Goal: Contribute content: Contribute content

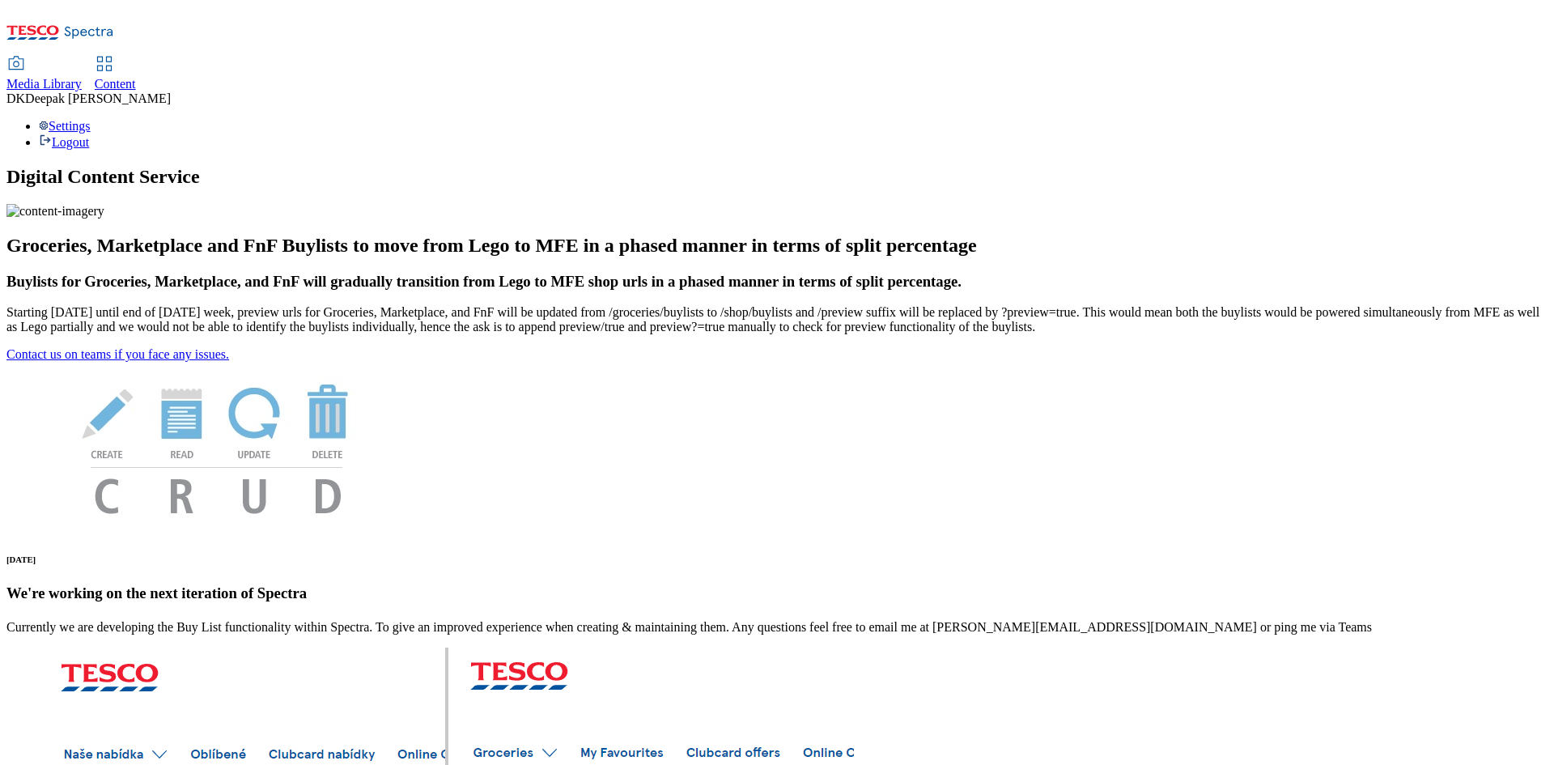
click at [136, 77] on span "Content" at bounding box center [115, 84] width 41 height 14
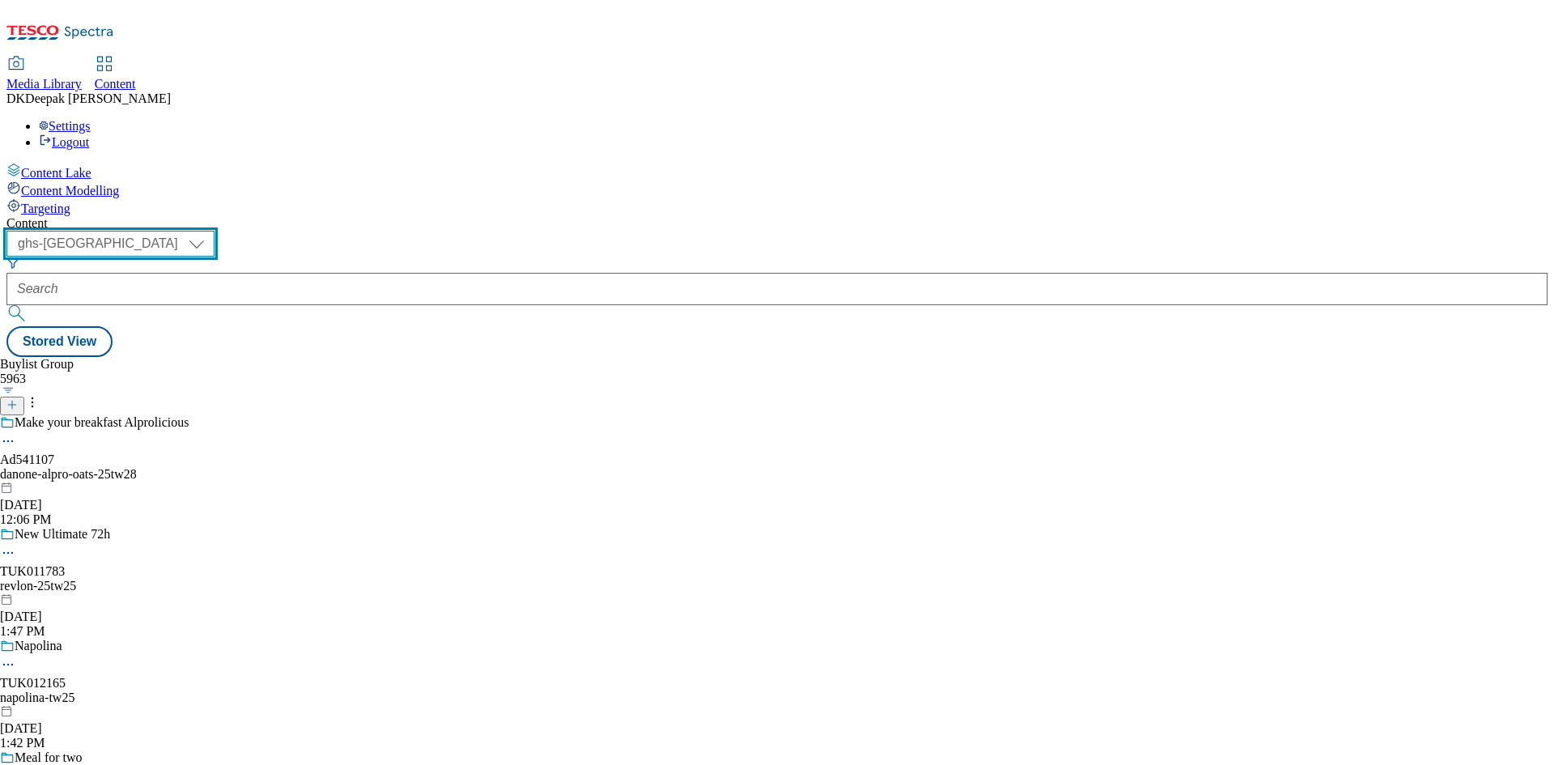
drag, startPoint x: 290, startPoint y: 130, endPoint x: 274, endPoint y: 142, distance: 19.1
click at [214, 231] on select "ghs-roi ghs-[GEOGRAPHIC_DATA]" at bounding box center [110, 244] width 208 height 26
select select "ghs-roi"
click at [210, 231] on select "ghs-roi ghs-[GEOGRAPHIC_DATA]" at bounding box center [110, 244] width 208 height 26
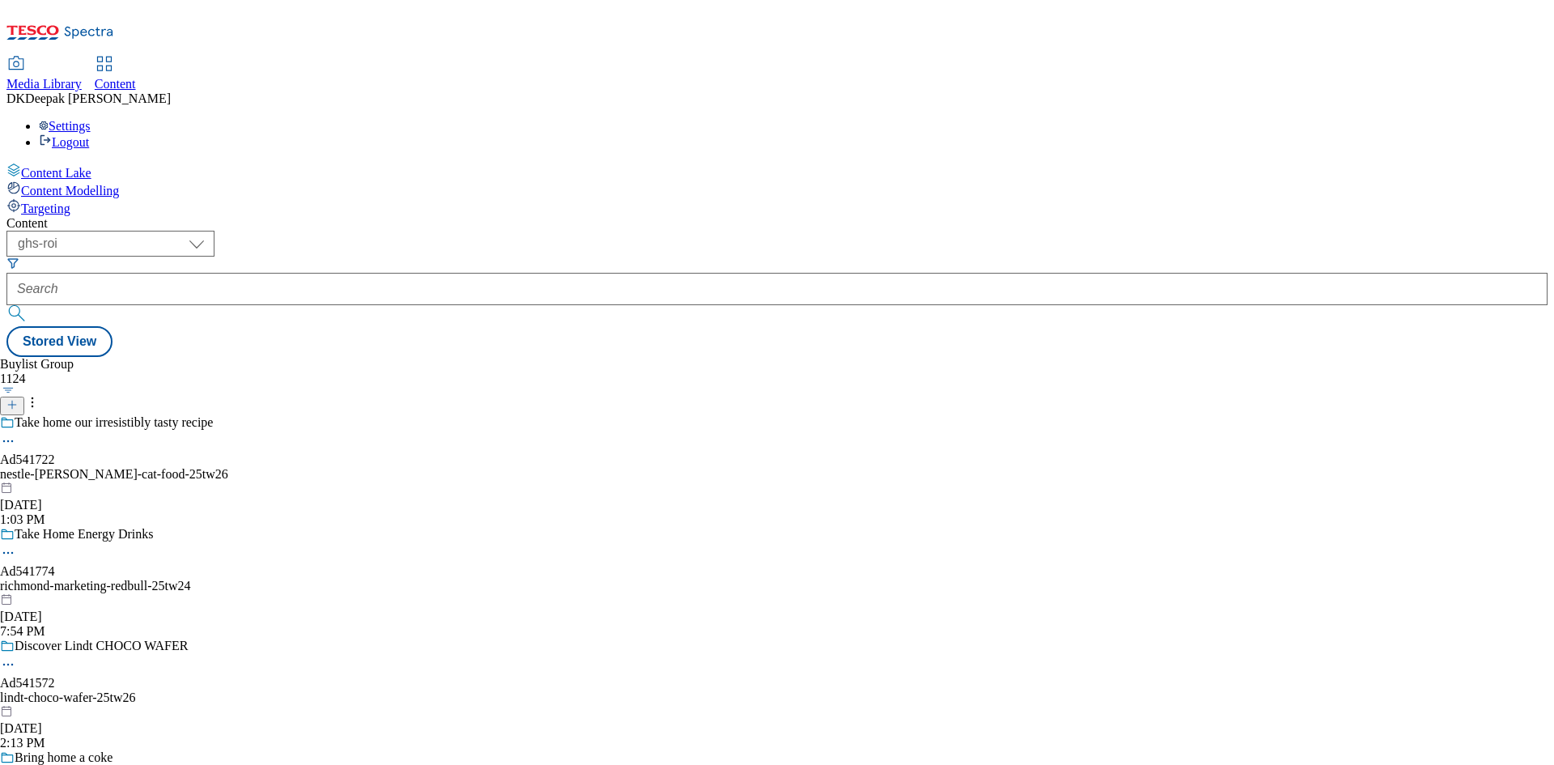
click at [12, 401] on line at bounding box center [12, 405] width 0 height 8
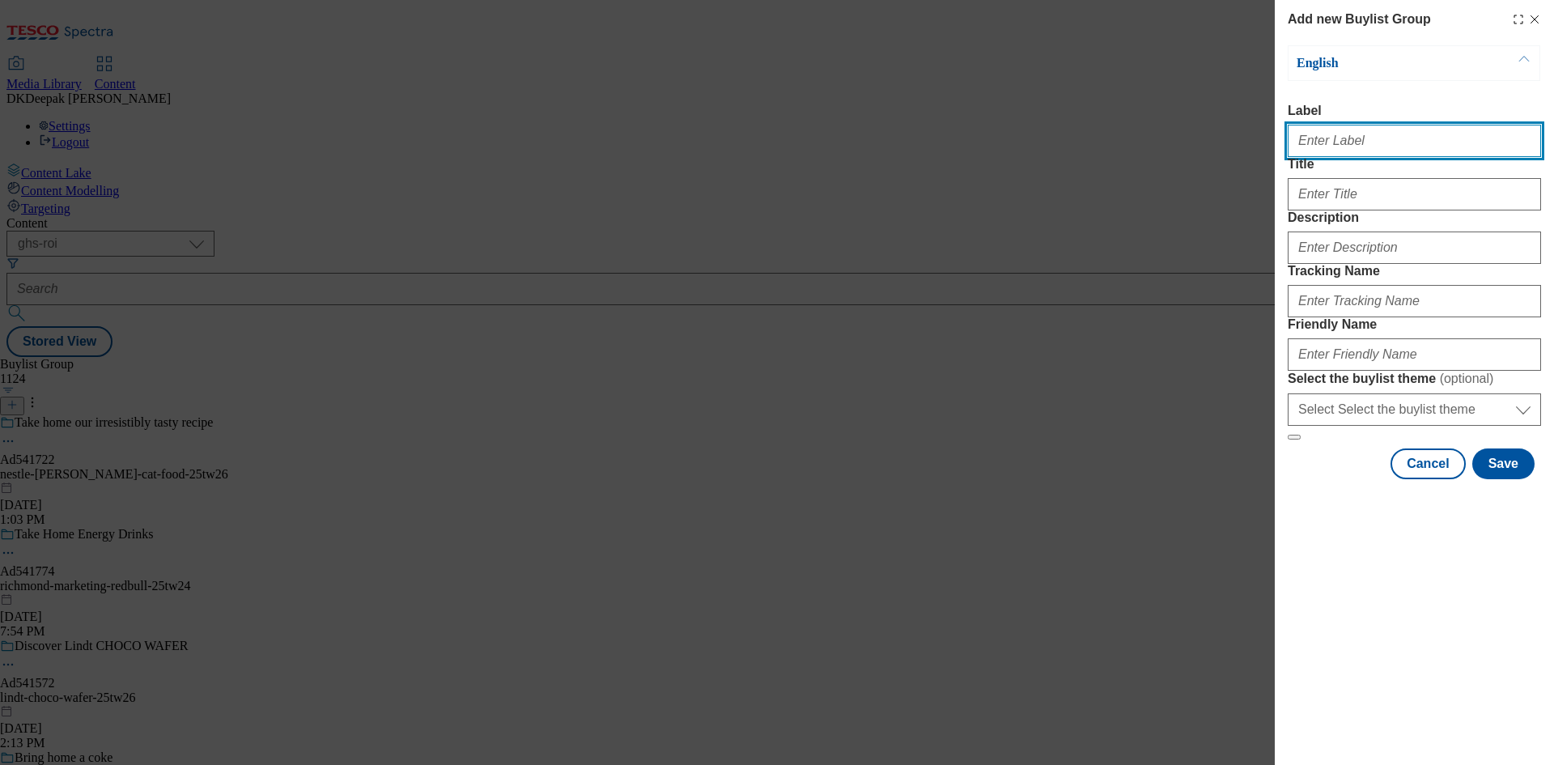
click at [1326, 157] on input "Label" at bounding box center [1414, 141] width 253 height 32
paste input "Ad541890"
type input "Ad541890"
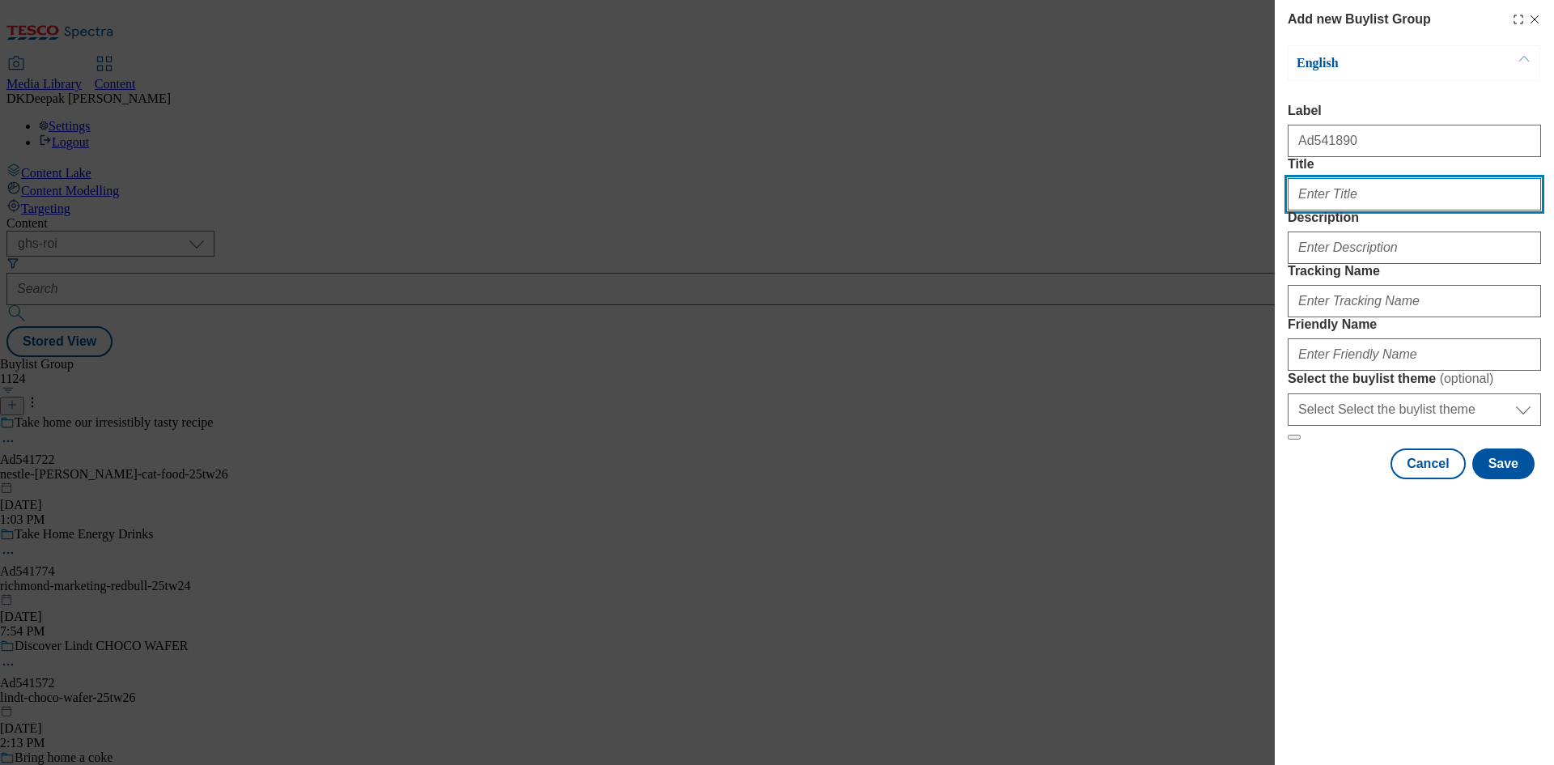
click at [1325, 210] on input "Title" at bounding box center [1414, 194] width 253 height 32
paste input "Raise your toastie"
type input "Raise your toastie"
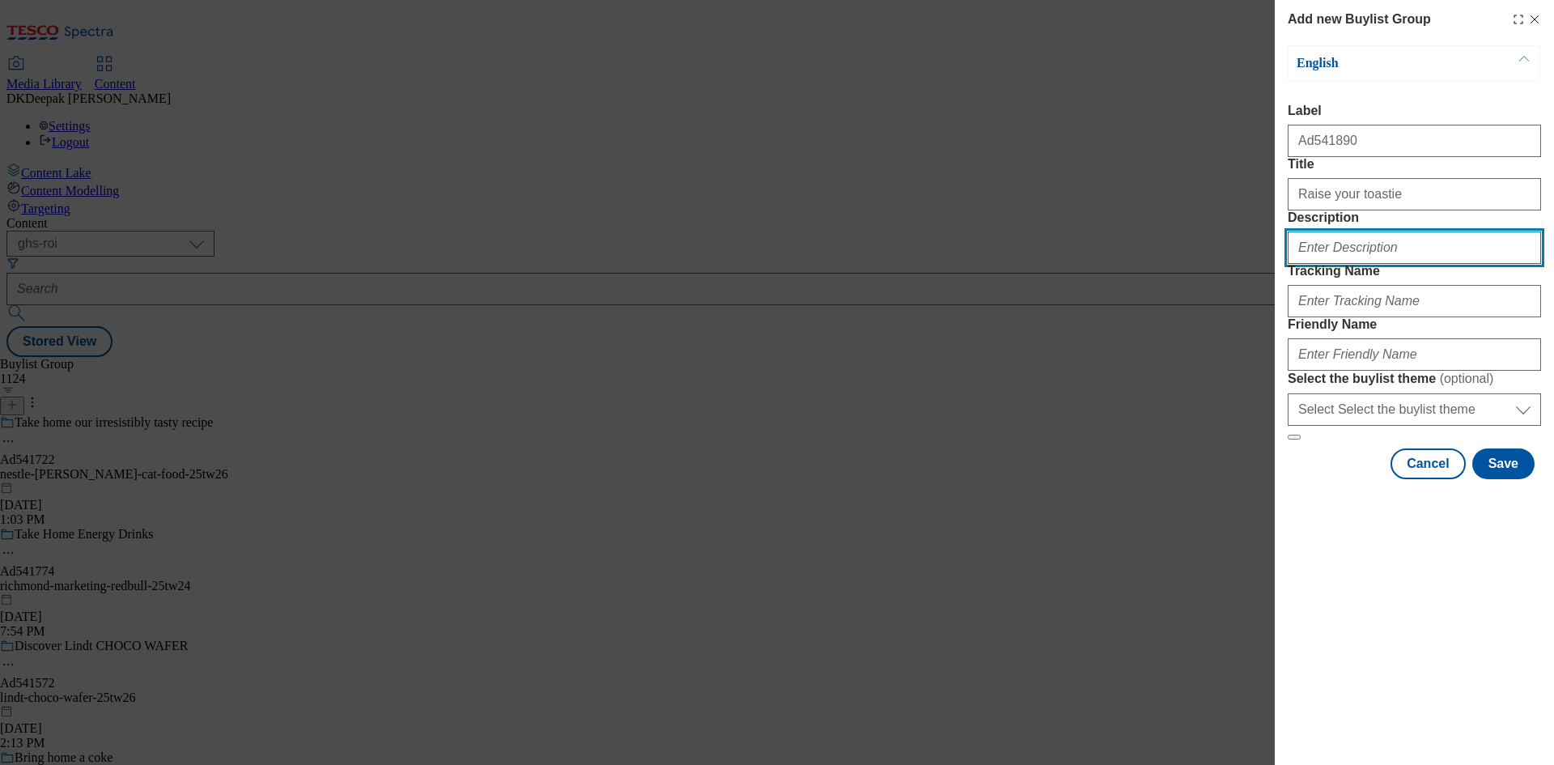
click at [1365, 264] on input "Description" at bounding box center [1414, 247] width 253 height 32
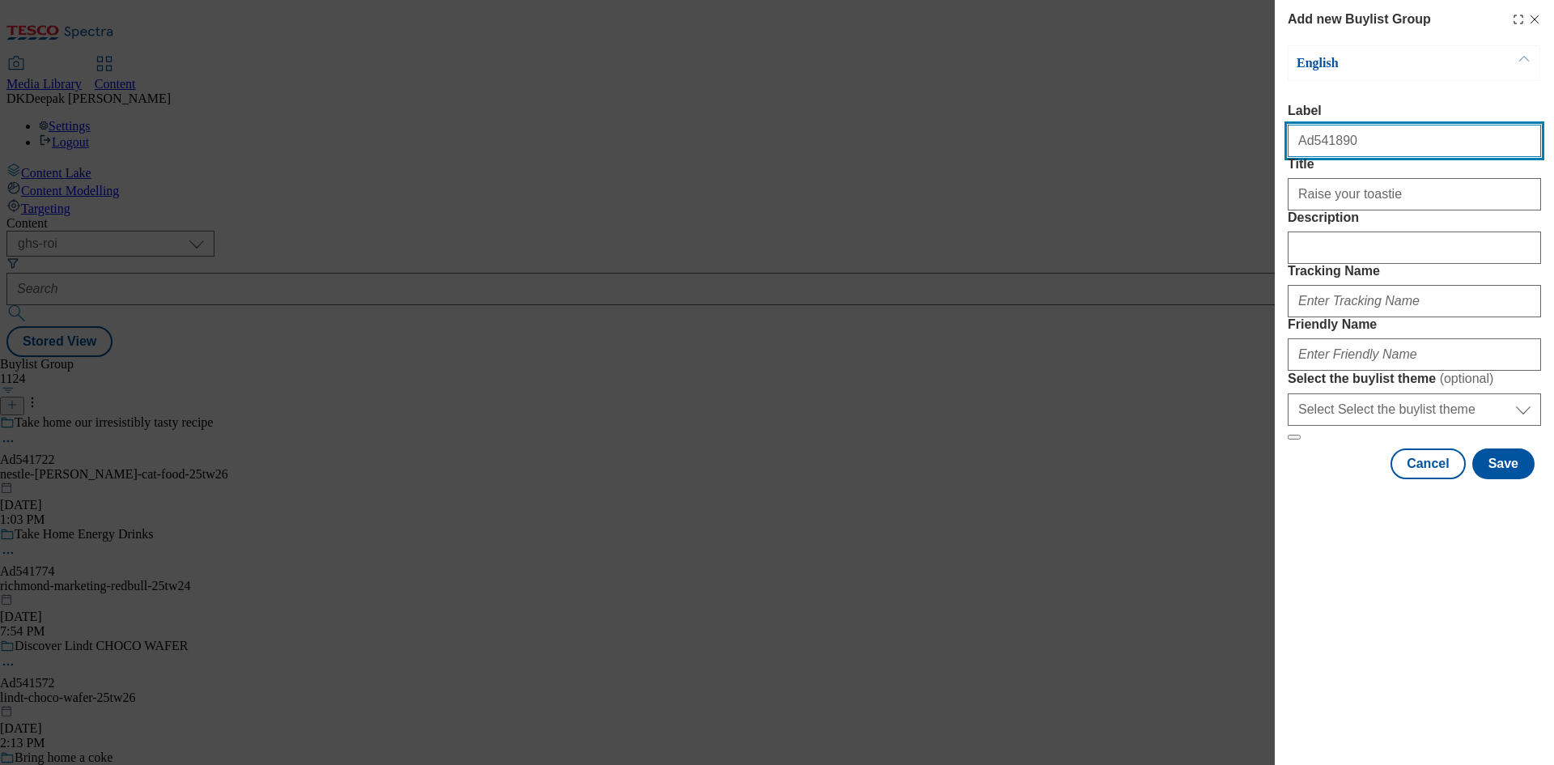
click at [1317, 151] on input "Ad541890" at bounding box center [1414, 141] width 253 height 32
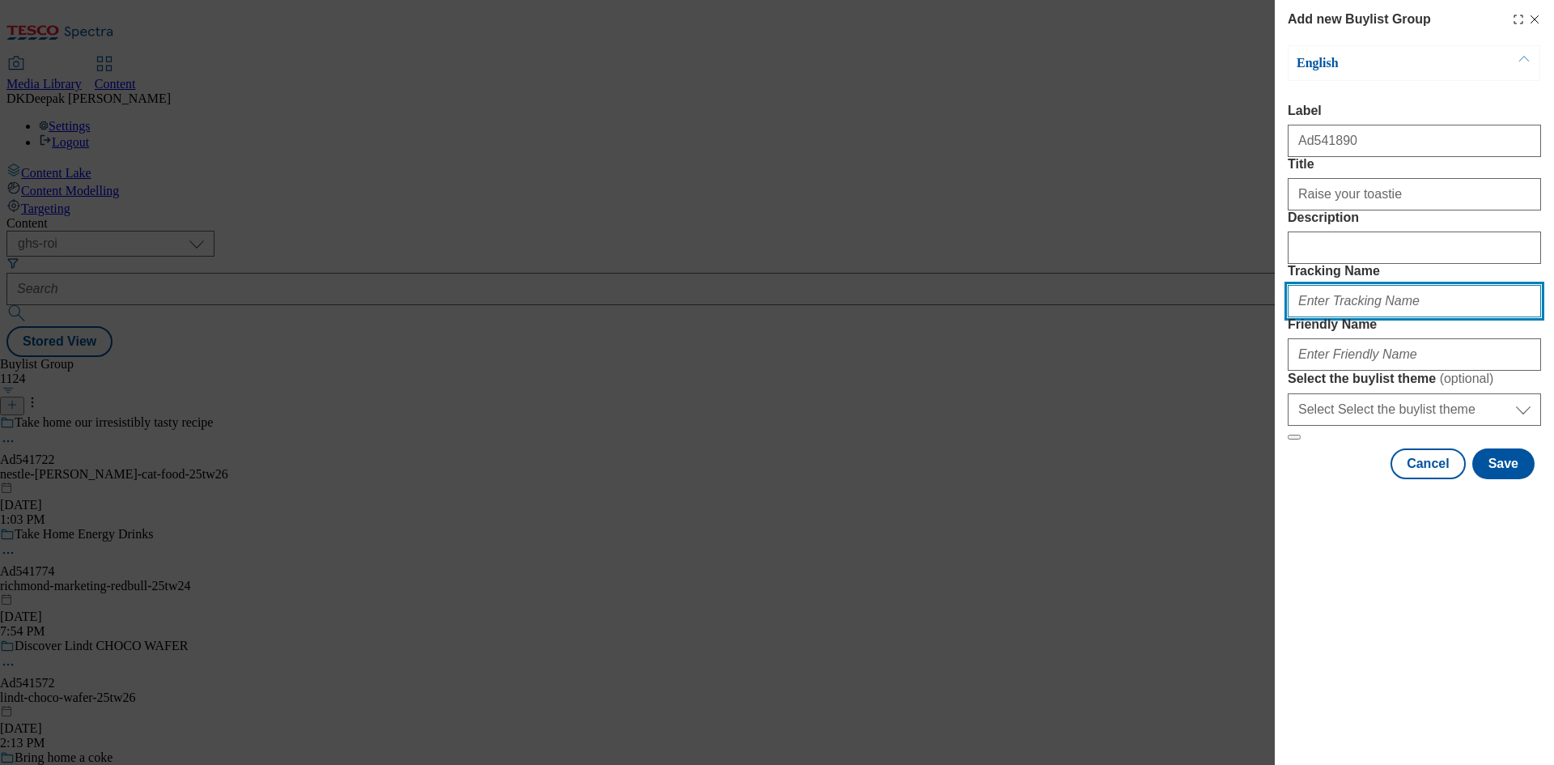
click at [1338, 317] on input "Tracking Name" at bounding box center [1414, 301] width 253 height 32
paste input "Ad541890"
type input "DH_AD541890"
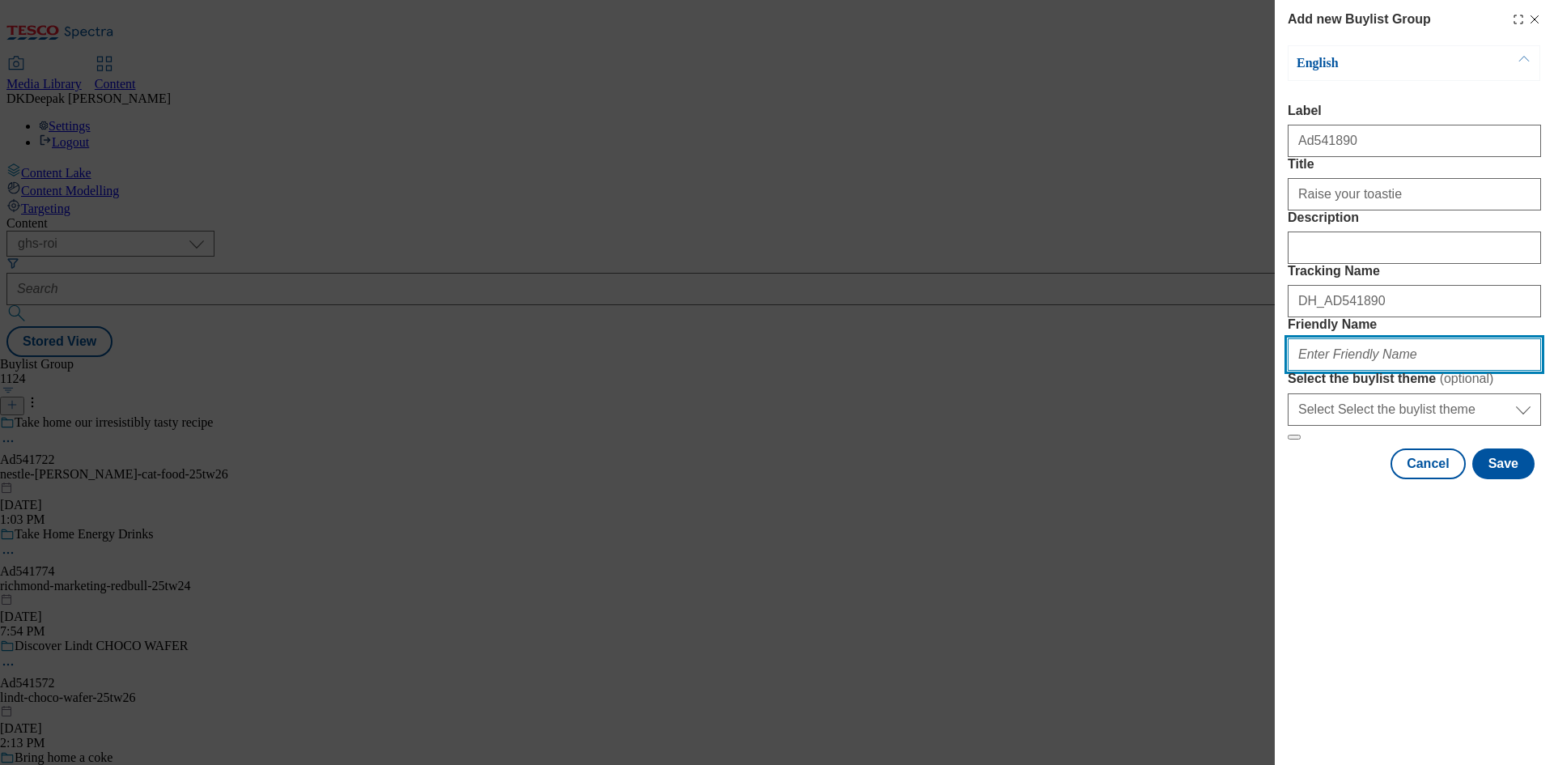
click at [1336, 371] on input "Friendly Name" at bounding box center [1414, 354] width 253 height 32
paste input "Tirln"
click at [1295, 371] on input "Tirln" at bounding box center [1414, 354] width 253 height 32
paste input "Kilmeaden"
click at [1322, 371] on input "tirln-Kilmeaden" at bounding box center [1414, 354] width 253 height 32
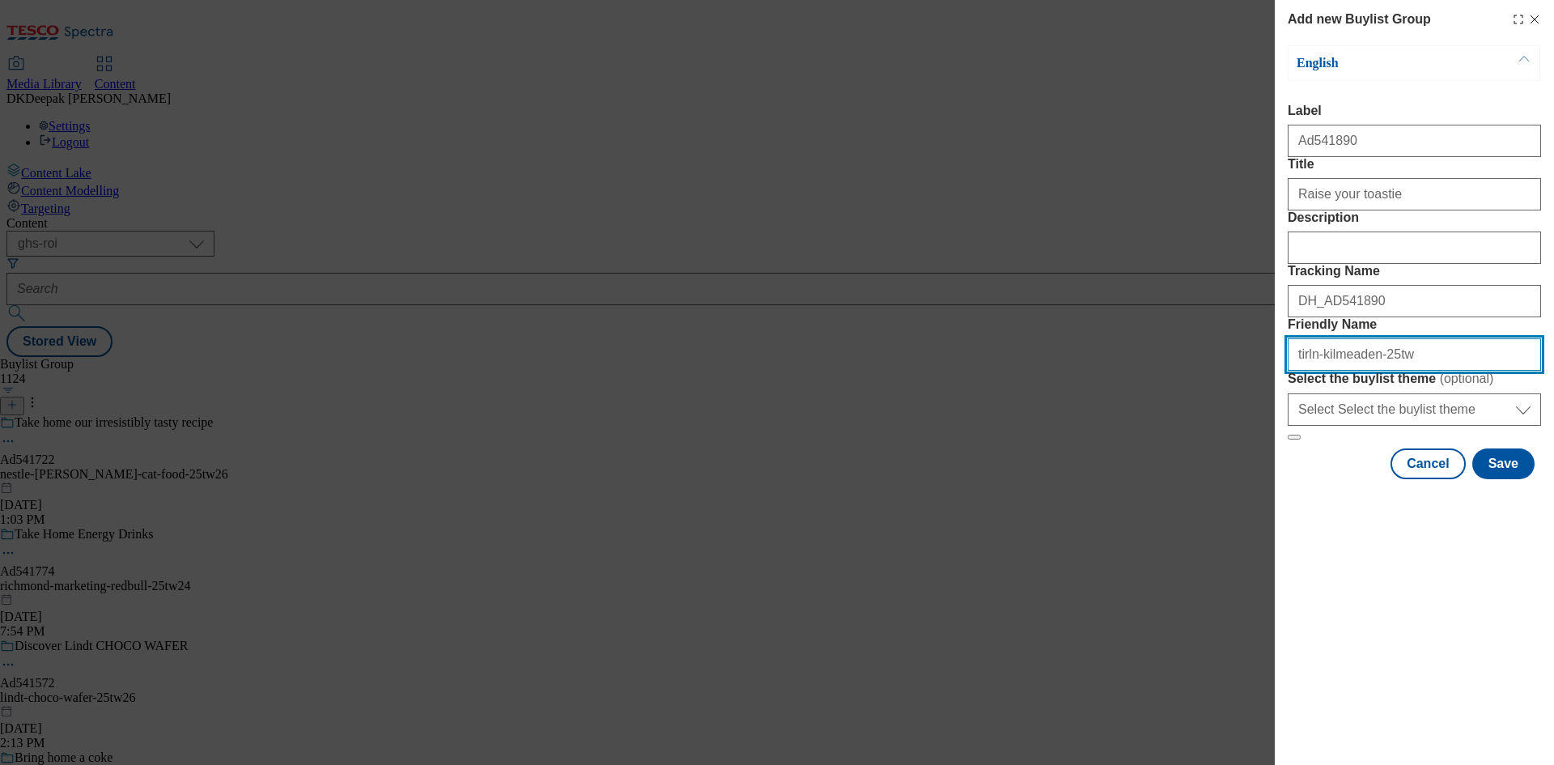
click at [1408, 371] on input "tirln-kilmeaden-25tw" at bounding box center [1414, 354] width 253 height 32
drag, startPoint x: 1365, startPoint y: 465, endPoint x: 1207, endPoint y: 465, distance: 157.8
click at [1207, 465] on div "Add new Buylist Group English Label Ad541890 Title Raise your toastie Descripti…" at bounding box center [777, 382] width 1554 height 765
type input "tirln-kilmeaden-25tw27"
click at [754, 485] on div "Add new Buylist Group English Label Ad541890 Title Raise your toastie Descripti…" at bounding box center [777, 382] width 1554 height 765
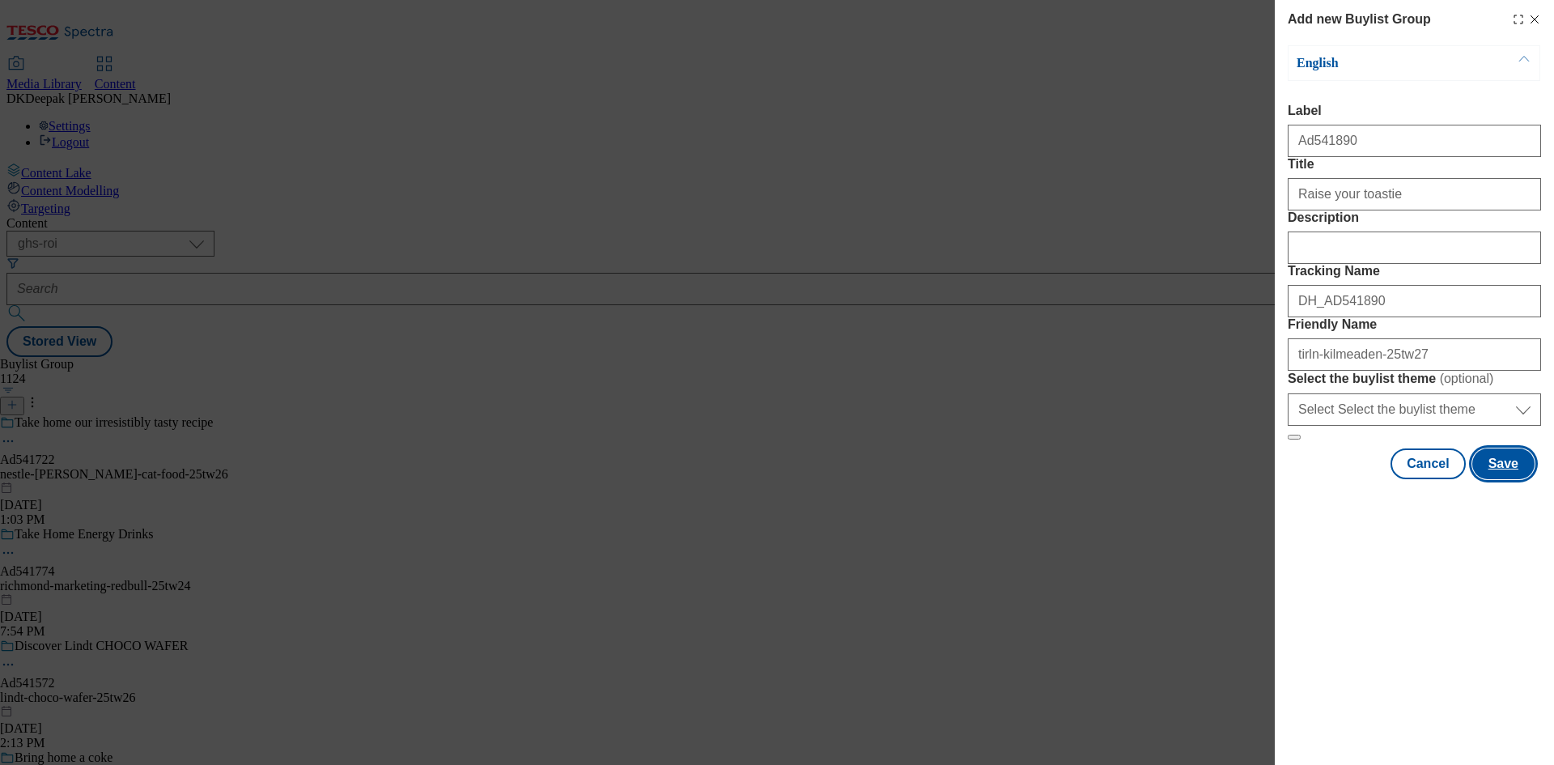
click at [1504, 479] on button "Save" at bounding box center [1503, 463] width 62 height 31
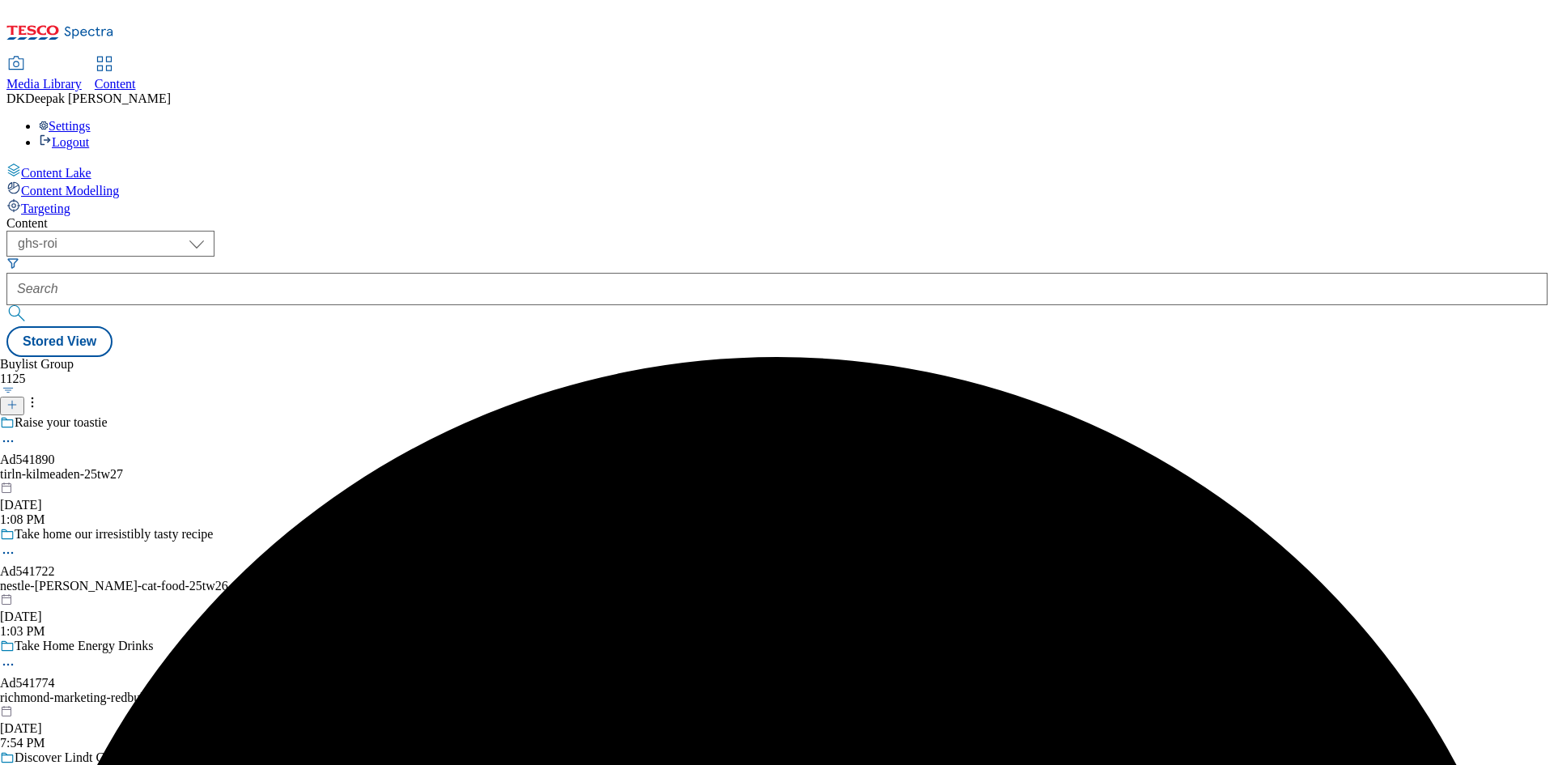
click at [272, 415] on div "Raise your toastie" at bounding box center [136, 433] width 272 height 37
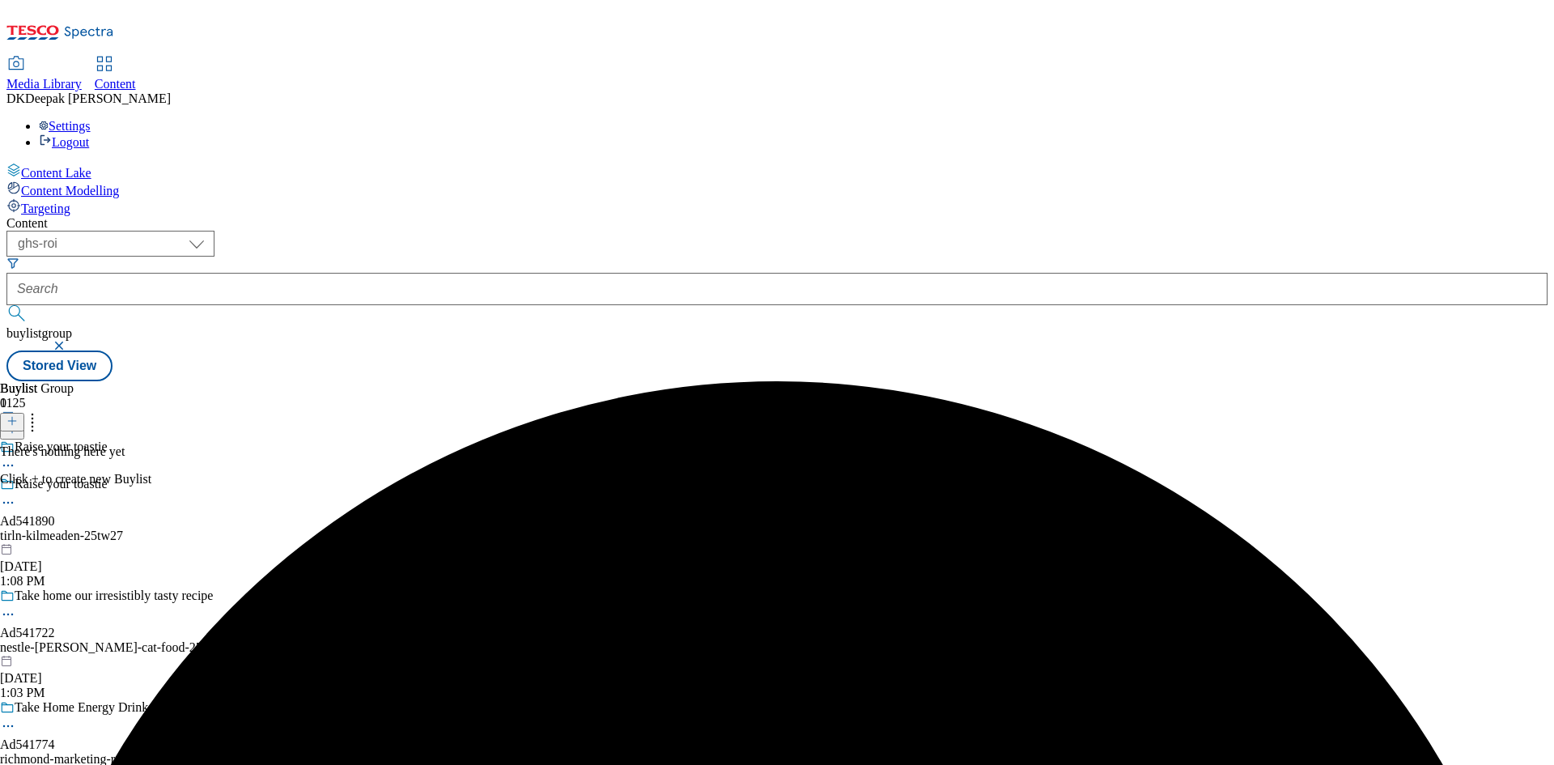
click at [18, 415] on icon at bounding box center [11, 420] width 11 height 11
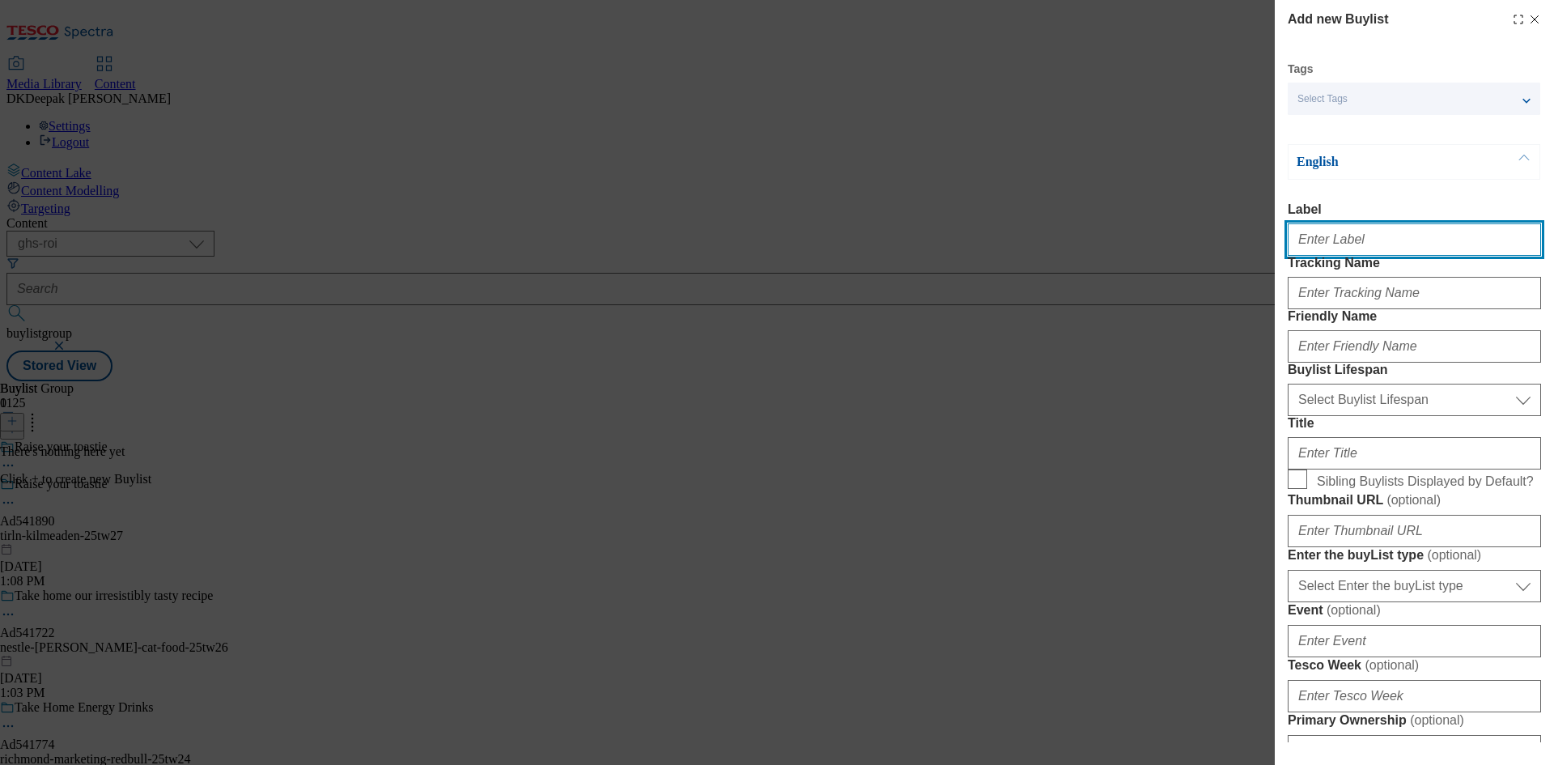
click at [1311, 244] on input "Label" at bounding box center [1414, 239] width 253 height 32
paste input "Ad541890"
type input "Ad541890"
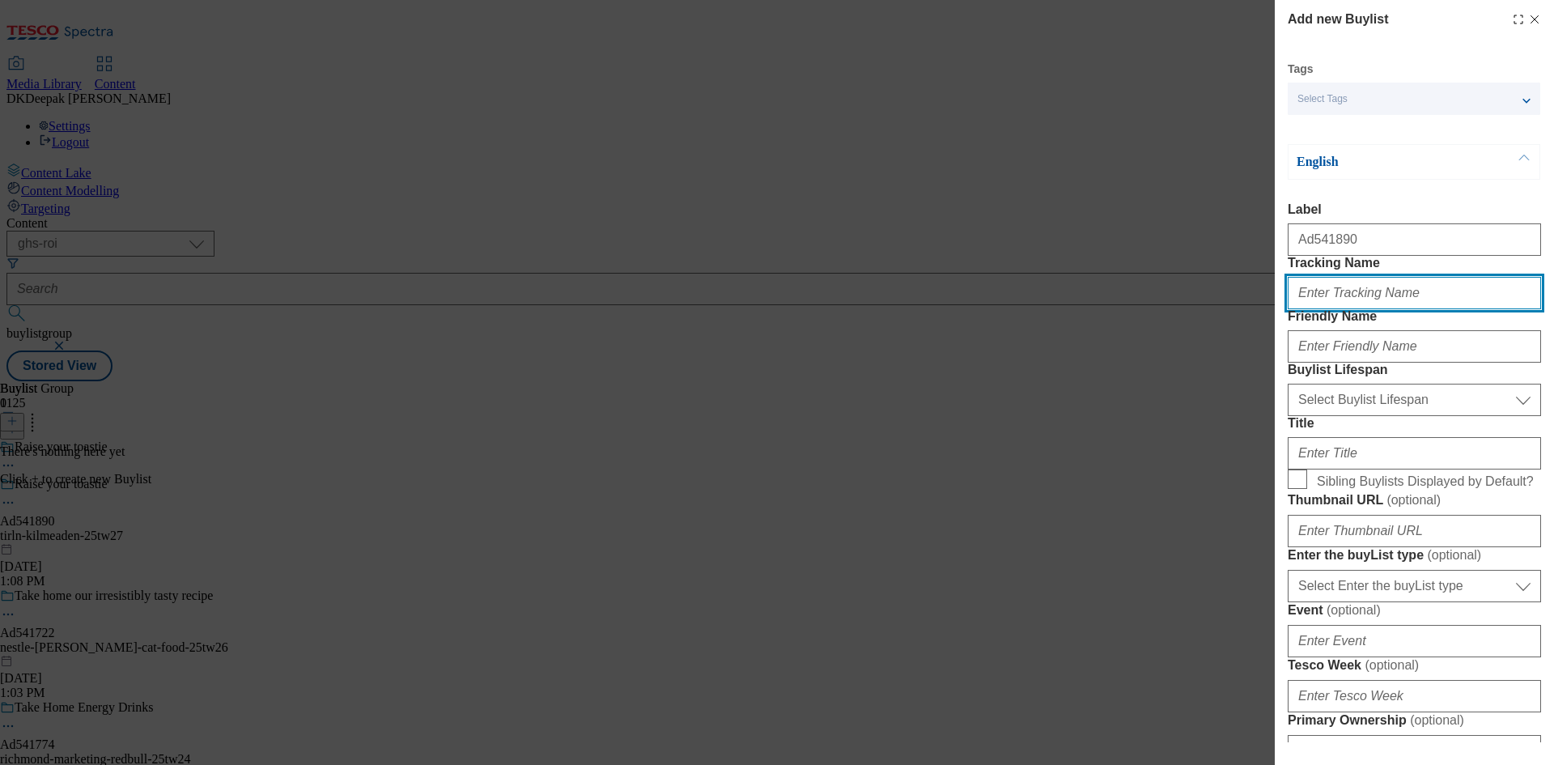
click at [1343, 309] on input "Tracking Name" at bounding box center [1414, 293] width 253 height 32
paste input "Ad541890"
type input "DH_AD541890"
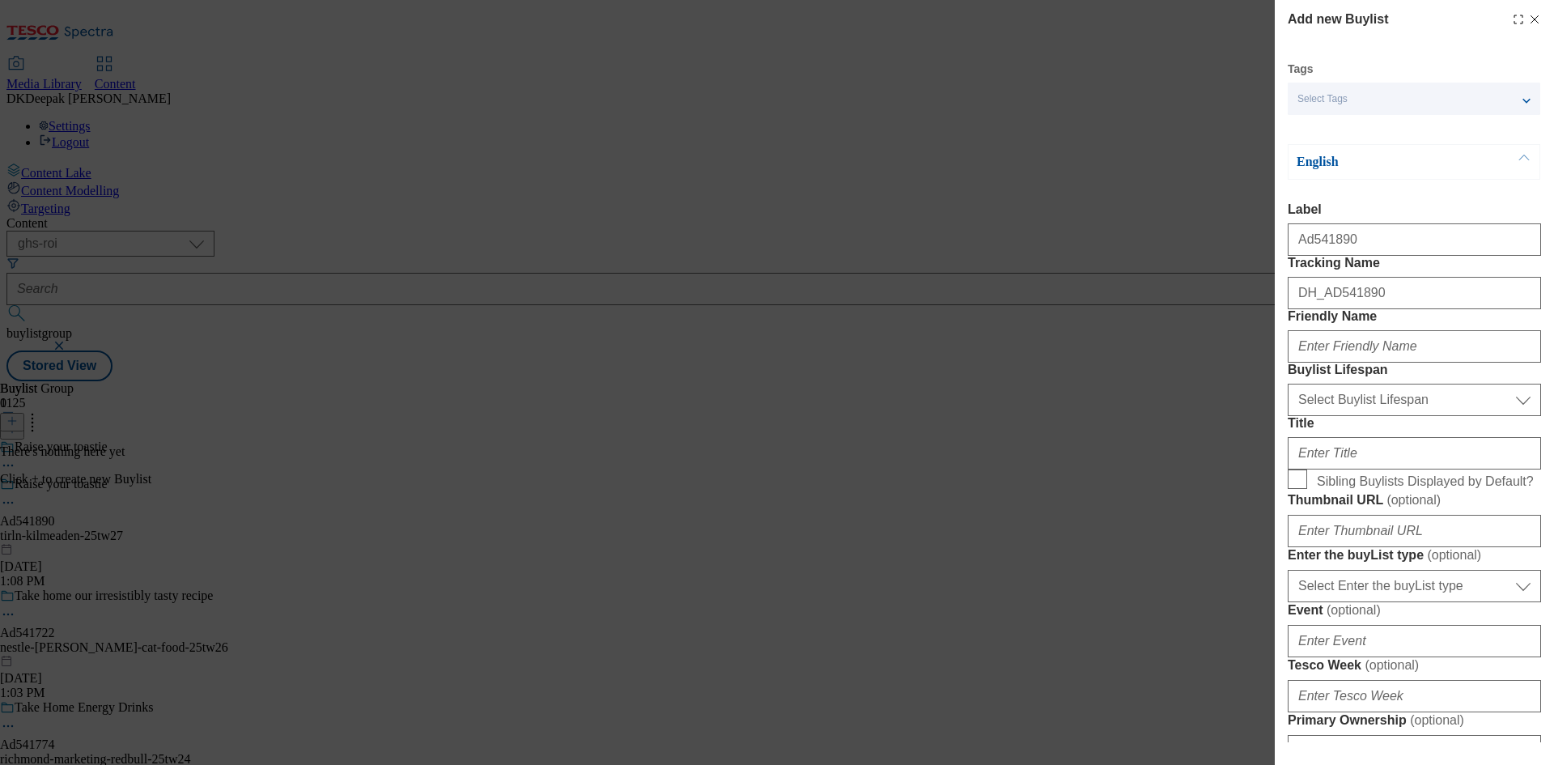
click at [961, 228] on div "Add new Buylist Tags Select Tags fnf marketplace whoosh ghs English Label Ad541…" at bounding box center [777, 382] width 1554 height 765
click at [1356, 363] on input "Friendly Name" at bounding box center [1414, 346] width 253 height 32
paste input "tirln"
type input "tirln"
click at [1392, 416] on select "Select Buylist Lifespan evergreen seasonal tactical" at bounding box center [1414, 400] width 253 height 32
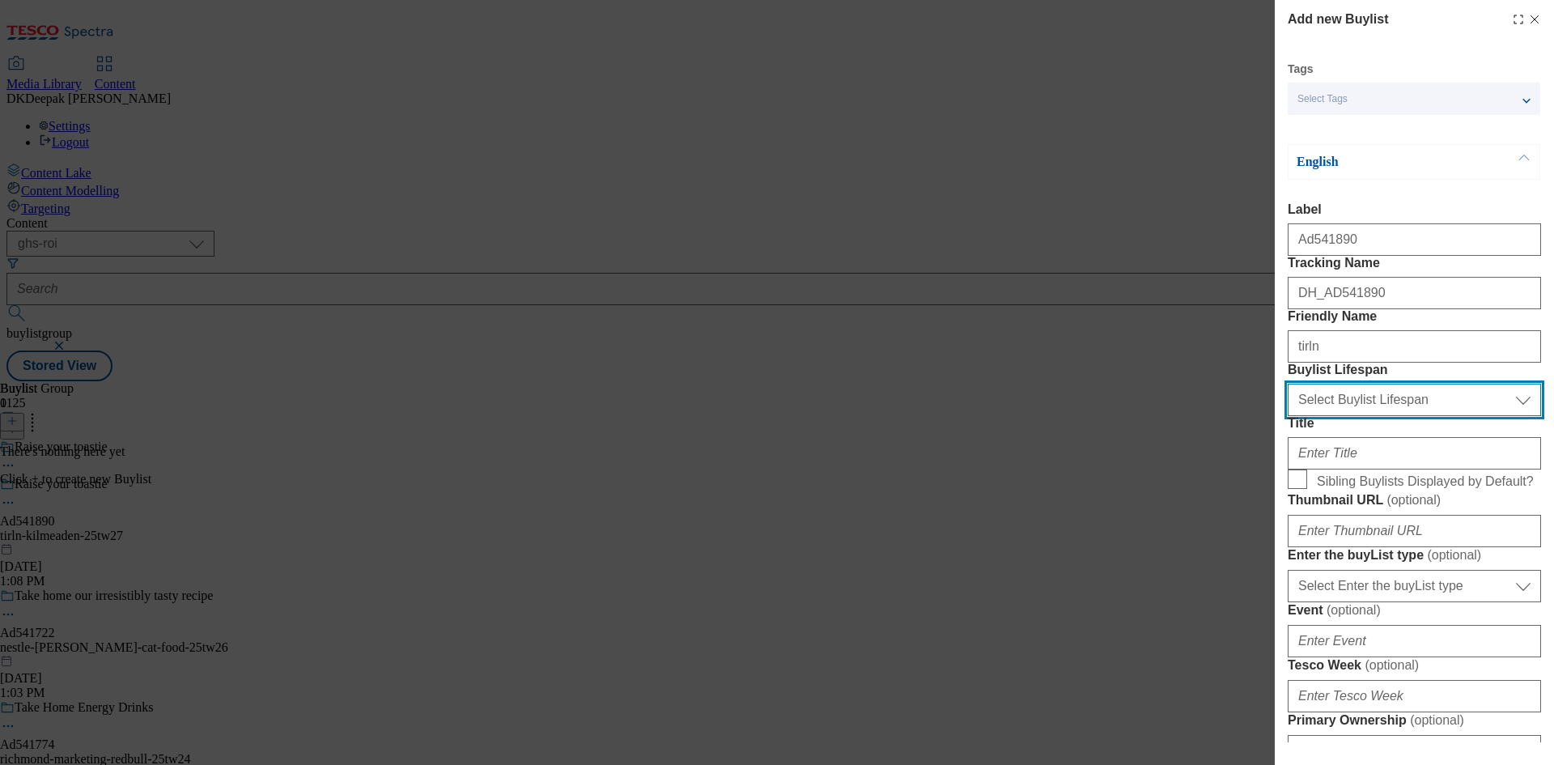
select select "tactical"
click at [1288, 416] on select "Select Buylist Lifespan evergreen seasonal tactical" at bounding box center [1414, 400] width 253 height 32
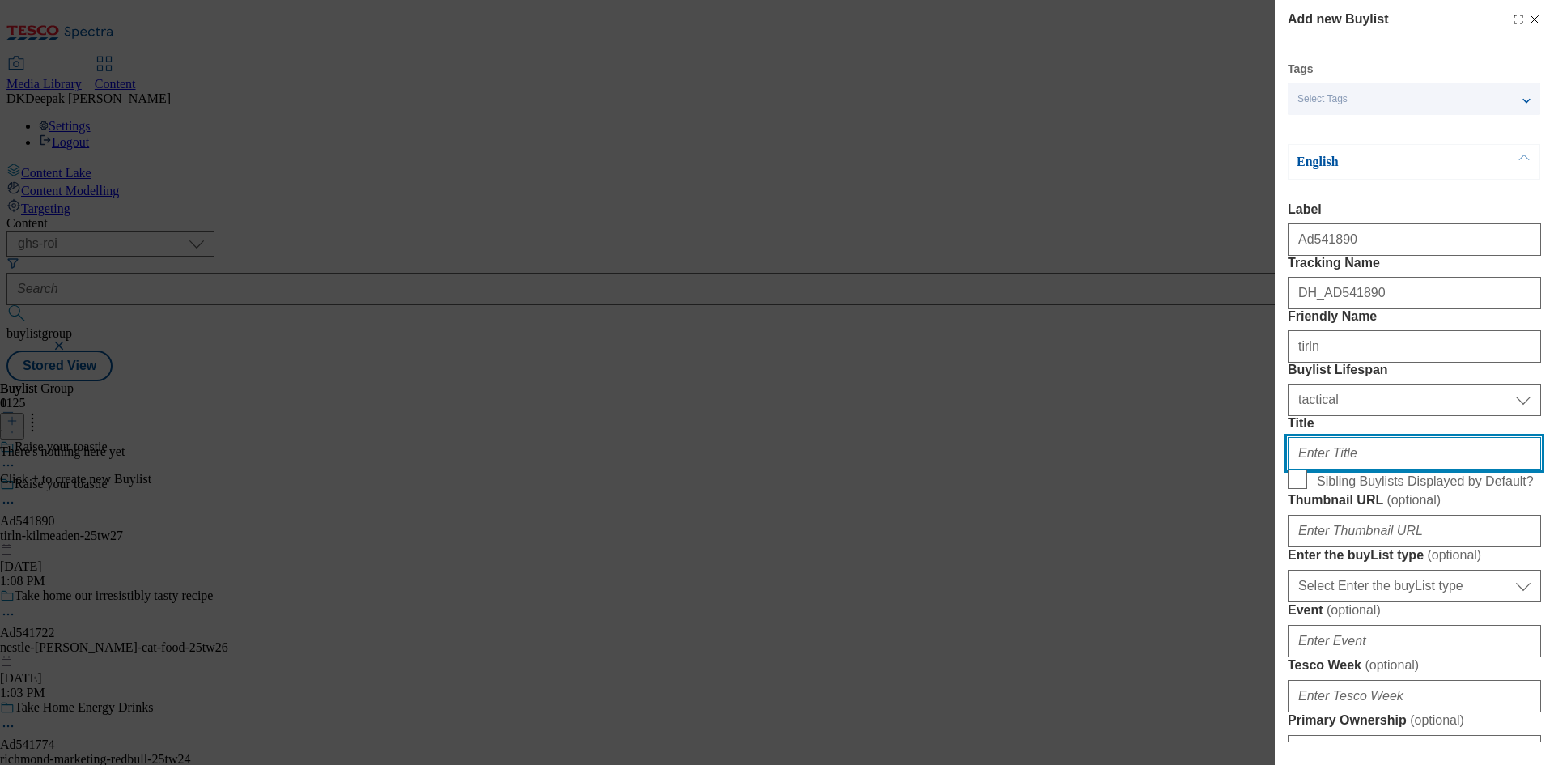
click at [1350, 469] on input "Title" at bounding box center [1414, 453] width 253 height 32
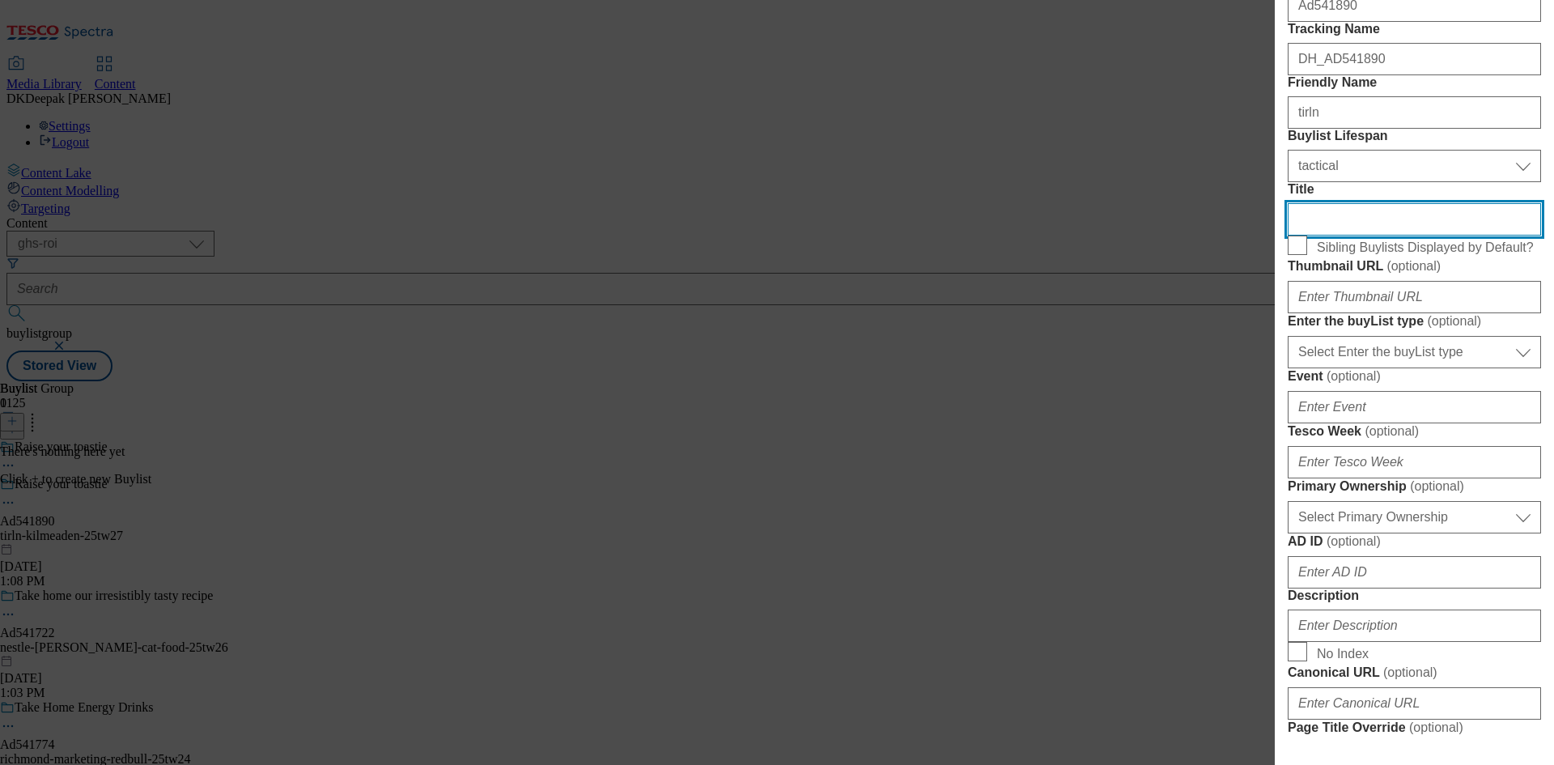
scroll to position [243, 0]
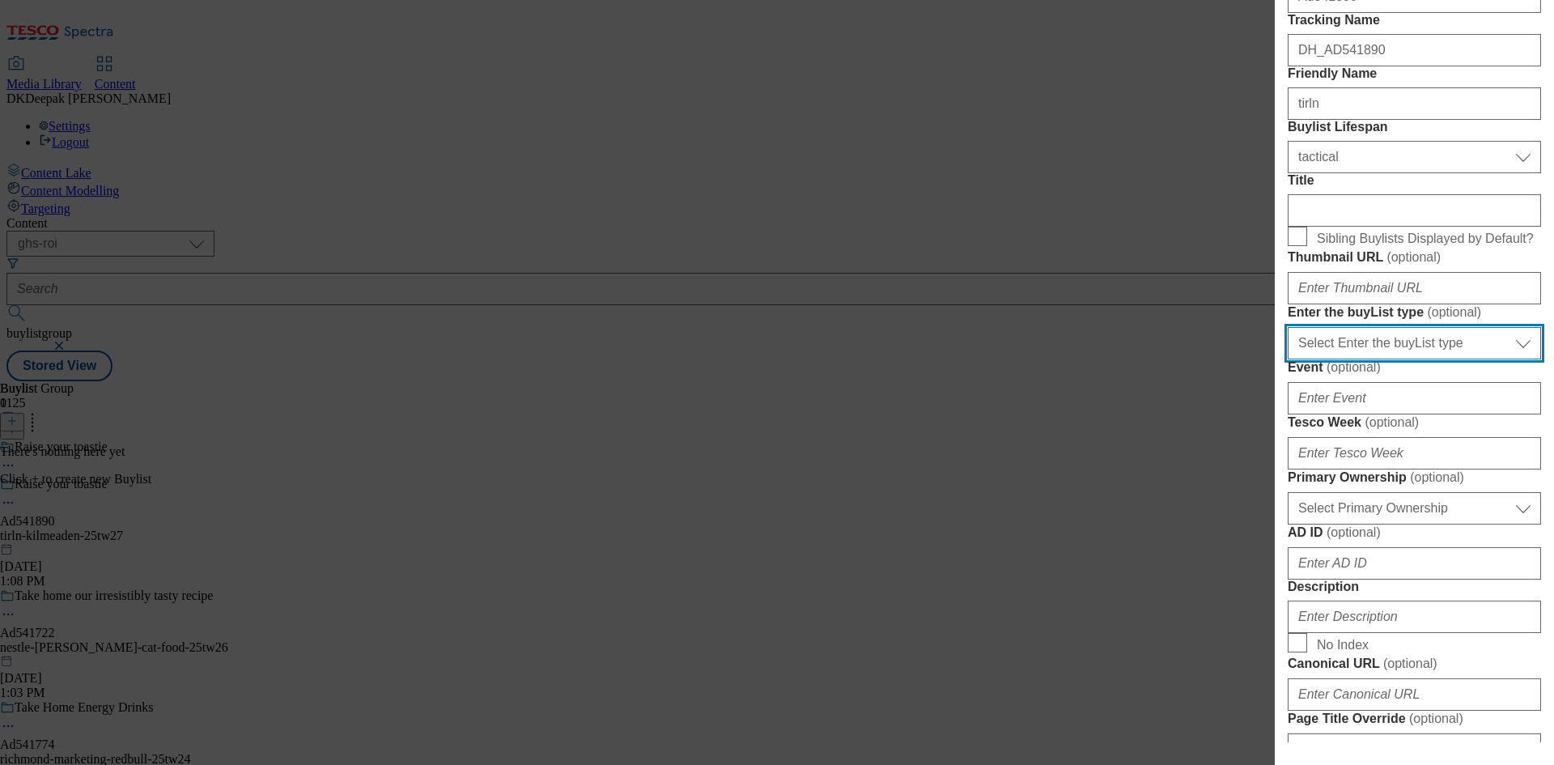
click at [1363, 359] on select "Select Enter the buyList type event supplier funded long term >4 weeks supplier…" at bounding box center [1414, 343] width 253 height 32
select select "supplier funded short term 1-3 weeks"
click at [1288, 359] on select "Select Enter the buyList type event supplier funded long term >4 weeks supplier…" at bounding box center [1414, 343] width 253 height 32
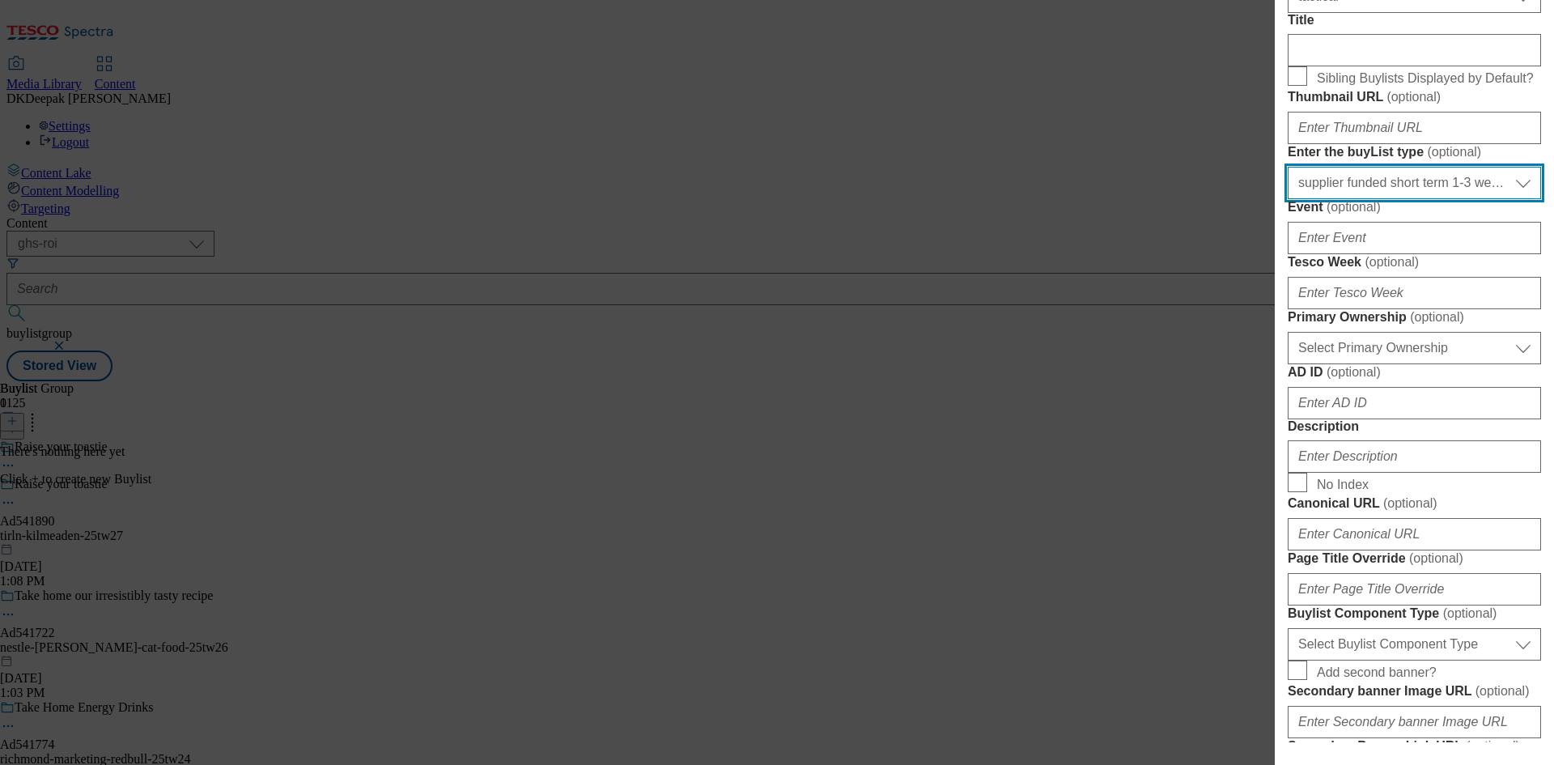
scroll to position [405, 0]
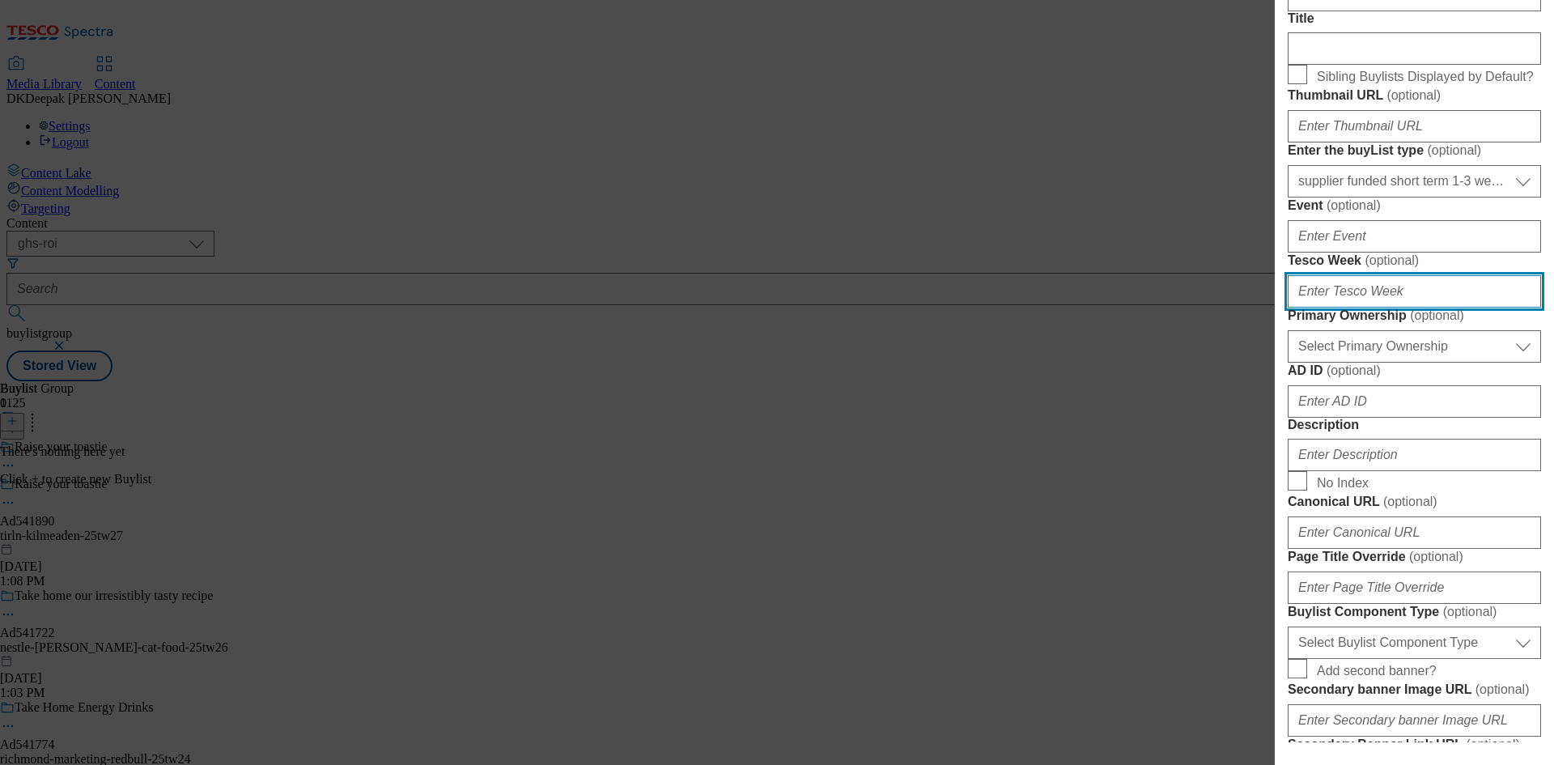
click at [1349, 308] on input "Tesco Week ( optional )" at bounding box center [1414, 291] width 253 height 32
type input "27"
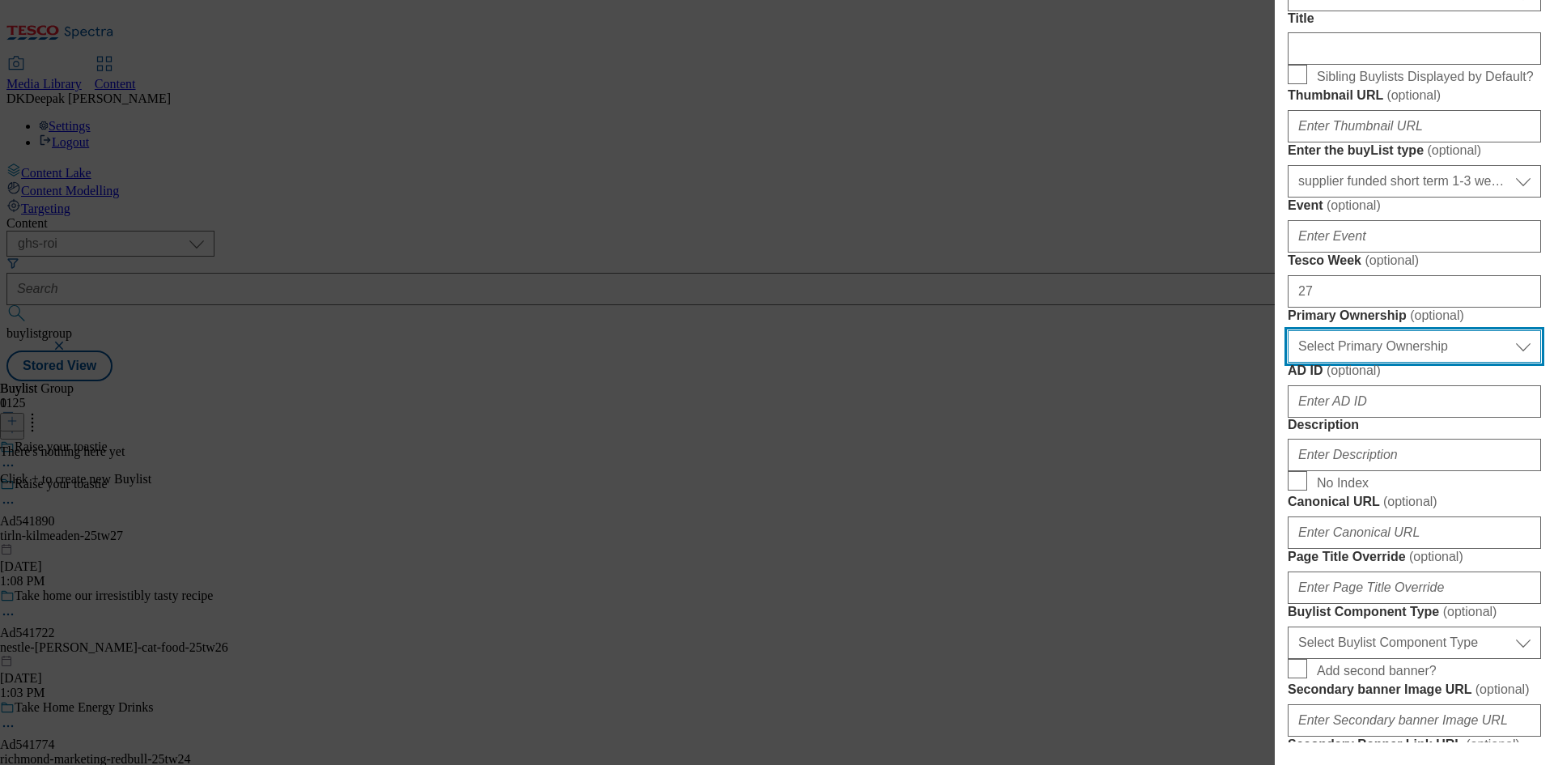
click at [1369, 363] on select "Select Primary Ownership [PERSON_NAME]" at bounding box center [1414, 346] width 253 height 32
select select "dunnhumby"
click at [1288, 363] on select "Select Primary Ownership [PERSON_NAME]" at bounding box center [1414, 346] width 253 height 32
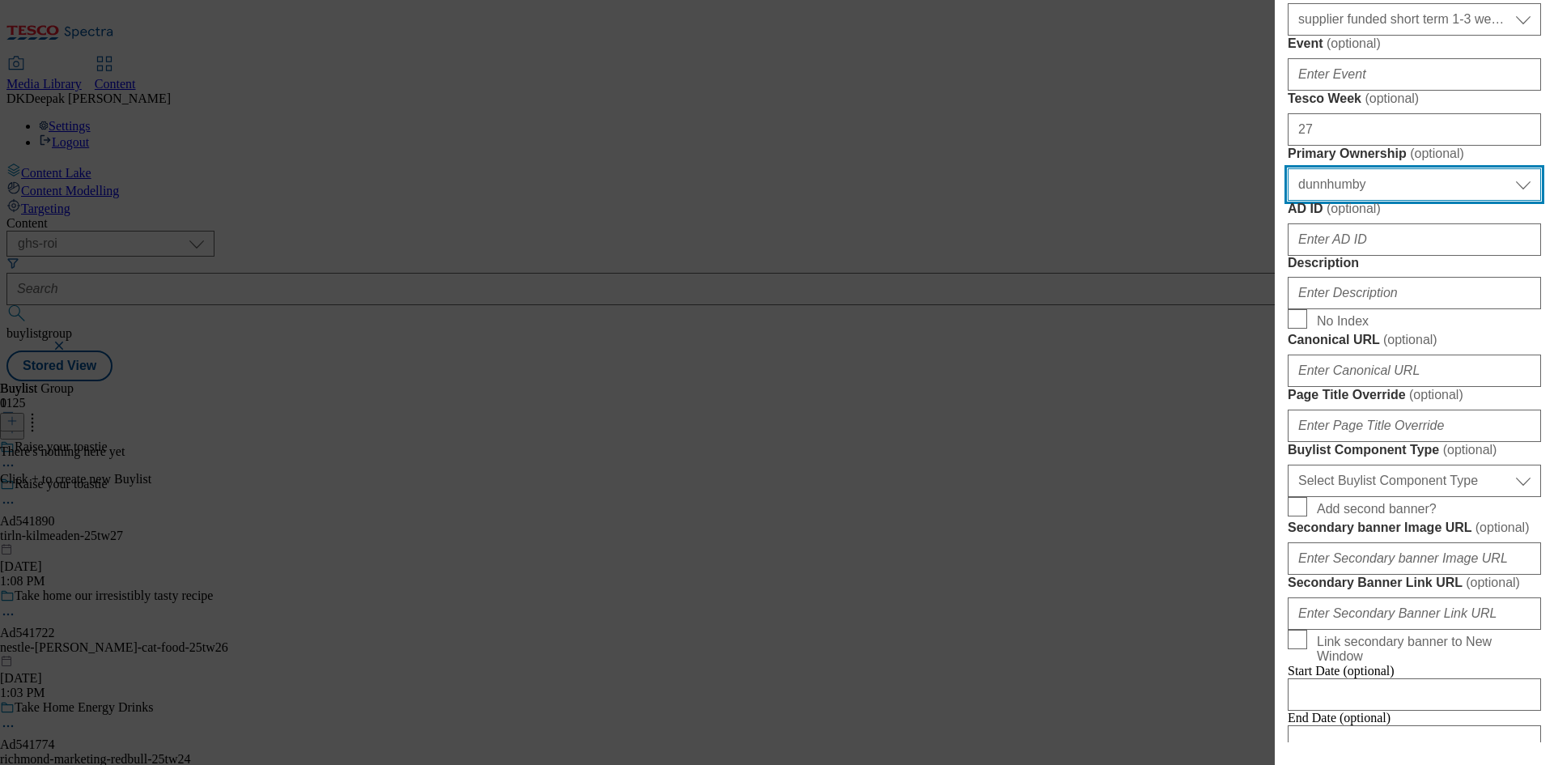
scroll to position [647, 0]
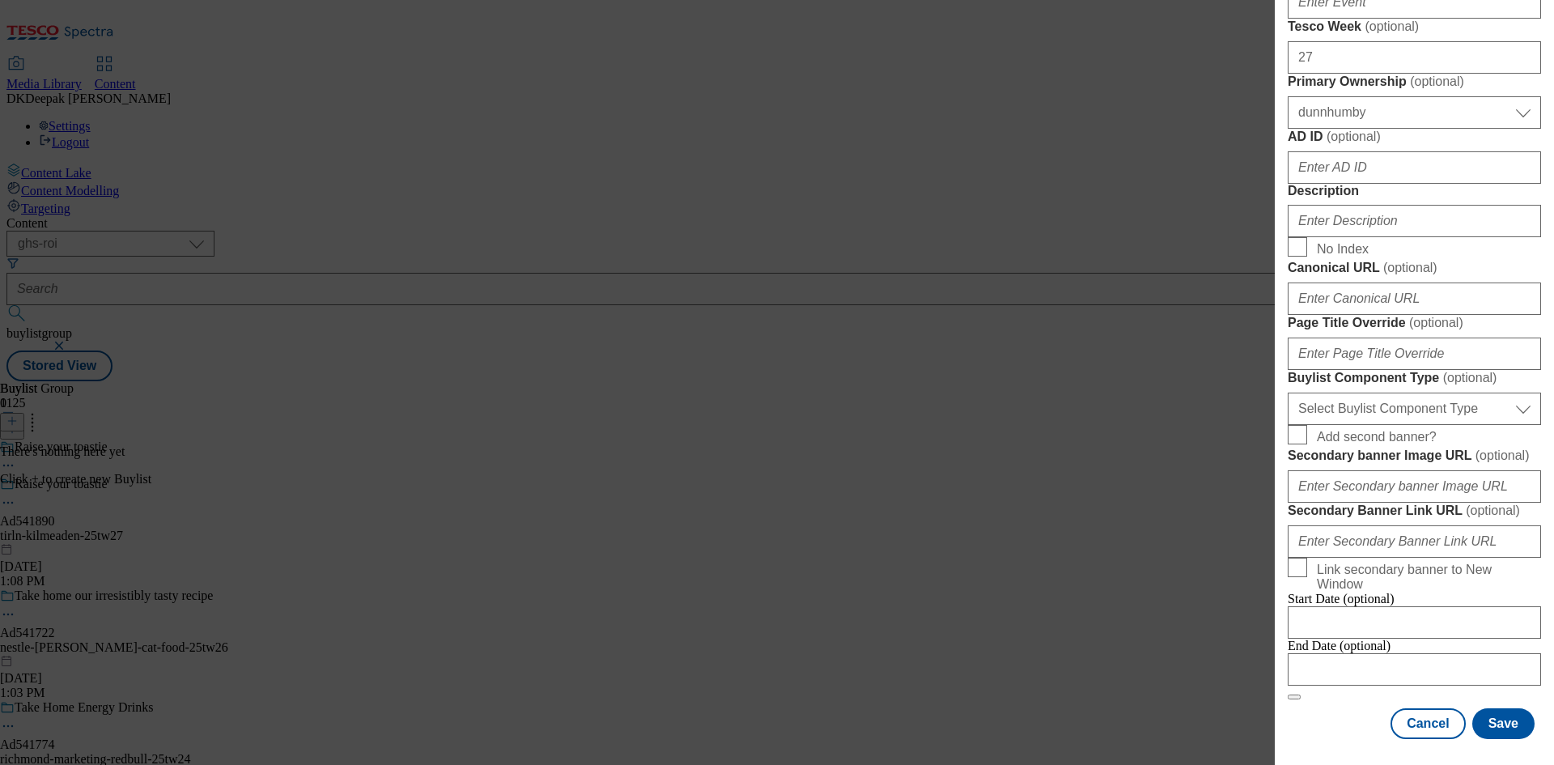
drag, startPoint x: 967, startPoint y: 242, endPoint x: 1148, endPoint y: 336, distance: 203.4
click at [967, 242] on div "Add new Buylist Tags Select Tags fnf marketplace whoosh ghs English Label Ad541…" at bounding box center [777, 382] width 1554 height 765
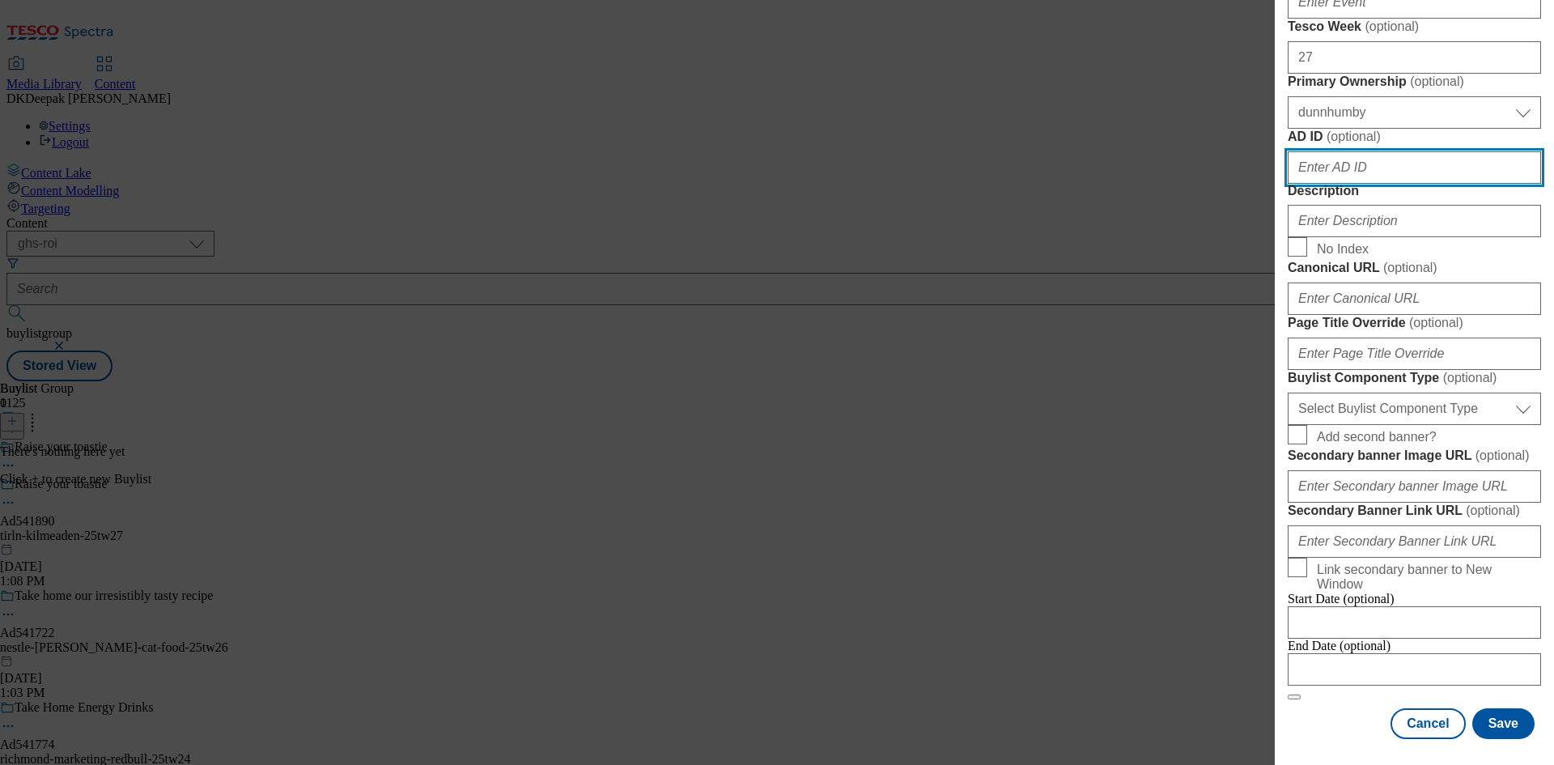
click at [1352, 184] on input "AD ID ( optional )" at bounding box center [1414, 167] width 253 height 32
paste input "Ad541890"
drag, startPoint x: 1308, startPoint y: 452, endPoint x: 1243, endPoint y: 452, distance: 64.7
click at [1243, 452] on div "Add new Buylist Tags Select Tags fnf marketplace whoosh ghs English Label Ad541…" at bounding box center [777, 382] width 1554 height 765
type input "541890"
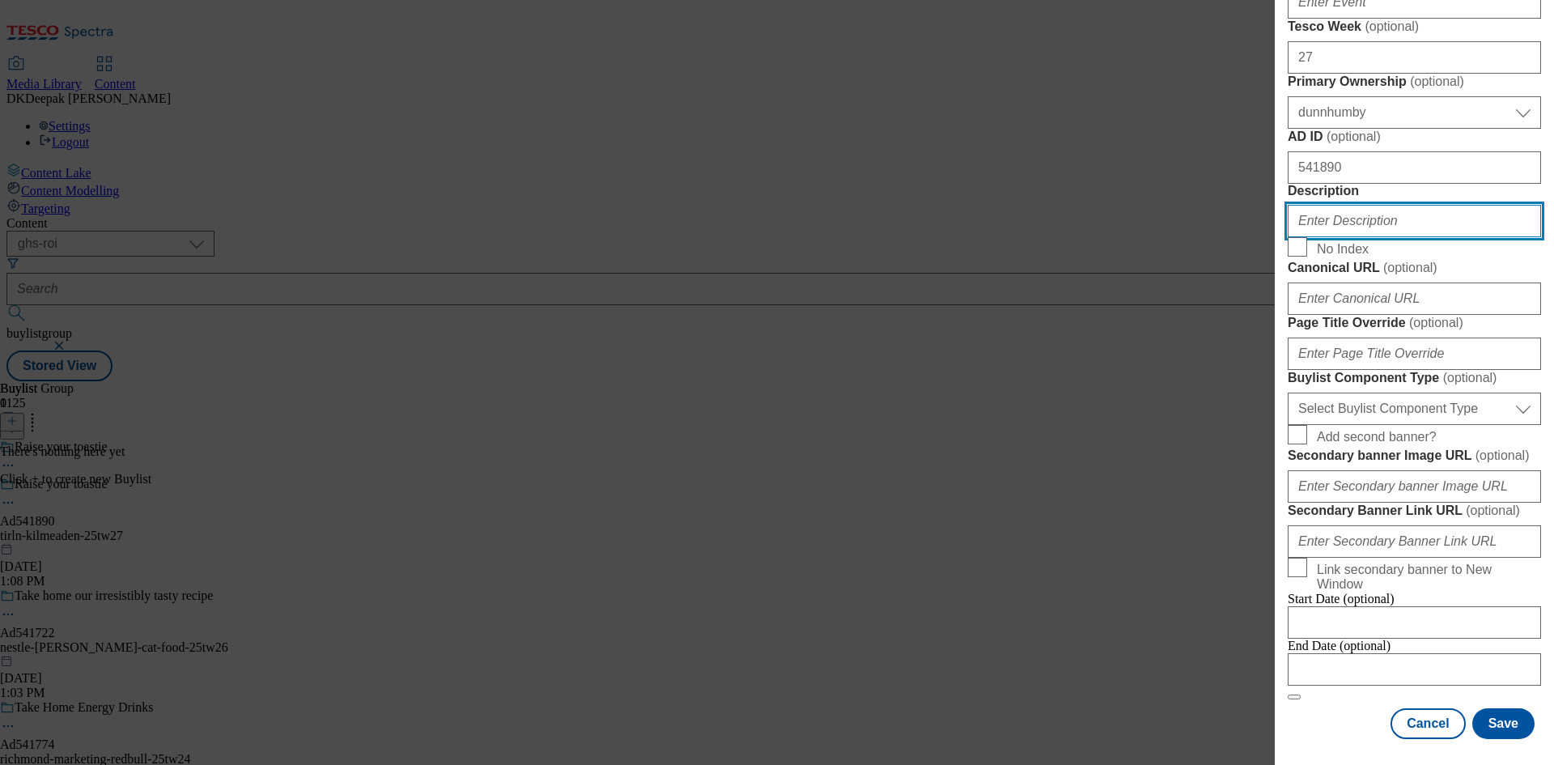
click at [1338, 237] on input "Description" at bounding box center [1414, 221] width 253 height 32
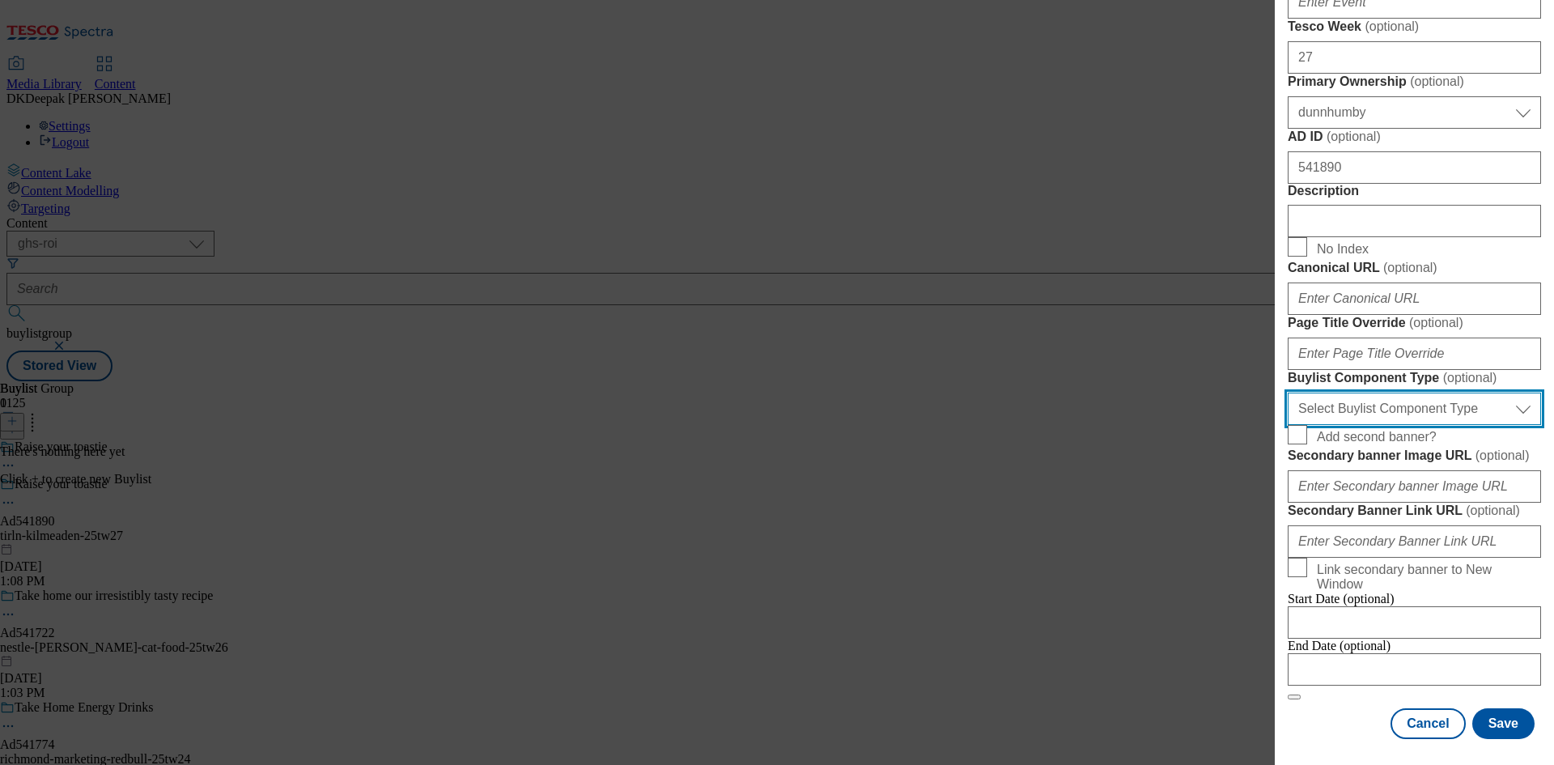
click at [1402, 425] on select "Select Buylist Component Type Banner Competition Header Meal" at bounding box center [1414, 409] width 253 height 32
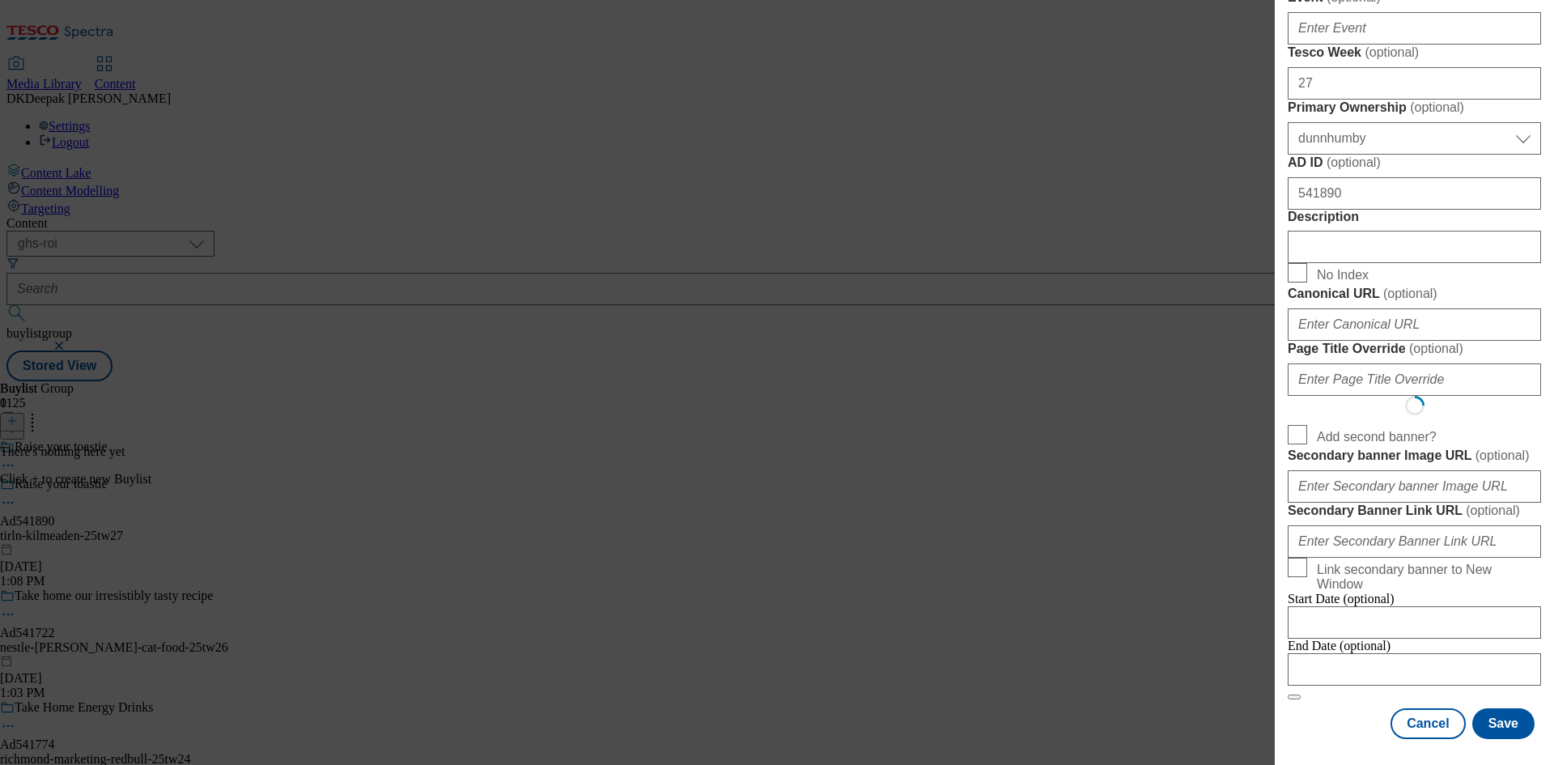
select select "Banner"
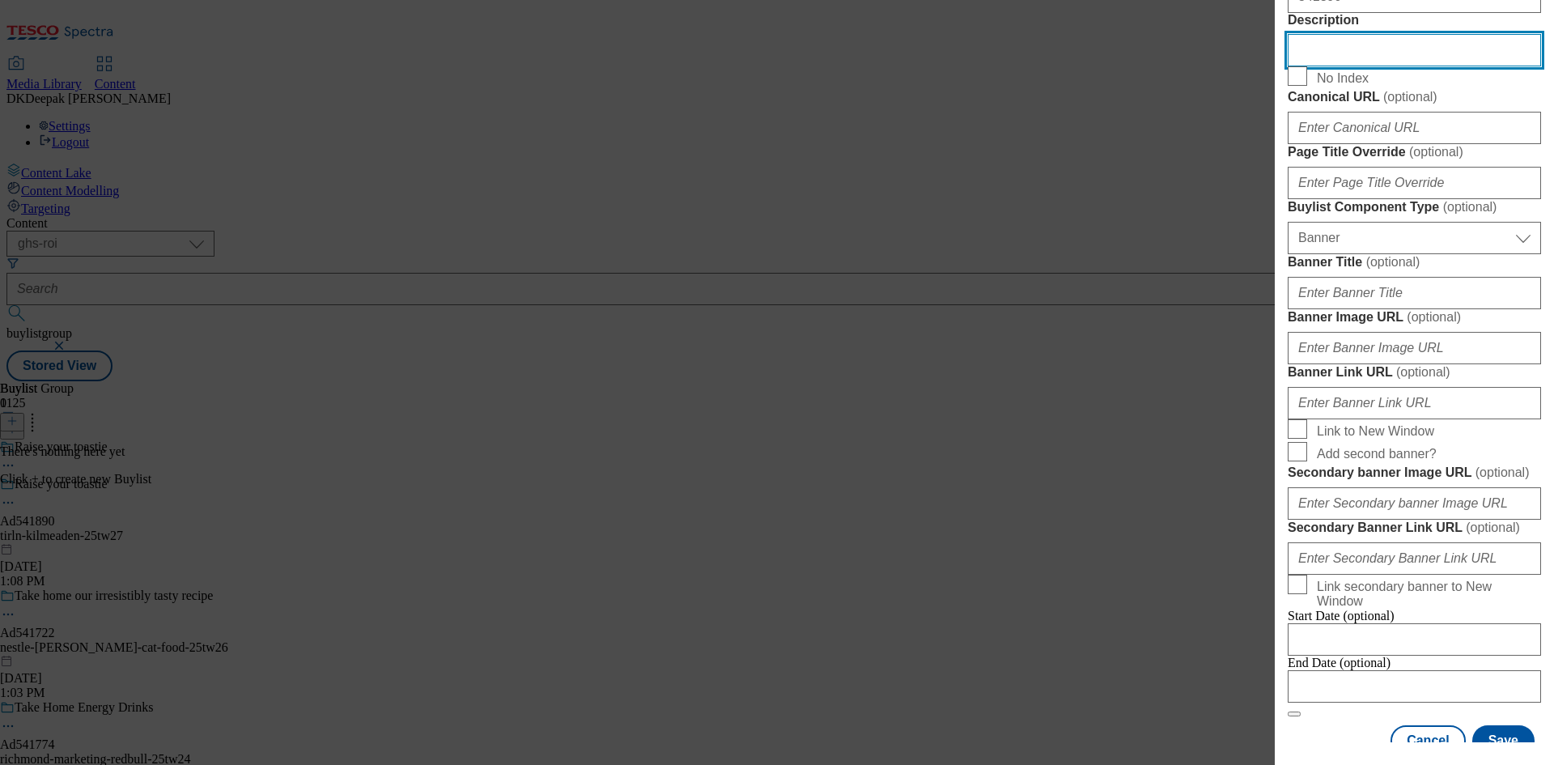
click at [1360, 66] on input "Description" at bounding box center [1414, 50] width 253 height 32
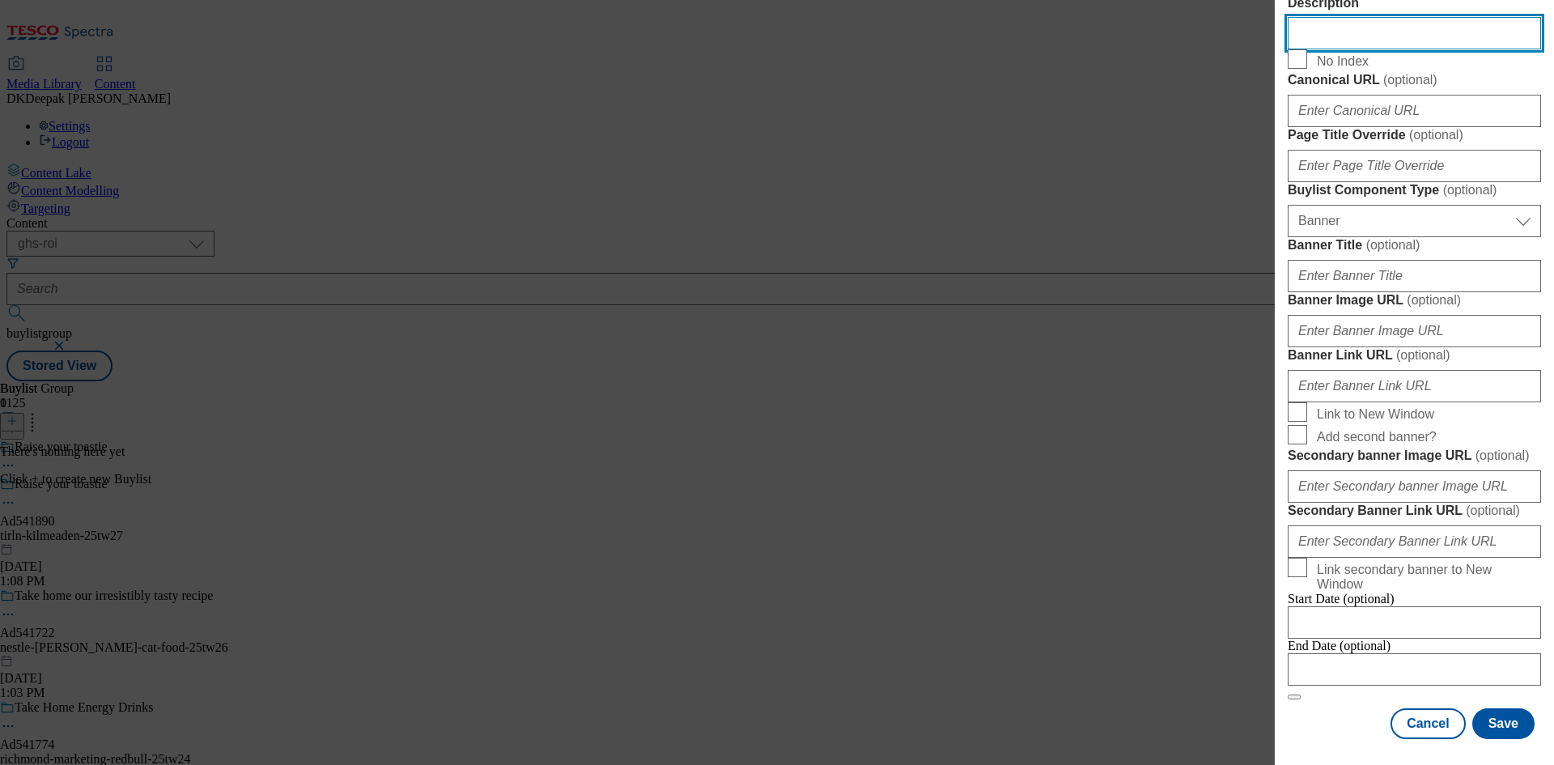
scroll to position [1517, 0]
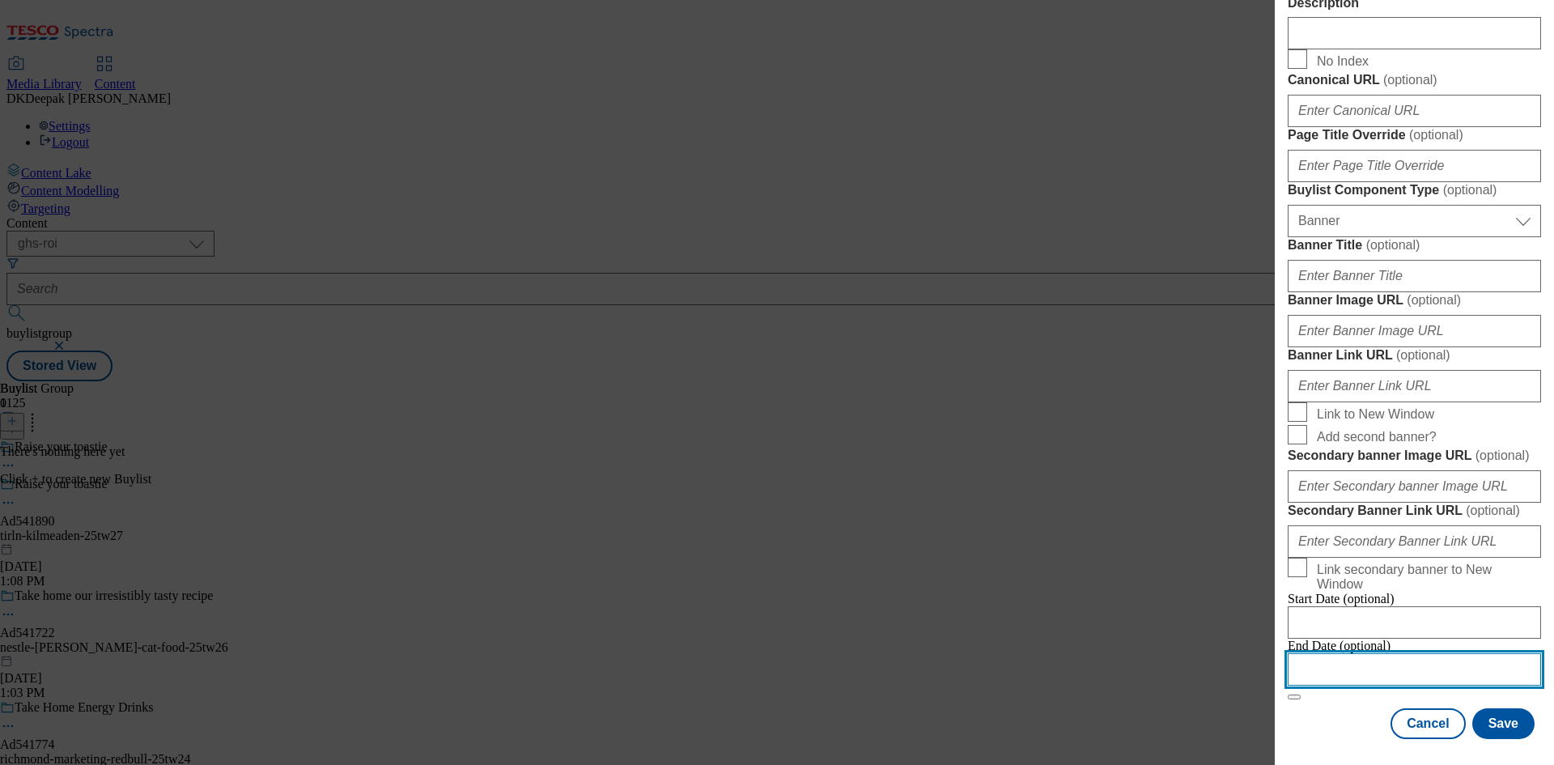
click at [1365, 659] on input "Modal" at bounding box center [1414, 669] width 253 height 32
select select "2025"
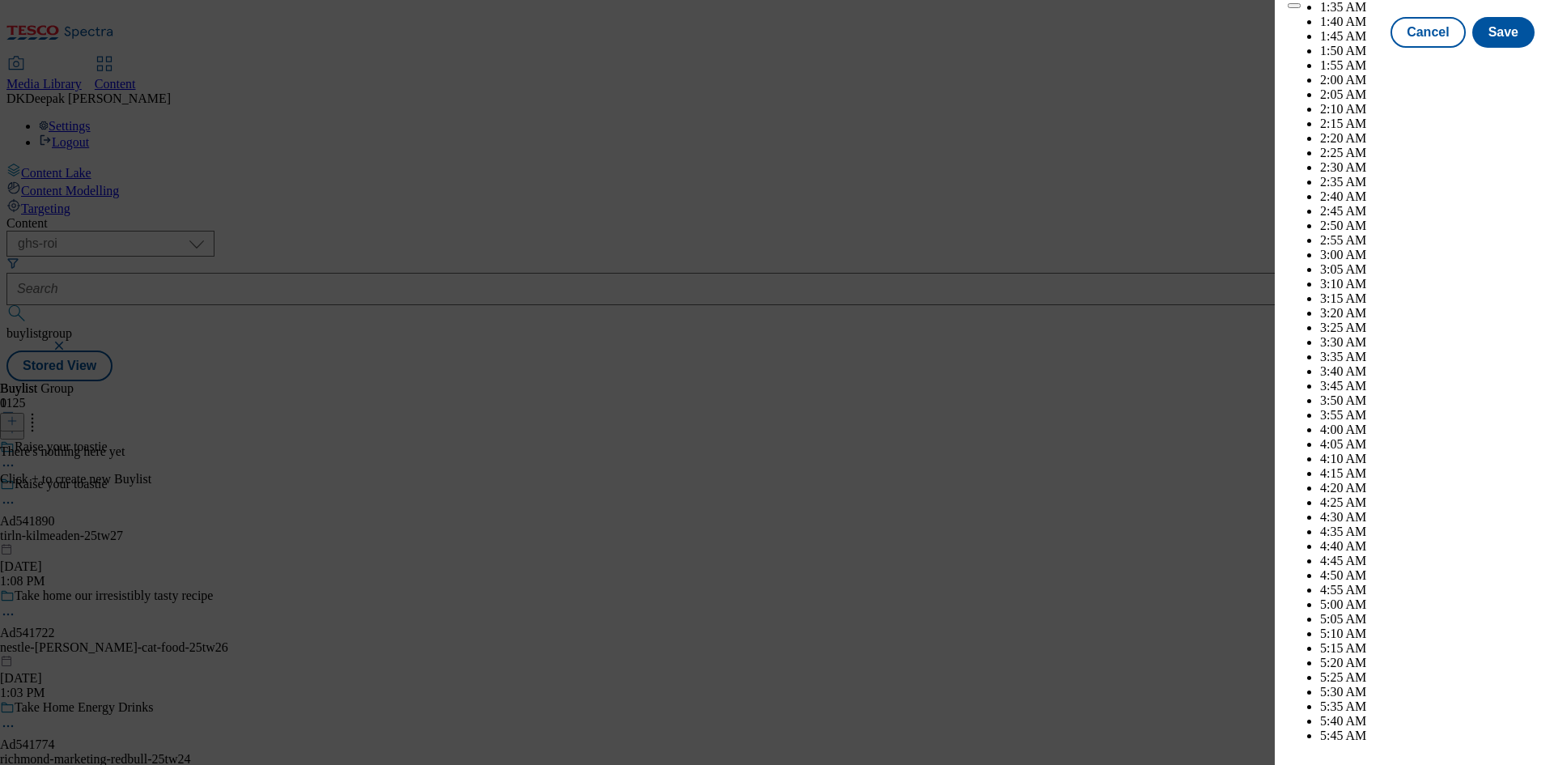
scroll to position [4687, 0]
select select "December"
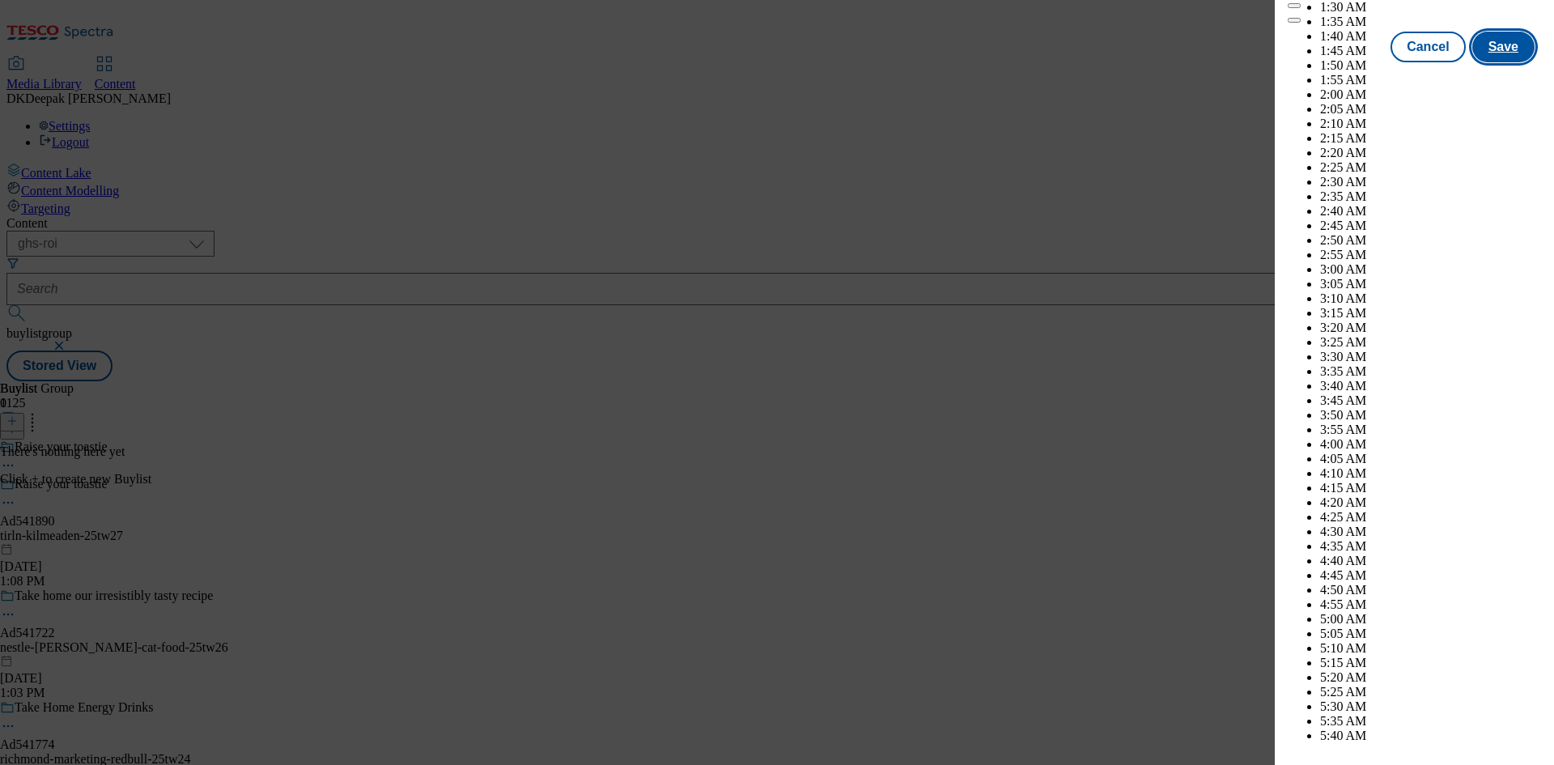
click at [1505, 62] on button "Save" at bounding box center [1503, 47] width 62 height 31
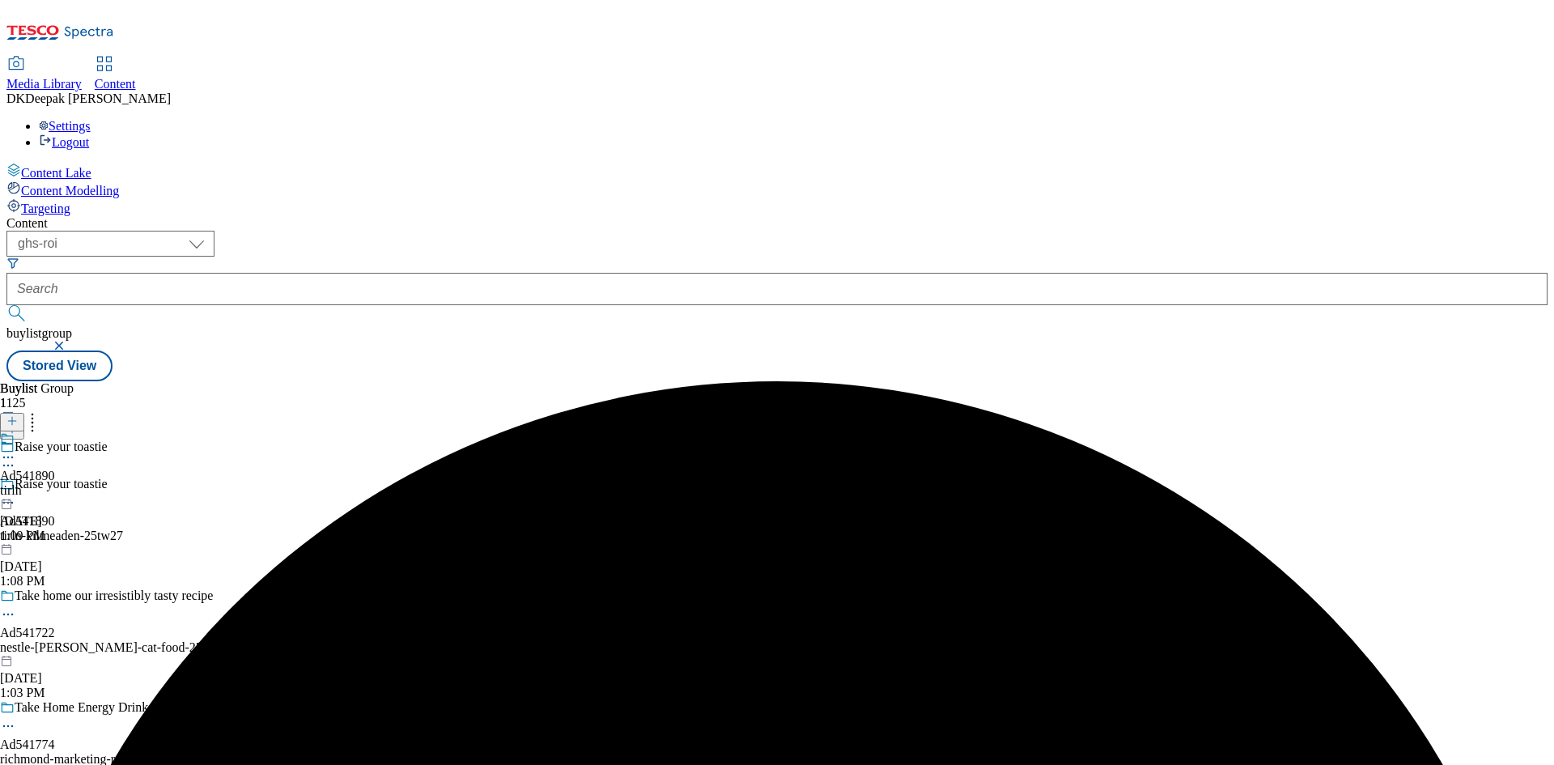
click at [55, 483] on div "tirln" at bounding box center [27, 490] width 55 height 15
click at [18, 415] on icon at bounding box center [11, 420] width 11 height 11
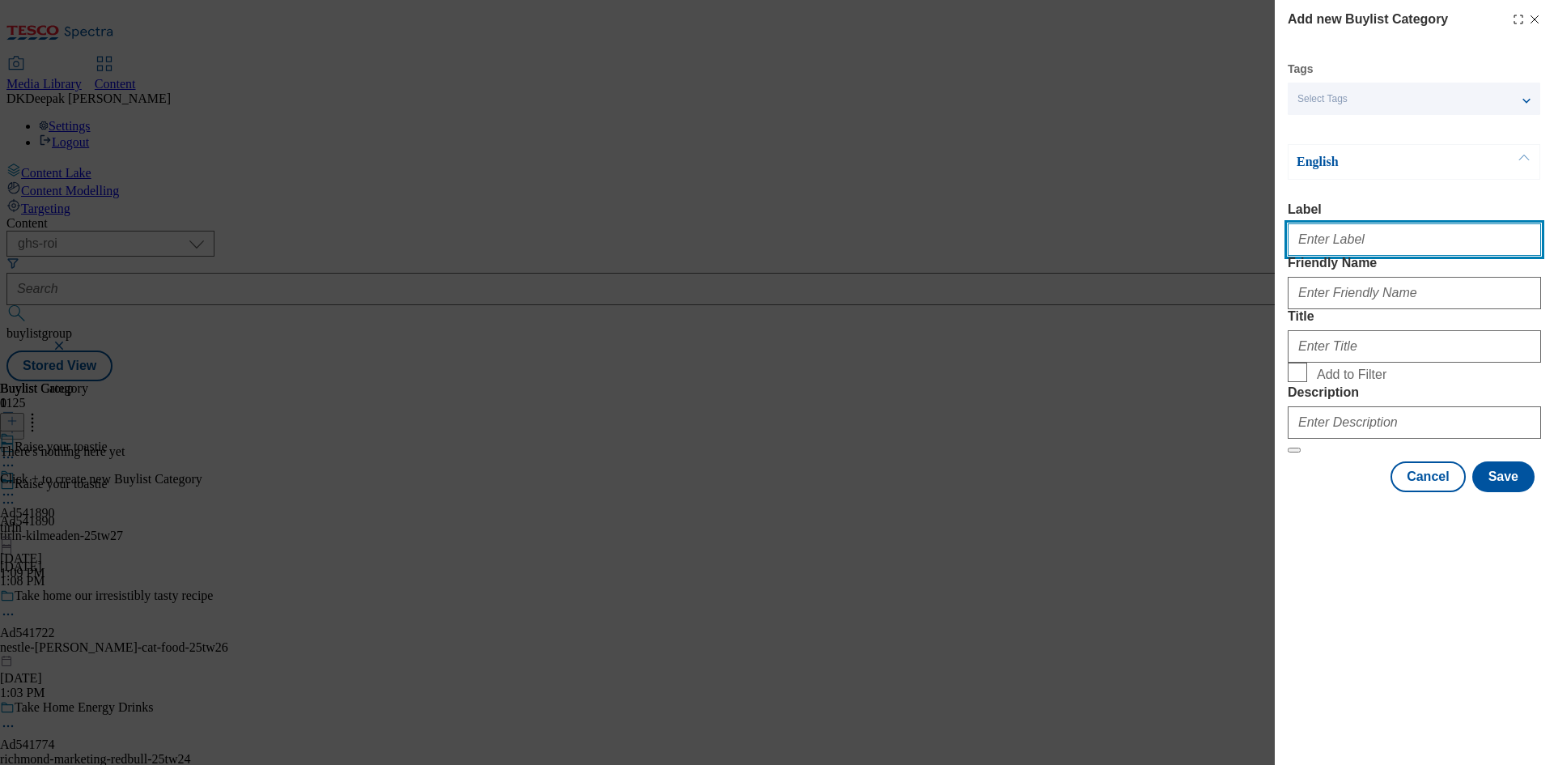
click at [1342, 240] on input "Label" at bounding box center [1414, 239] width 253 height 32
paste input "Ad541890"
type input "Ad541890"
drag, startPoint x: 1064, startPoint y: 143, endPoint x: 1323, endPoint y: 269, distance: 288.1
click at [1064, 143] on div "Add new Buylist Category Tags Select Tags fnf marketplace whoosh ghs English La…" at bounding box center [777, 382] width 1554 height 765
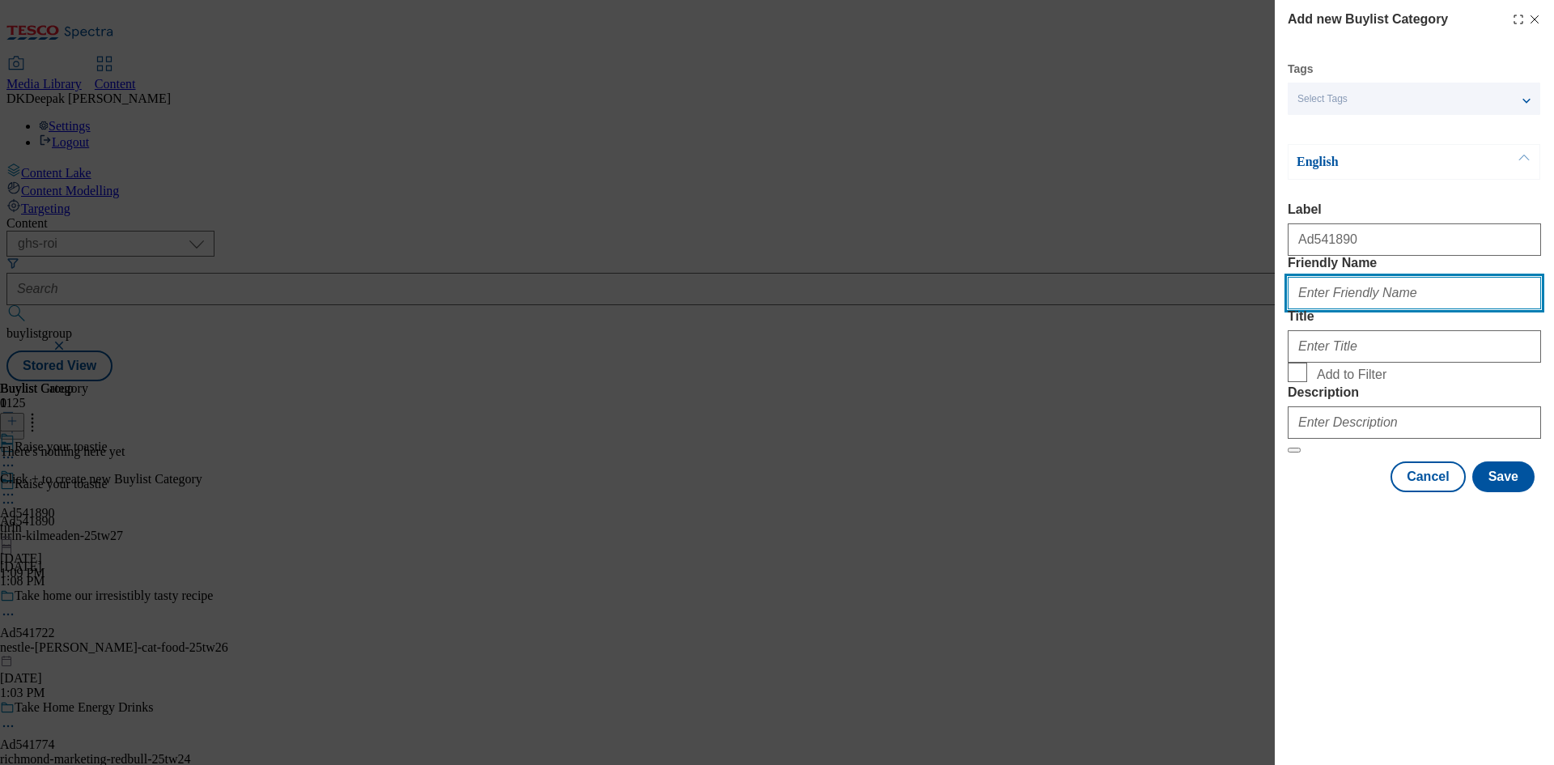
click at [1386, 309] on input "Friendly Name" at bounding box center [1414, 293] width 253 height 32
paste input "tirln-kilmeaden"
type input "tirln-kilmeaden"
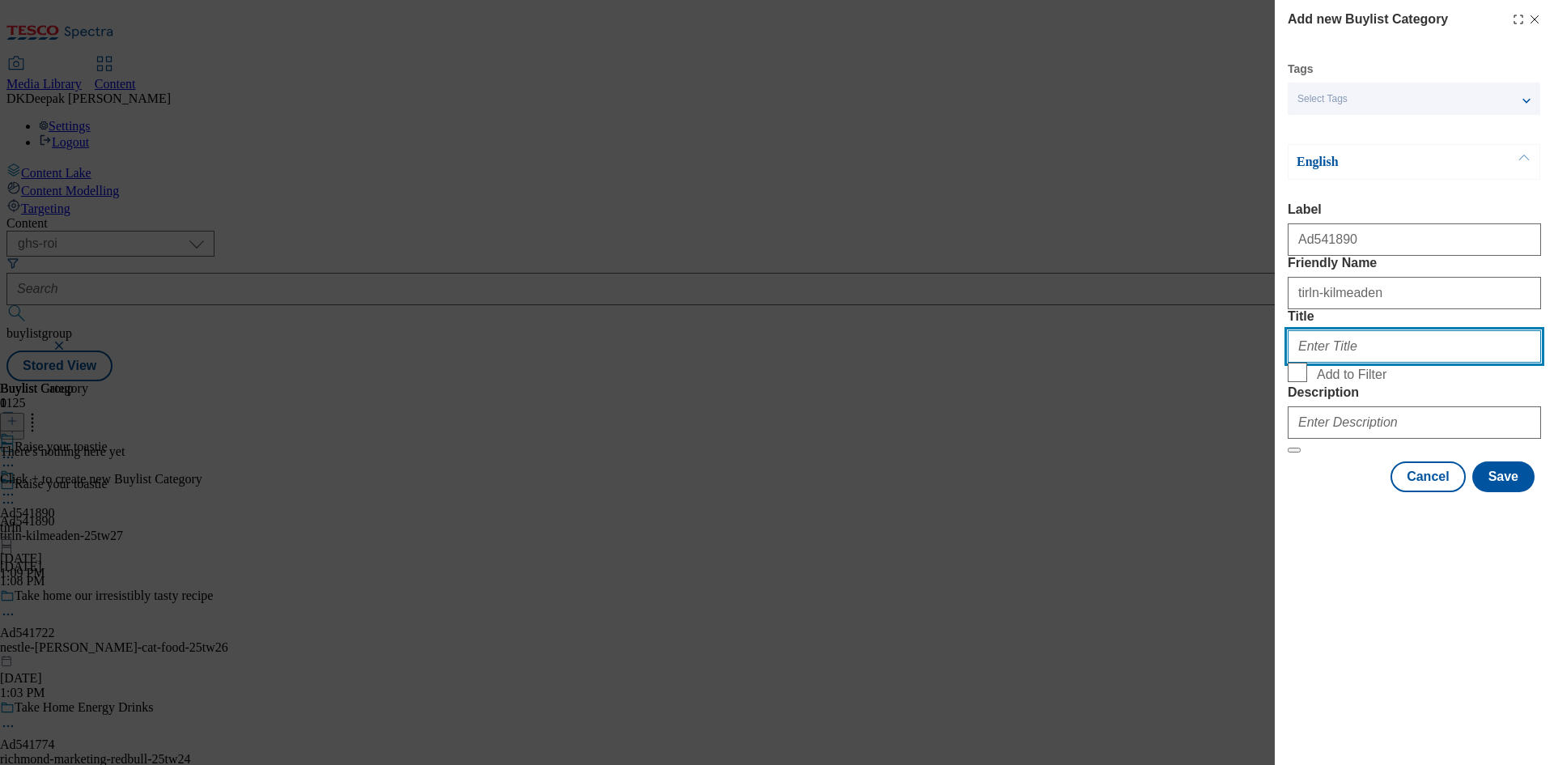
click at [1329, 363] on input "Title" at bounding box center [1414, 346] width 253 height 32
paste input "tirln-kilmeaden"
drag, startPoint x: 1382, startPoint y: 403, endPoint x: 1316, endPoint y: 404, distance: 66.4
click at [1316, 363] on input "tirln-kilmeaden" at bounding box center [1414, 346] width 253 height 32
type input "Tirln"
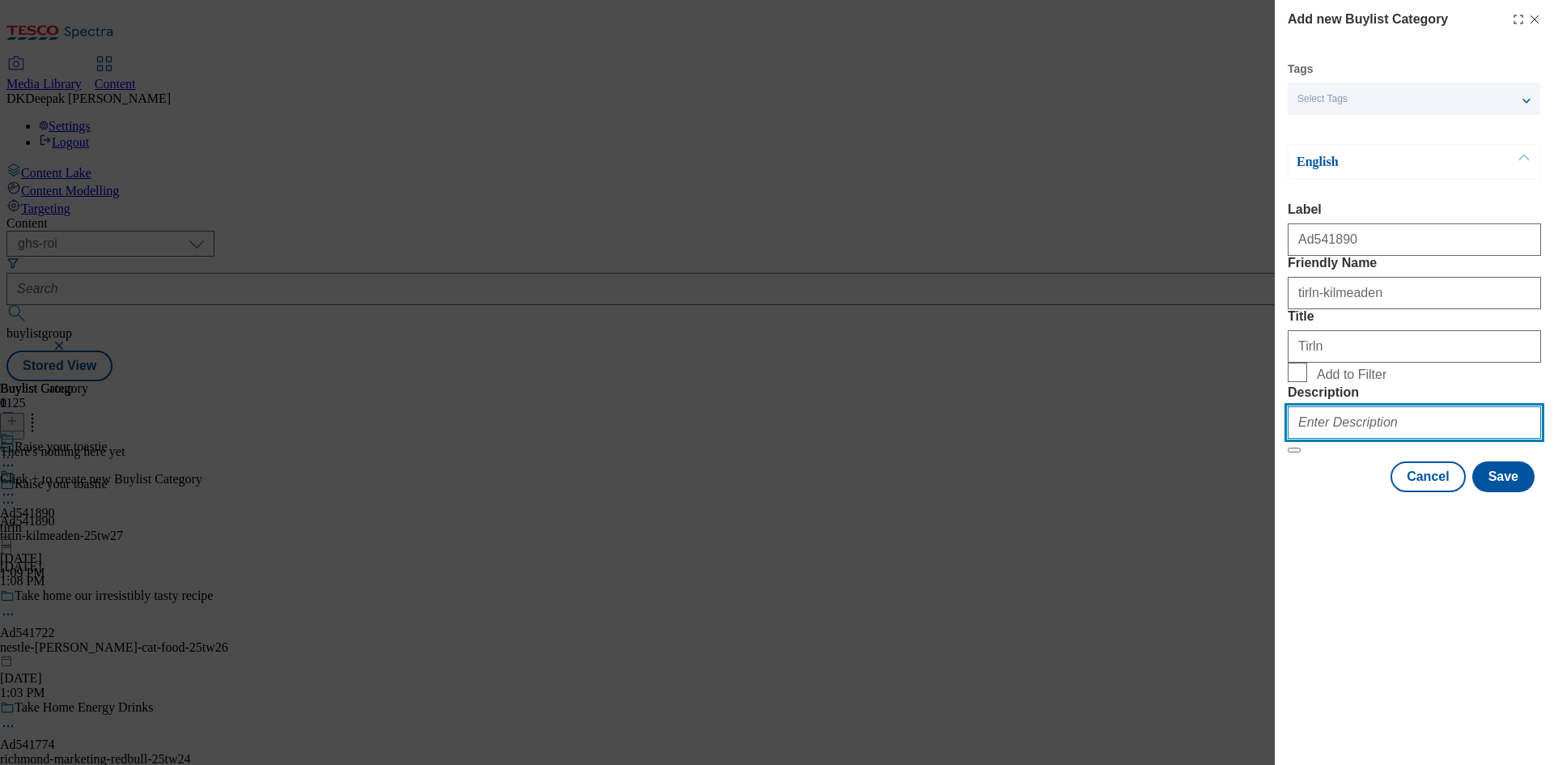
click at [1379, 439] on input "Description" at bounding box center [1414, 422] width 253 height 32
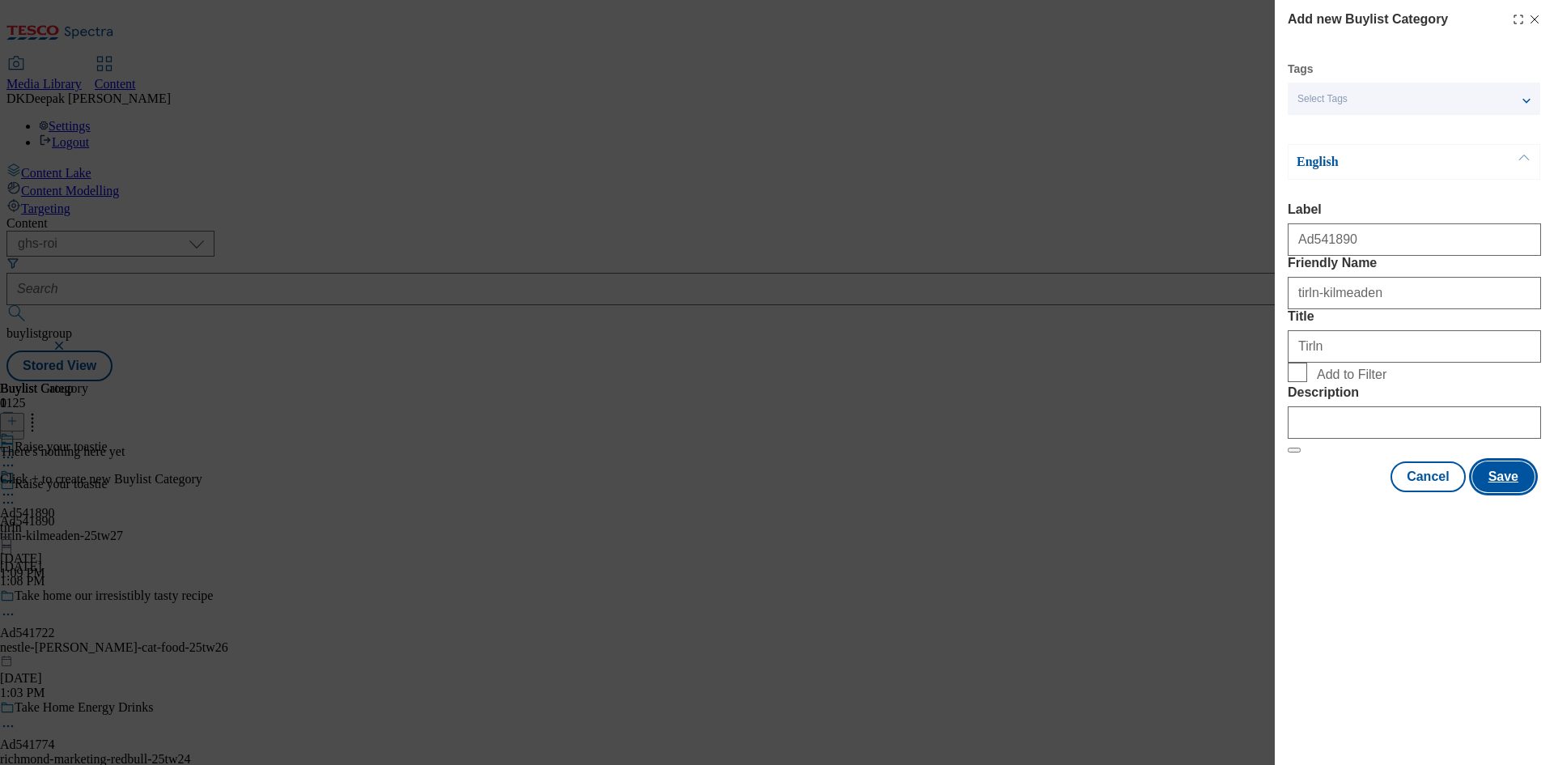
click at [1504, 492] on button "Save" at bounding box center [1503, 476] width 62 height 31
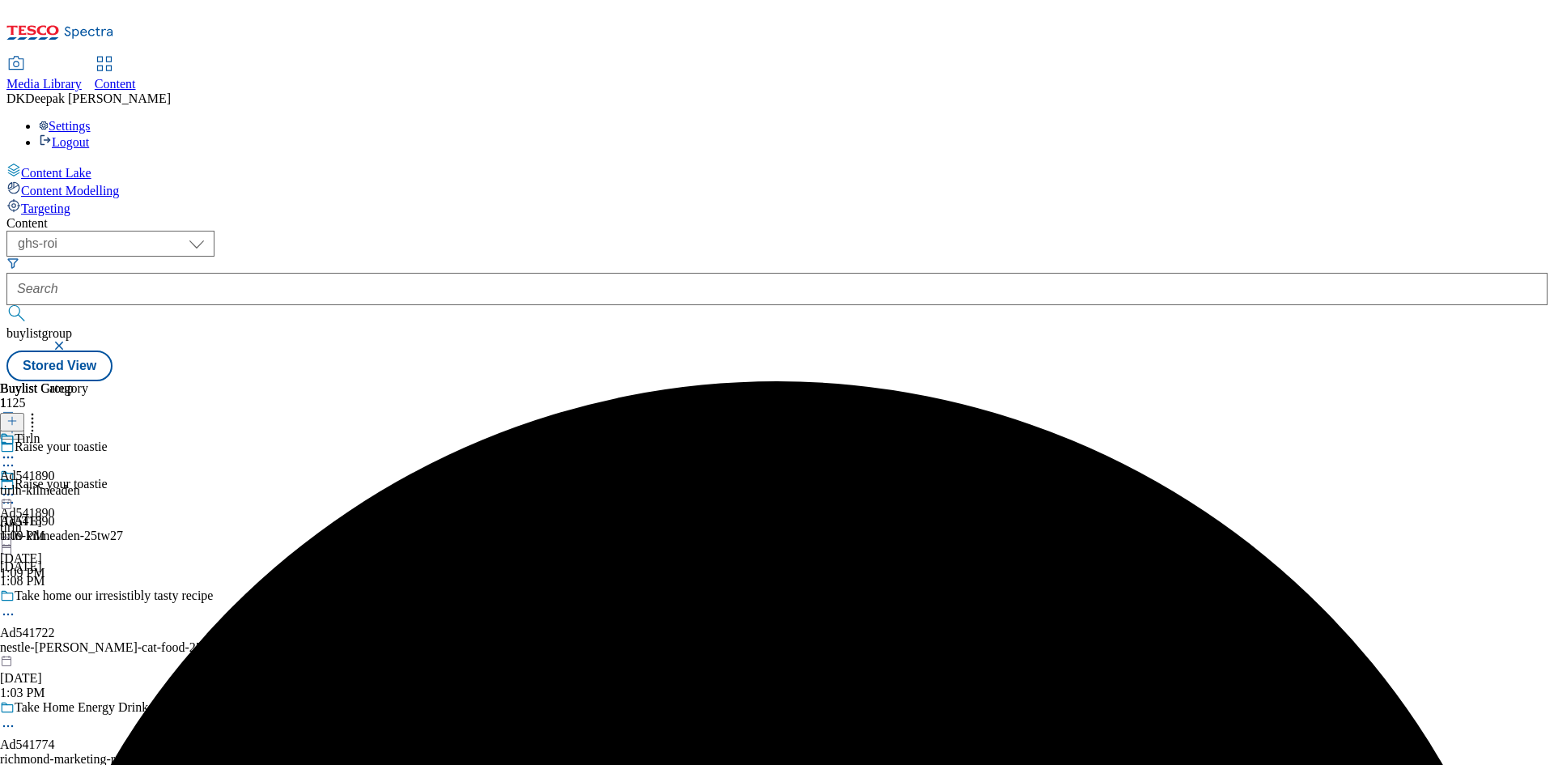
click at [88, 483] on div "tirln-kilmeaden" at bounding box center [44, 490] width 88 height 15
click at [18, 415] on icon at bounding box center [11, 420] width 11 height 11
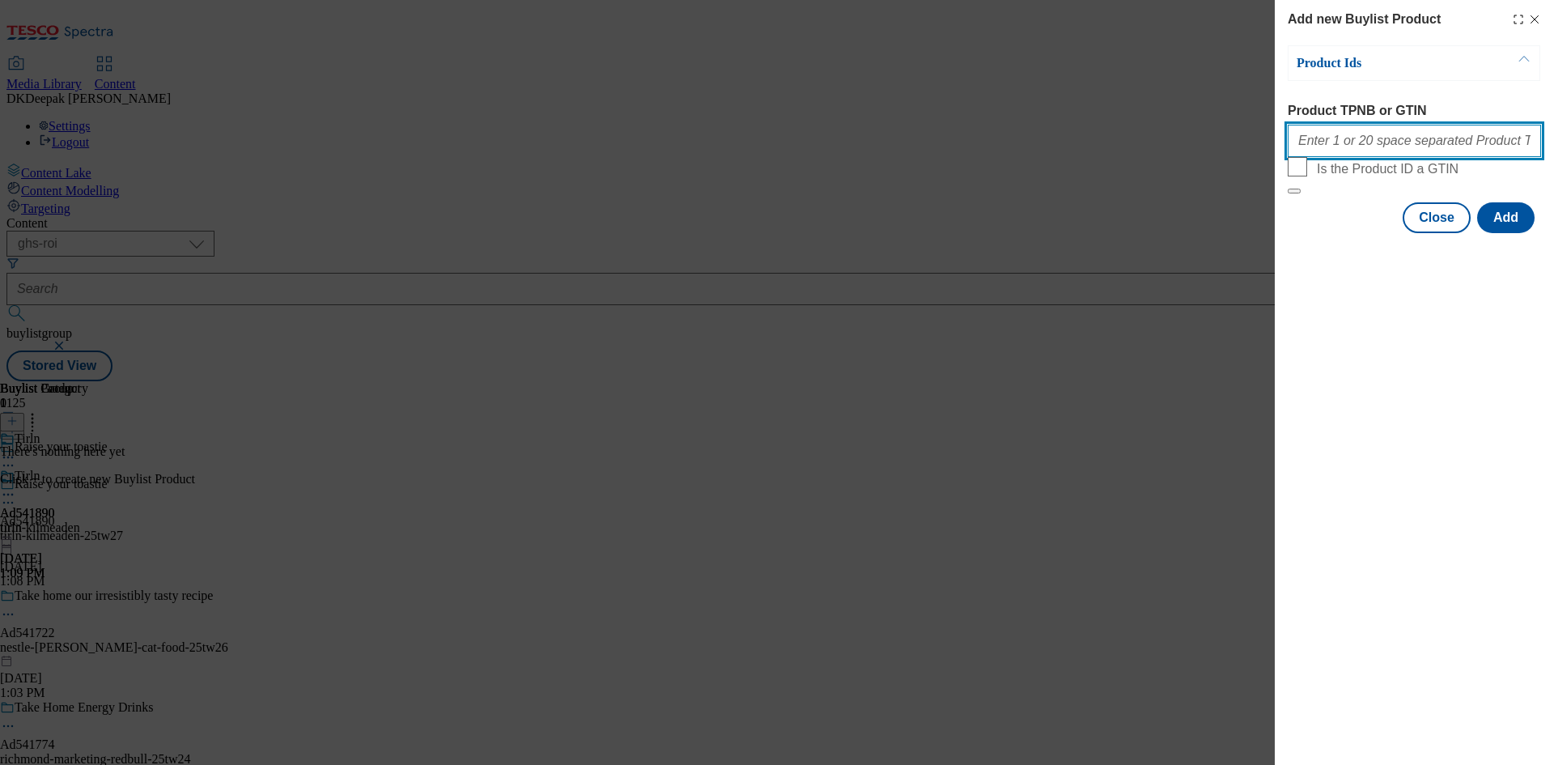
click at [1349, 136] on input "Product TPNB or GTIN" at bounding box center [1414, 141] width 253 height 32
paste input "51267278 51267568 61709164 85165493 93536618, 51267278 51267568 61709164 851654…"
type input "51267278 51267568 61709164 85165493 93536618, 51267278 51267568 61709164 851654…"
click at [1510, 233] on button "Add" at bounding box center [1505, 217] width 57 height 31
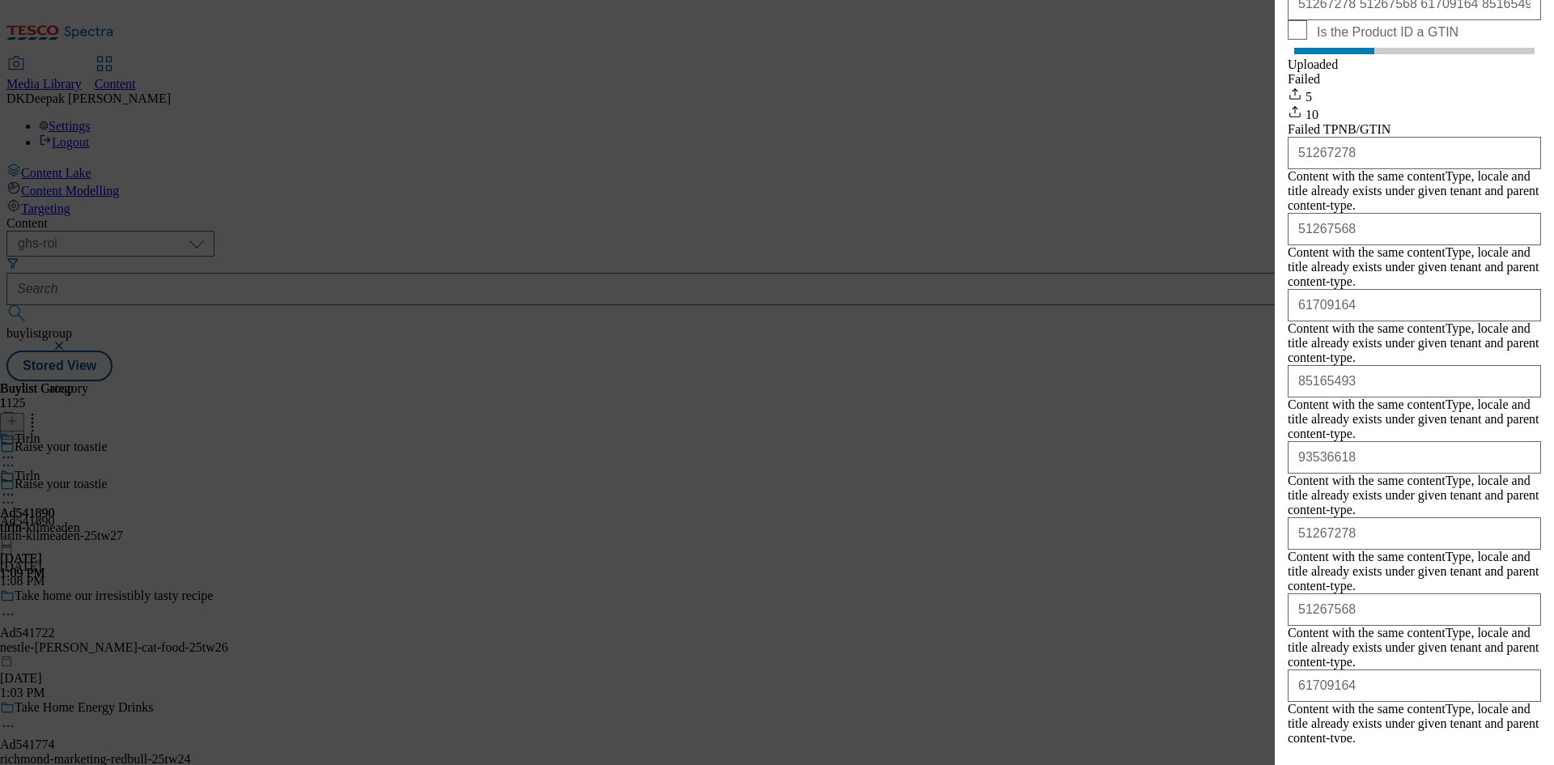
scroll to position [248, 0]
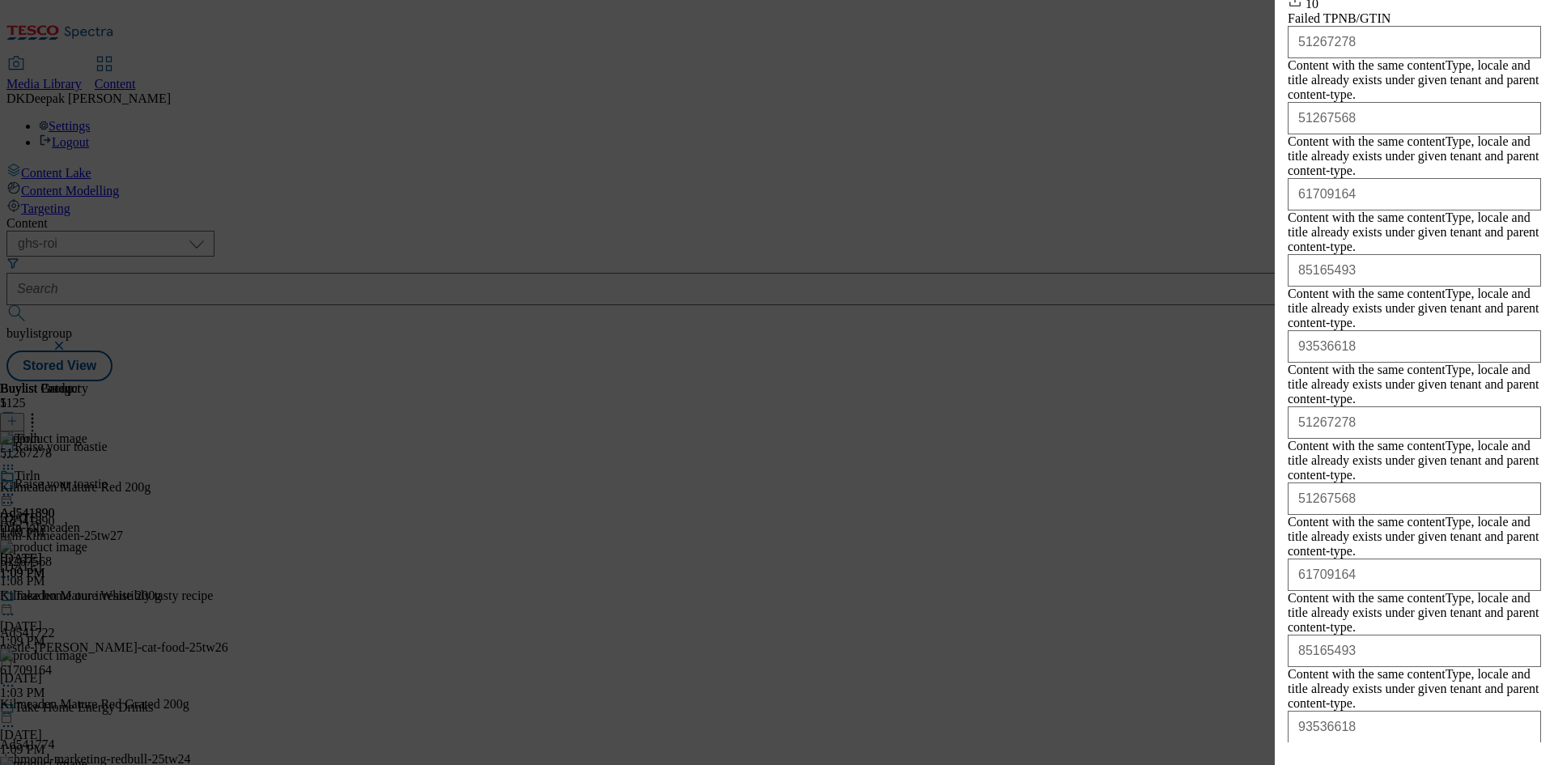
drag, startPoint x: 1422, startPoint y: 726, endPoint x: 1405, endPoint y: 700, distance: 31.0
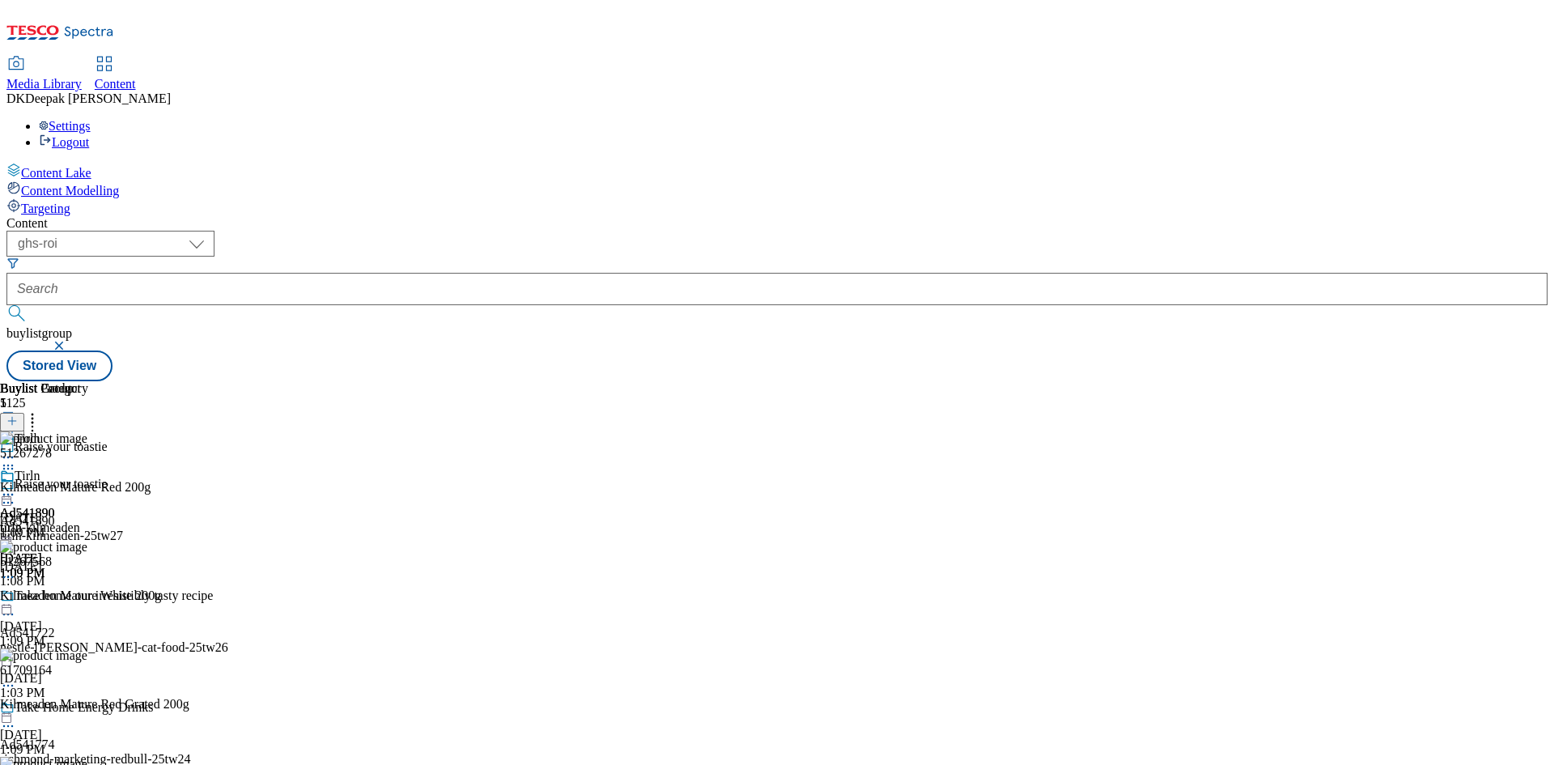
scroll to position [0, 0]
click at [16, 486] on icon at bounding box center [8, 494] width 16 height 16
click at [88, 597] on span "Preview" at bounding box center [69, 603] width 38 height 12
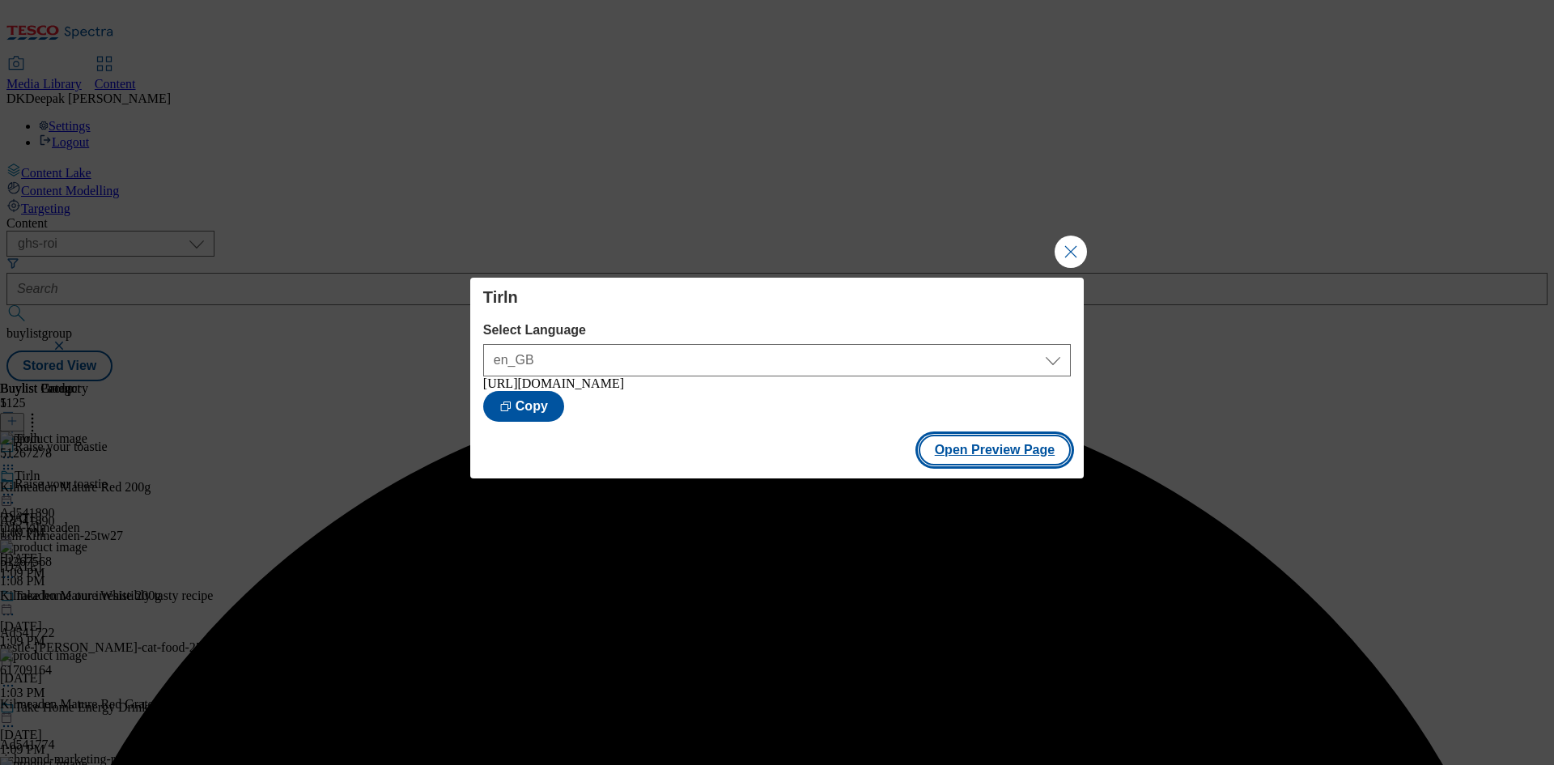
click at [1013, 441] on button "Open Preview Page" at bounding box center [995, 450] width 153 height 31
click at [1075, 244] on button "Close Modal" at bounding box center [1071, 252] width 32 height 32
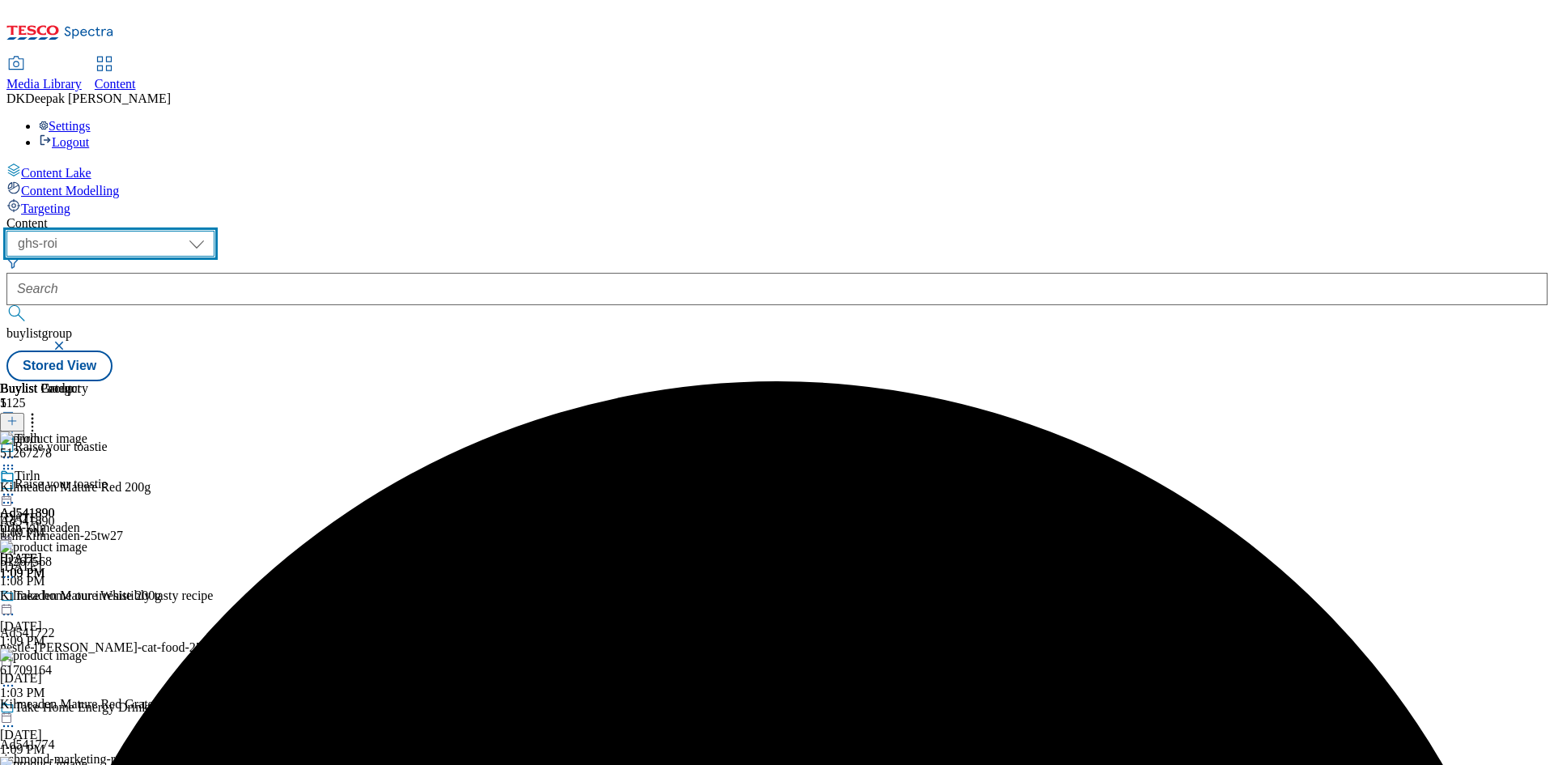
click at [214, 231] on select "ghs-roi ghs-[GEOGRAPHIC_DATA]" at bounding box center [110, 244] width 208 height 26
select select "ghs-[GEOGRAPHIC_DATA]"
click at [210, 231] on select "ghs-roi ghs-[GEOGRAPHIC_DATA]" at bounding box center [110, 244] width 208 height 26
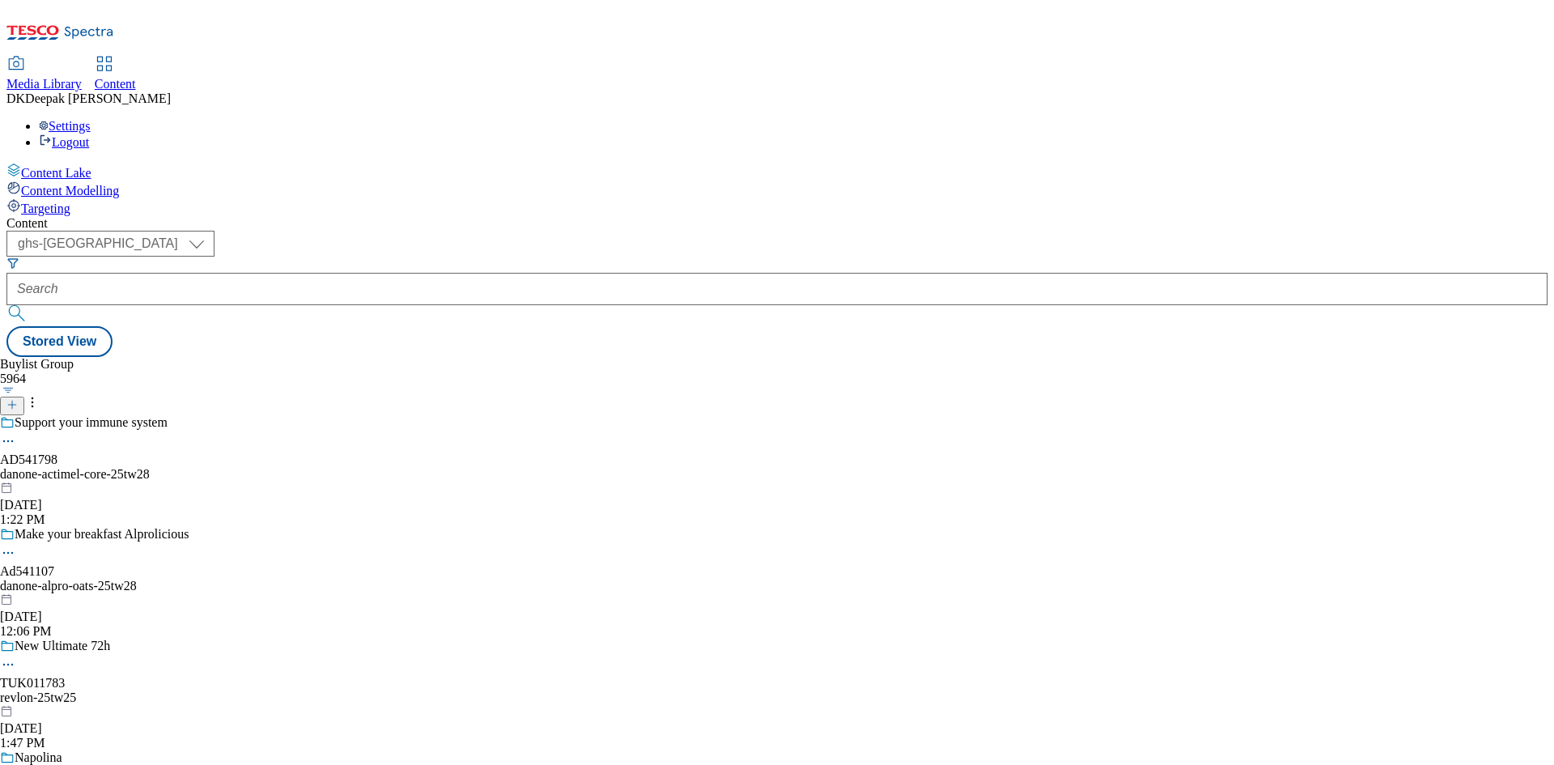
click at [18, 399] on icon at bounding box center [11, 404] width 11 height 11
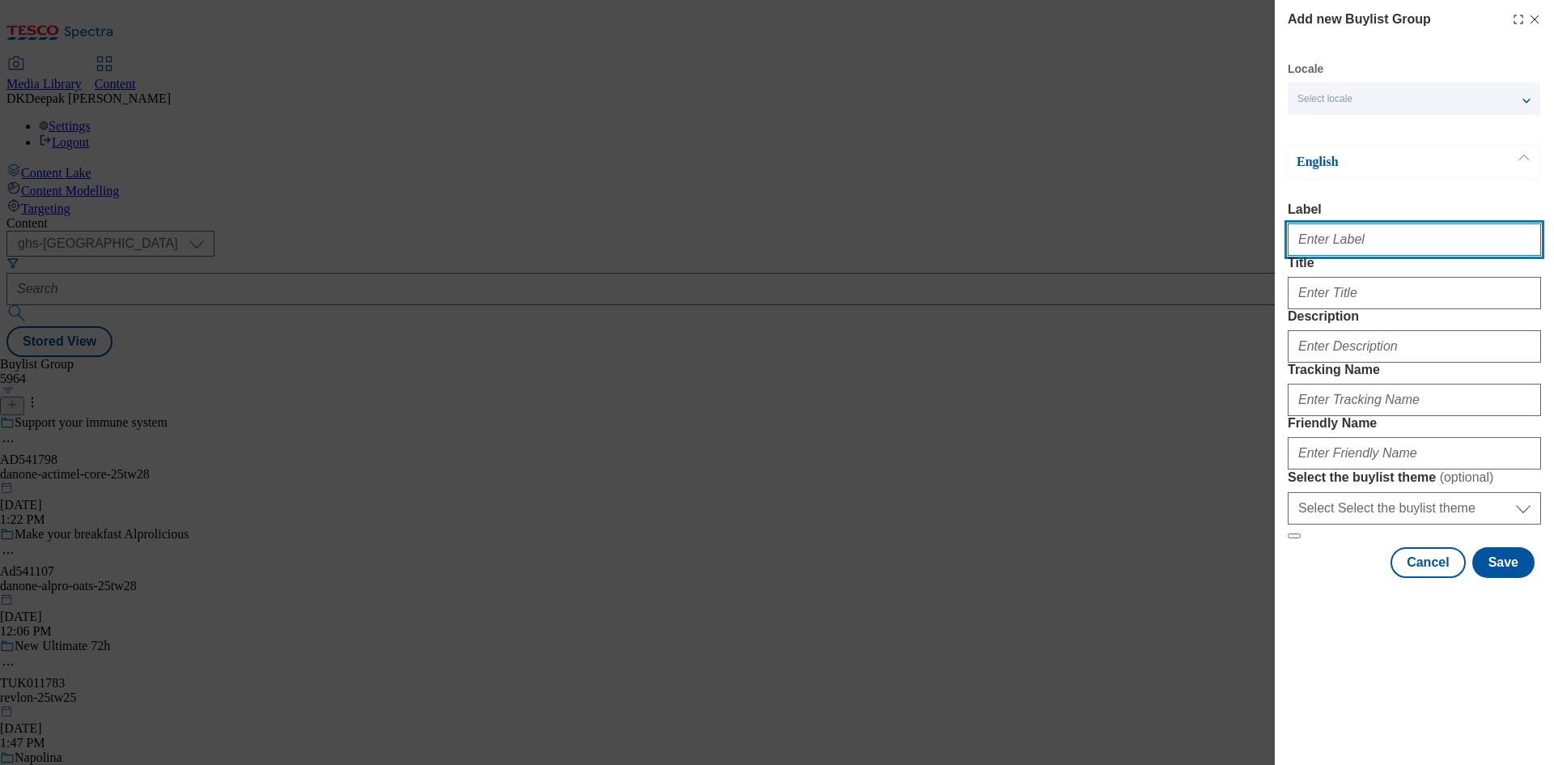
click at [1304, 253] on input "Label" at bounding box center [1414, 239] width 253 height 32
paste input "Ad541830"
type input "Ad541830"
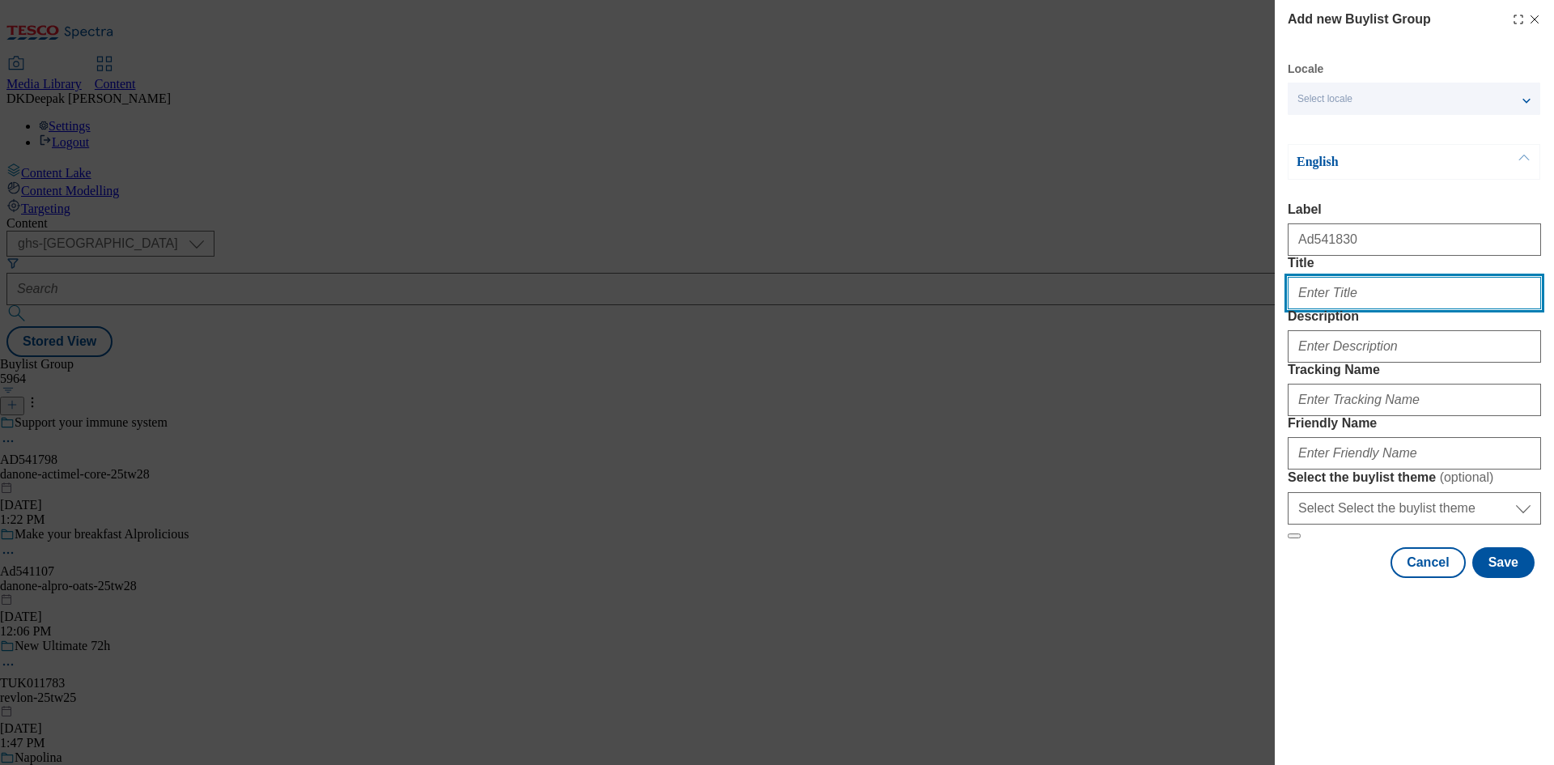
click at [1347, 309] on input "Title" at bounding box center [1414, 293] width 253 height 32
paste input "Make your breakfast Alprolicious"
type input "Make your breakfast Alprolicious"
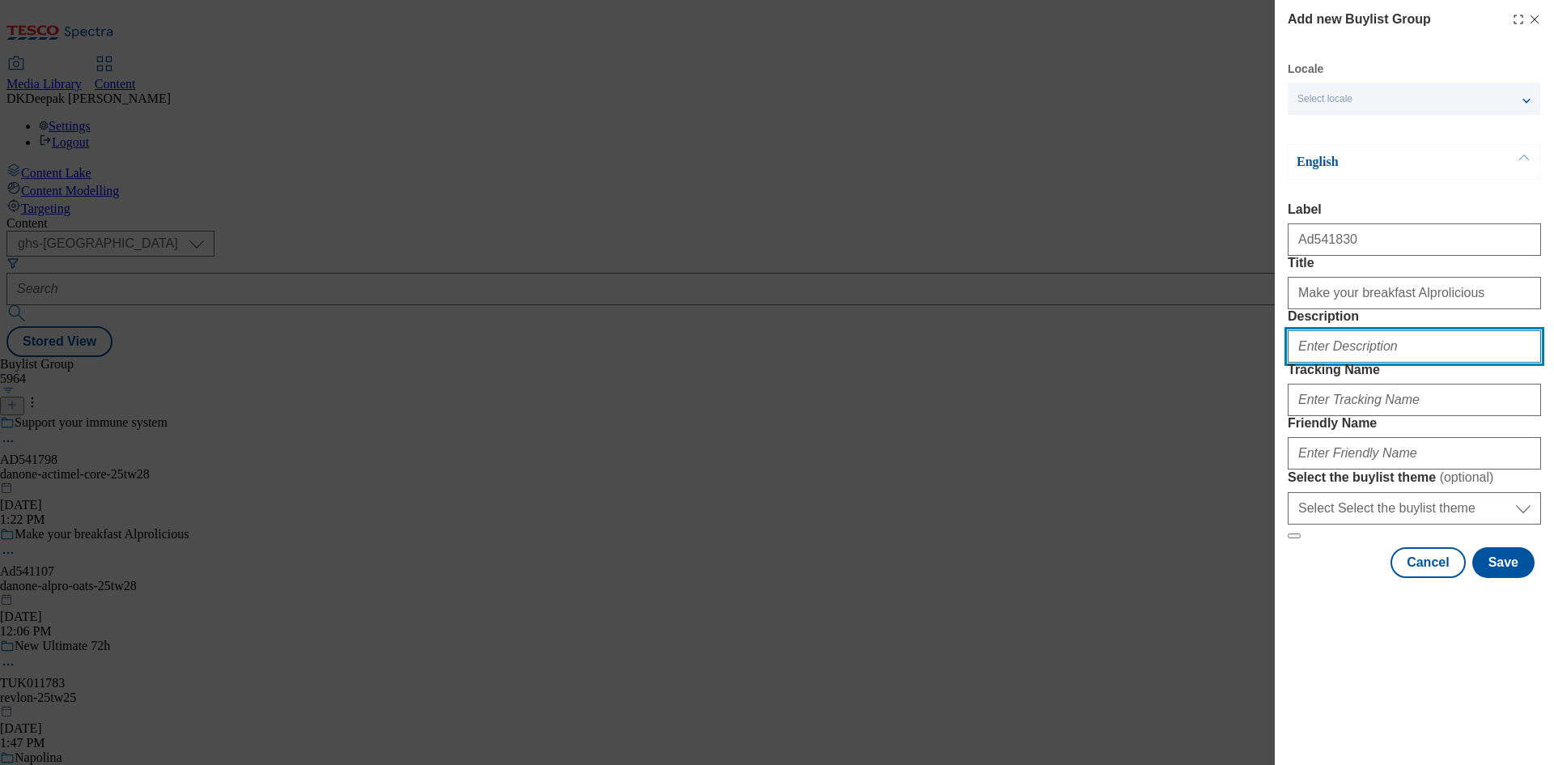
click at [1351, 363] on input "Description" at bounding box center [1414, 346] width 253 height 32
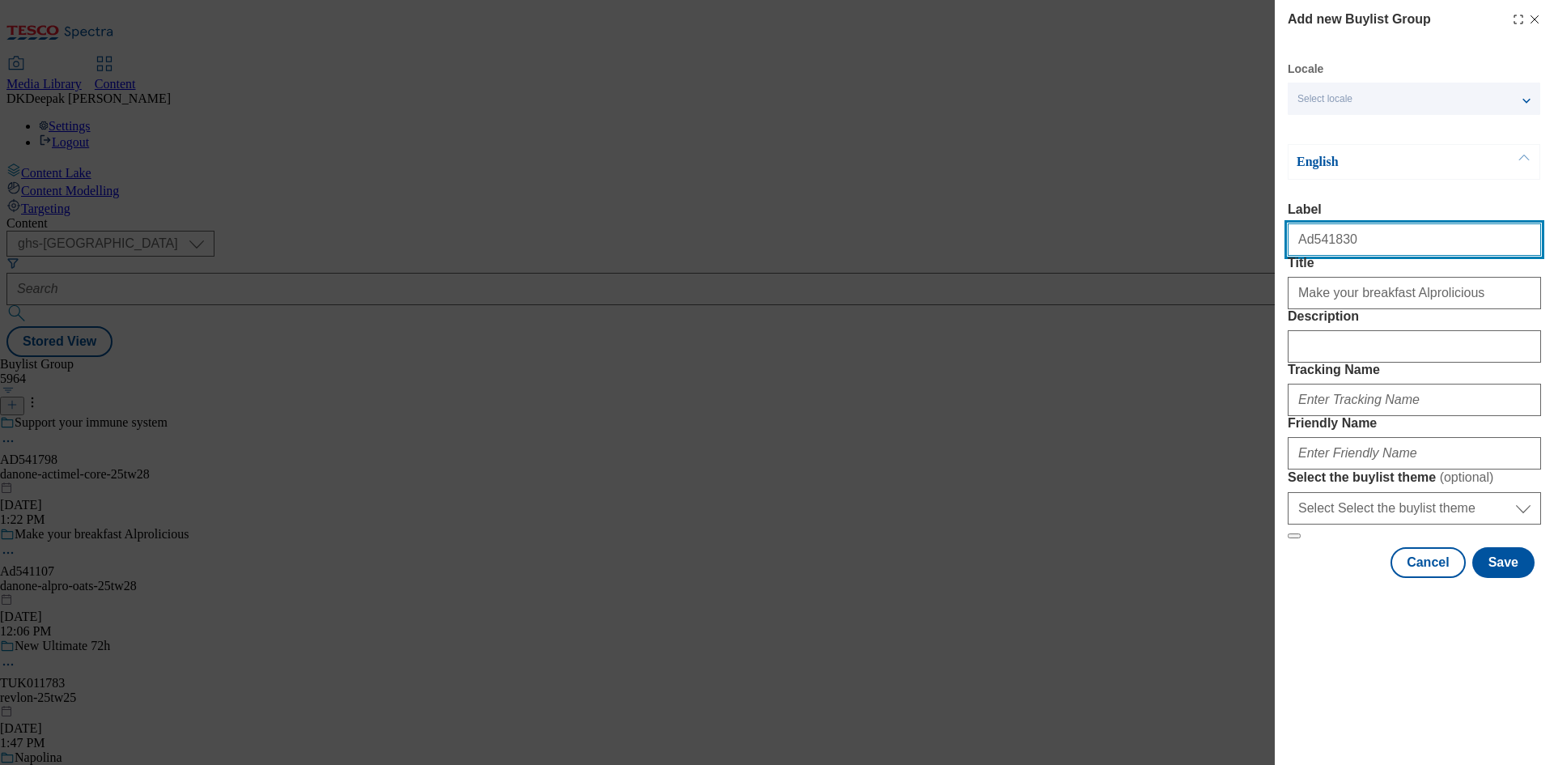
click at [1303, 244] on input "Ad541830" at bounding box center [1414, 239] width 253 height 32
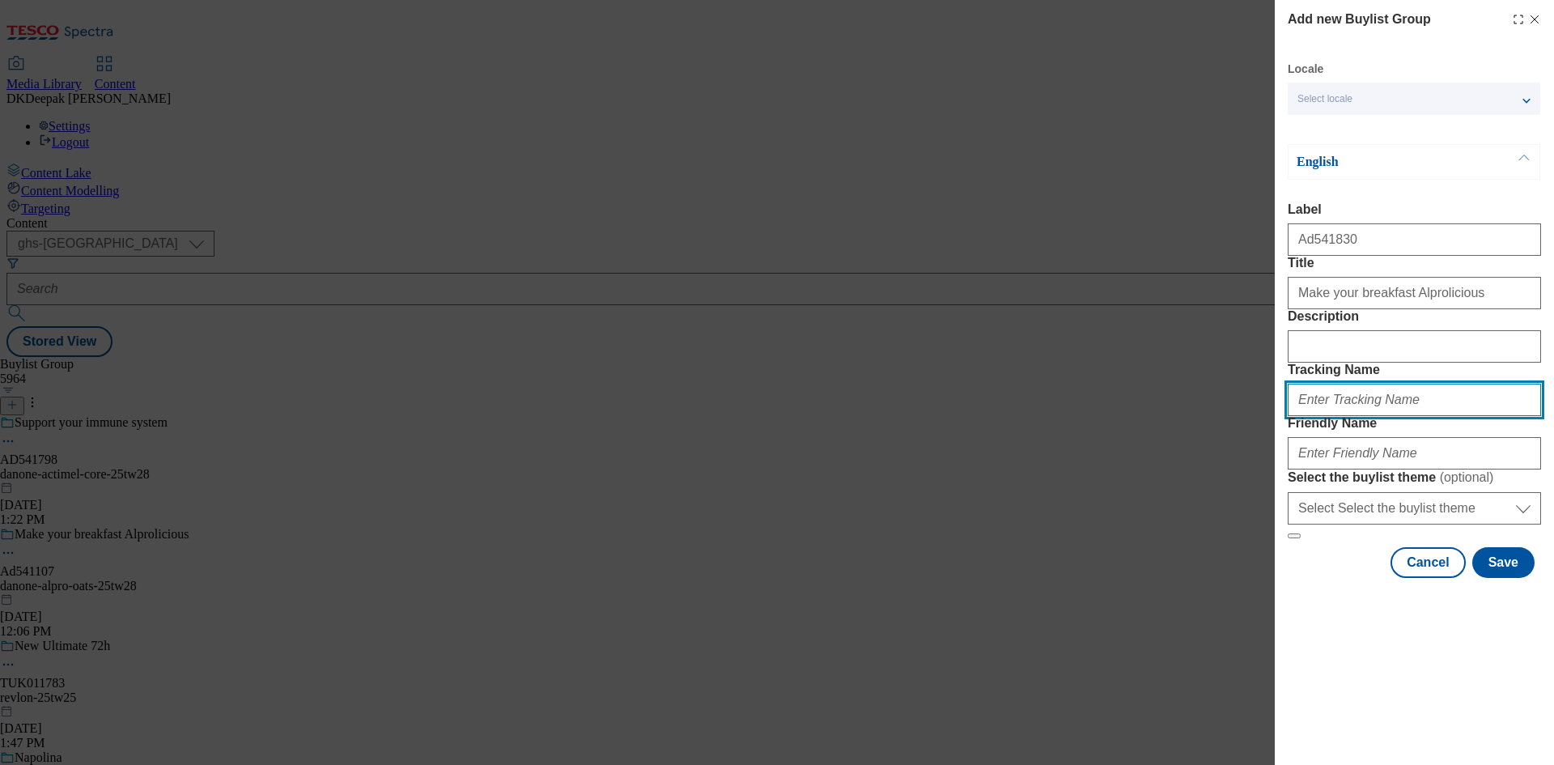
click at [1339, 416] on input "Tracking Name" at bounding box center [1414, 400] width 253 height 32
paste input "Ad541830"
type input "DH_AD541830"
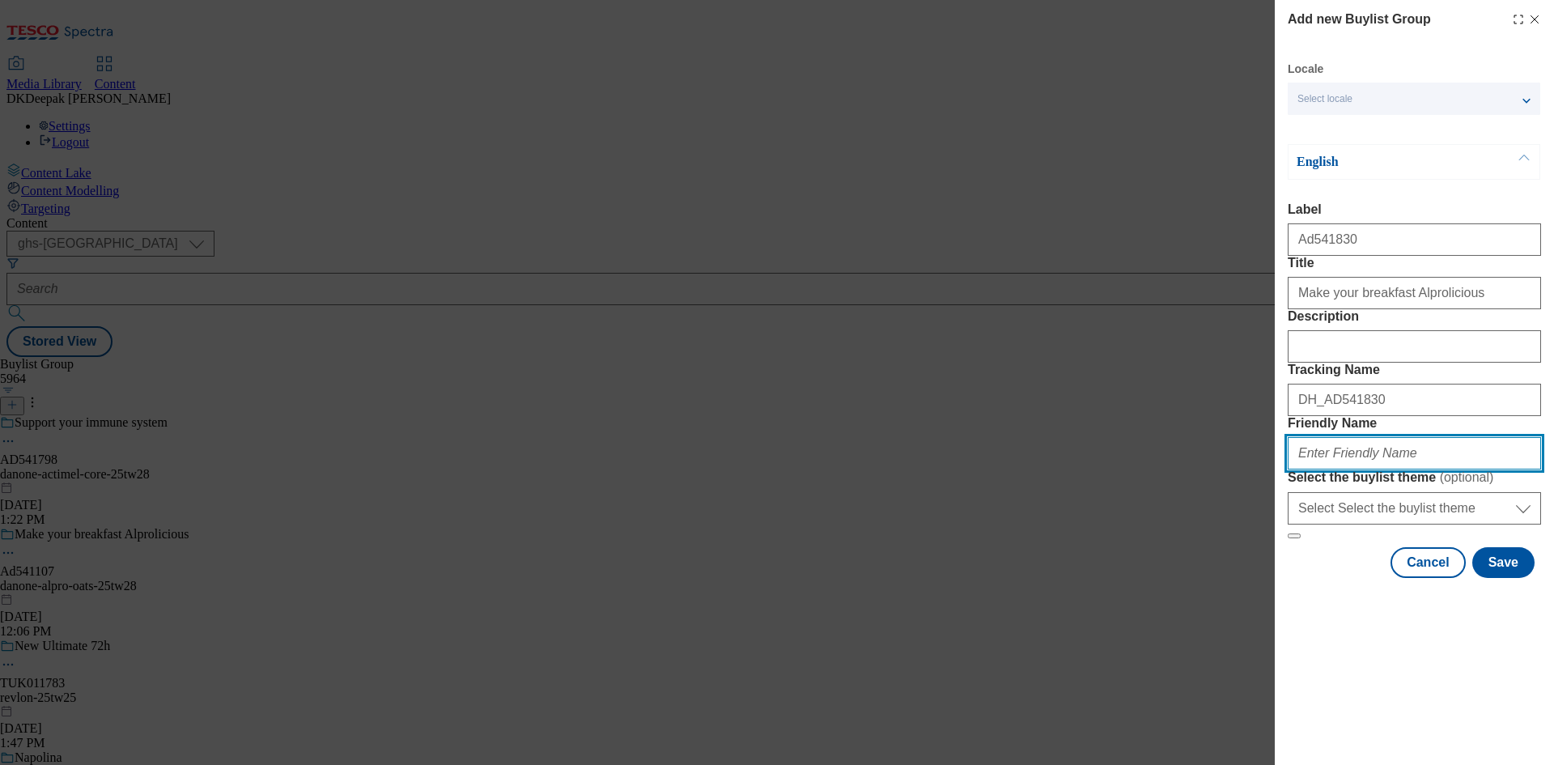
click at [1354, 469] on input "Friendly Name" at bounding box center [1414, 453] width 253 height 32
type input "alpro-oats-25tw28"
click at [1342, 469] on input "alpro-oats-25tw28" at bounding box center [1414, 453] width 253 height 32
drag, startPoint x: 1347, startPoint y: 571, endPoint x: 1212, endPoint y: 570, distance: 136.0
click at [1213, 570] on div "Add new Buylist Group Locale Select locale English Welsh English Label Ad541830…" at bounding box center [777, 382] width 1554 height 765
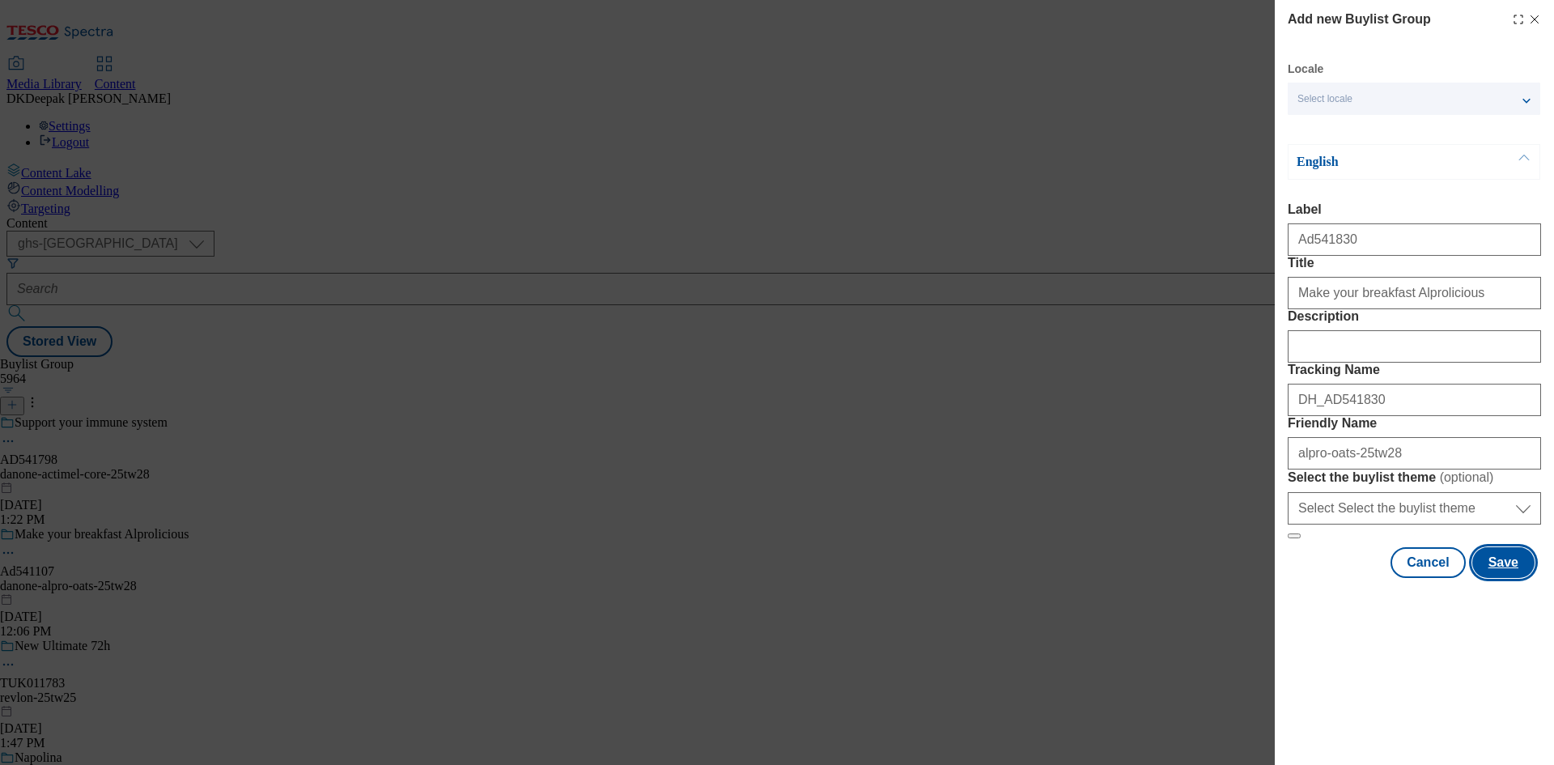
click at [1493, 578] on button "Save" at bounding box center [1503, 562] width 62 height 31
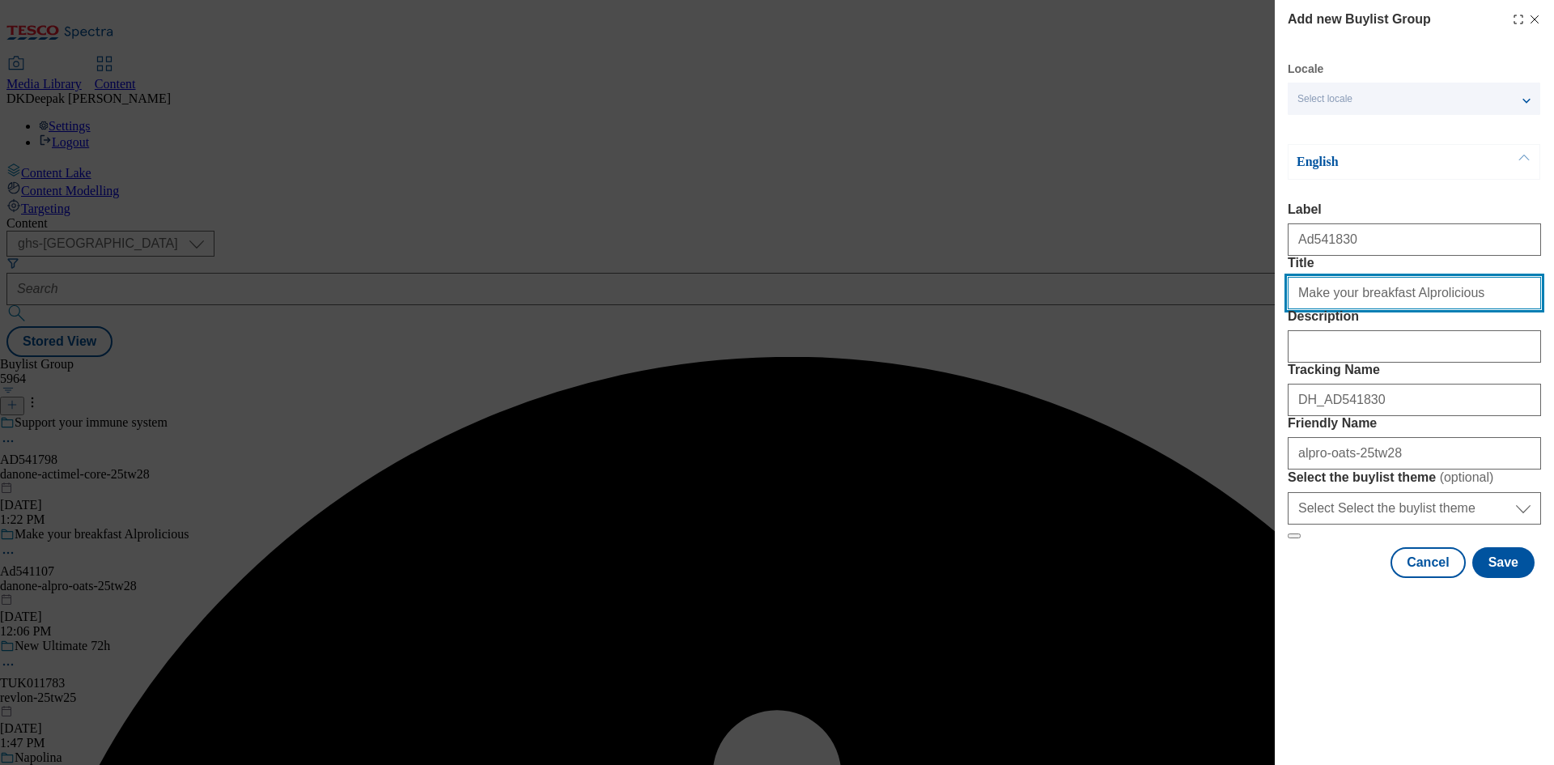
click at [1466, 309] on input "Make your breakfast Alprolicious" at bounding box center [1414, 293] width 253 height 32
type input "Make your breakfast Alprolicious"
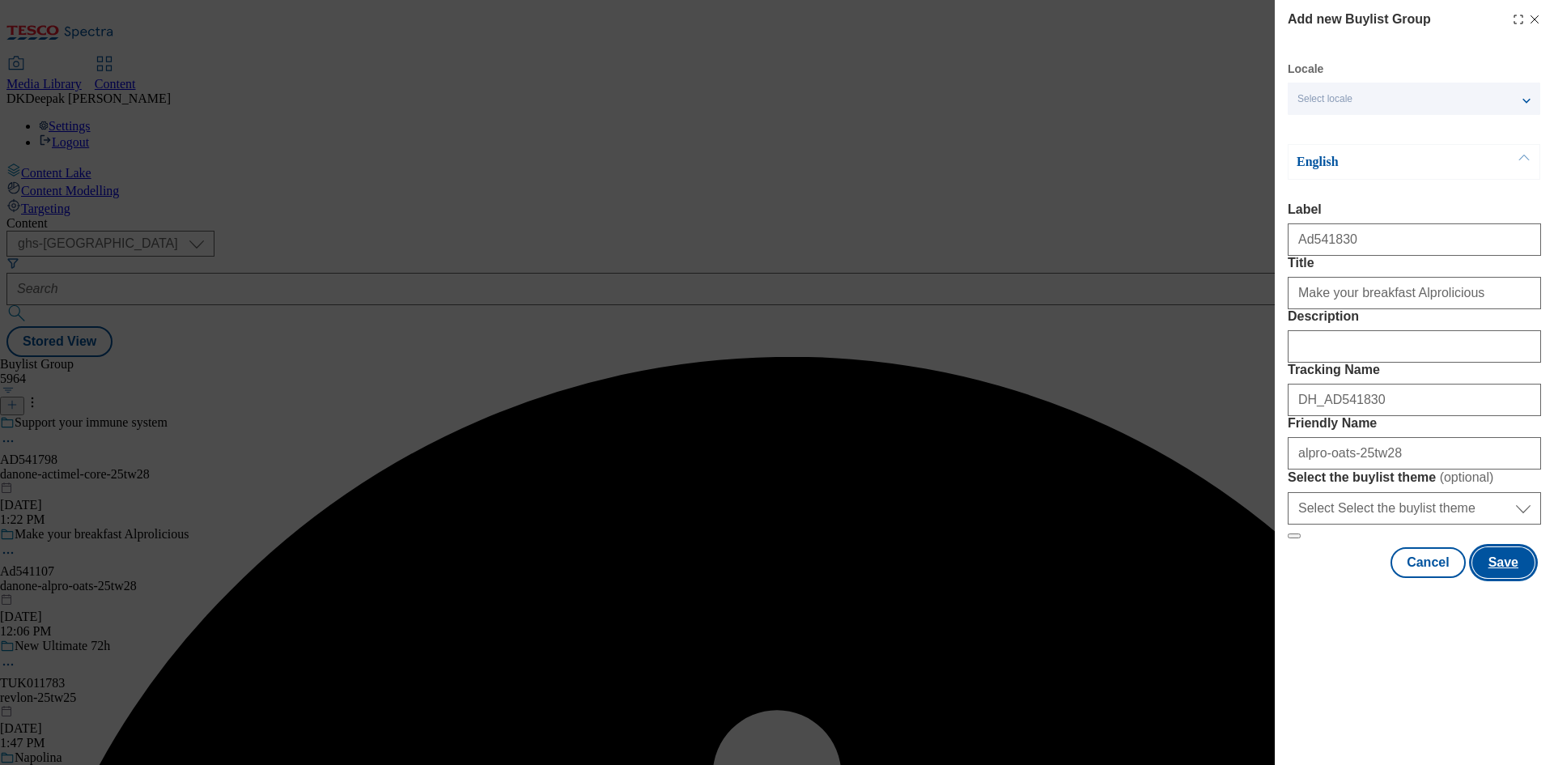
click at [1497, 578] on button "Save" at bounding box center [1503, 562] width 62 height 31
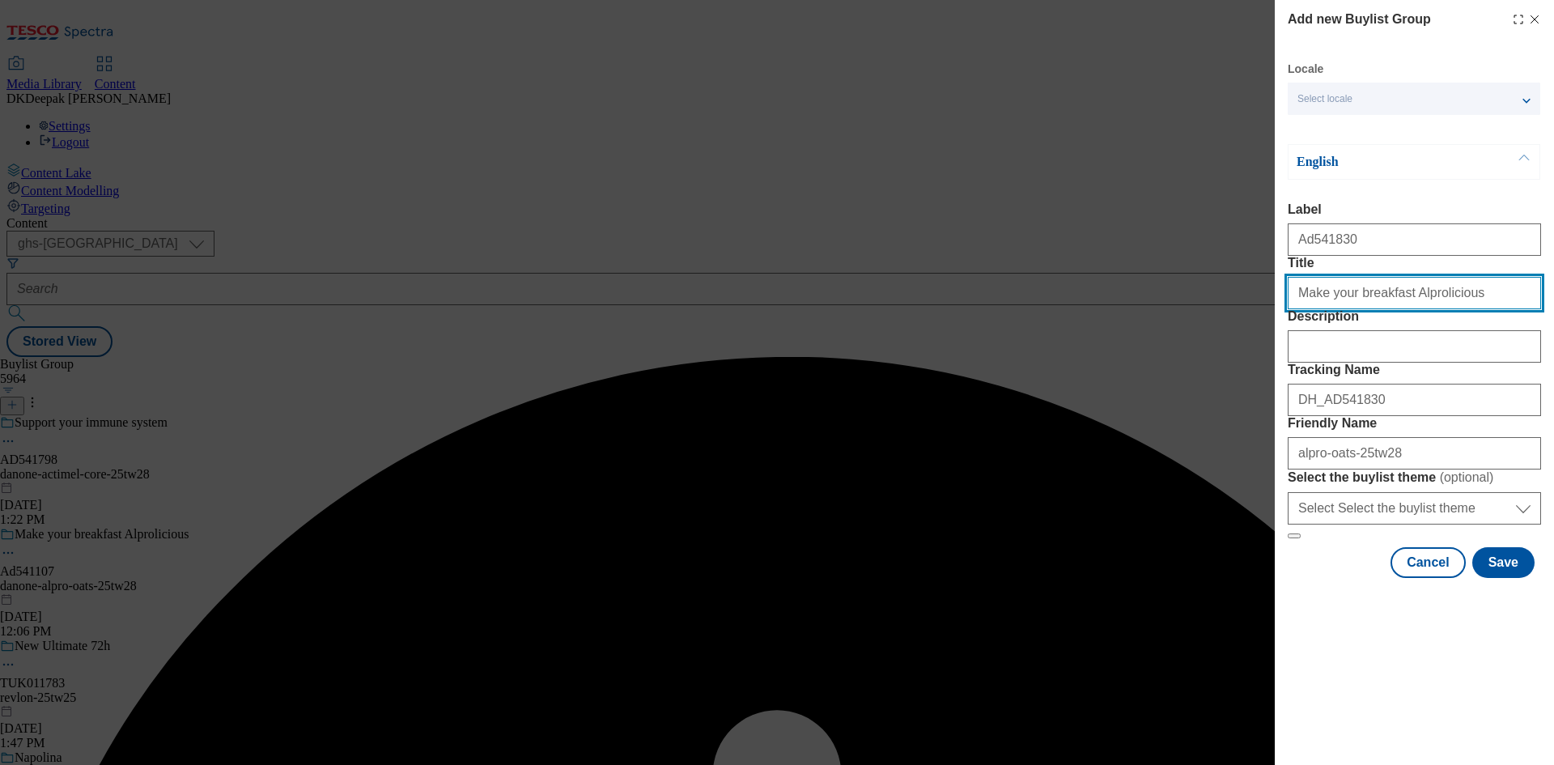
click at [1464, 309] on input "Make your breakfast Alprolicious" at bounding box center [1414, 293] width 253 height 32
type input "Make your breakfast Alprolicious"
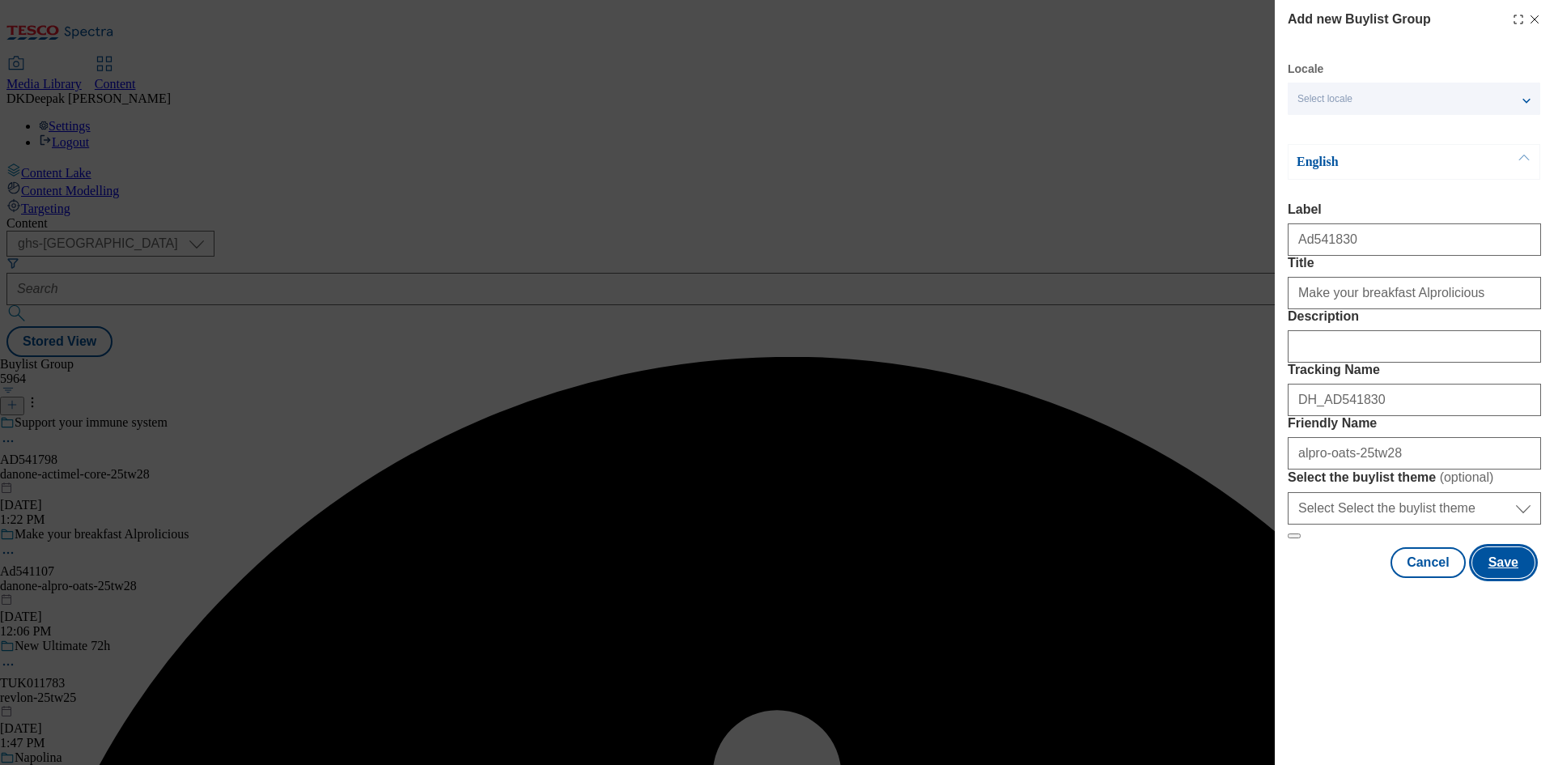
click at [1499, 578] on button "Save" at bounding box center [1503, 562] width 62 height 31
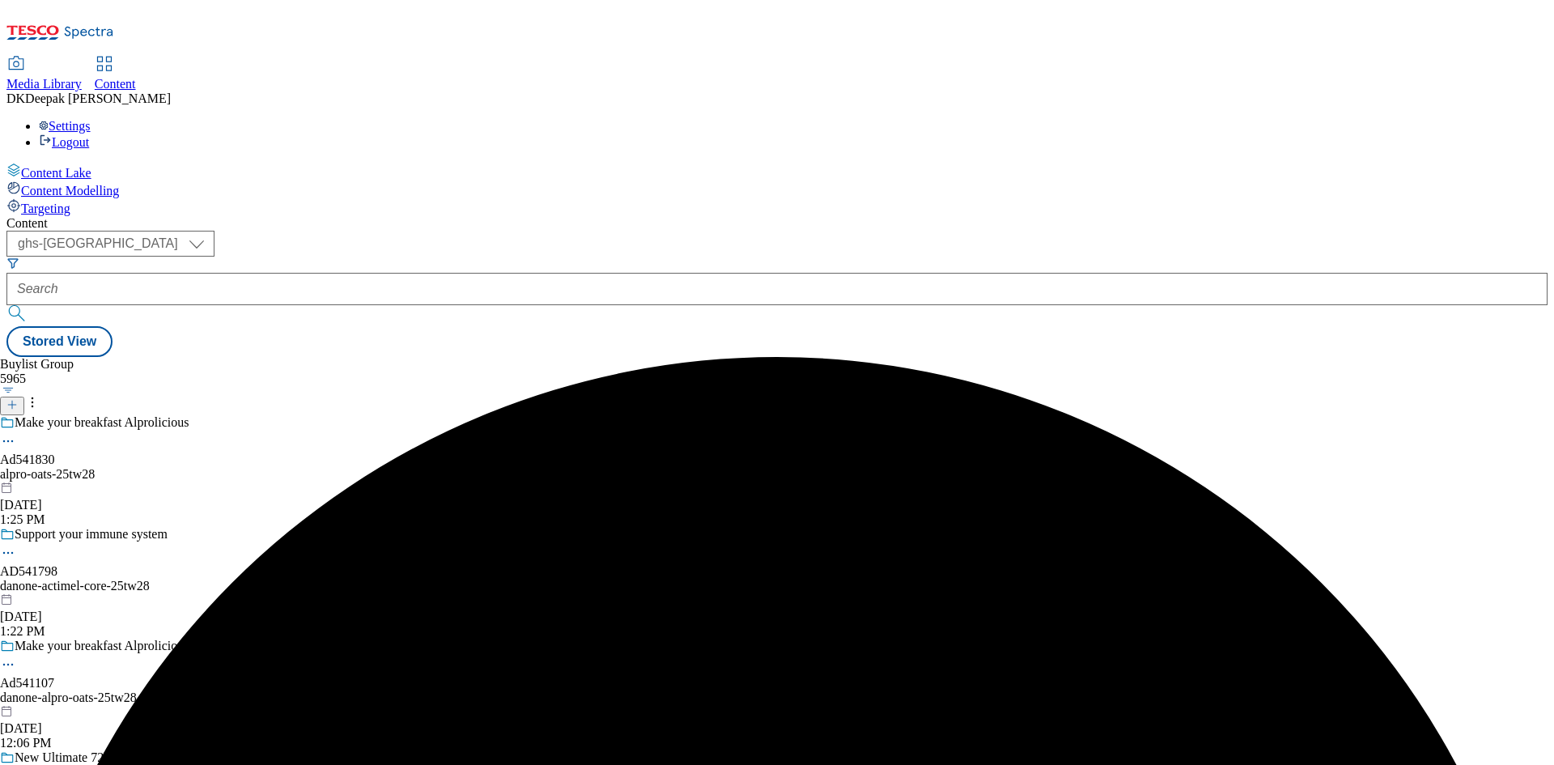
click at [252, 467] on div "alpro-oats-25tw28" at bounding box center [126, 474] width 252 height 15
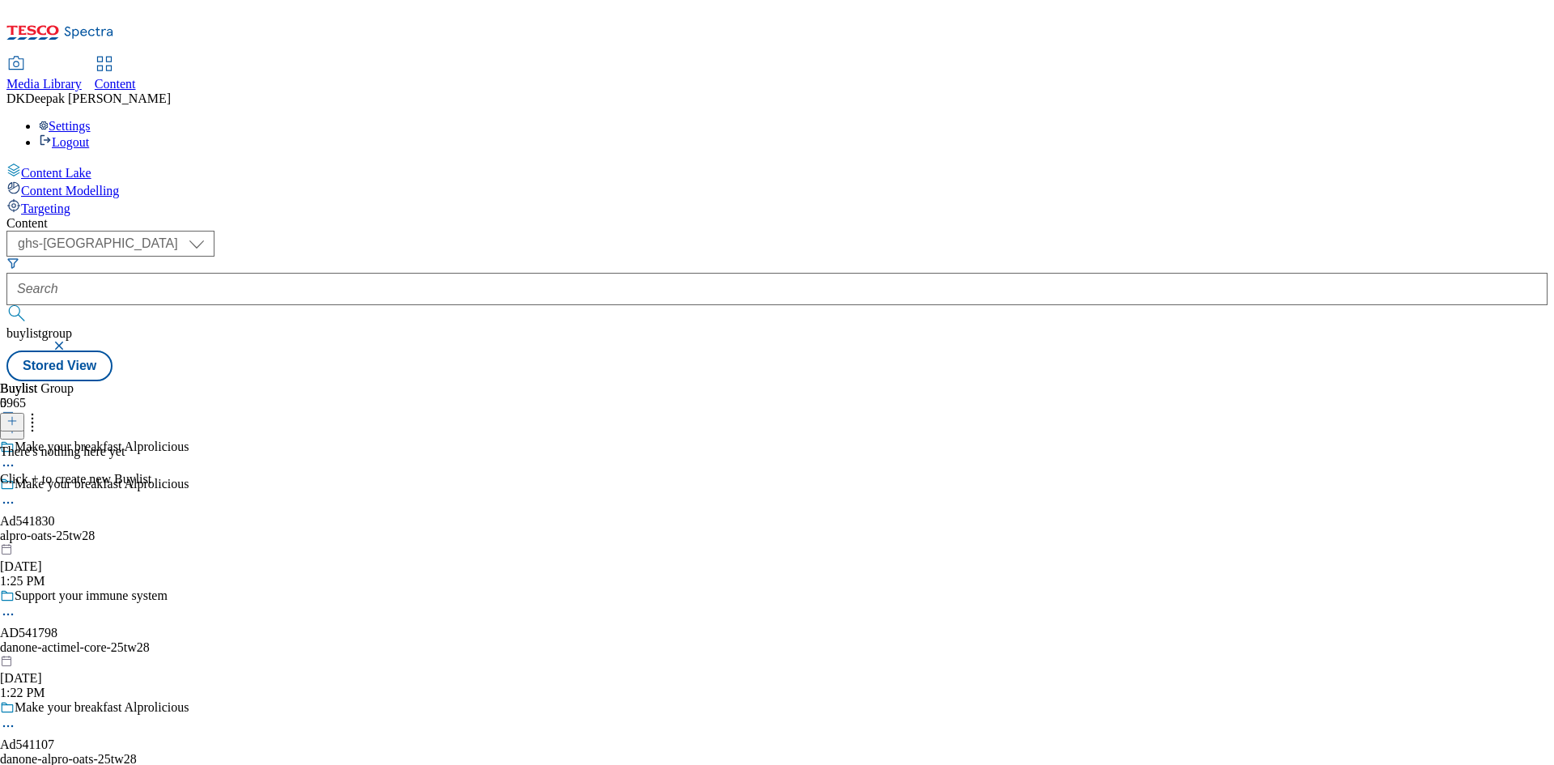
click at [18, 415] on icon at bounding box center [11, 420] width 11 height 11
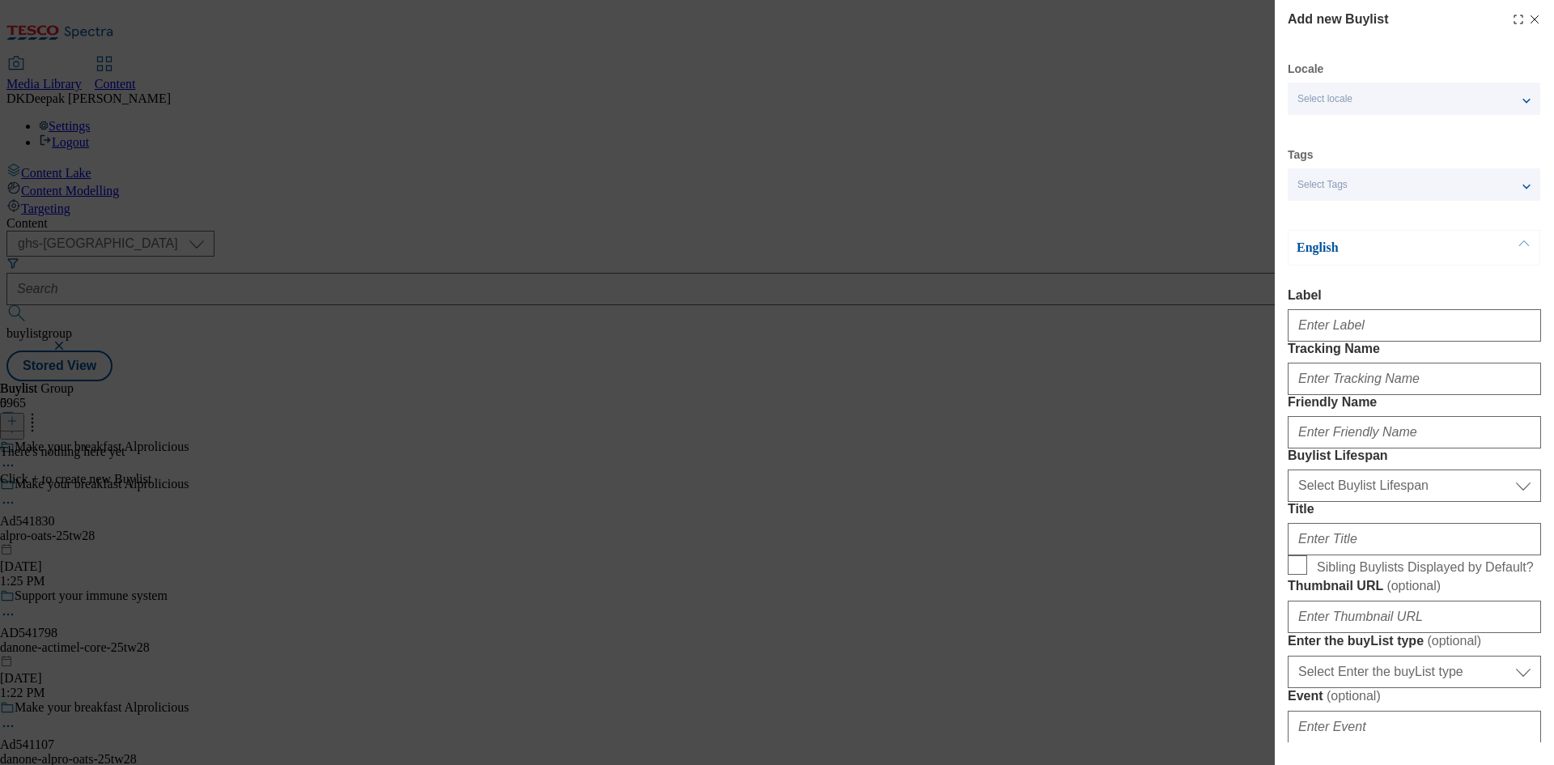
drag, startPoint x: 1094, startPoint y: 282, endPoint x: 1277, endPoint y: 303, distance: 184.1
click at [1094, 282] on div "Add new Buylist Locale Select locale English Welsh Tags Select Tags fnf marketp…" at bounding box center [777, 382] width 1554 height 765
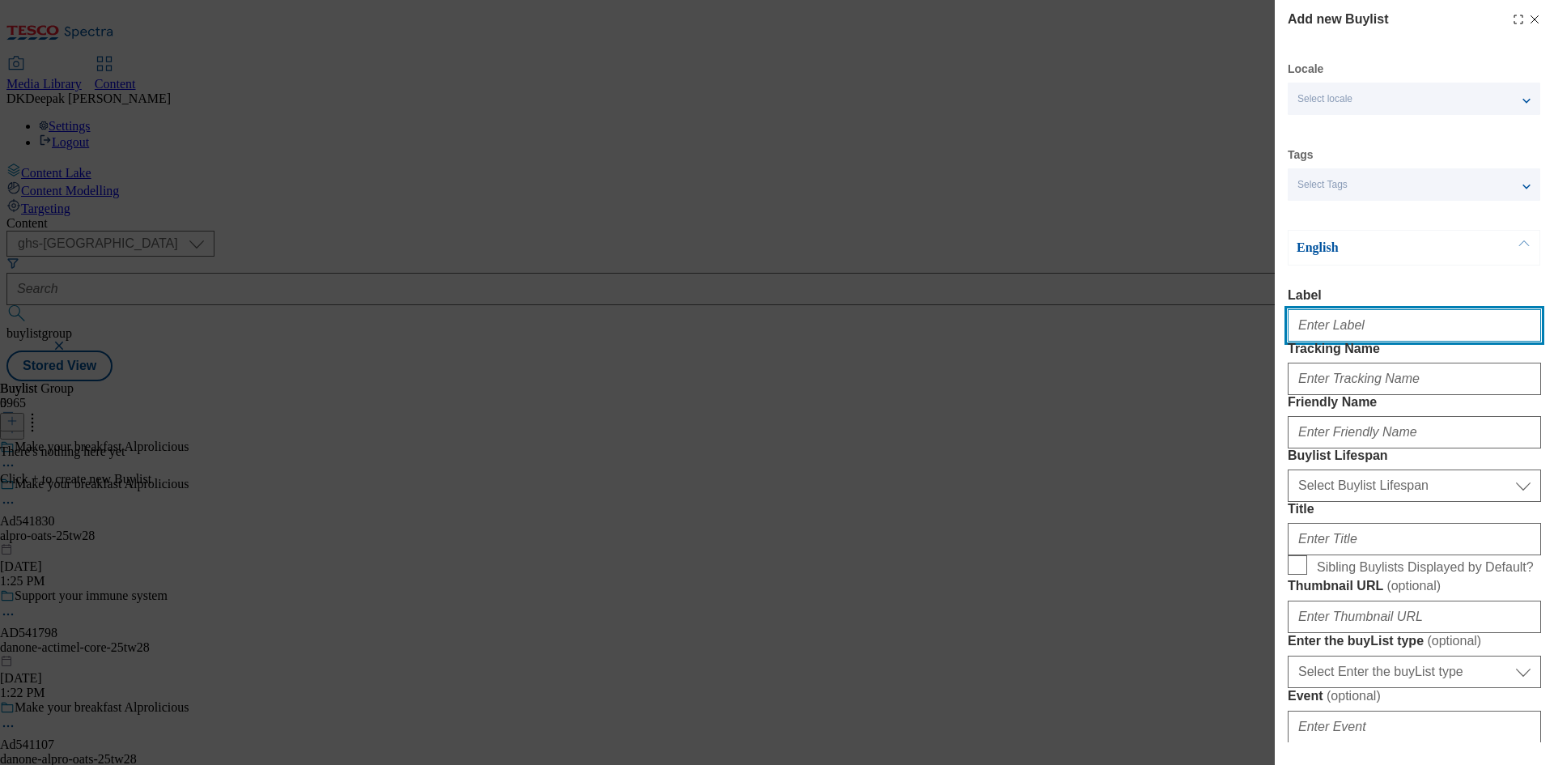
click at [1349, 334] on input "Label" at bounding box center [1414, 325] width 253 height 32
paste input "Ad541830"
type input "Ad541830"
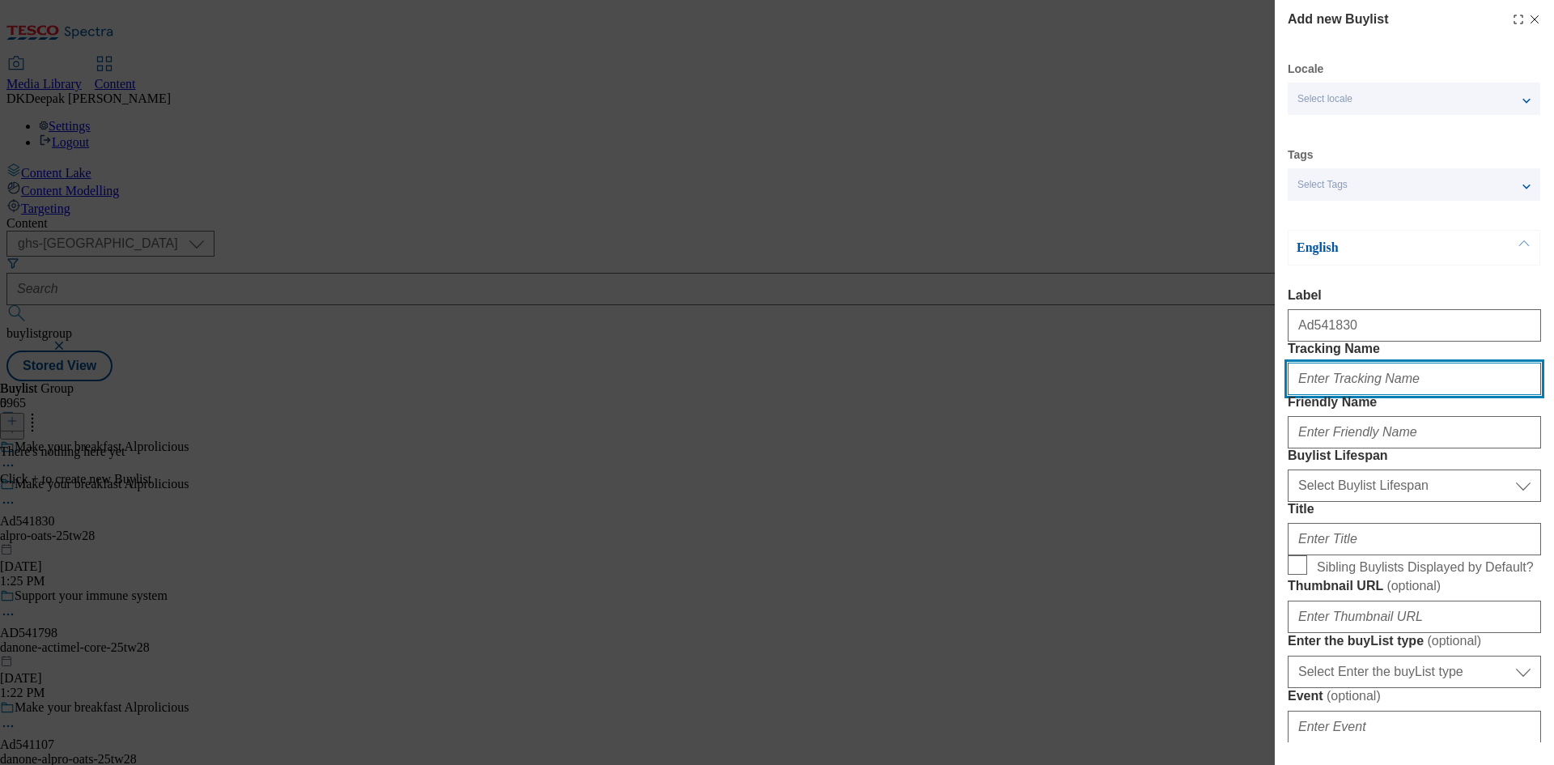
click at [1329, 395] on input "Tracking Name" at bounding box center [1414, 379] width 253 height 32
paste input "Ad541830"
type input "DH_AD541830"
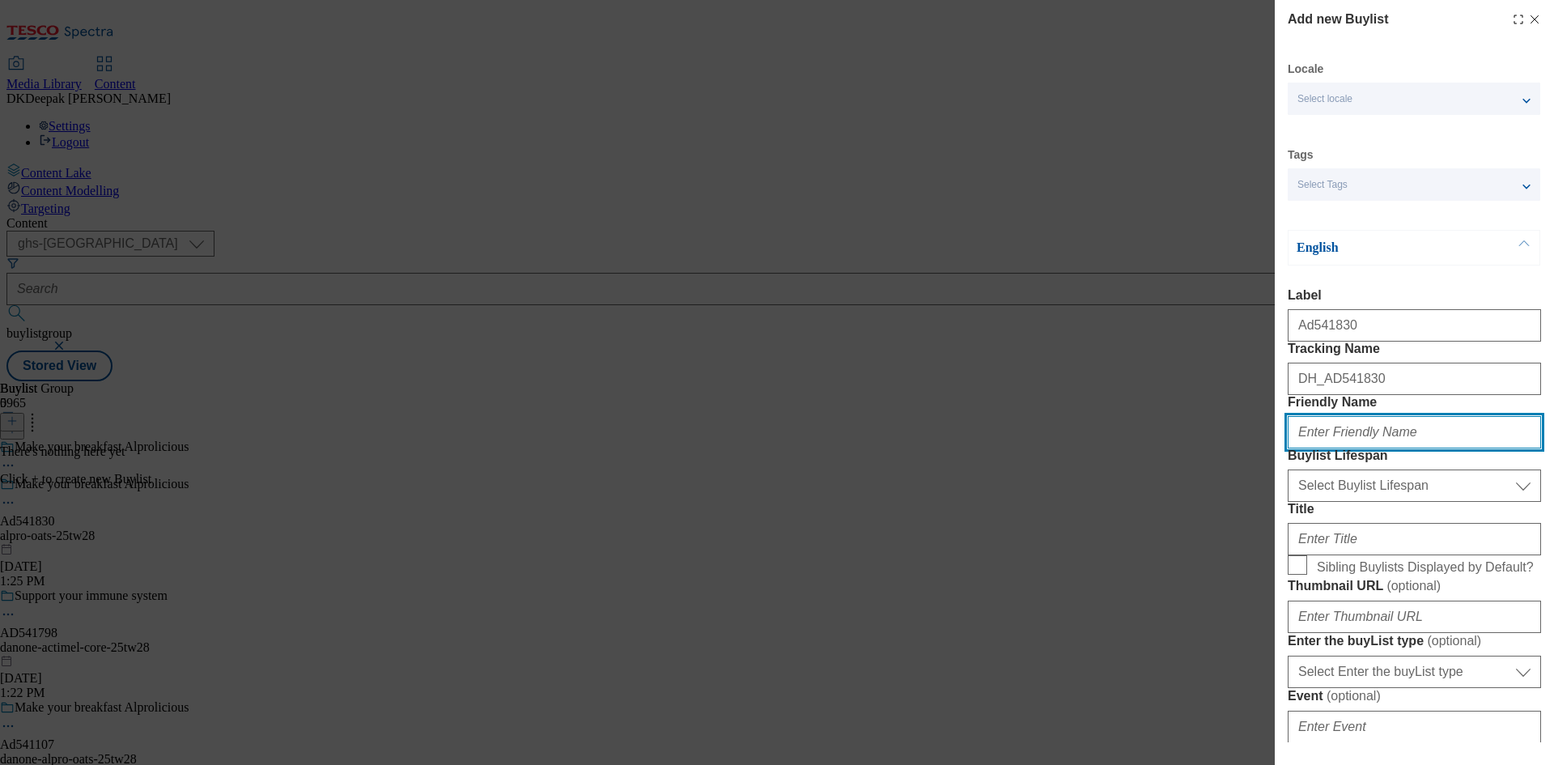
click at [1338, 448] on input "Friendly Name" at bounding box center [1414, 432] width 253 height 32
type input "alpro"
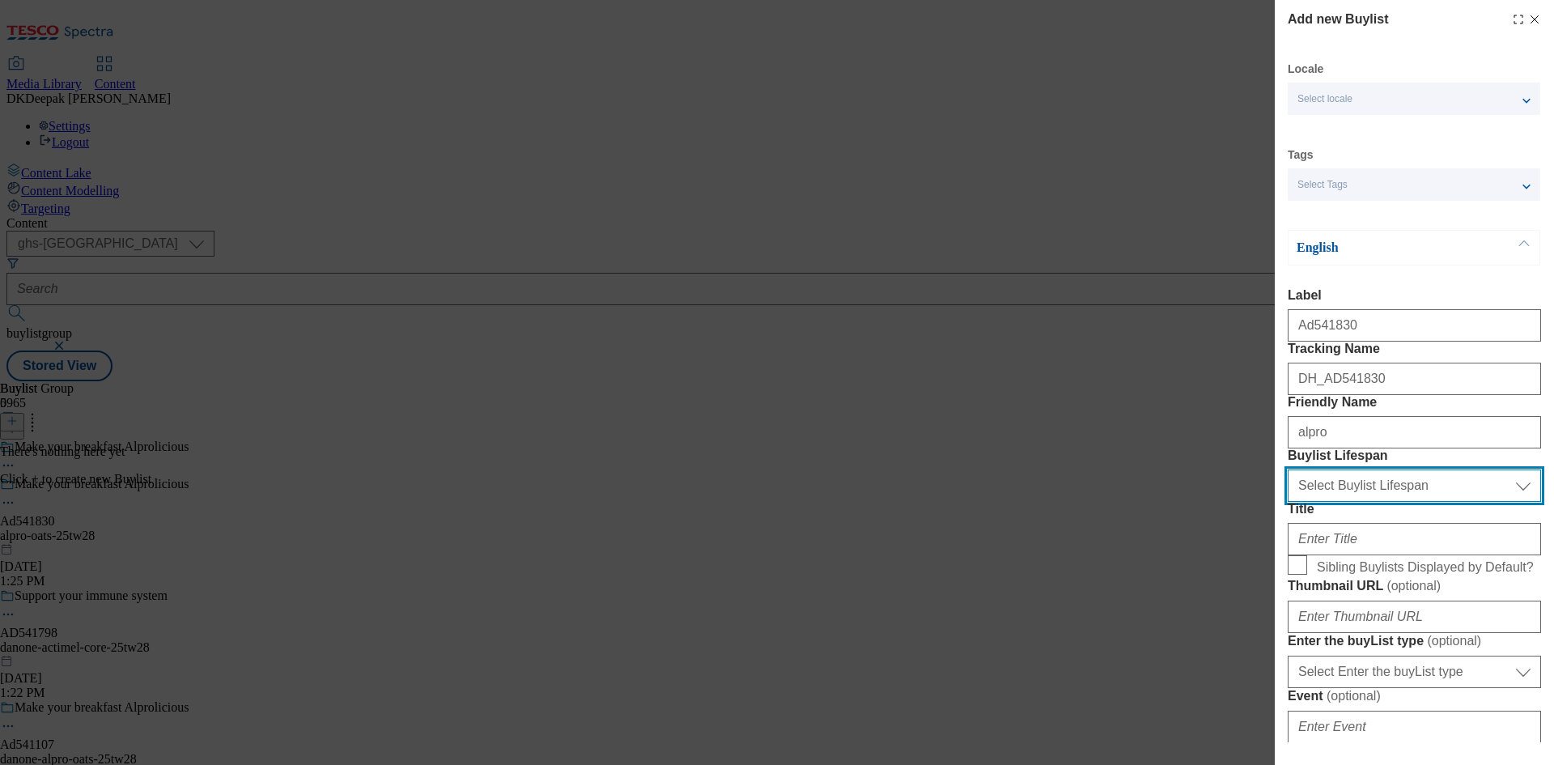
click at [1356, 502] on select "Select Buylist Lifespan evergreen seasonal tactical" at bounding box center [1414, 485] width 253 height 32
select select "tactical"
click at [1288, 502] on select "Select Buylist Lifespan evergreen seasonal tactical" at bounding box center [1414, 485] width 253 height 32
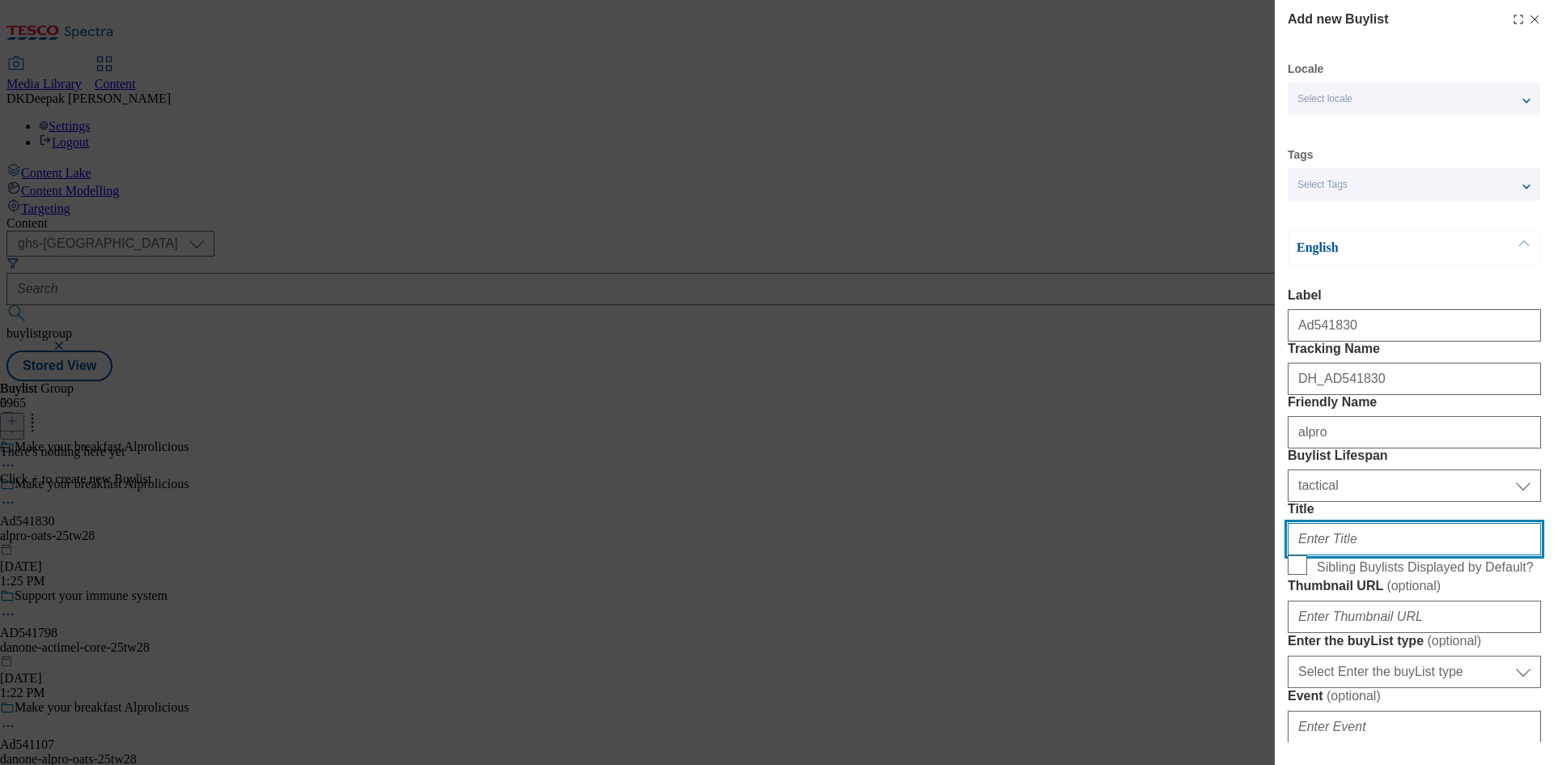
click at [1347, 555] on input "Title" at bounding box center [1414, 539] width 253 height 32
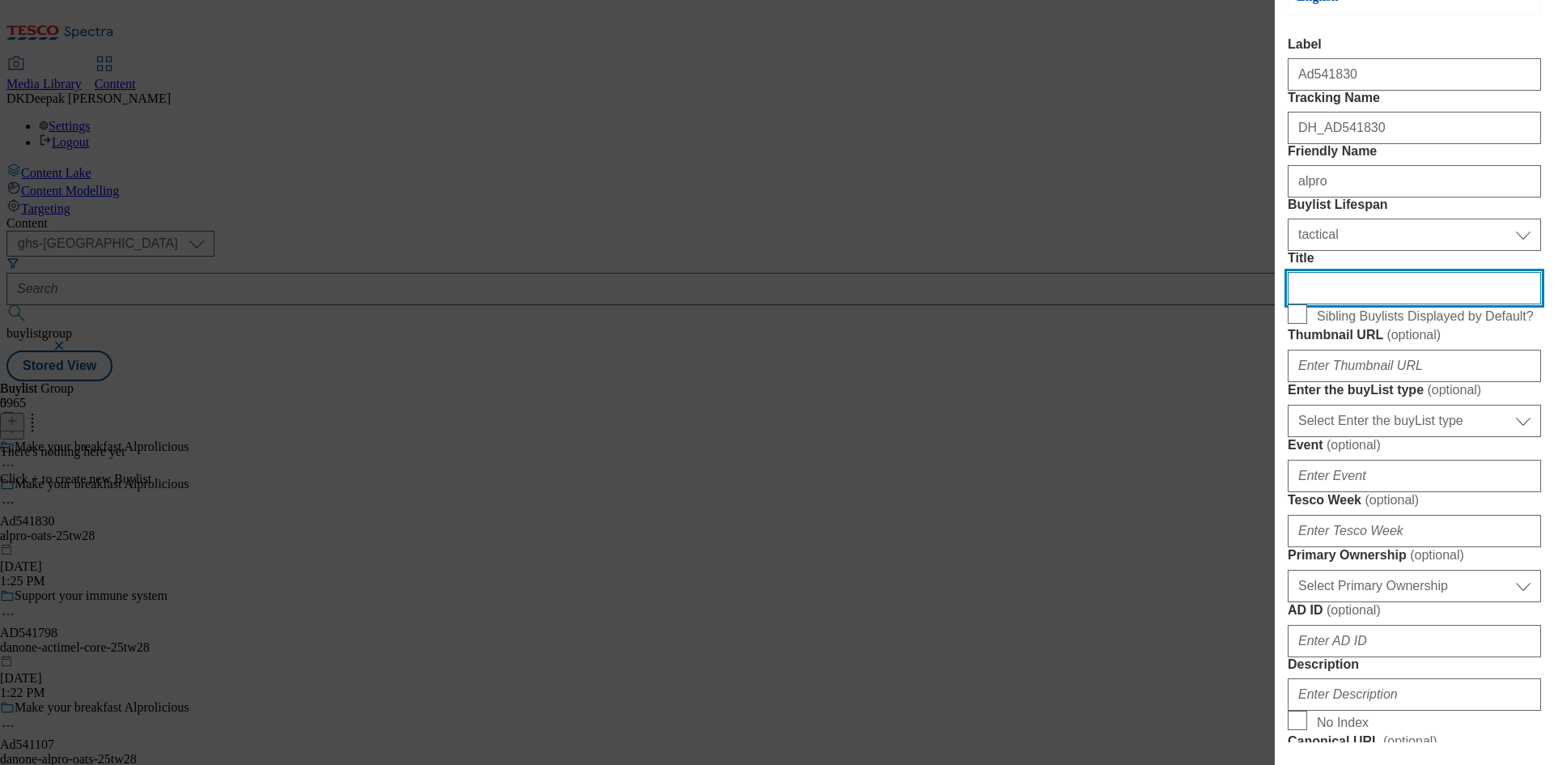
scroll to position [405, 0]
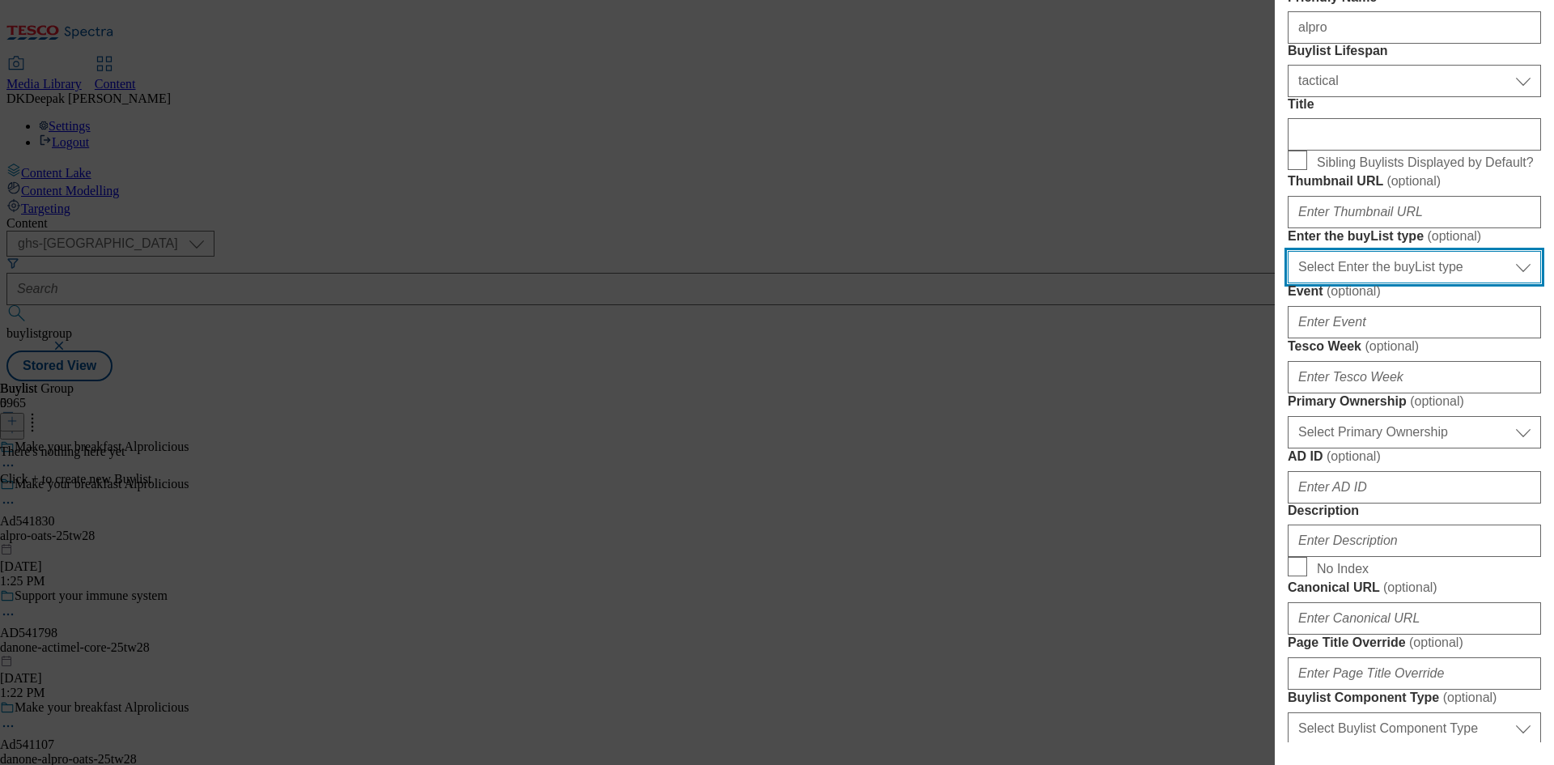
click at [1379, 283] on select "Select Enter the buyList type event supplier funded long term >4 weeks supplier…" at bounding box center [1414, 267] width 253 height 32
select select "supplier funded short term 1-3 weeks"
click at [1288, 283] on select "Select Enter the buyList type event supplier funded long term >4 weeks supplier…" at bounding box center [1414, 267] width 253 height 32
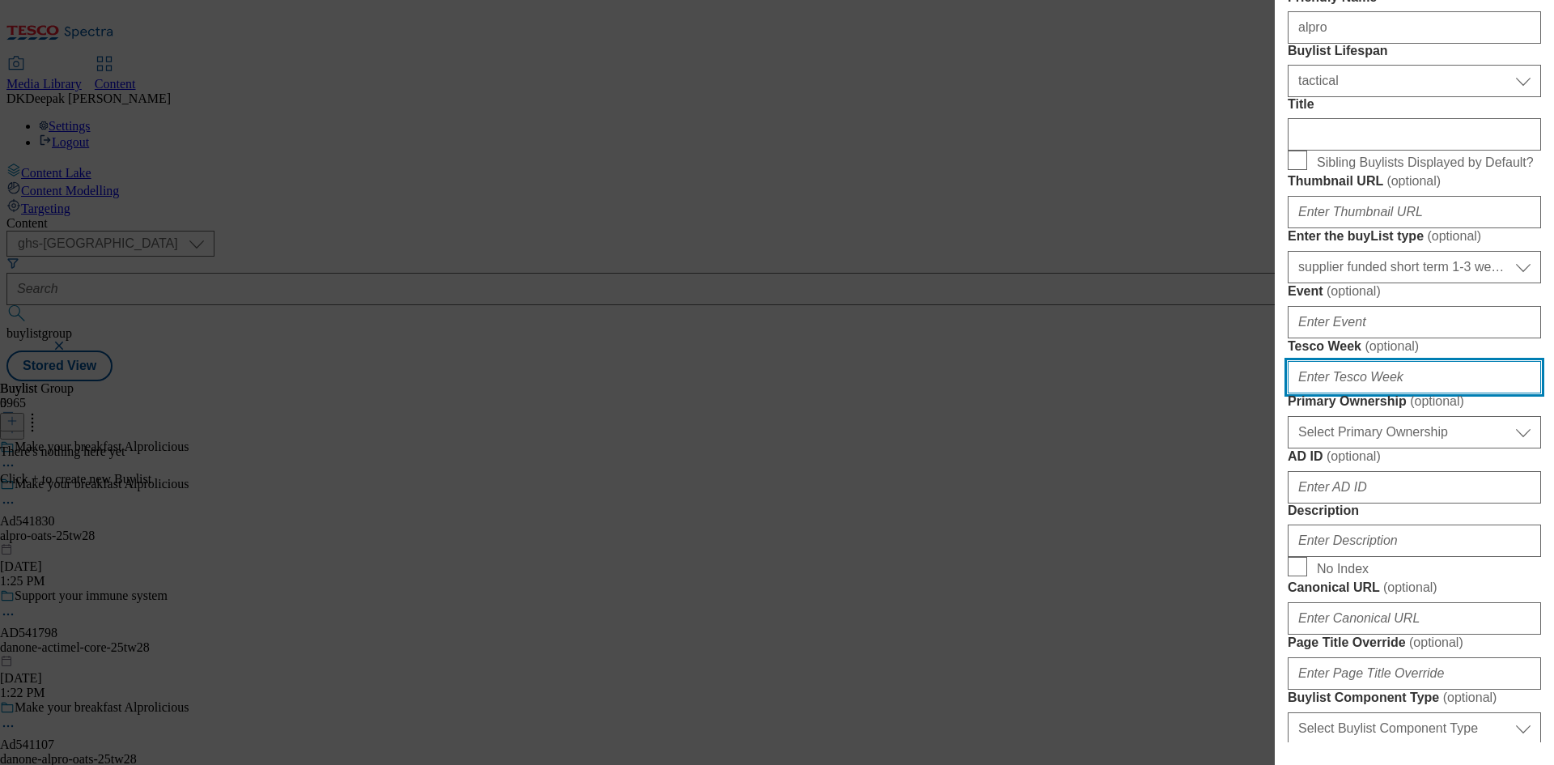
click at [1360, 393] on input "Tesco Week ( optional )" at bounding box center [1414, 377] width 253 height 32
type input "28"
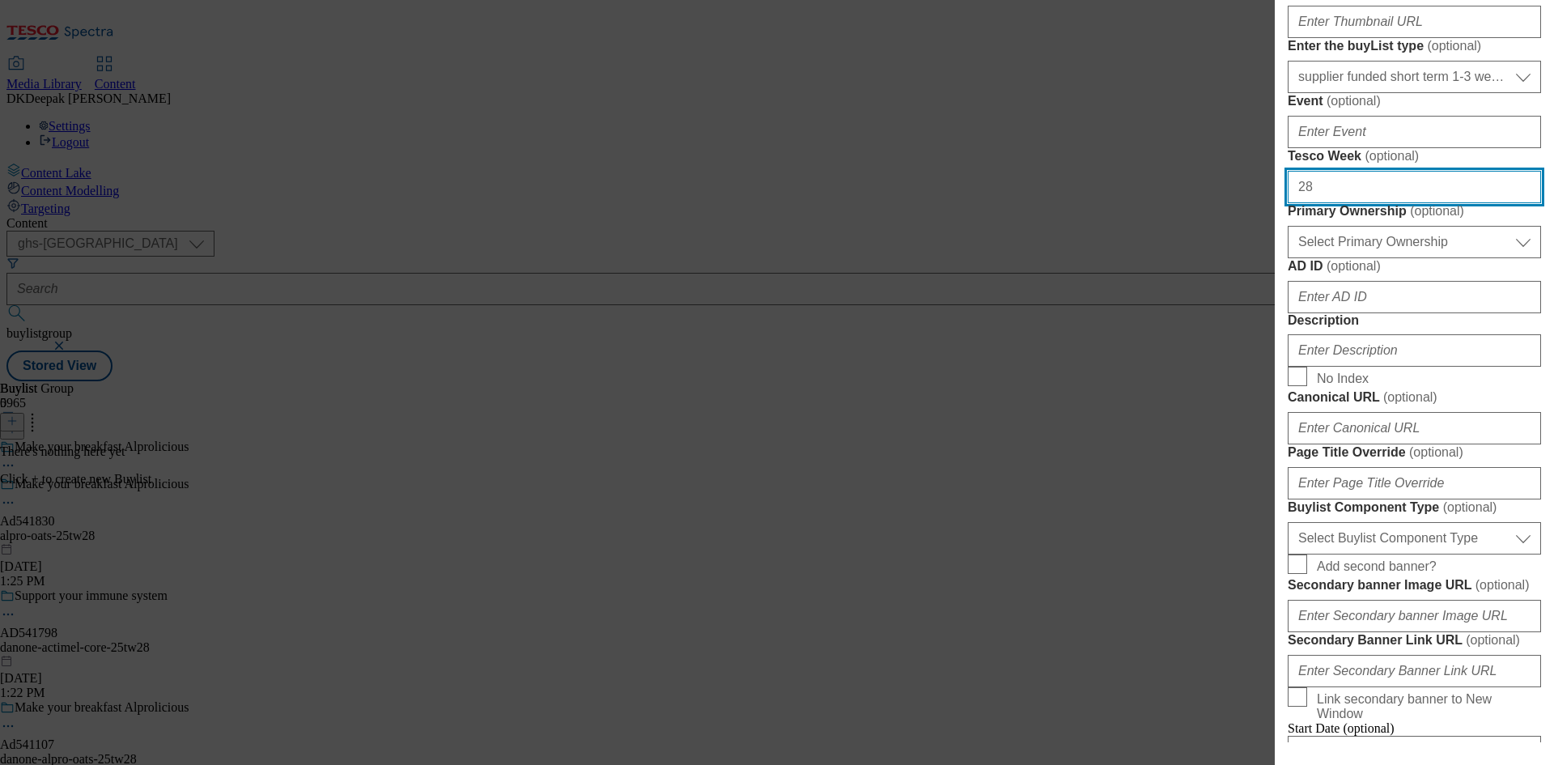
scroll to position [647, 0]
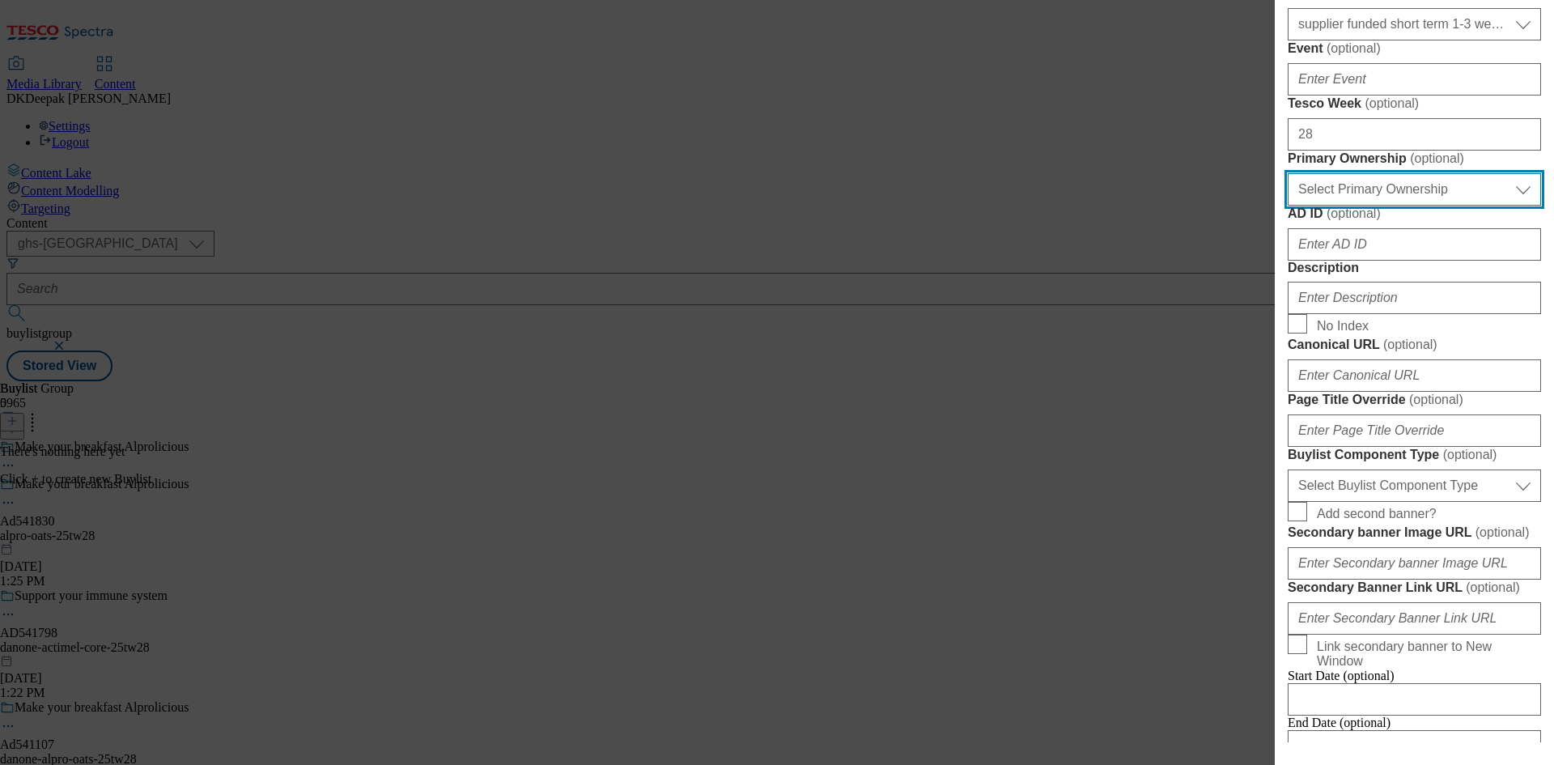
click at [1395, 206] on select "Select Primary Ownership [PERSON_NAME]" at bounding box center [1414, 189] width 253 height 32
select select "dunnhumby"
click at [1288, 206] on select "Select Primary Ownership [PERSON_NAME]" at bounding box center [1414, 189] width 253 height 32
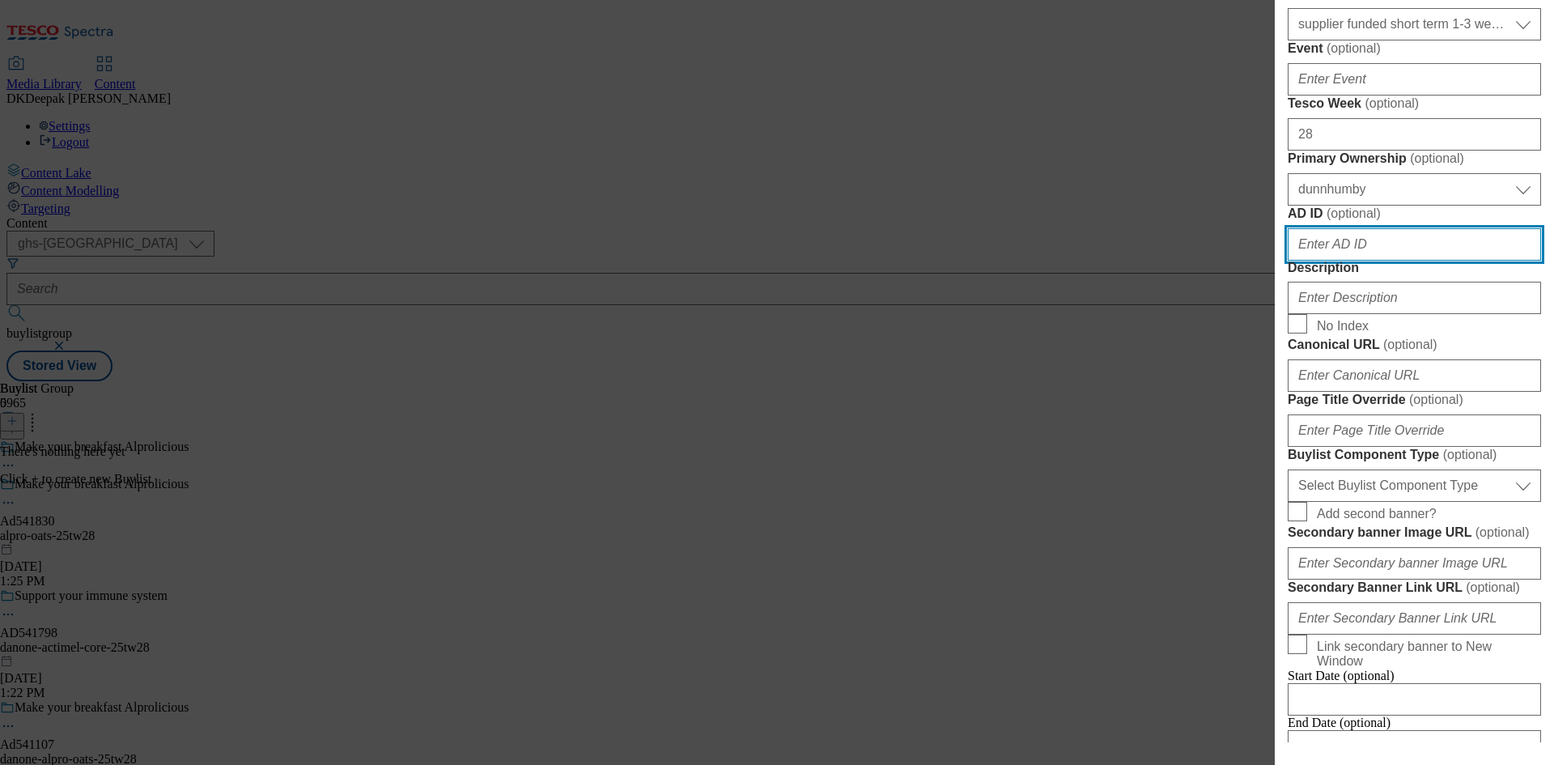
click at [1354, 261] on input "AD ID ( optional )" at bounding box center [1414, 244] width 253 height 32
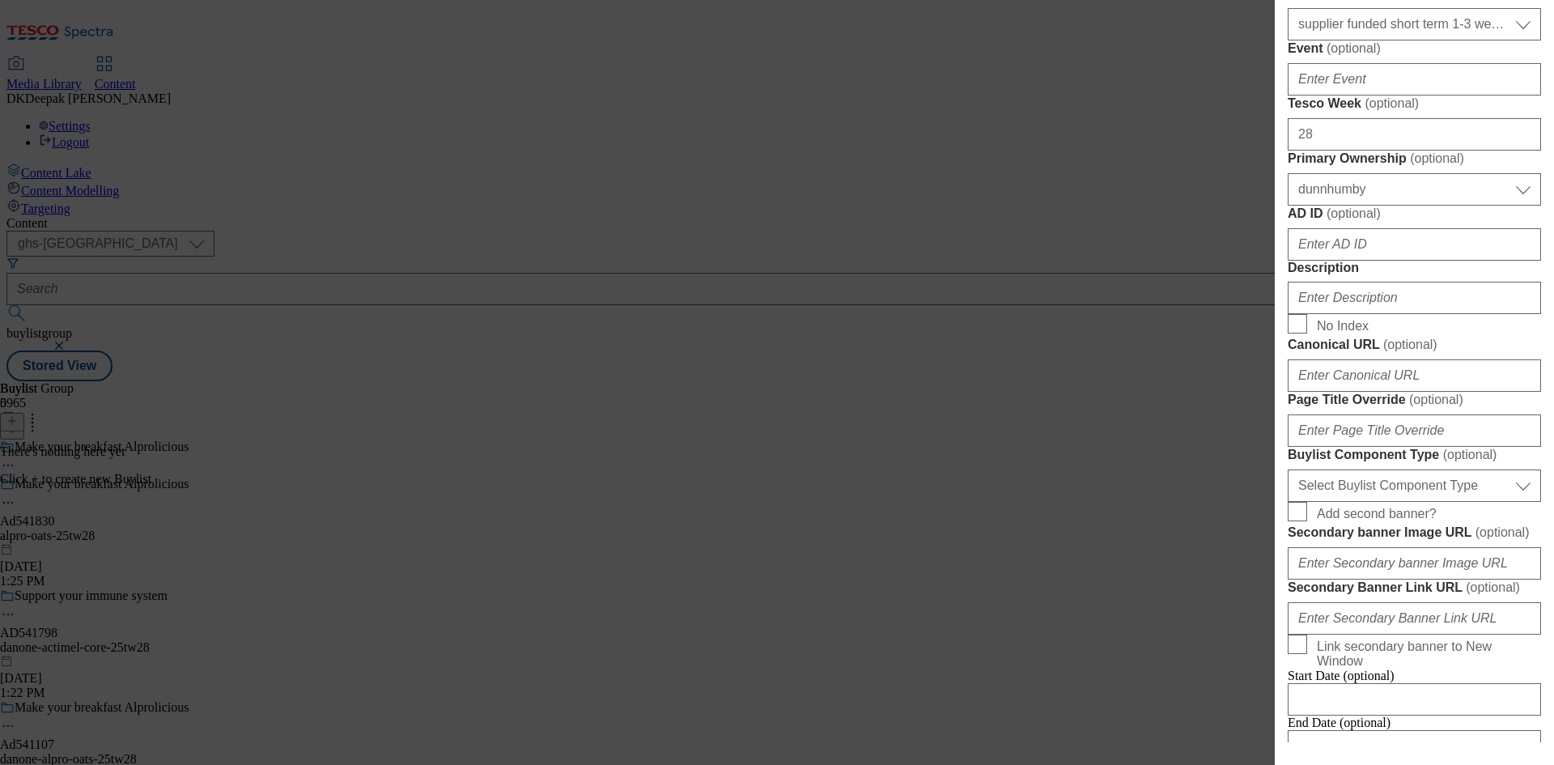
drag, startPoint x: 922, startPoint y: 456, endPoint x: 1012, endPoint y: 470, distance: 91.8
click at [923, 456] on div "Add new Buylist Locale Select locale English Welsh Tags Select Tags fnf marketp…" at bounding box center [777, 382] width 1554 height 765
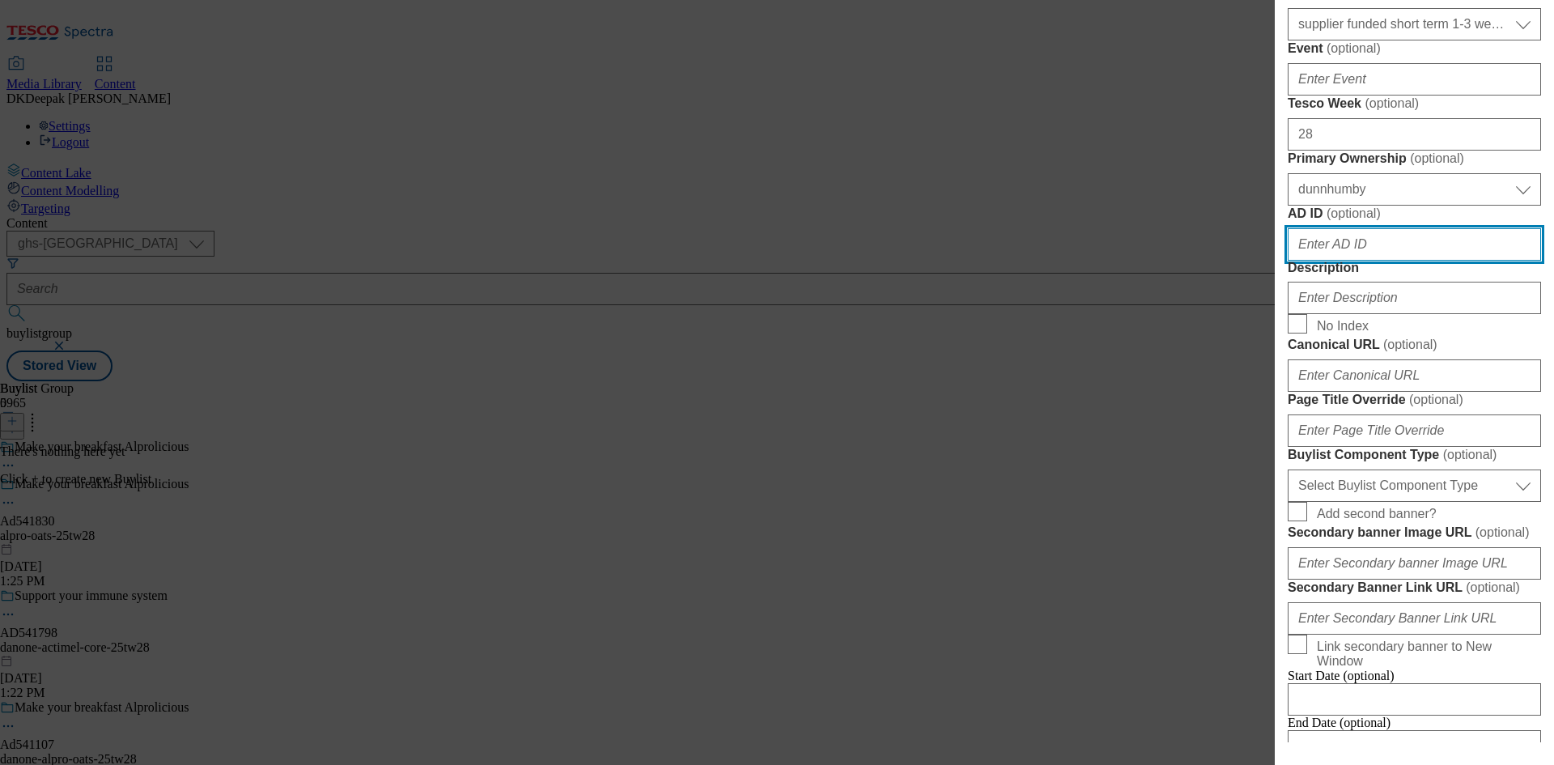
click at [1369, 261] on input "AD ID ( optional )" at bounding box center [1414, 244] width 253 height 32
paste input "Ad541830"
drag, startPoint x: 1309, startPoint y: 534, endPoint x: 1260, endPoint y: 534, distance: 48.6
click at [1260, 534] on div "Add new Buylist Locale Select locale English Welsh Tags Select Tags fnf marketp…" at bounding box center [777, 382] width 1554 height 765
type input "541830"
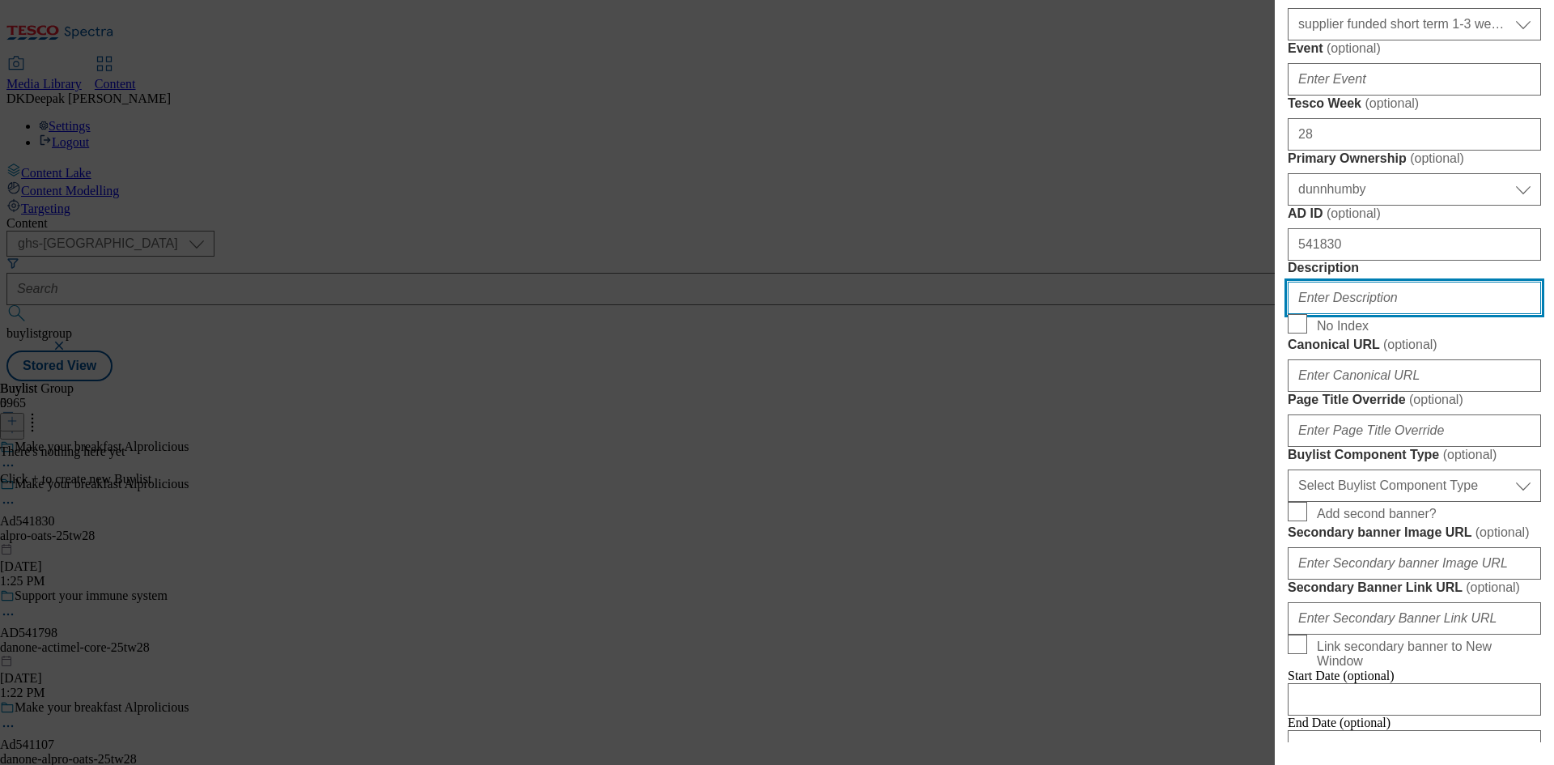
click at [1365, 314] on input "Description" at bounding box center [1414, 298] width 253 height 32
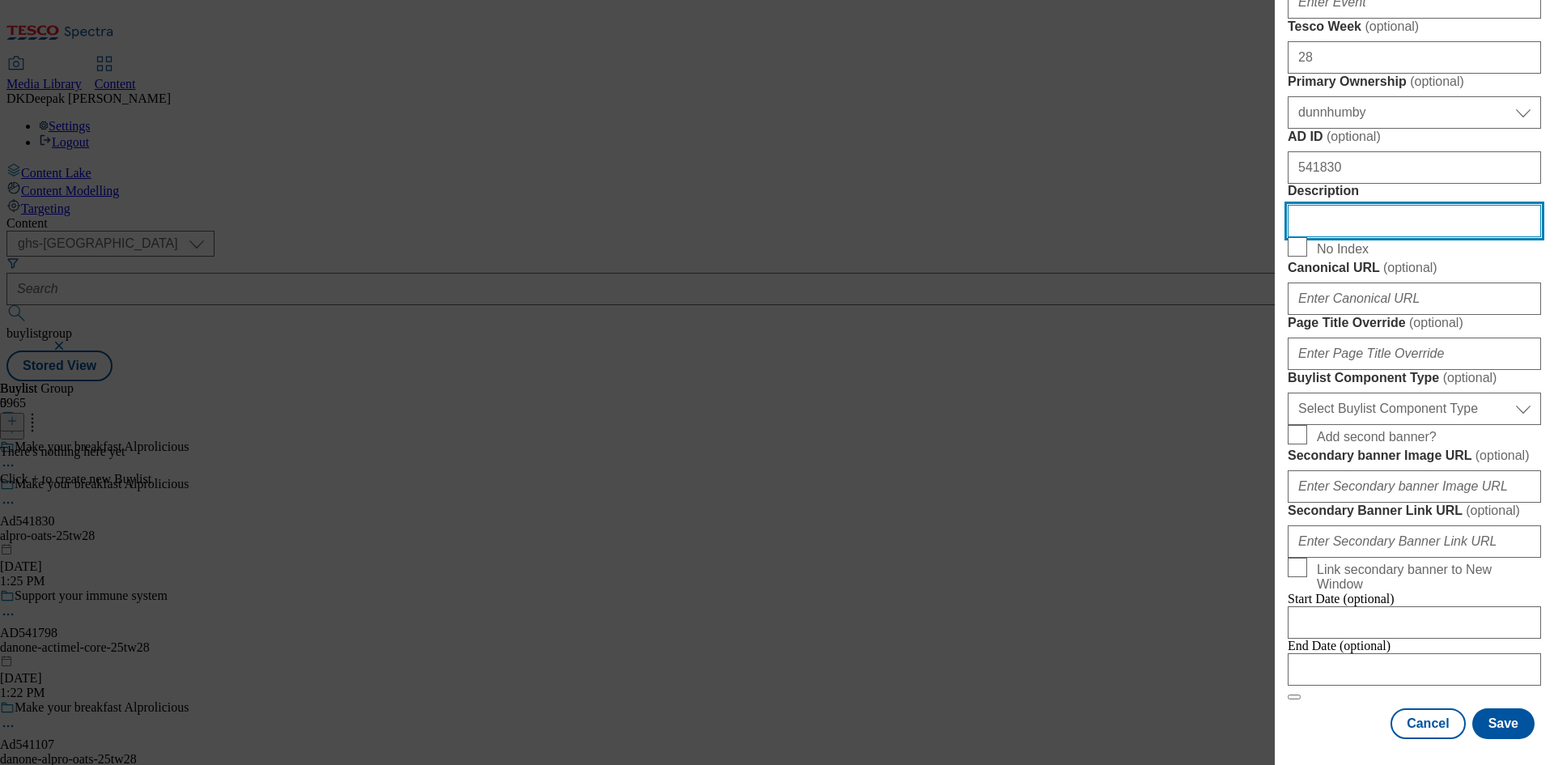
scroll to position [1052, 0]
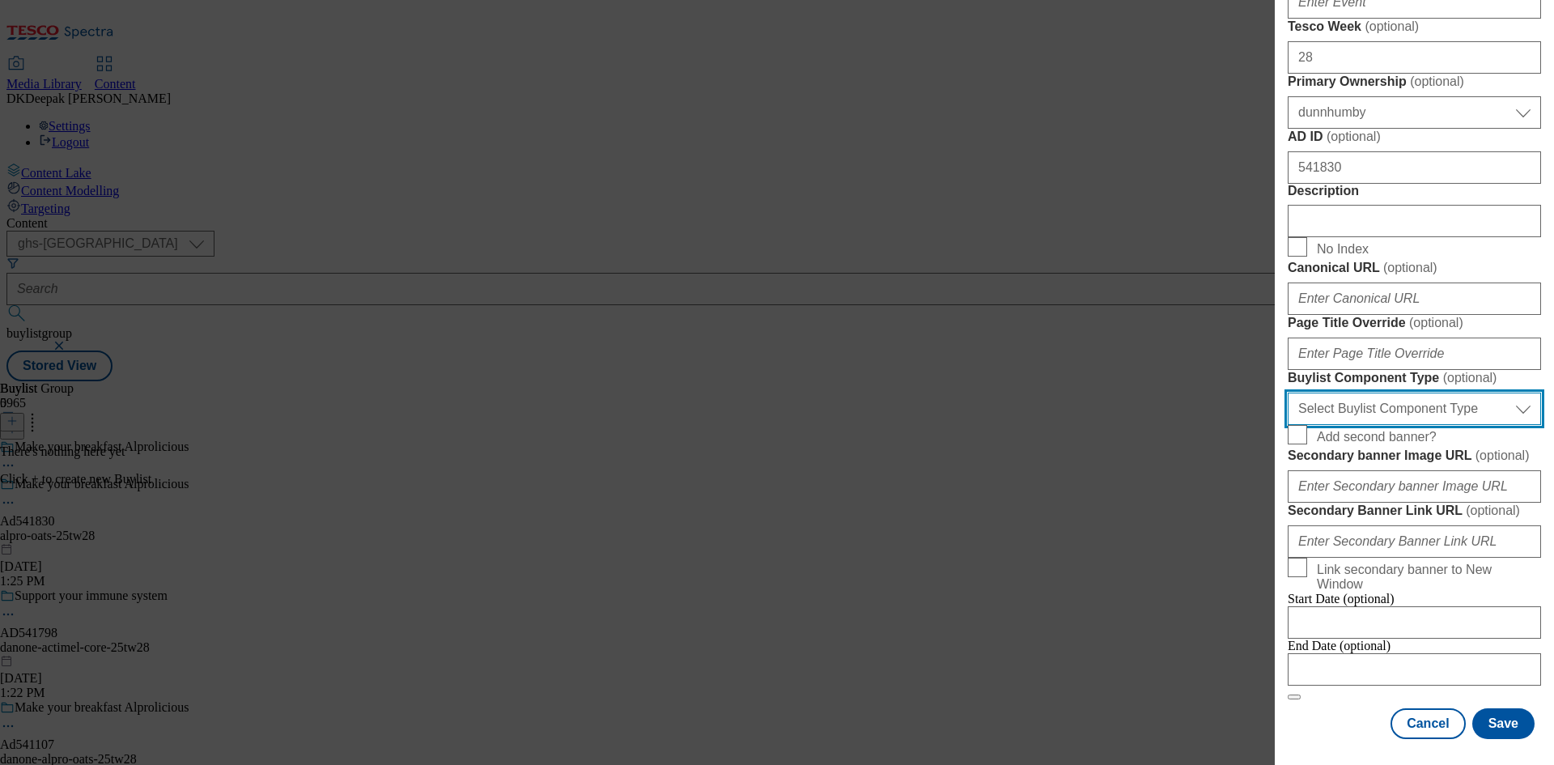
click at [1379, 425] on select "Select Buylist Component Type Banner Competition Header Meal" at bounding box center [1414, 409] width 253 height 32
select select "Banner"
click at [1288, 425] on select "Select Buylist Component Type Banner Competition Header Meal" at bounding box center [1414, 409] width 253 height 32
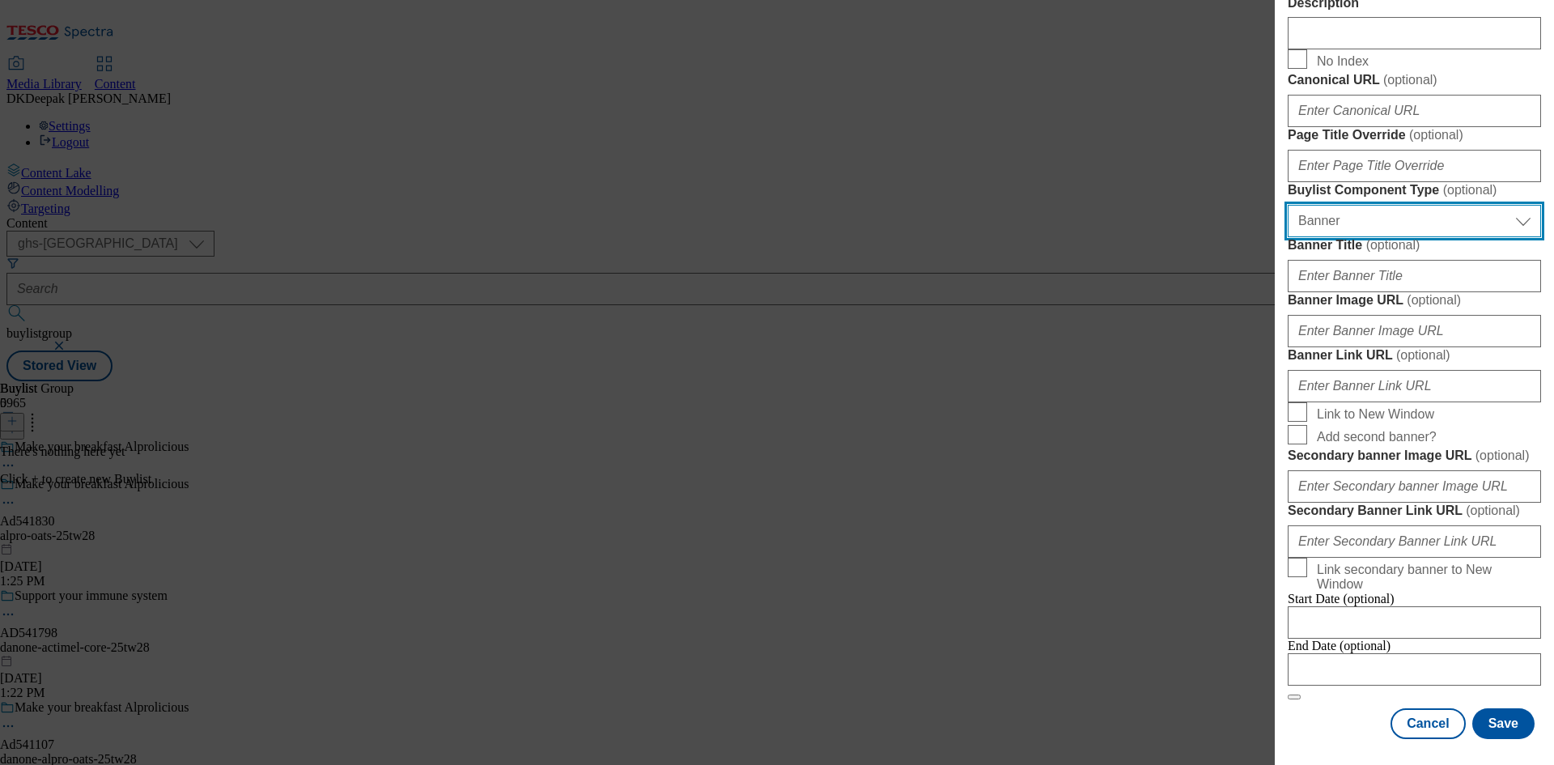
scroll to position [1604, 0]
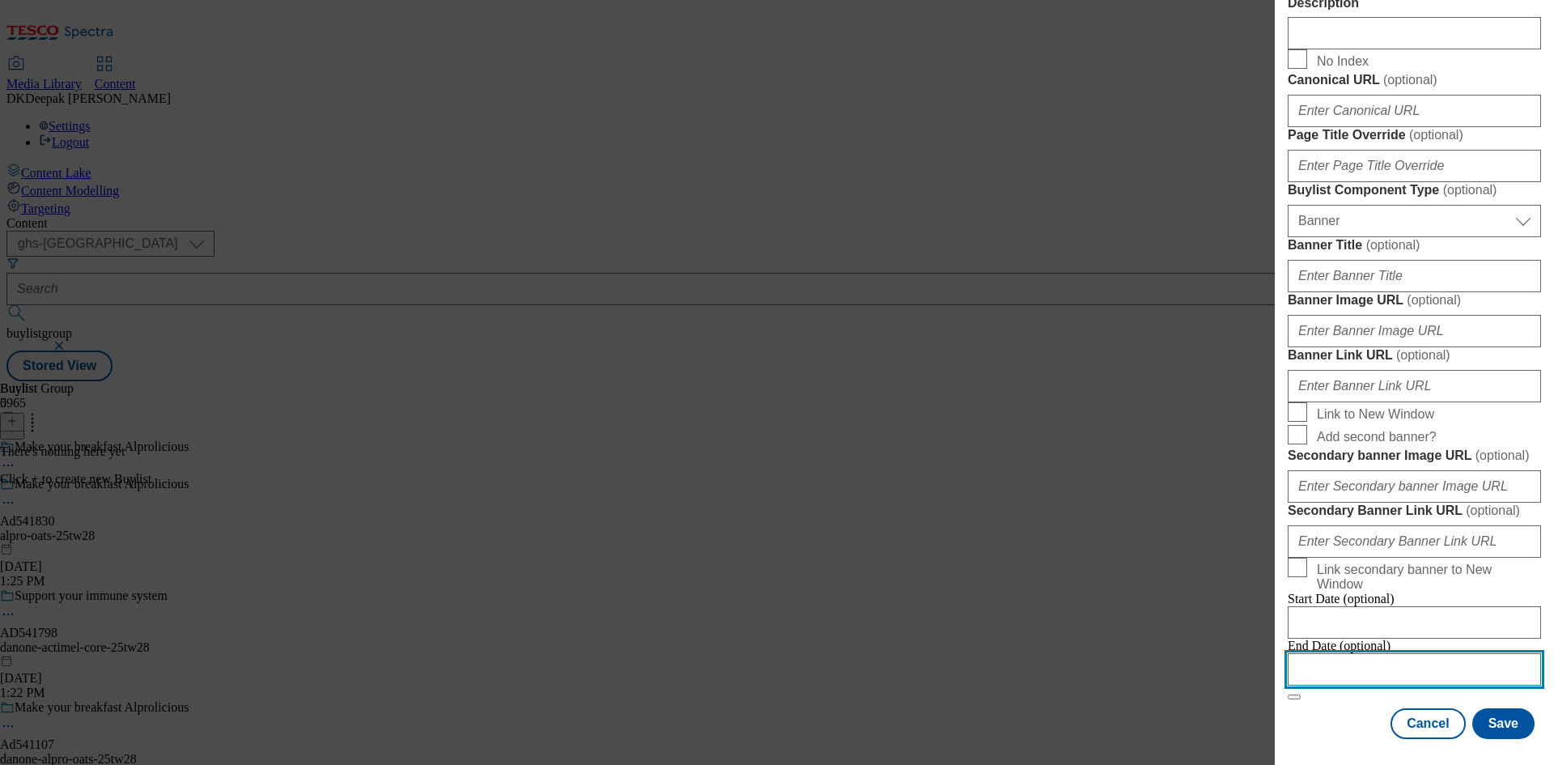
click at [1378, 653] on input "Modal" at bounding box center [1414, 669] width 253 height 32
select select "2025"
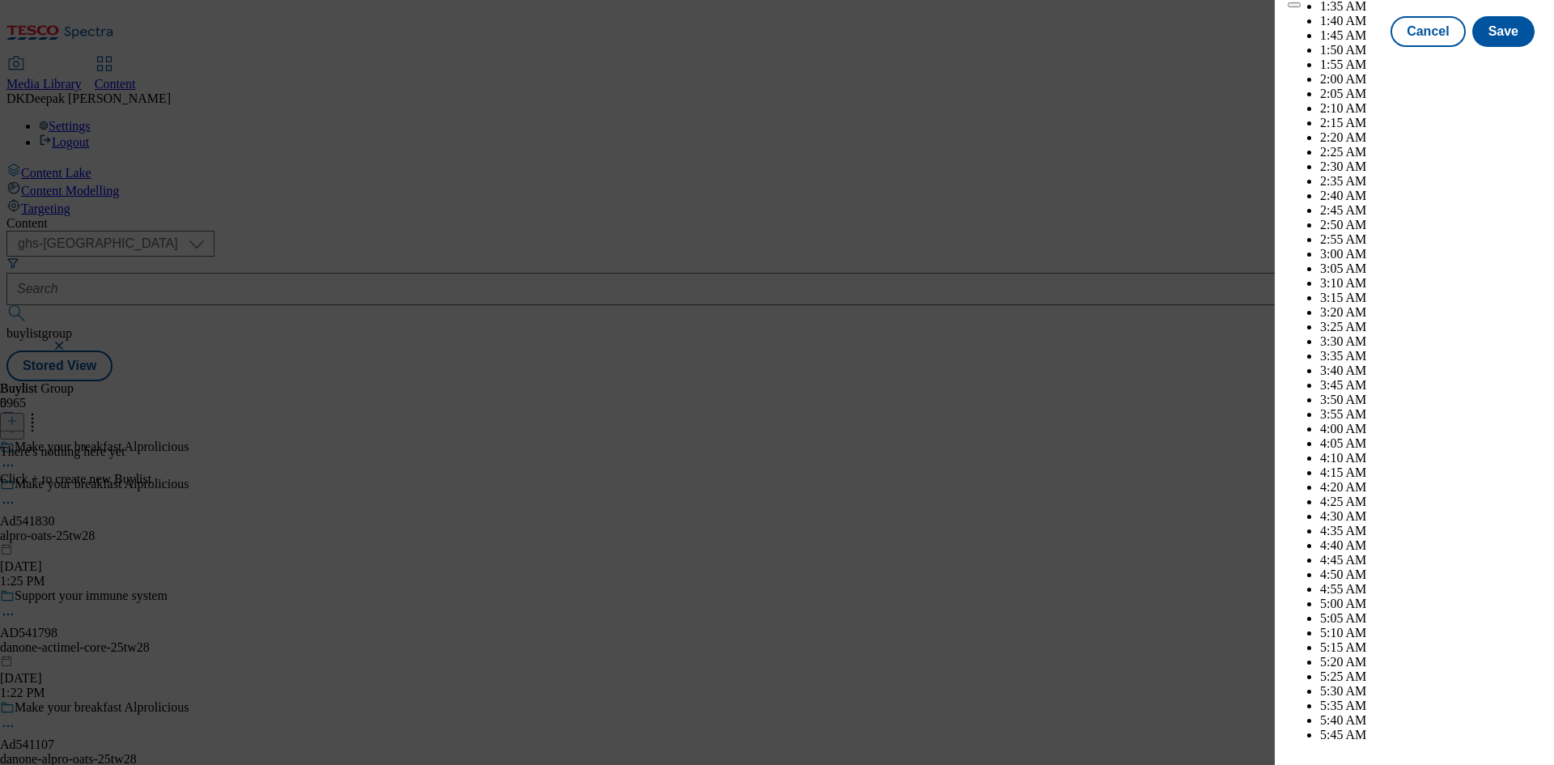
scroll to position [4807, 0]
select select "November"
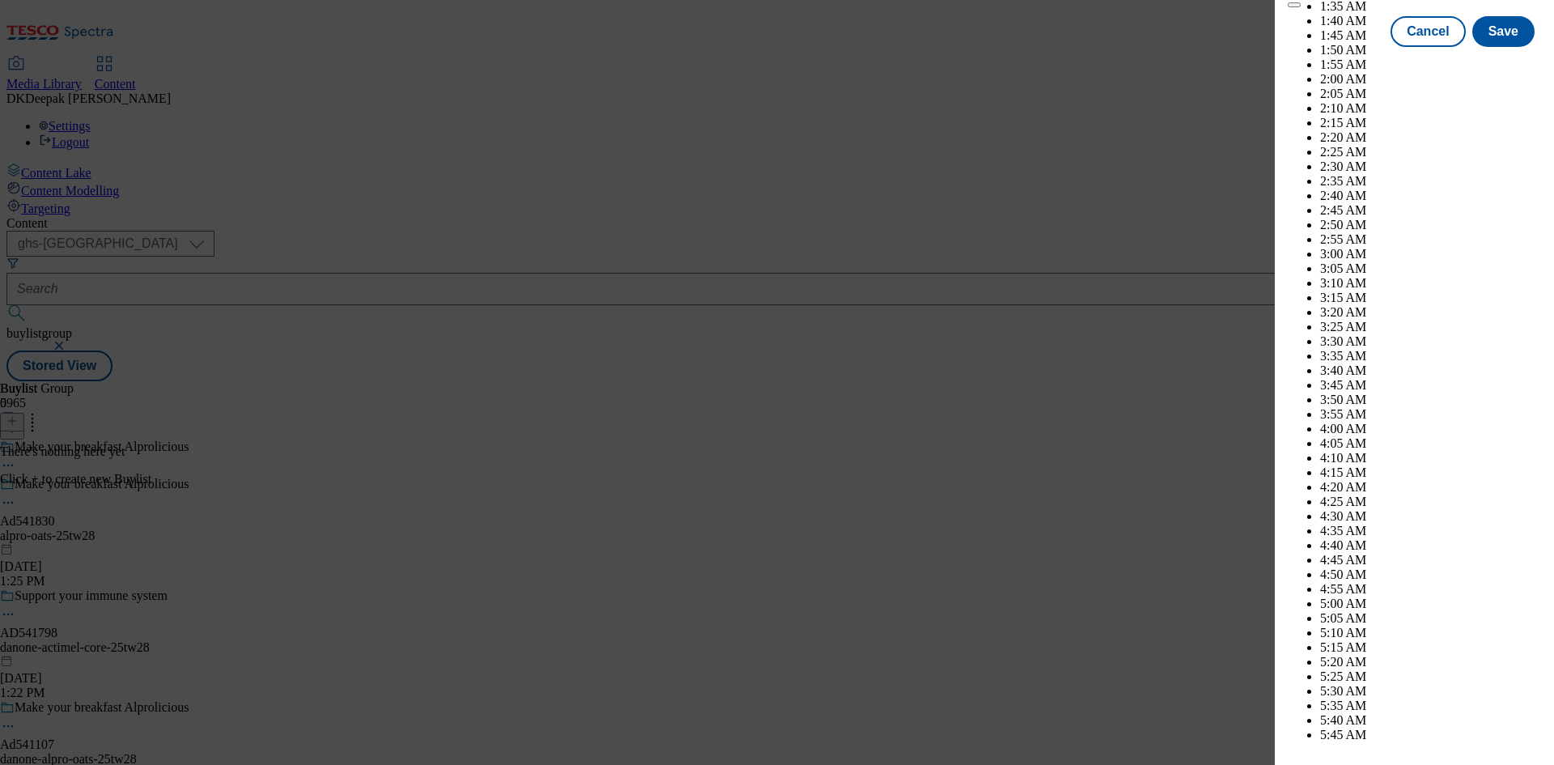
click at [1475, 62] on button "Save" at bounding box center [1503, 46] width 62 height 31
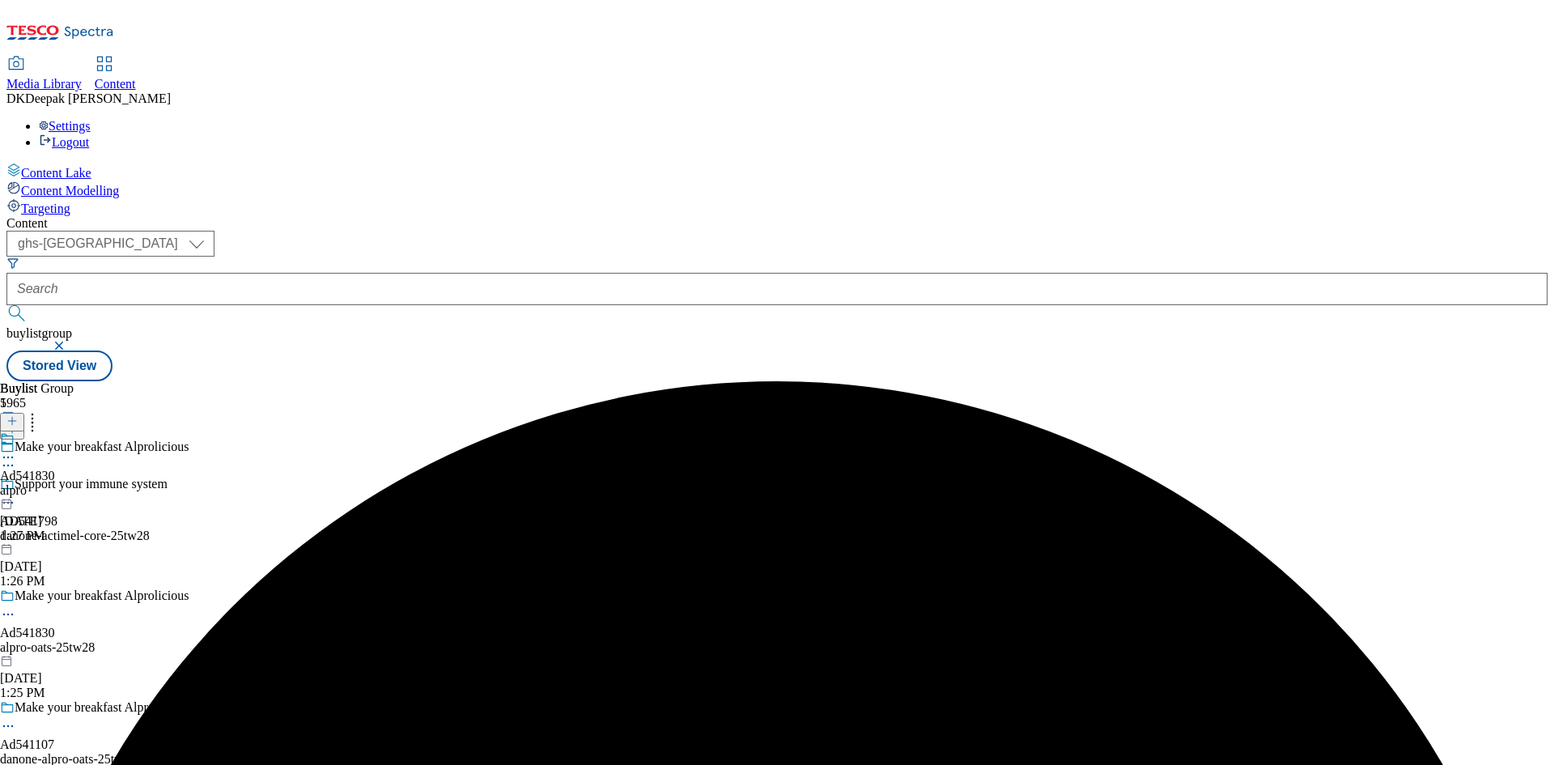
click at [55, 483] on div "alpro" at bounding box center [27, 490] width 55 height 15
click at [12, 417] on line at bounding box center [12, 421] width 0 height 8
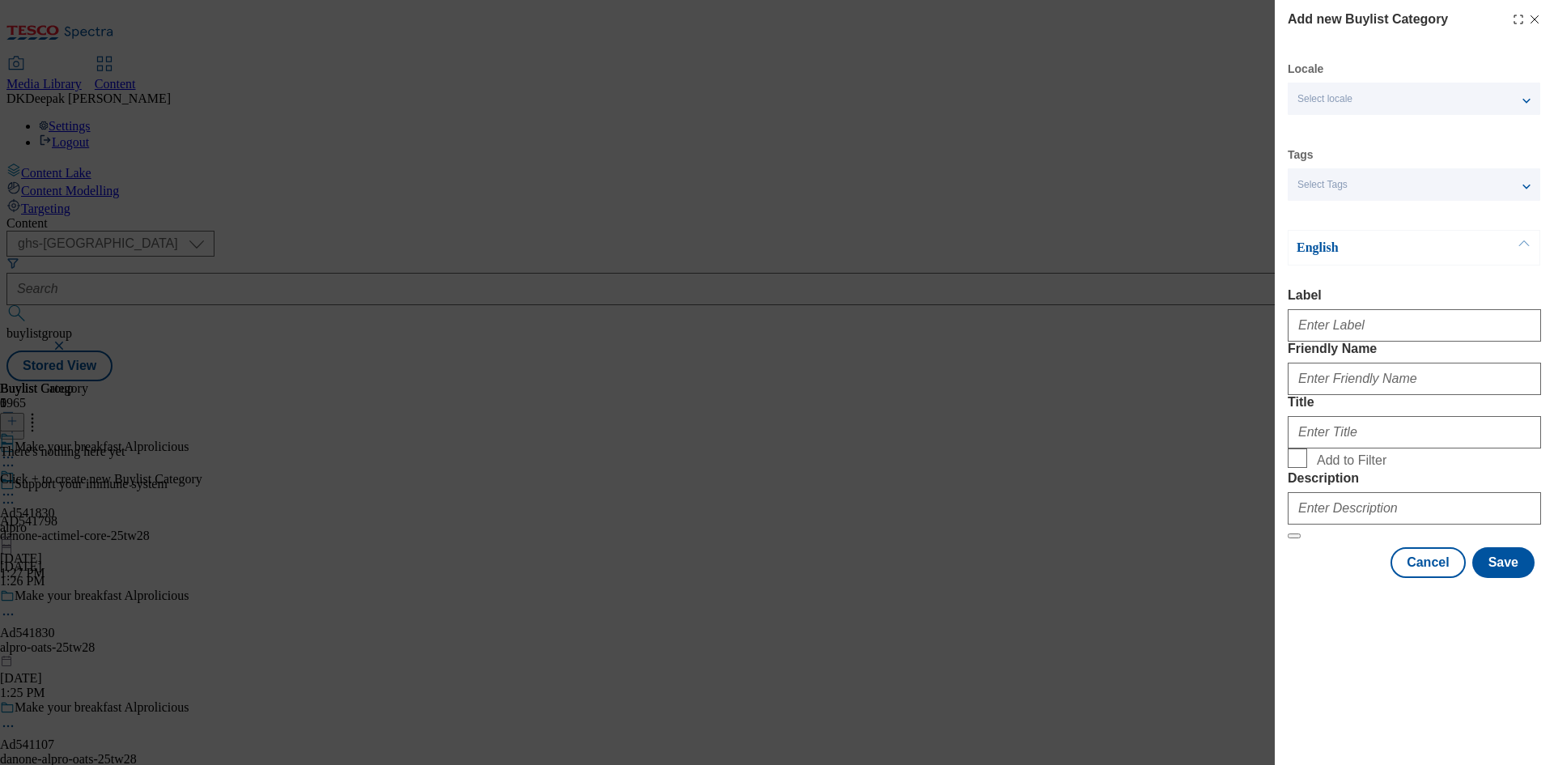
click at [1143, 301] on div "Add new Buylist Category Locale Select locale English Welsh Tags Select Tags fn…" at bounding box center [777, 382] width 1554 height 765
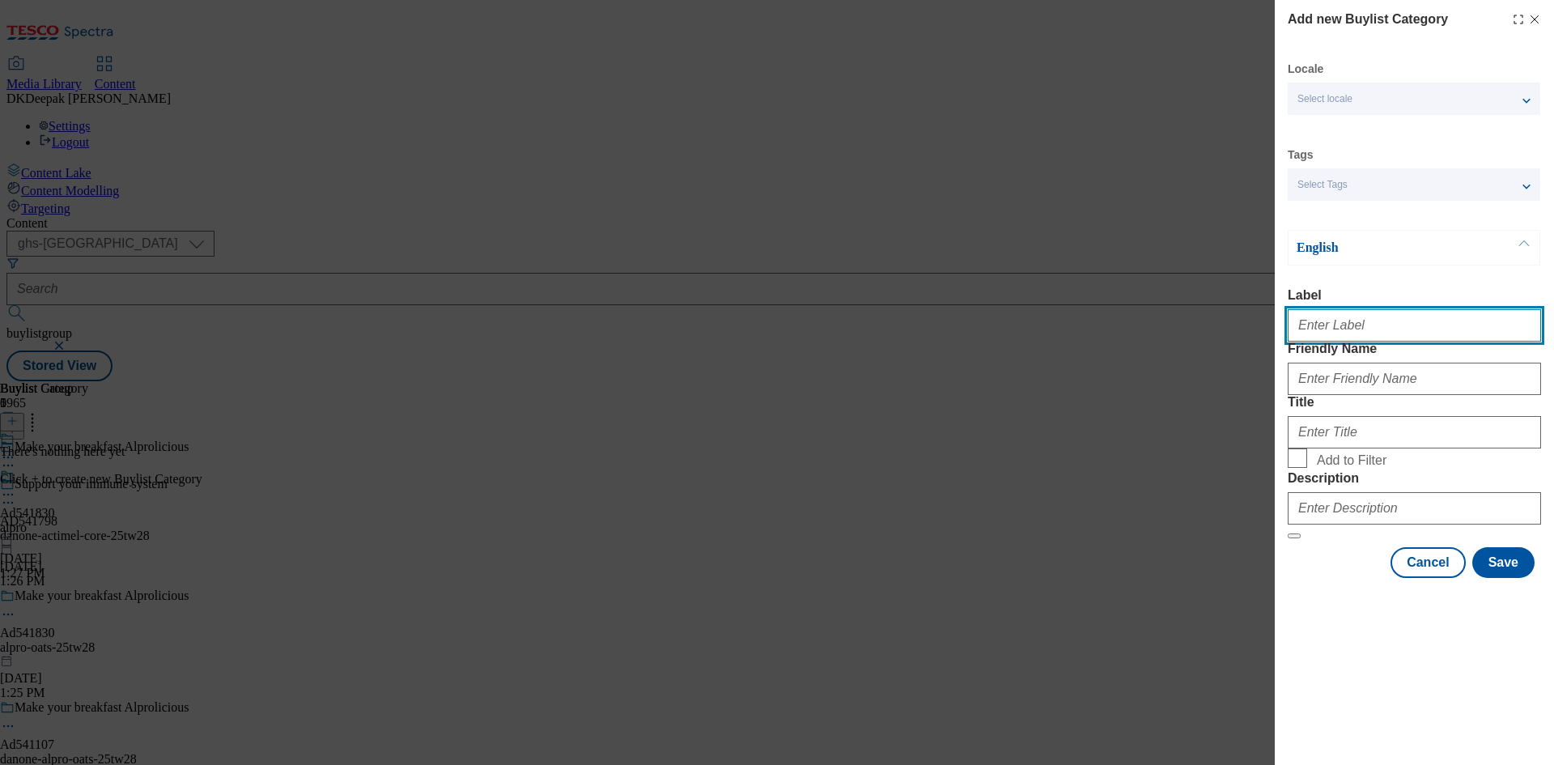
click at [1359, 339] on input "Label" at bounding box center [1414, 325] width 253 height 32
paste input "Ad541830"
type input "Ad541830"
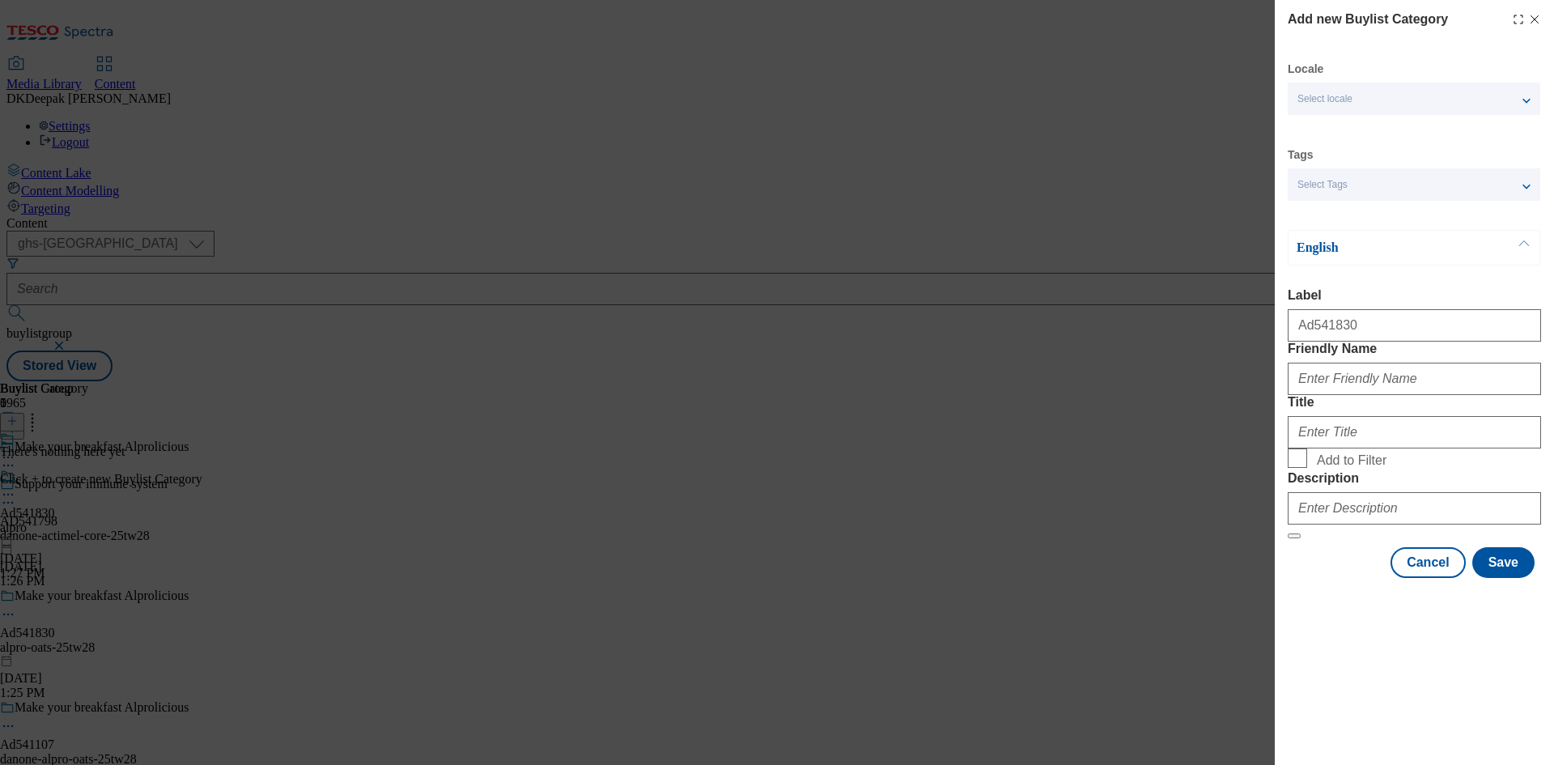
drag, startPoint x: 1142, startPoint y: 278, endPoint x: 1309, endPoint y: 452, distance: 241.5
click at [1142, 279] on div "Add new Buylist Category Locale Select locale English Welsh Tags Select Tags fn…" at bounding box center [777, 382] width 1554 height 765
click at [1331, 395] on div "Modal" at bounding box center [1414, 375] width 253 height 39
click at [1331, 395] on input "Friendly Name" at bounding box center [1414, 379] width 253 height 32
paste input "alpro-oats"
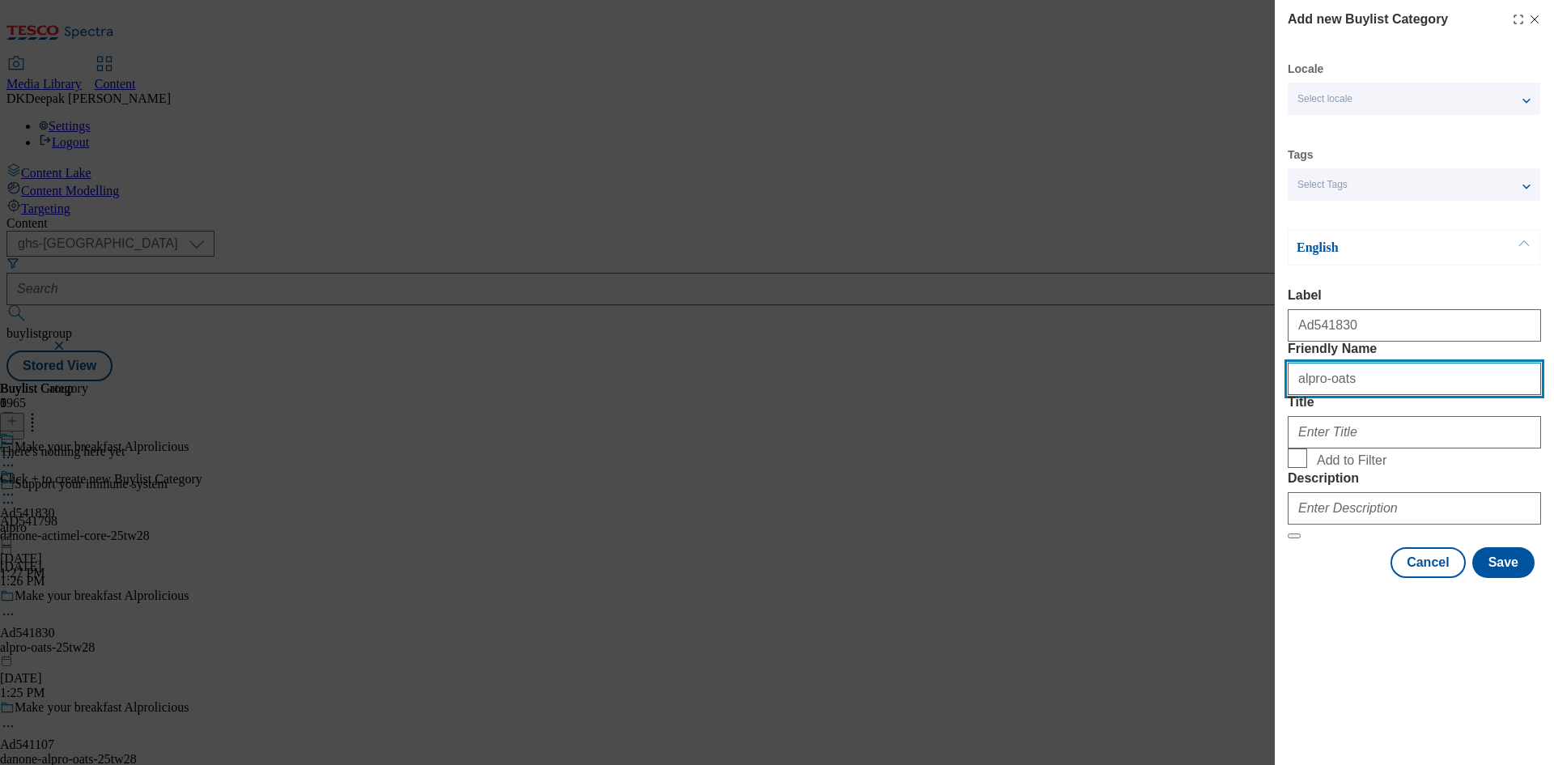
type input "alpro-oats"
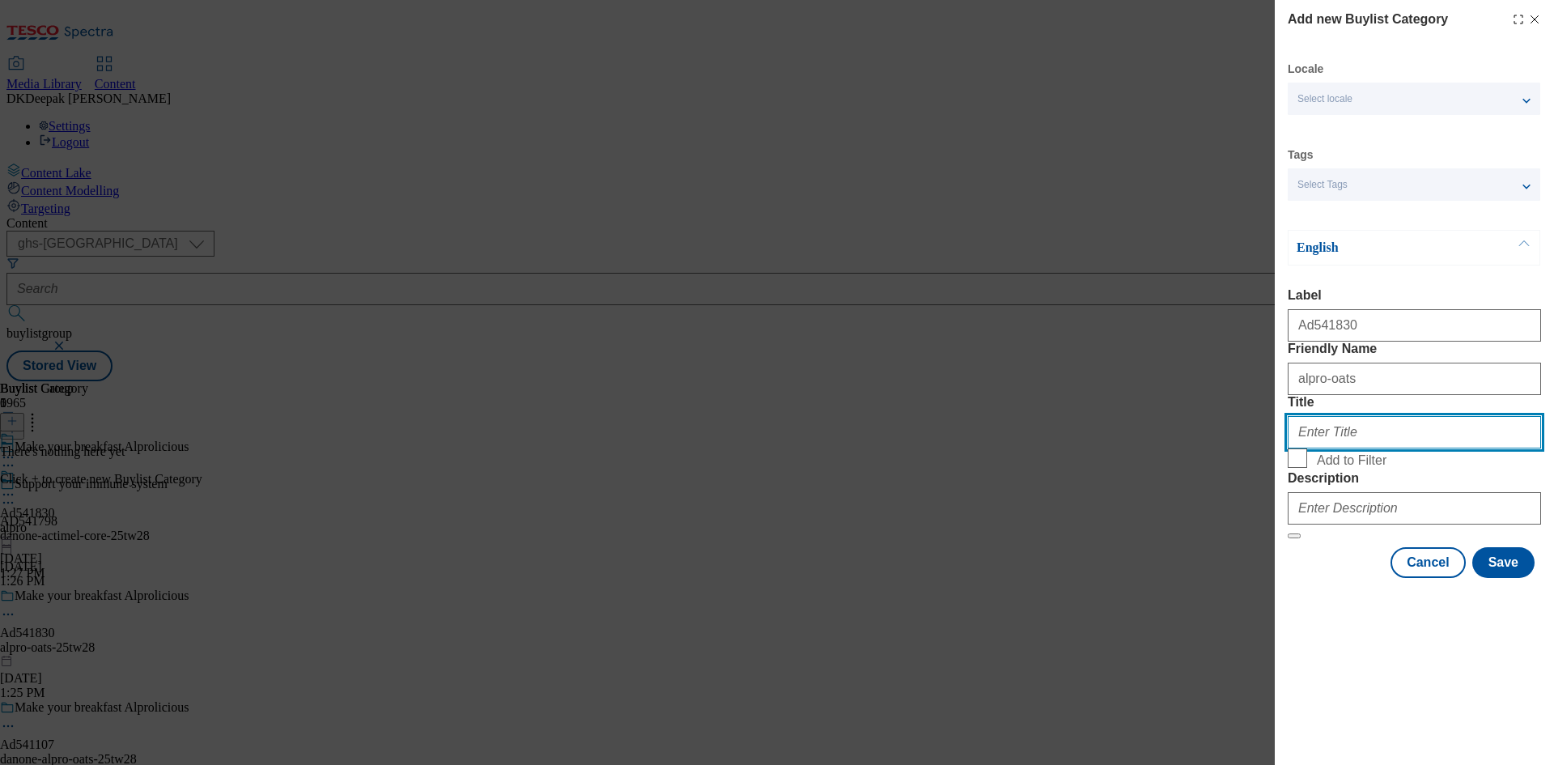
click at [1328, 448] on input "Title" at bounding box center [1414, 432] width 253 height 32
type input "Danone"
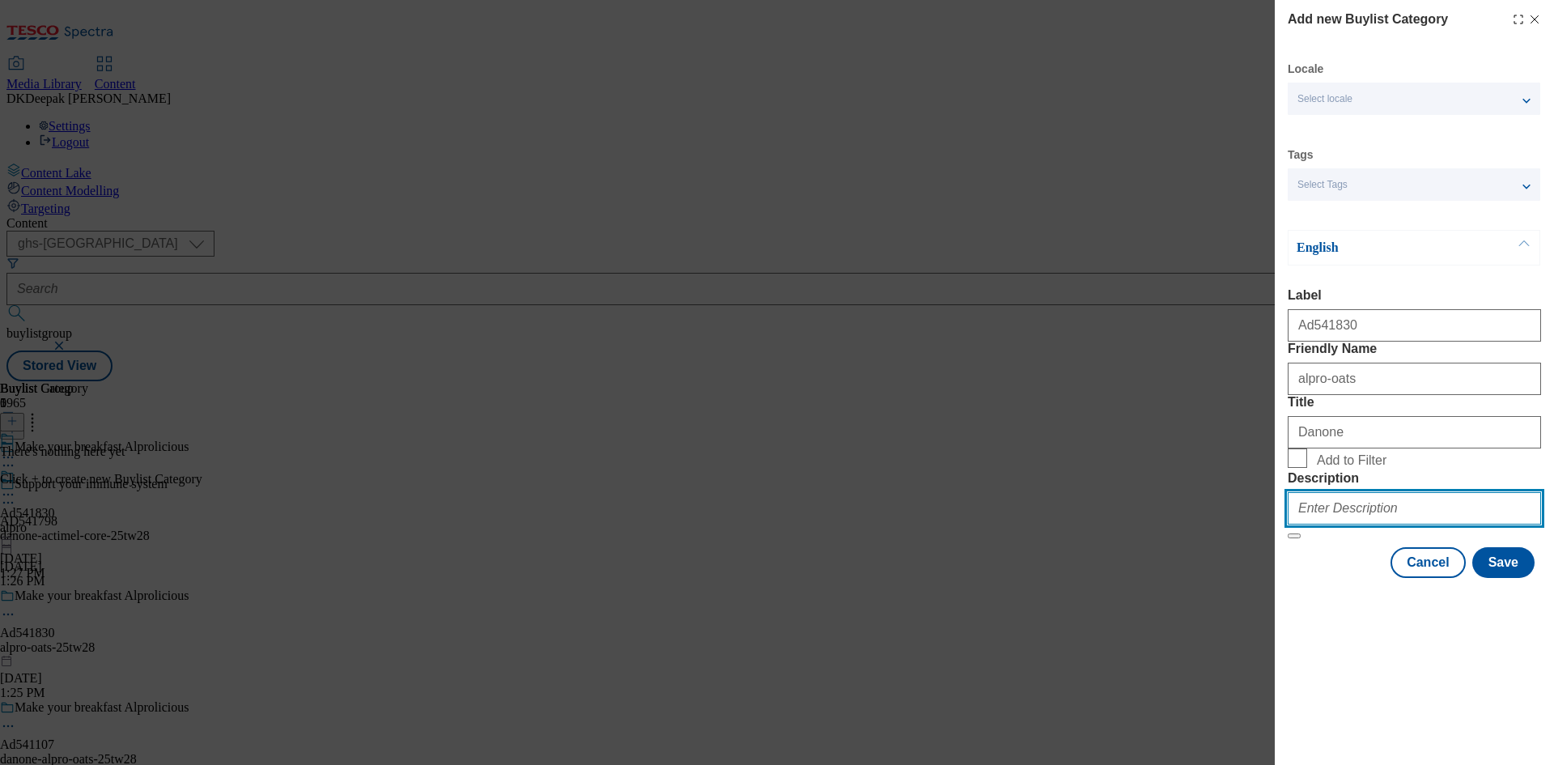
click at [1376, 524] on input "Description" at bounding box center [1414, 508] width 253 height 32
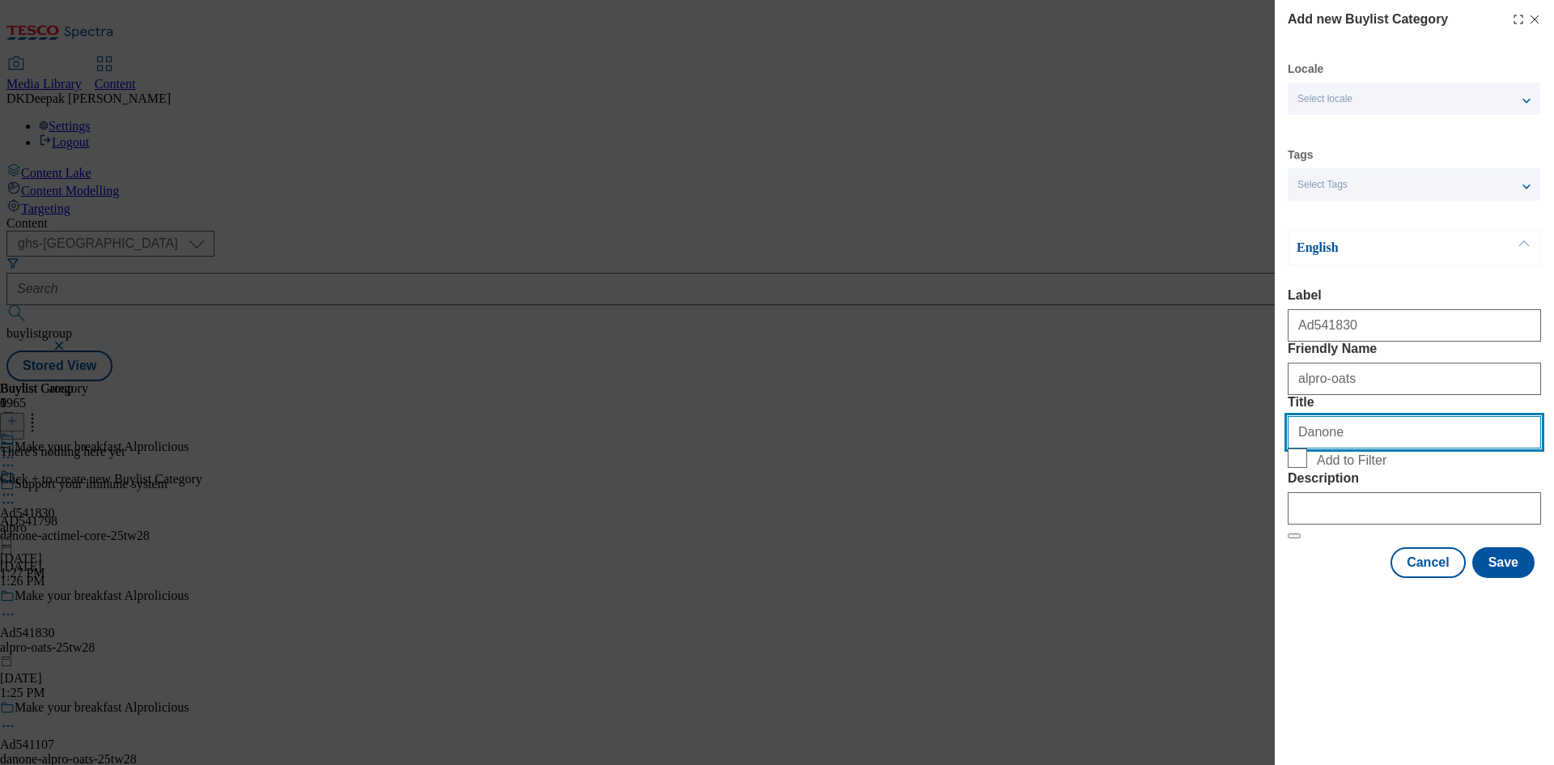
drag, startPoint x: 1334, startPoint y: 499, endPoint x: 1254, endPoint y: 499, distance: 80.1
click at [1254, 499] on div "Add new Buylist Category Locale Select locale English Welsh Tags Select Tags fn…" at bounding box center [777, 382] width 1554 height 765
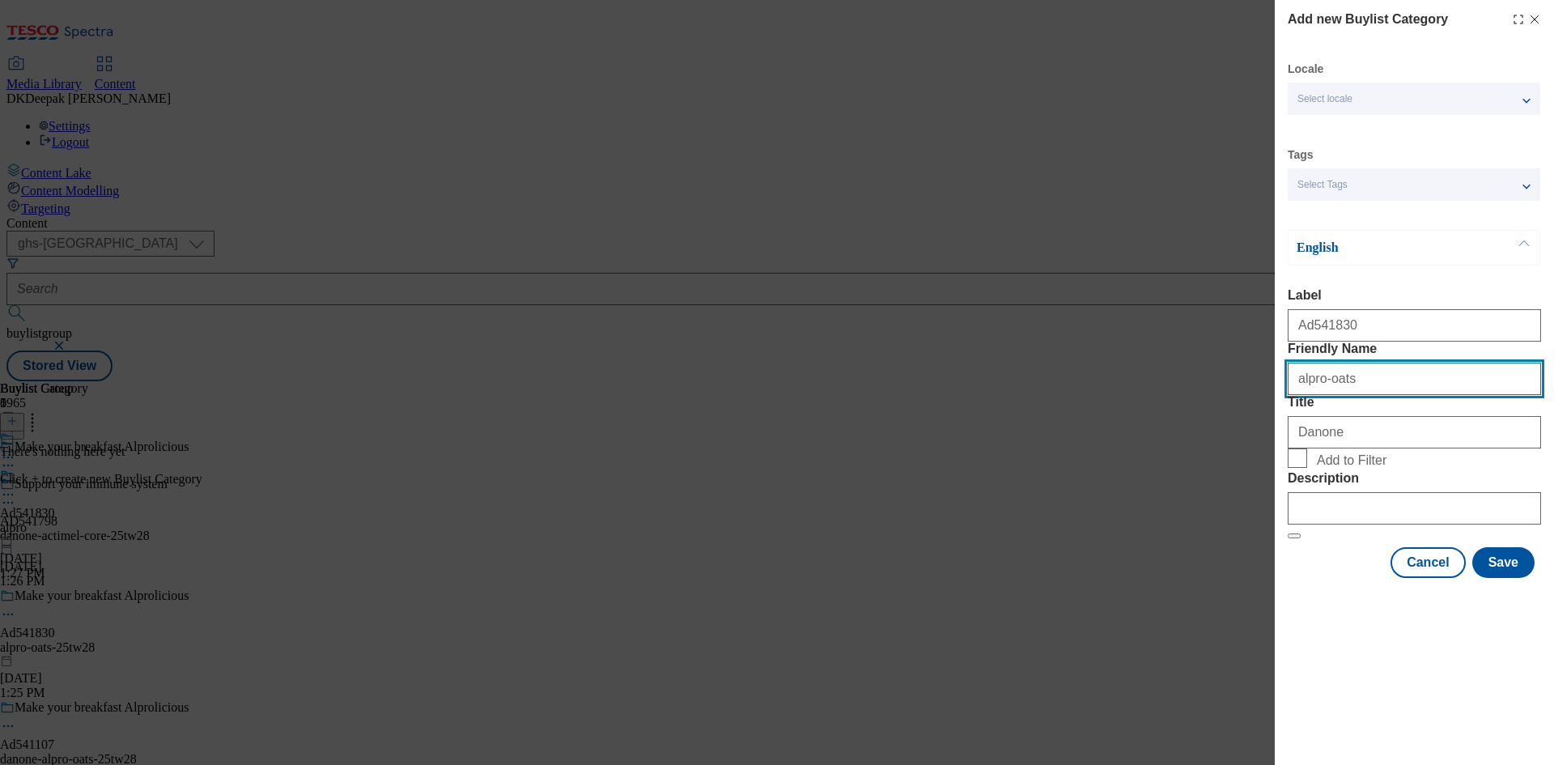
click at [1290, 395] on input "alpro-oats" at bounding box center [1414, 379] width 253 height 32
paste input "Danone"
drag, startPoint x: 1330, startPoint y: 414, endPoint x: 1291, endPoint y: 415, distance: 38.9
click at [1291, 395] on input "danone-alpro-oats" at bounding box center [1414, 379] width 253 height 32
type input "danone-alpro-oats"
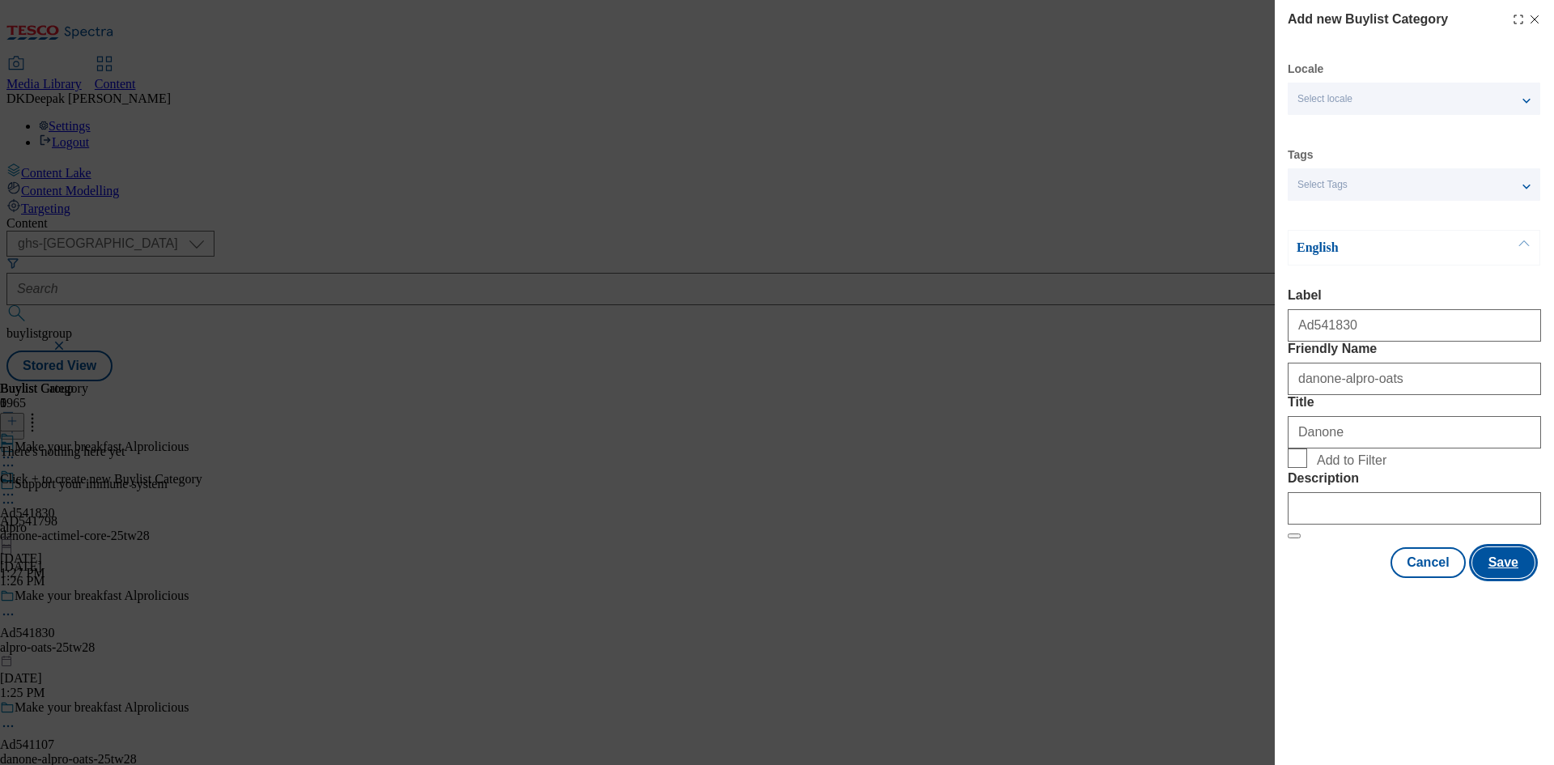
click at [1508, 578] on button "Save" at bounding box center [1503, 562] width 62 height 31
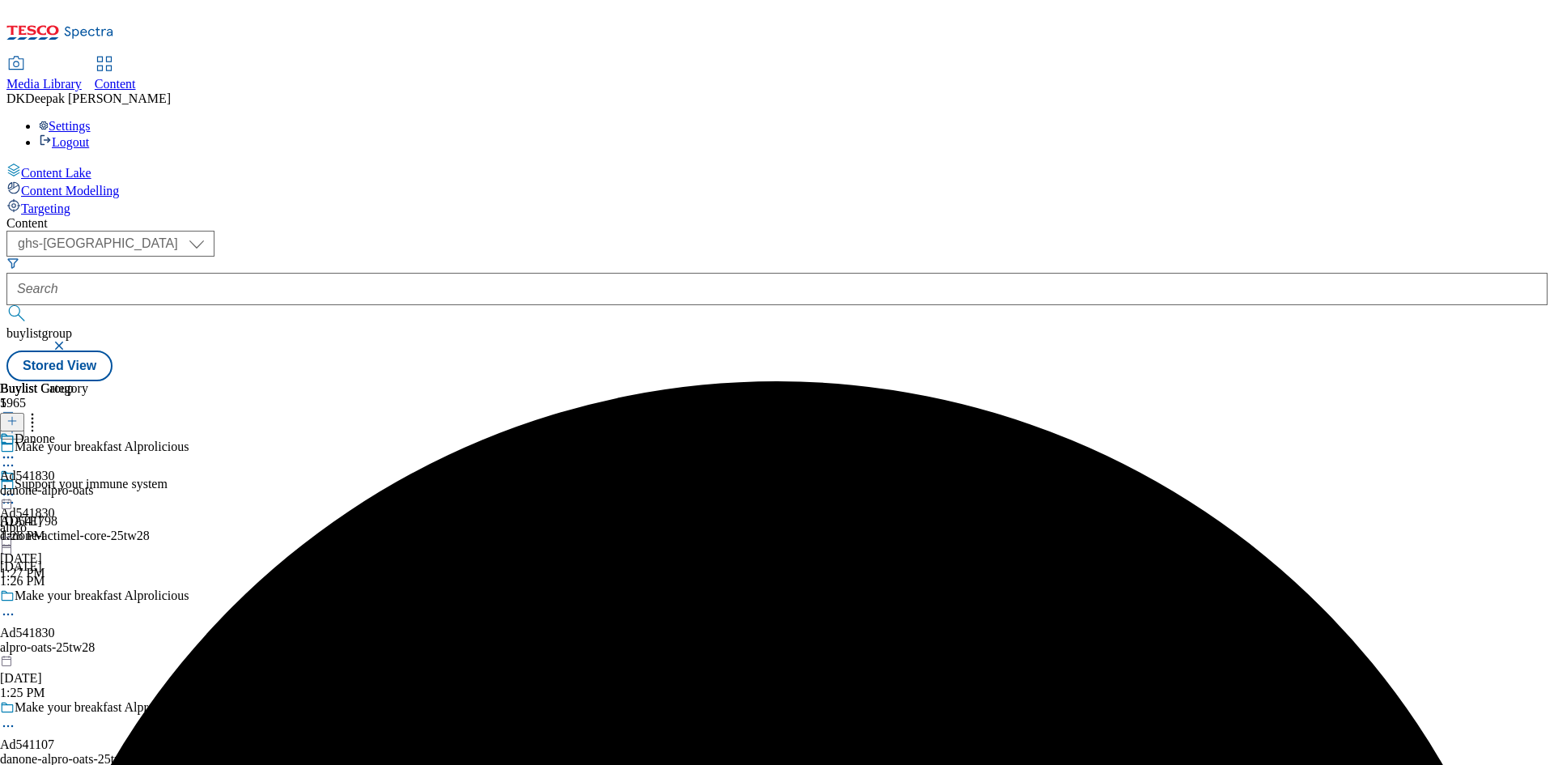
click at [16, 606] on icon at bounding box center [8, 614] width 16 height 16
click at [75, 639] on button "Edit" at bounding box center [53, 648] width 43 height 19
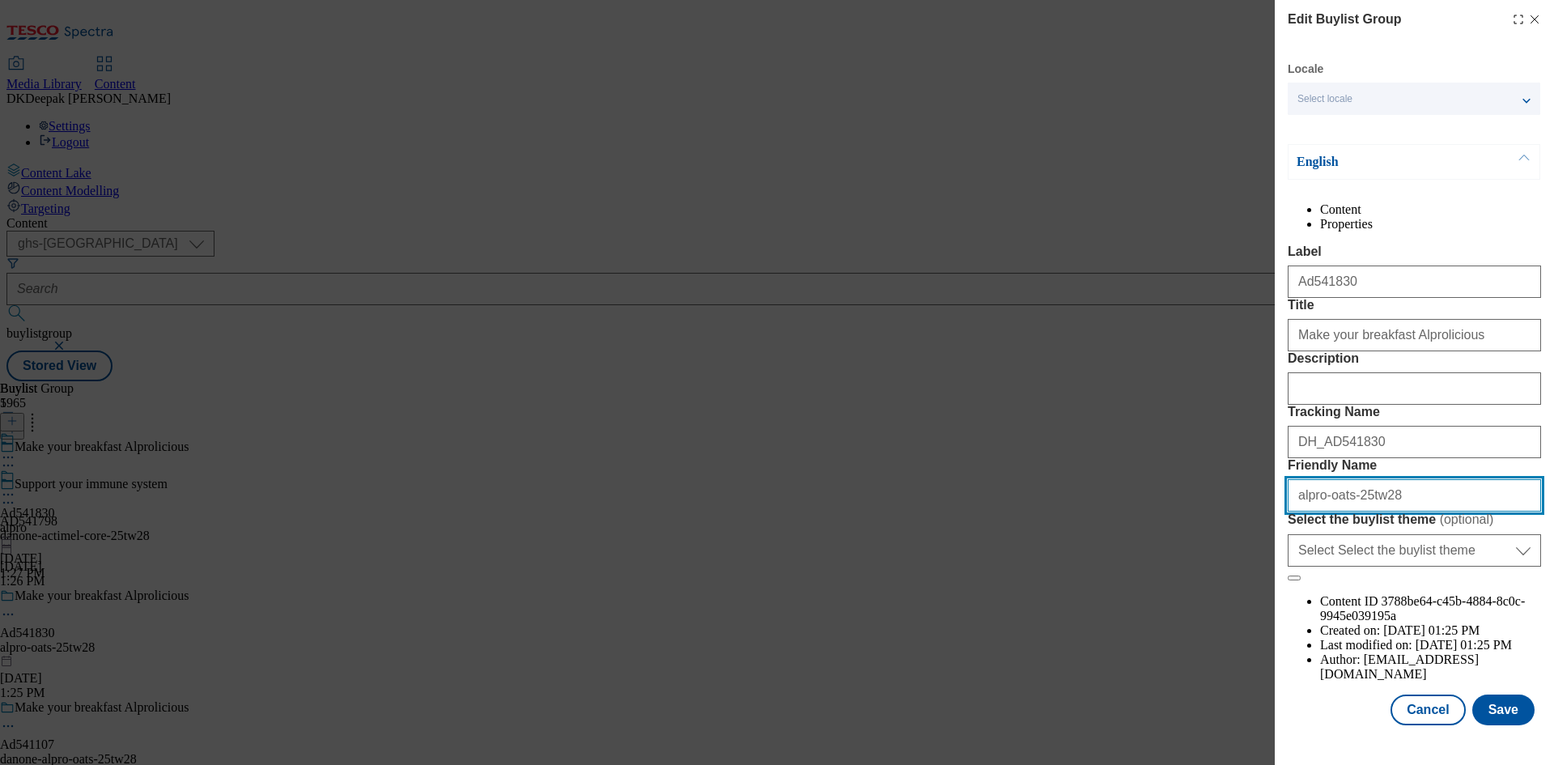
click at [1299, 511] on input "alpro-oats-25tw28" at bounding box center [1414, 495] width 253 height 32
paste input "danone"
type input "danone-alpro-oats-25tw28"
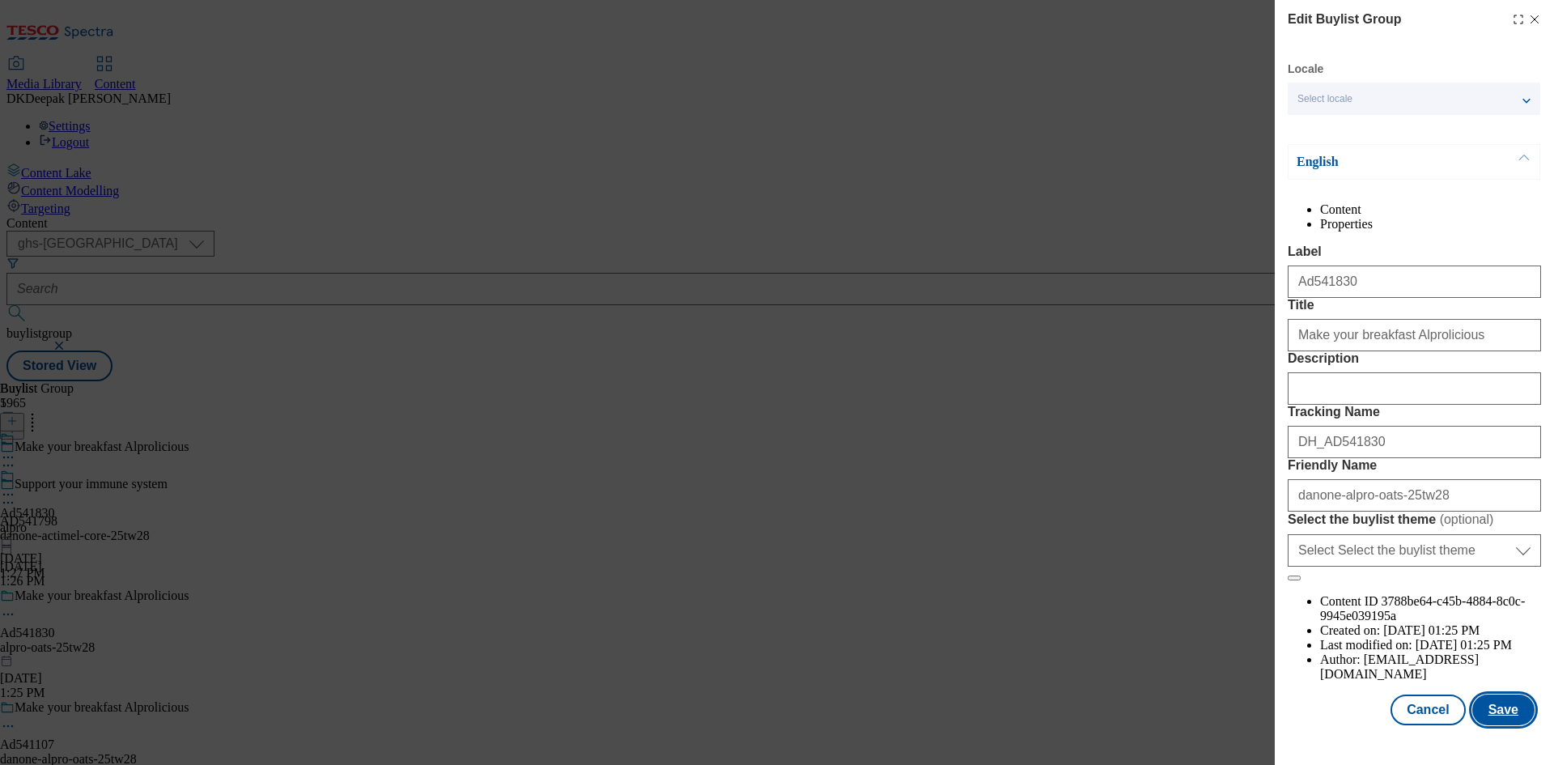
click at [1486, 714] on button "Save" at bounding box center [1503, 709] width 62 height 31
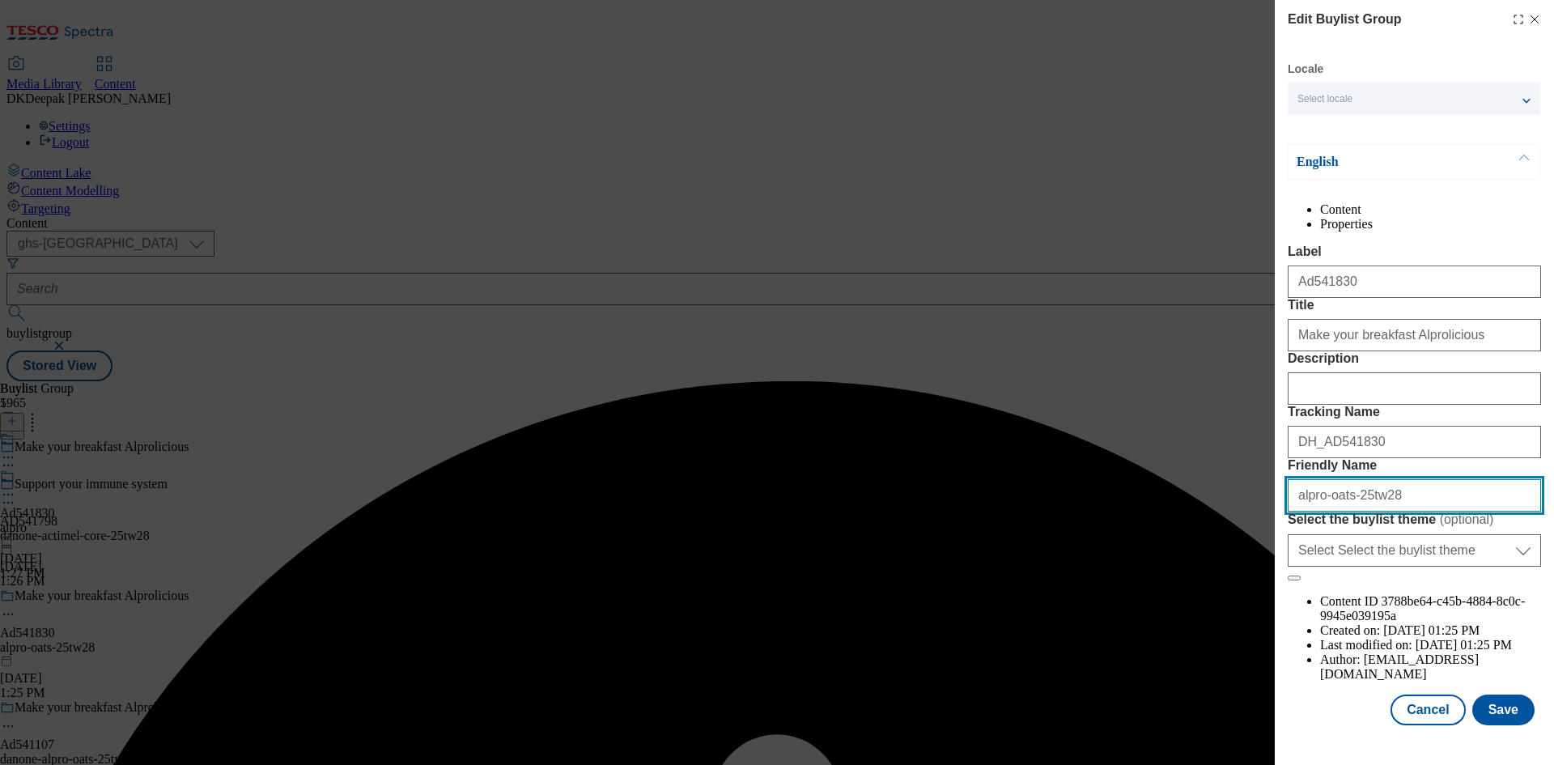
click at [1296, 511] on input "alpro-oats-25tw28" at bounding box center [1414, 495] width 253 height 32
paste input "danone"
type input "danone-alpro-oats-25tw28"
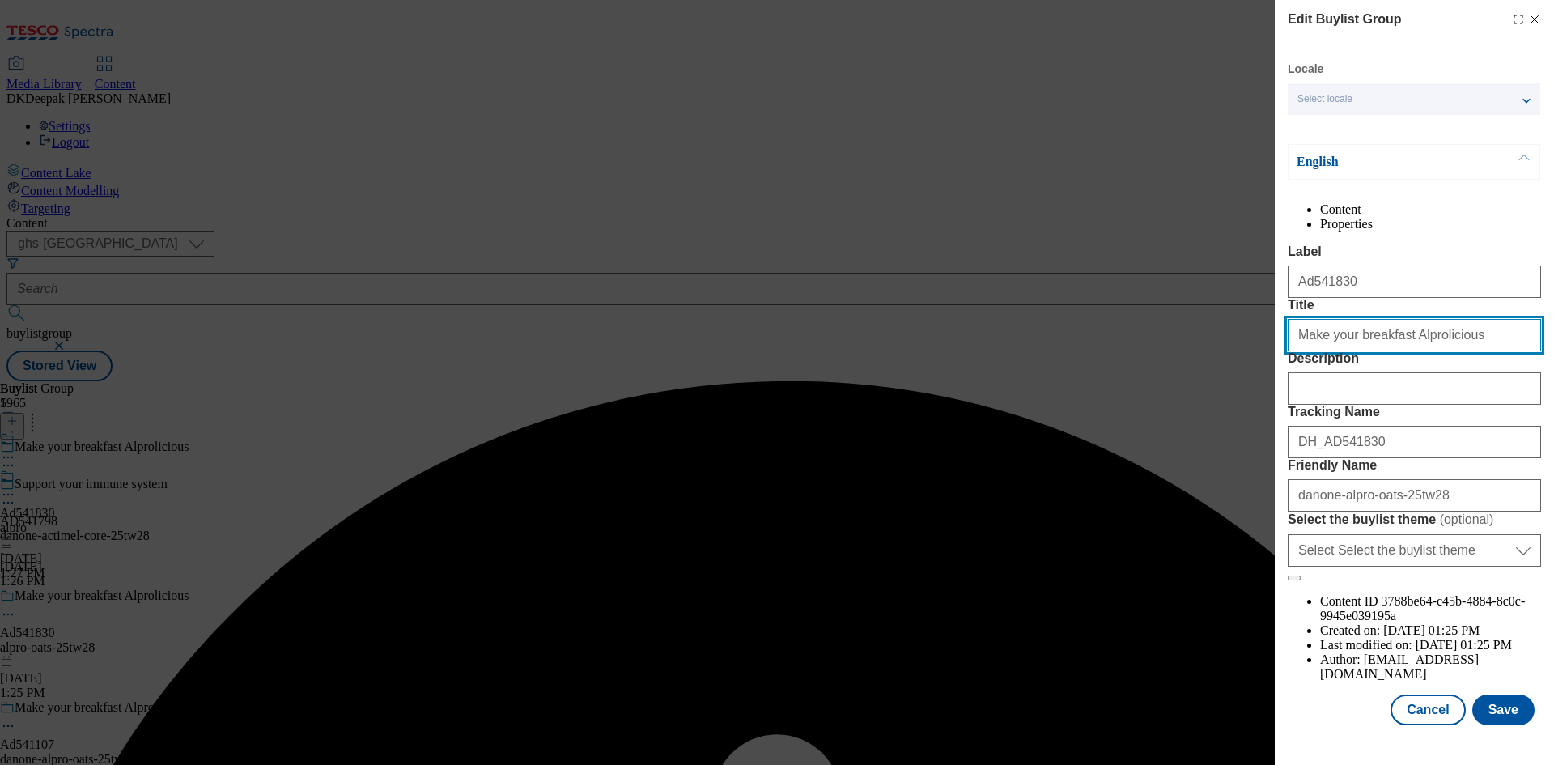
click at [1463, 351] on input "Make your breakfast Alprolicious" at bounding box center [1414, 335] width 253 height 32
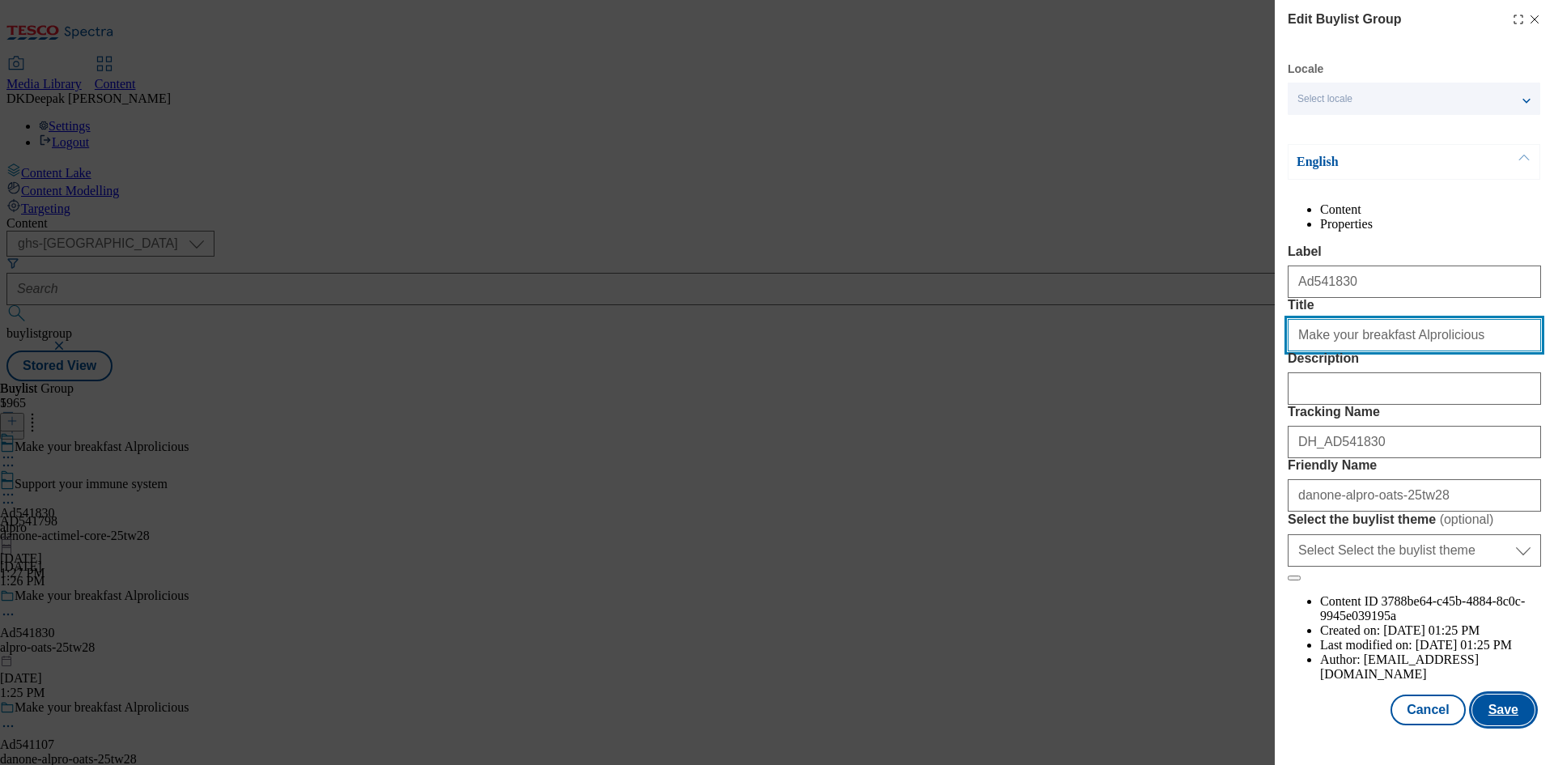
type input "Make your breakfast Alprolicious"
click at [1486, 715] on button "Save" at bounding box center [1503, 709] width 62 height 31
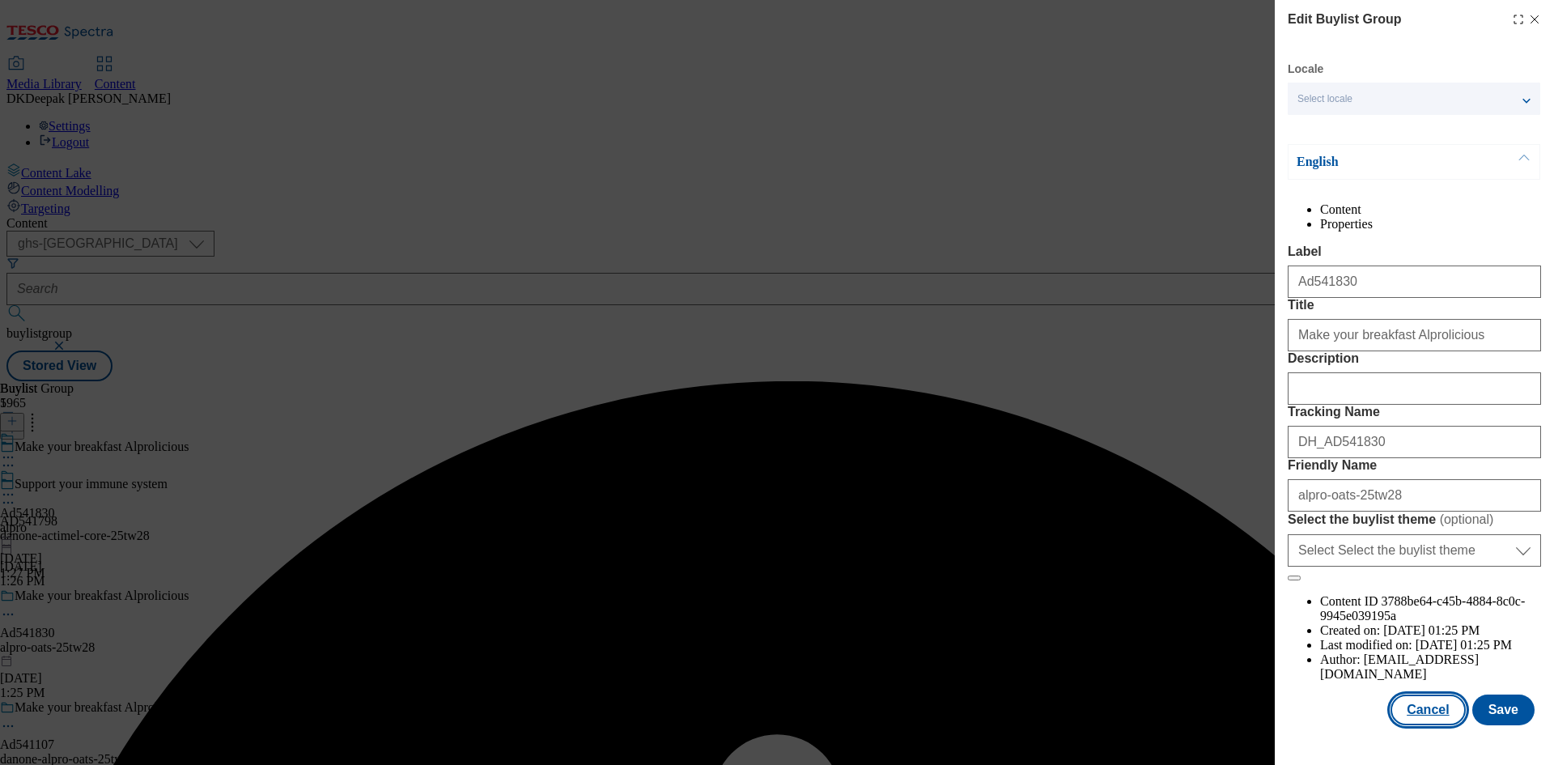
click at [1420, 716] on button "Cancel" at bounding box center [1427, 709] width 74 height 31
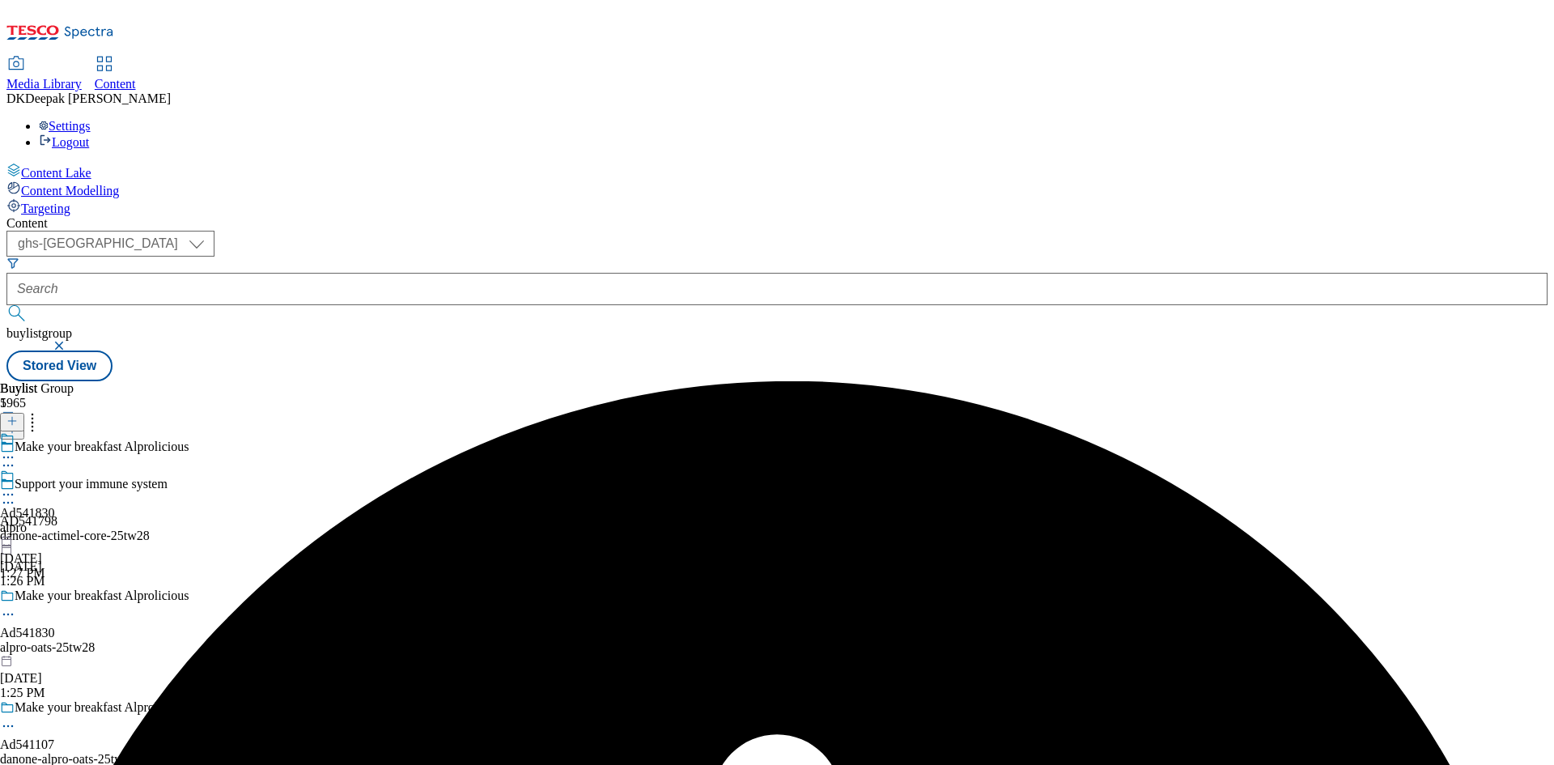
scroll to position [0, 0]
click at [16, 486] on icon at bounding box center [8, 494] width 16 height 16
click at [75, 519] on button "Edit" at bounding box center [53, 528] width 43 height 19
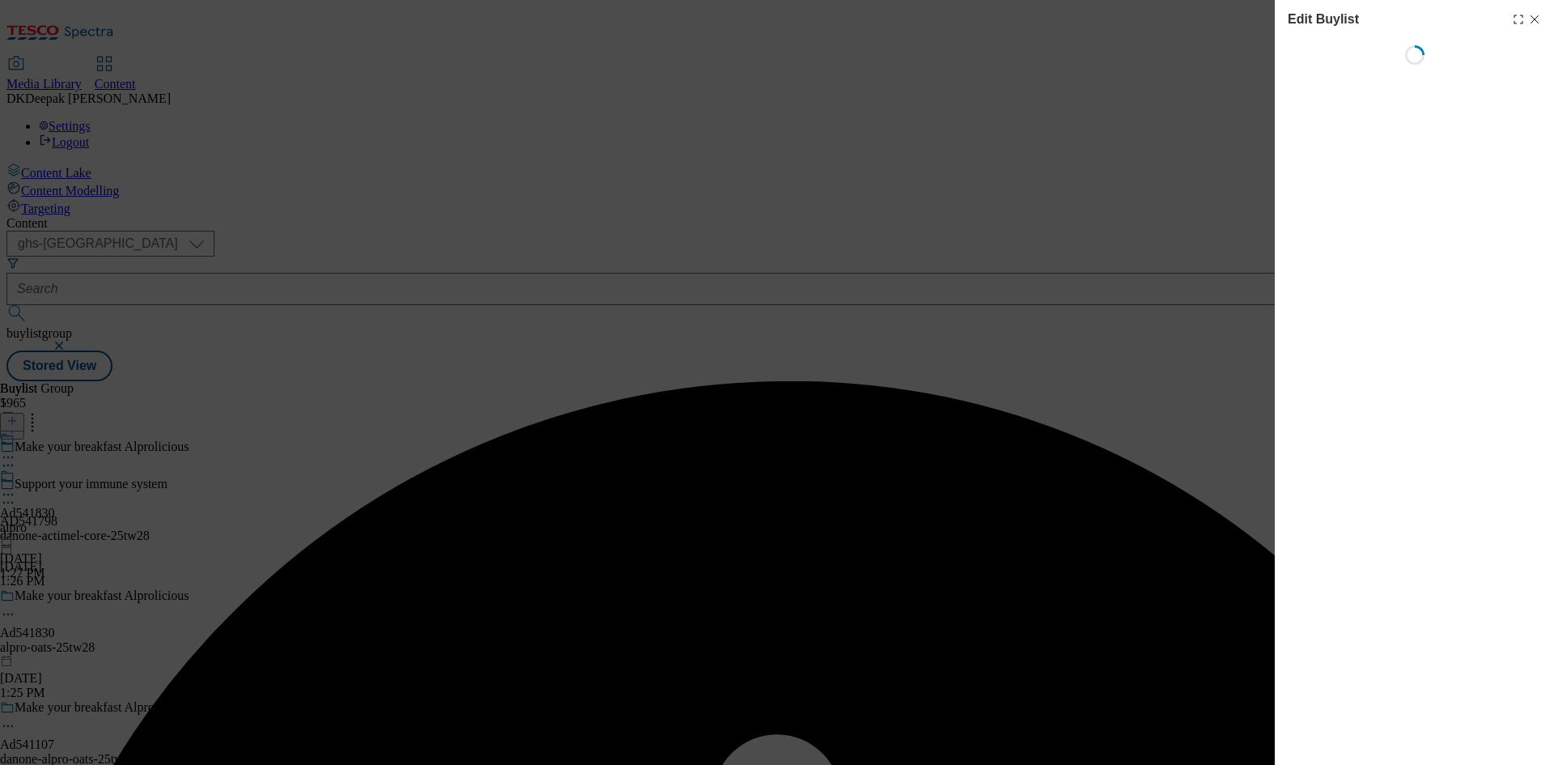
select select "tactical"
select select "supplier funded short term 1-3 weeks"
select select "dunnhumby"
select select "Banner"
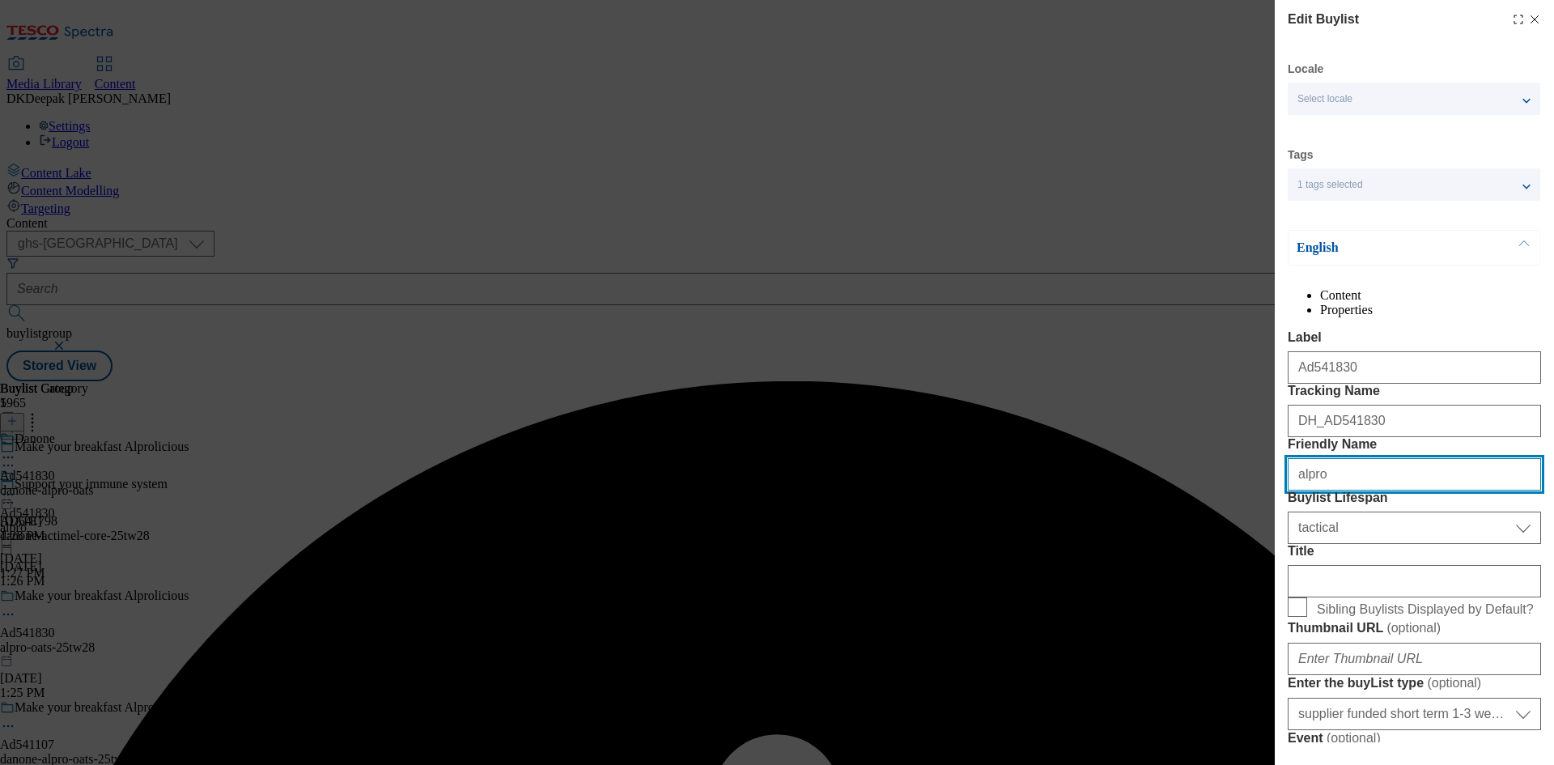
drag, startPoint x: 1315, startPoint y: 562, endPoint x: 1085, endPoint y: 562, distance: 229.8
click at [1085, 562] on div "Edit Buylist Locale Select locale English Welsh Tags 1 tags selected fnf market…" at bounding box center [777, 382] width 1554 height 765
paste input "danone"
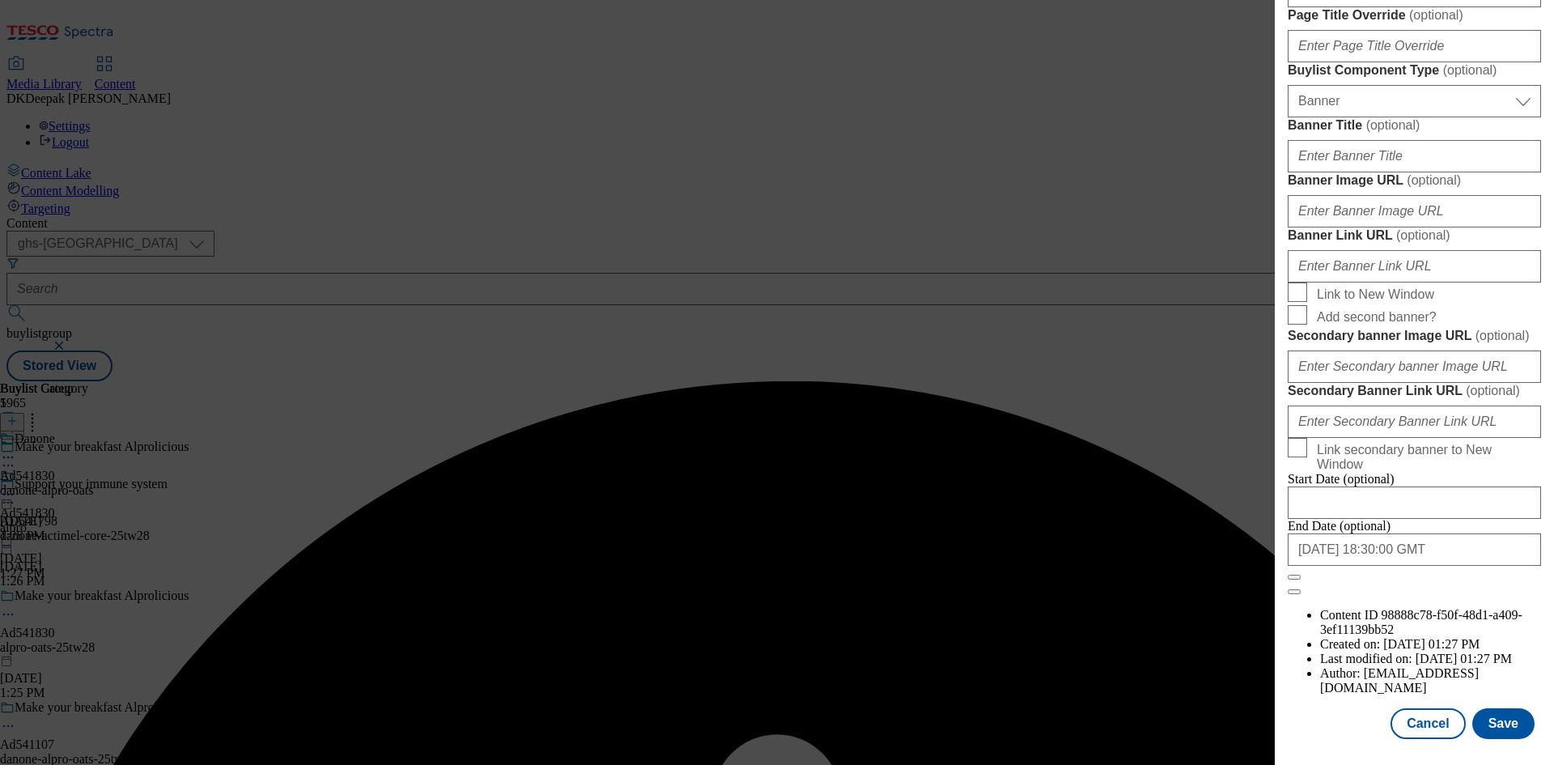
scroll to position [1675, 0]
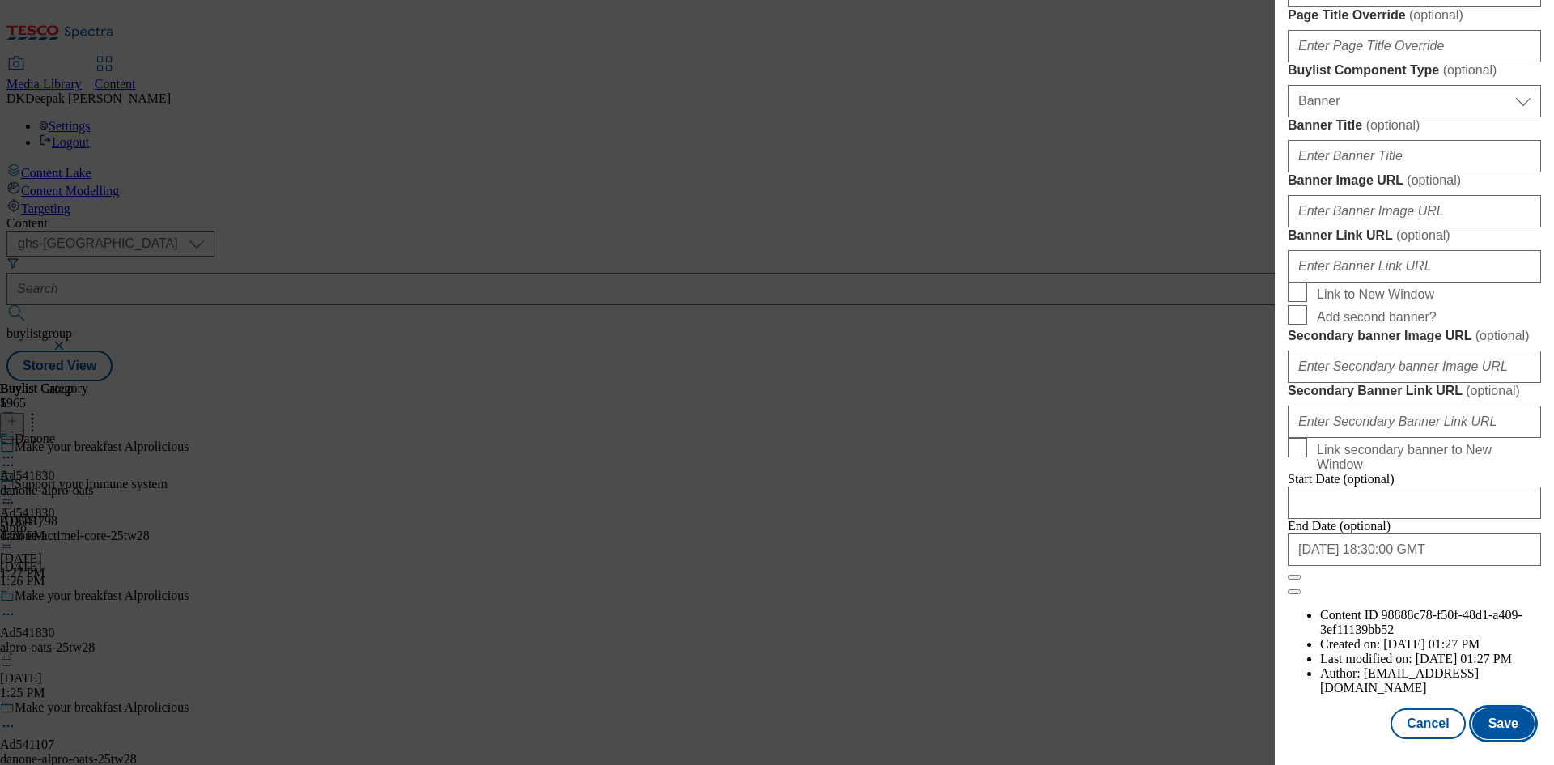
type input "danone"
click at [1472, 726] on button "Save" at bounding box center [1503, 723] width 62 height 31
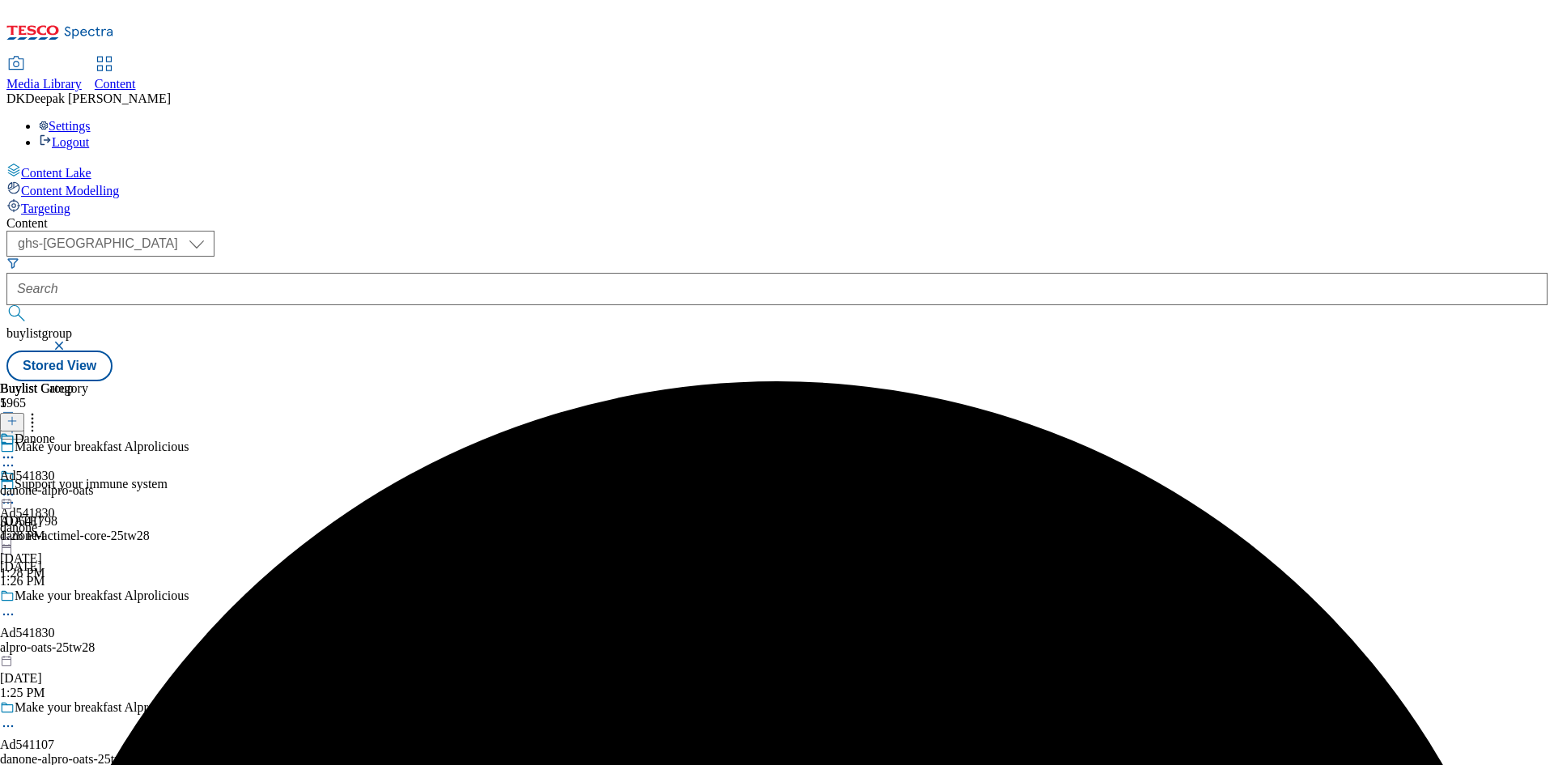
drag, startPoint x: 445, startPoint y: 422, endPoint x: 423, endPoint y: 428, distance: 22.6
click at [16, 606] on icon at bounding box center [8, 614] width 16 height 16
click at [75, 639] on button "Edit" at bounding box center [53, 648] width 43 height 19
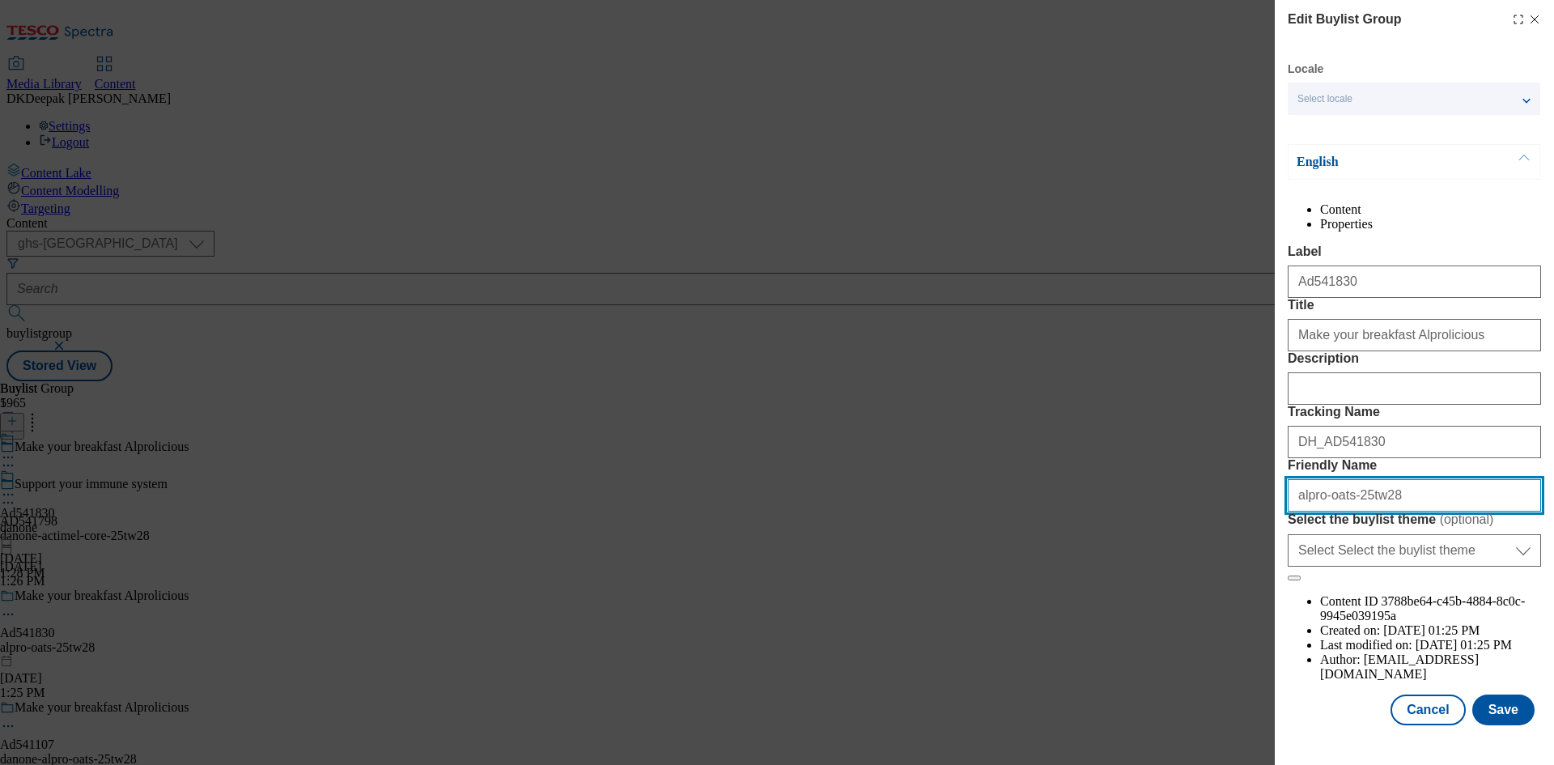
drag, startPoint x: 1293, startPoint y: 649, endPoint x: 1315, endPoint y: 648, distance: 21.9
click at [1293, 511] on input "alpro-oats-25tw28" at bounding box center [1414, 495] width 253 height 32
paste input "danone"
type input "danone-alpro-oats-25tw28"
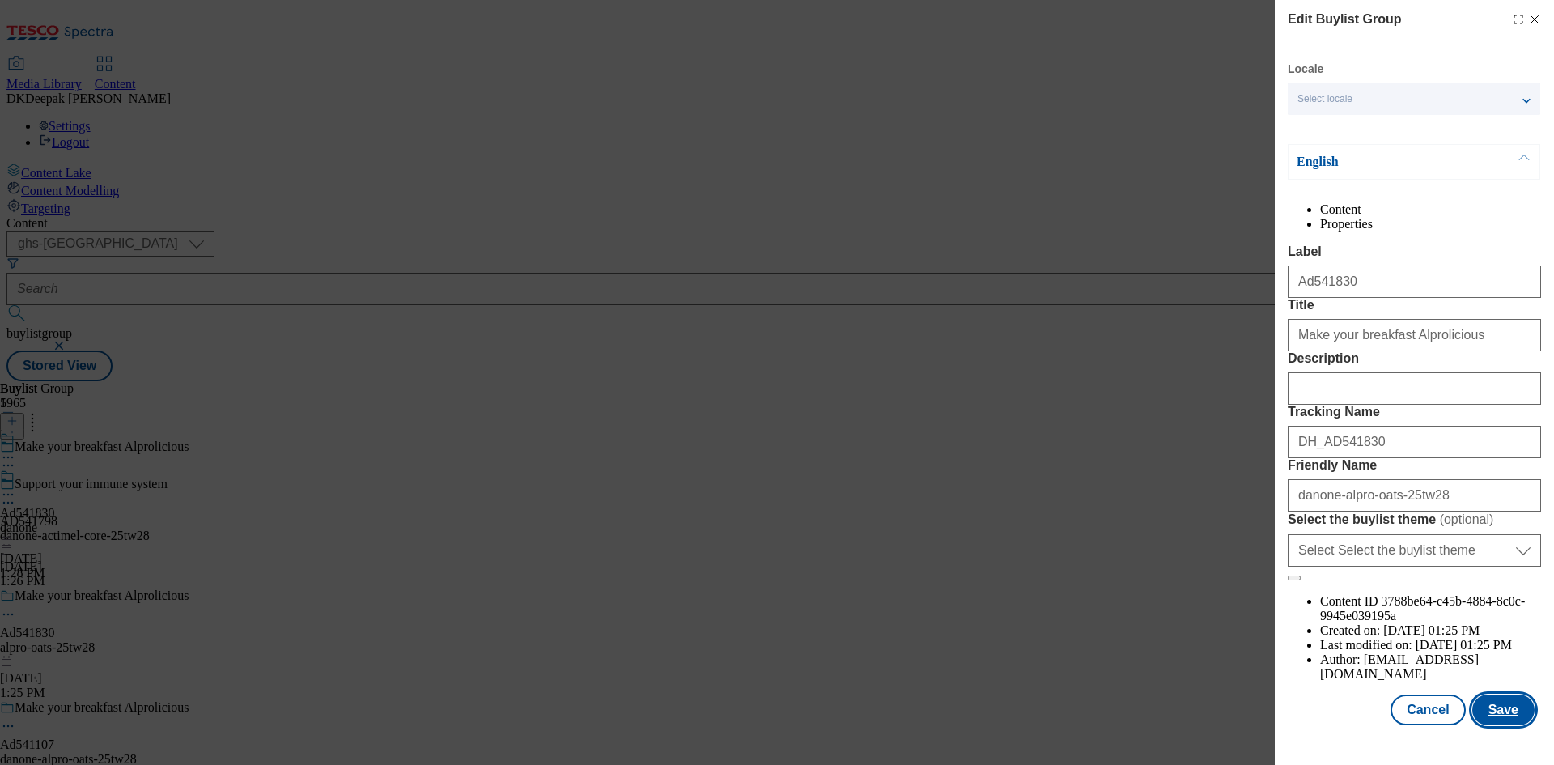
click at [1488, 715] on button "Save" at bounding box center [1503, 709] width 62 height 31
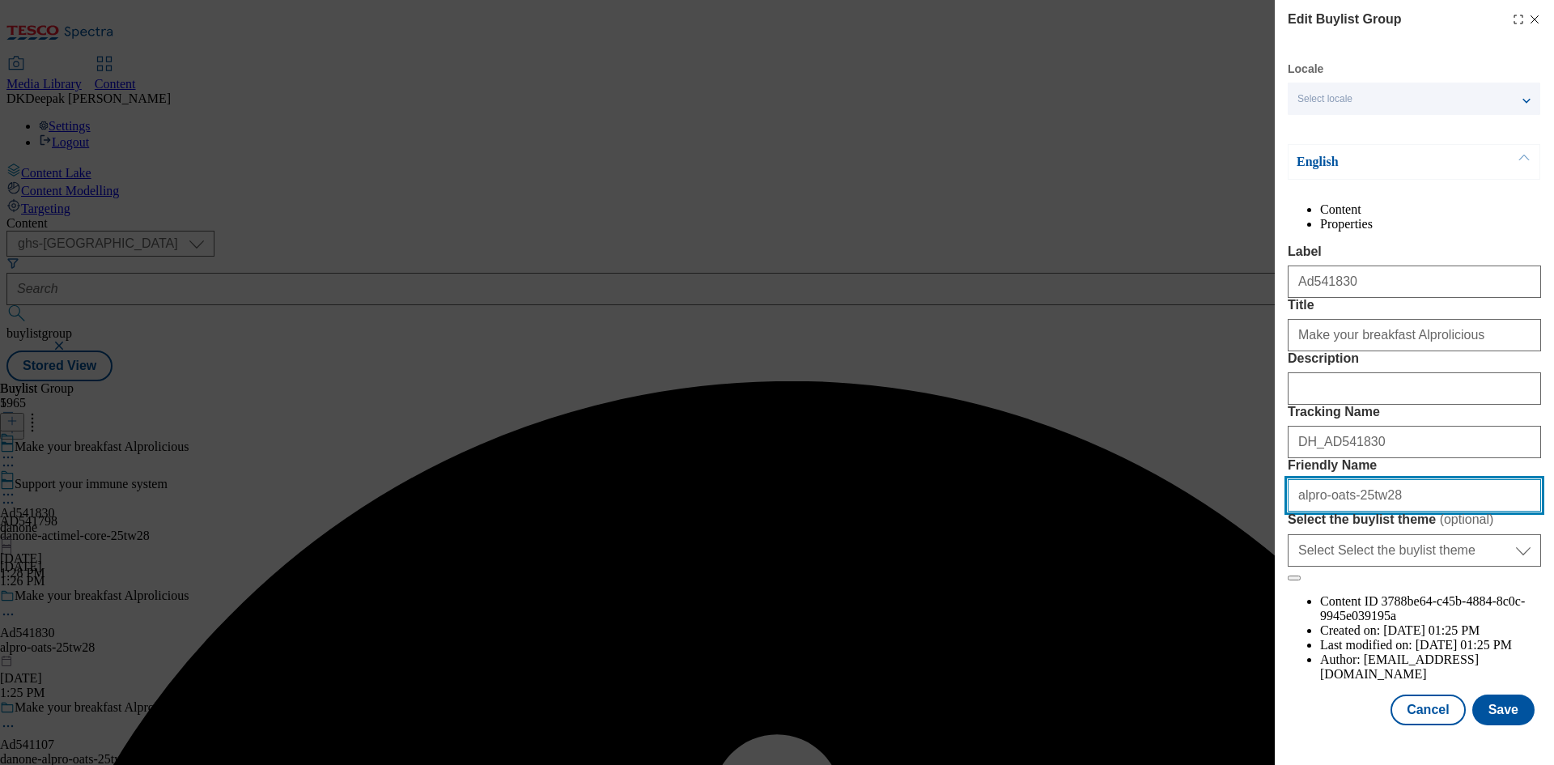
click at [1296, 511] on input "alpro-oats-25tw28" at bounding box center [1414, 495] width 253 height 32
paste input "danone"
type input "danone-alpro-oats-25tw28"
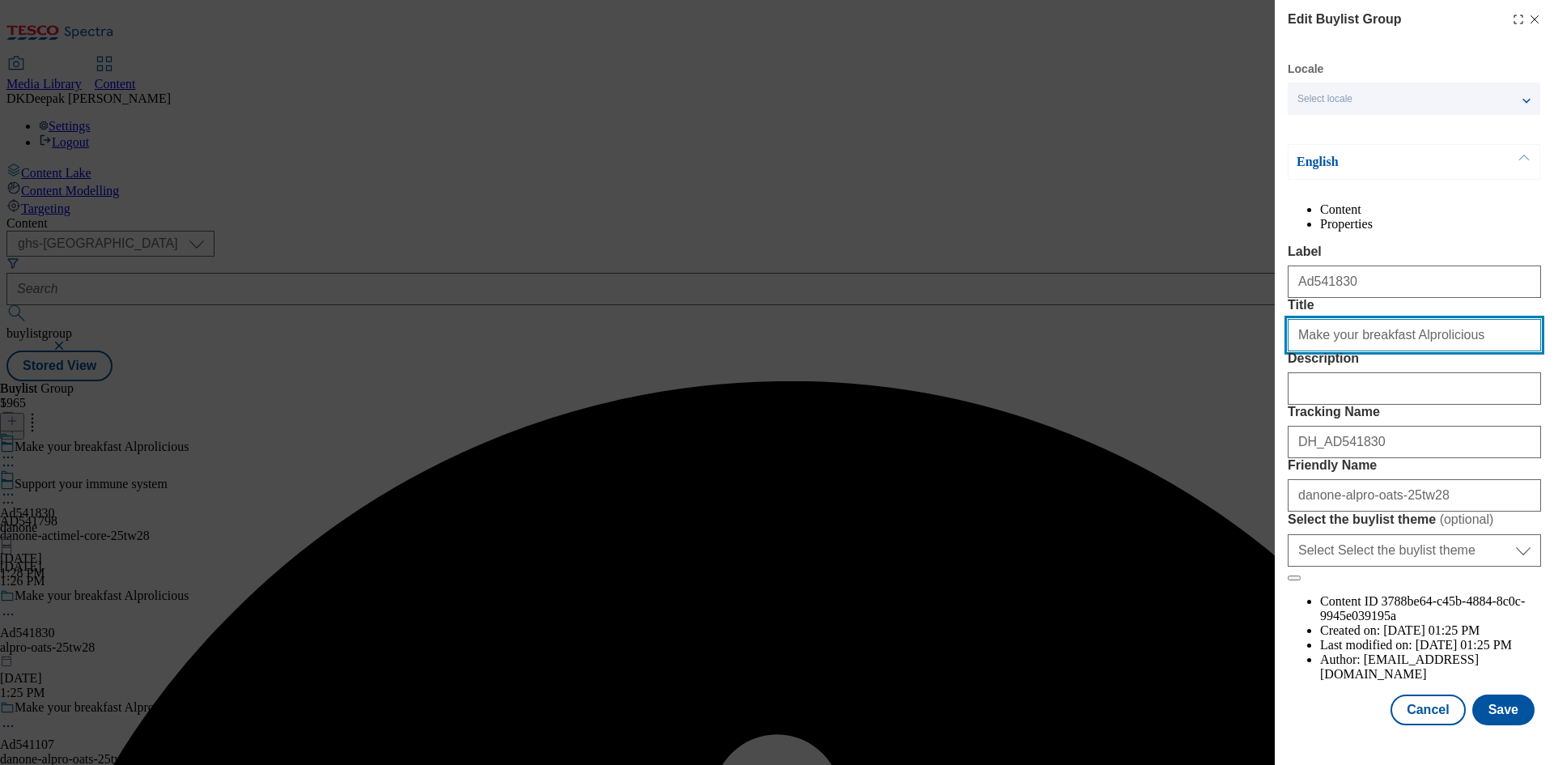
click at [1463, 351] on input "Make your breakfast Alprolicious" at bounding box center [1414, 335] width 253 height 32
type input "Make your breakfast Alprolicious"
click at [1496, 715] on button "Save" at bounding box center [1503, 709] width 62 height 31
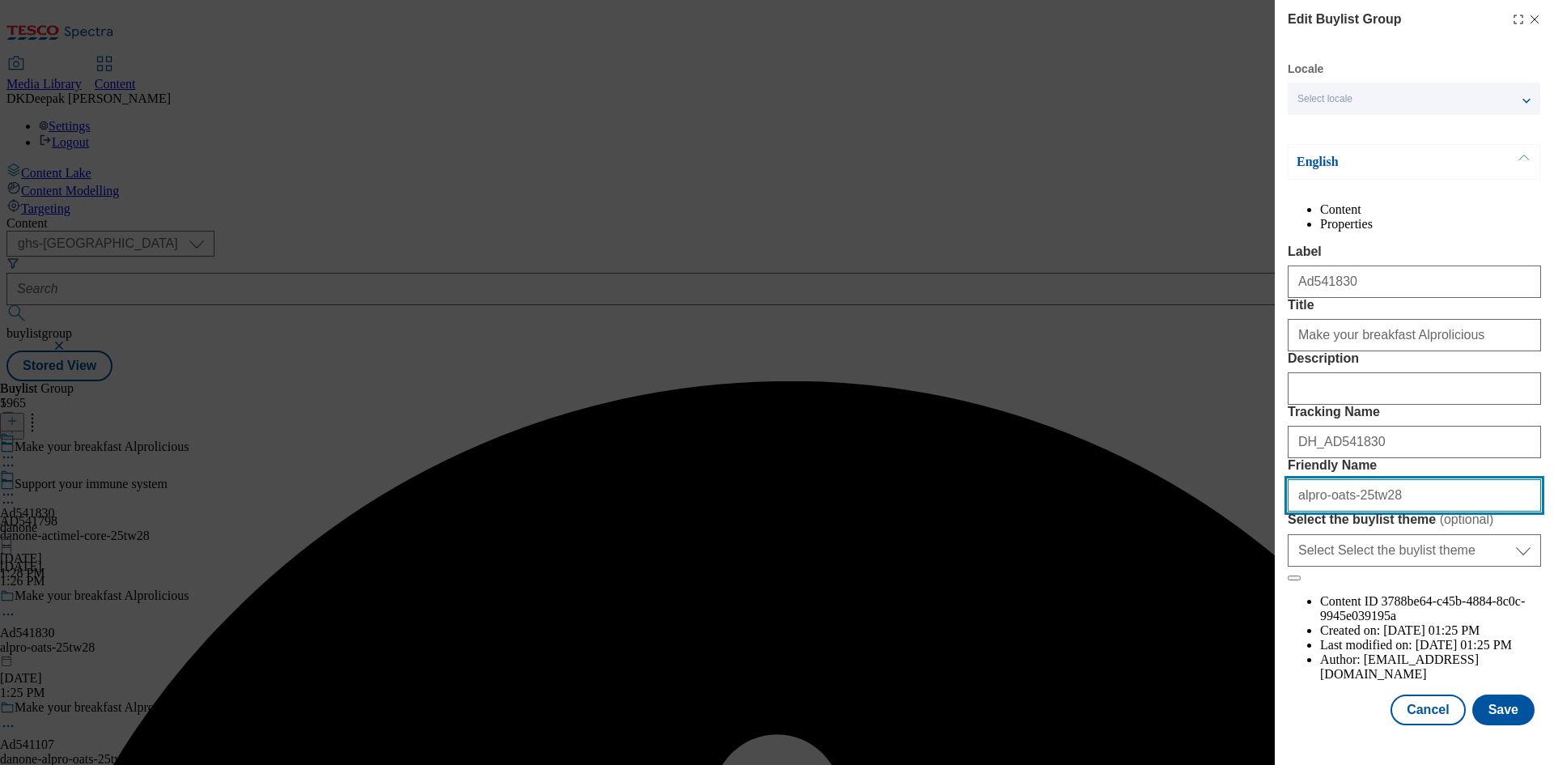
click at [1295, 511] on input "alpro-oats-25tw28" at bounding box center [1414, 495] width 253 height 32
paste input "danone"
click at [1380, 511] on input "danone-alpro-oats-25tw28" at bounding box center [1414, 495] width 253 height 32
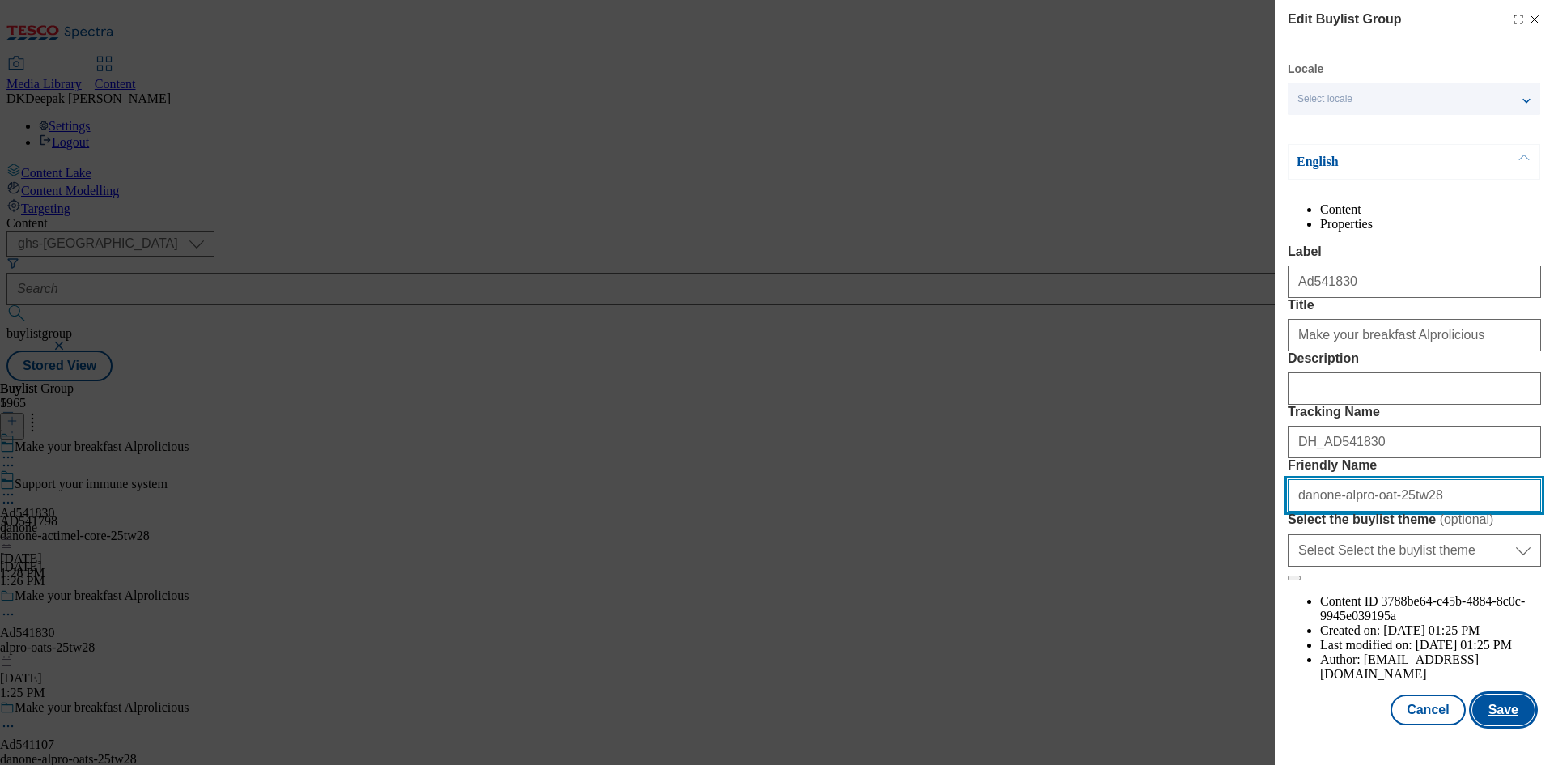
type input "danone-alpro-oat-25tw28"
click at [1509, 725] on button "Save" at bounding box center [1503, 709] width 62 height 31
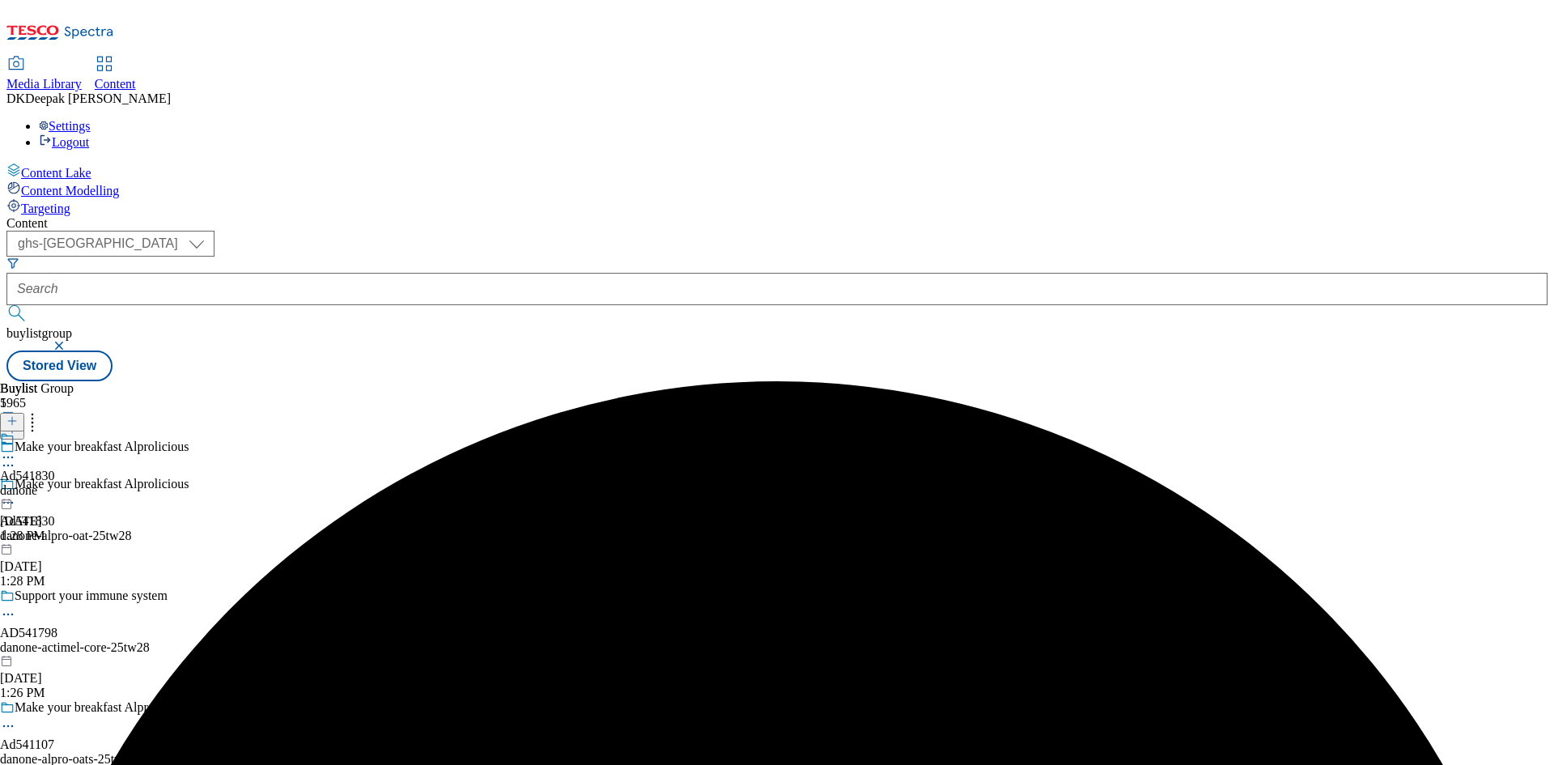
click at [55, 483] on div "danone" at bounding box center [27, 490] width 55 height 15
click at [94, 483] on div "danone-alpro-oats" at bounding box center [47, 490] width 94 height 15
click at [16, 486] on icon at bounding box center [8, 494] width 16 height 16
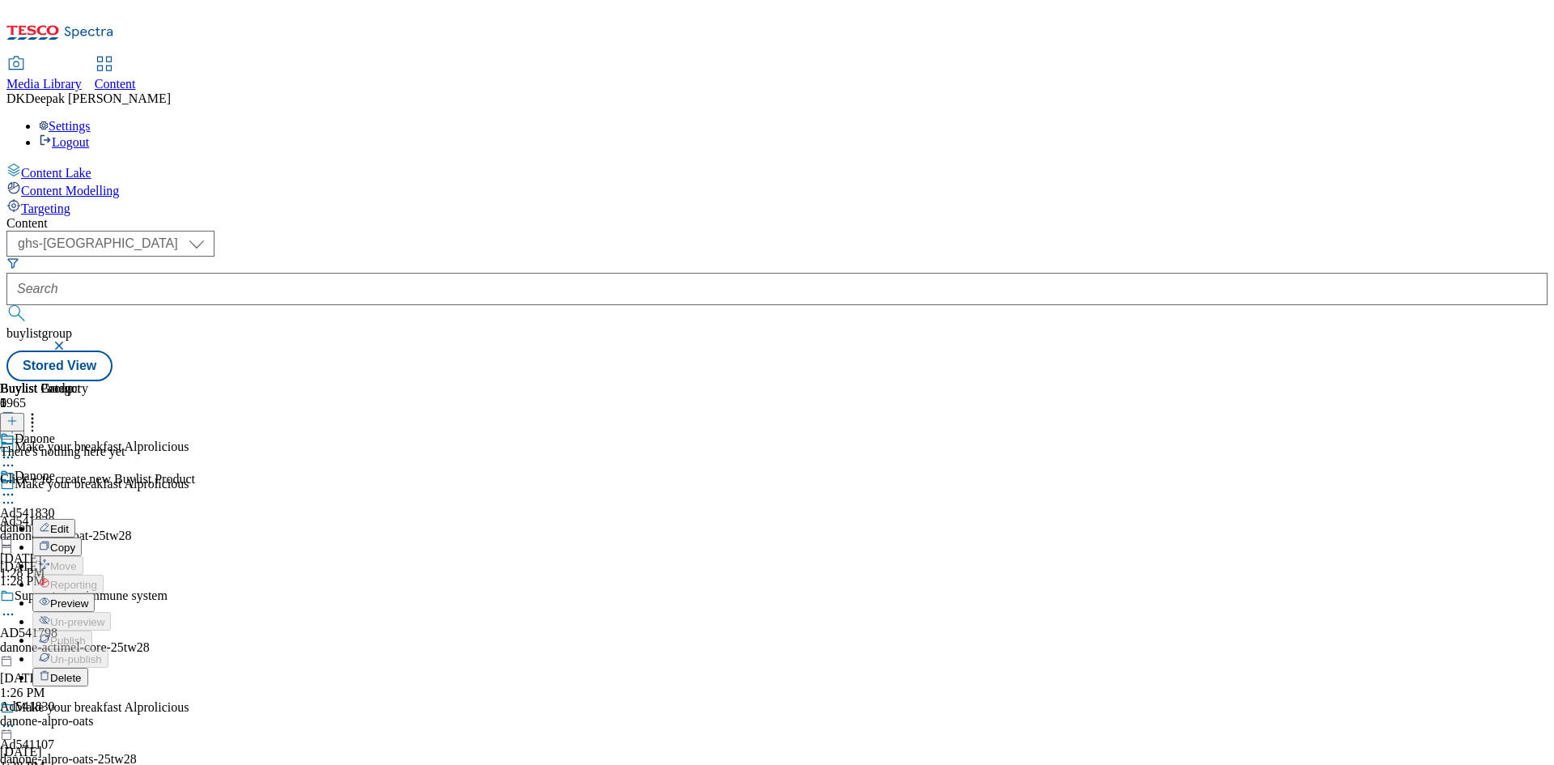
click at [111, 519] on li "Edit" at bounding box center [71, 528] width 79 height 19
click at [16, 486] on icon at bounding box center [8, 494] width 16 height 16
click at [75, 519] on button "Edit" at bounding box center [53, 528] width 43 height 19
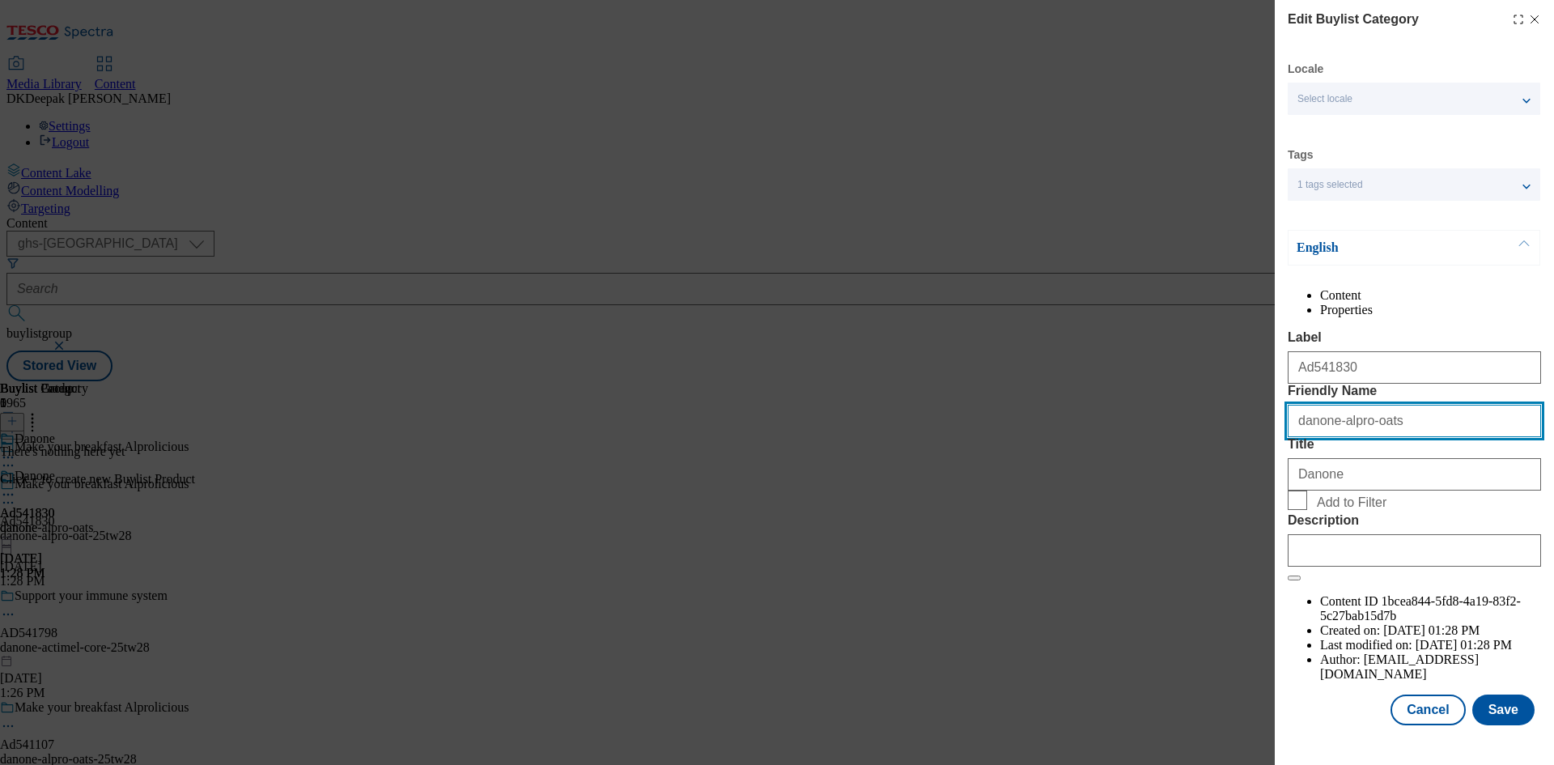
click at [1431, 437] on input "danone-alpro-oats" at bounding box center [1414, 421] width 253 height 32
type input "danone-alpro-oat"
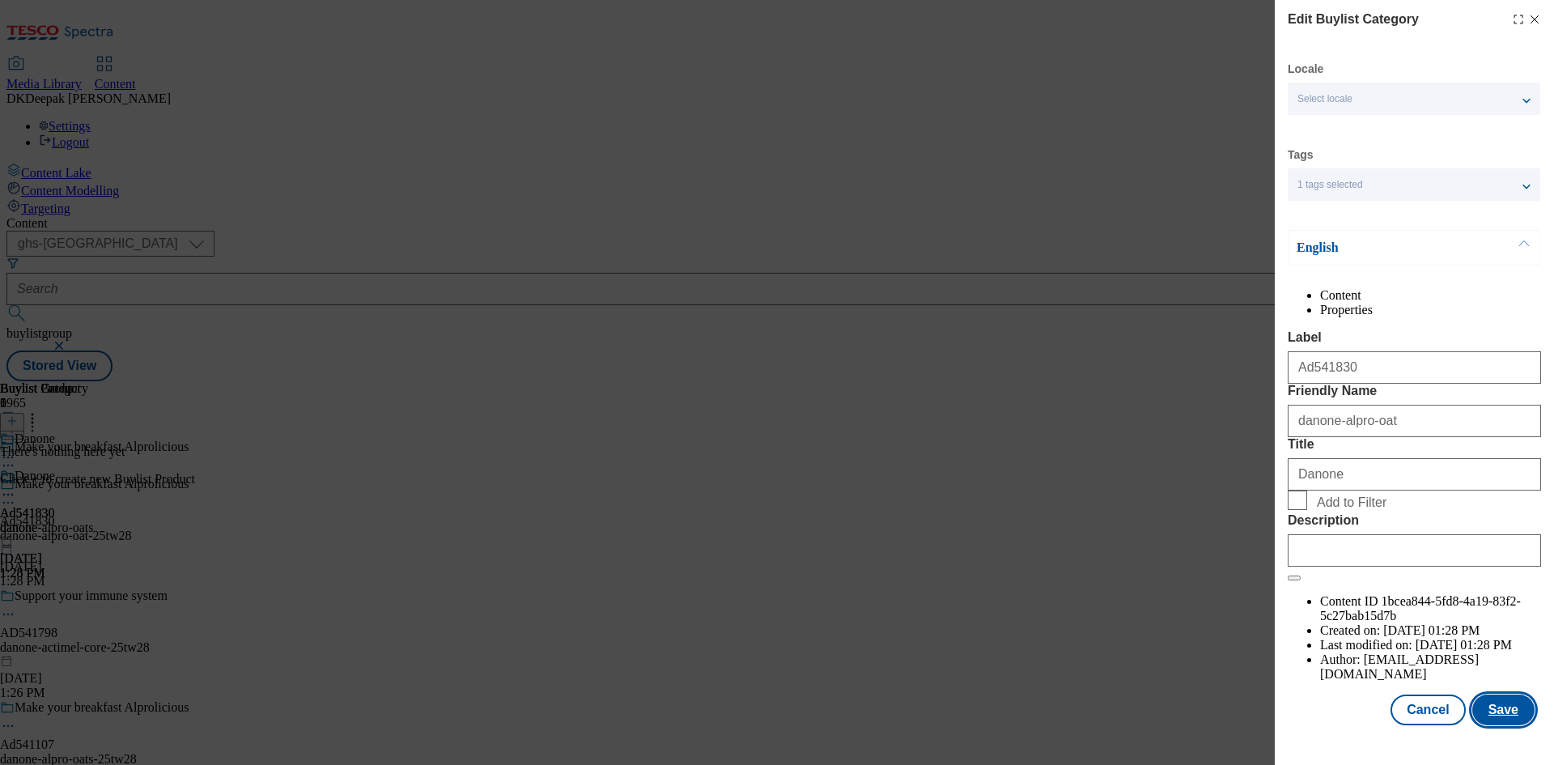
click at [1498, 715] on button "Save" at bounding box center [1503, 709] width 62 height 31
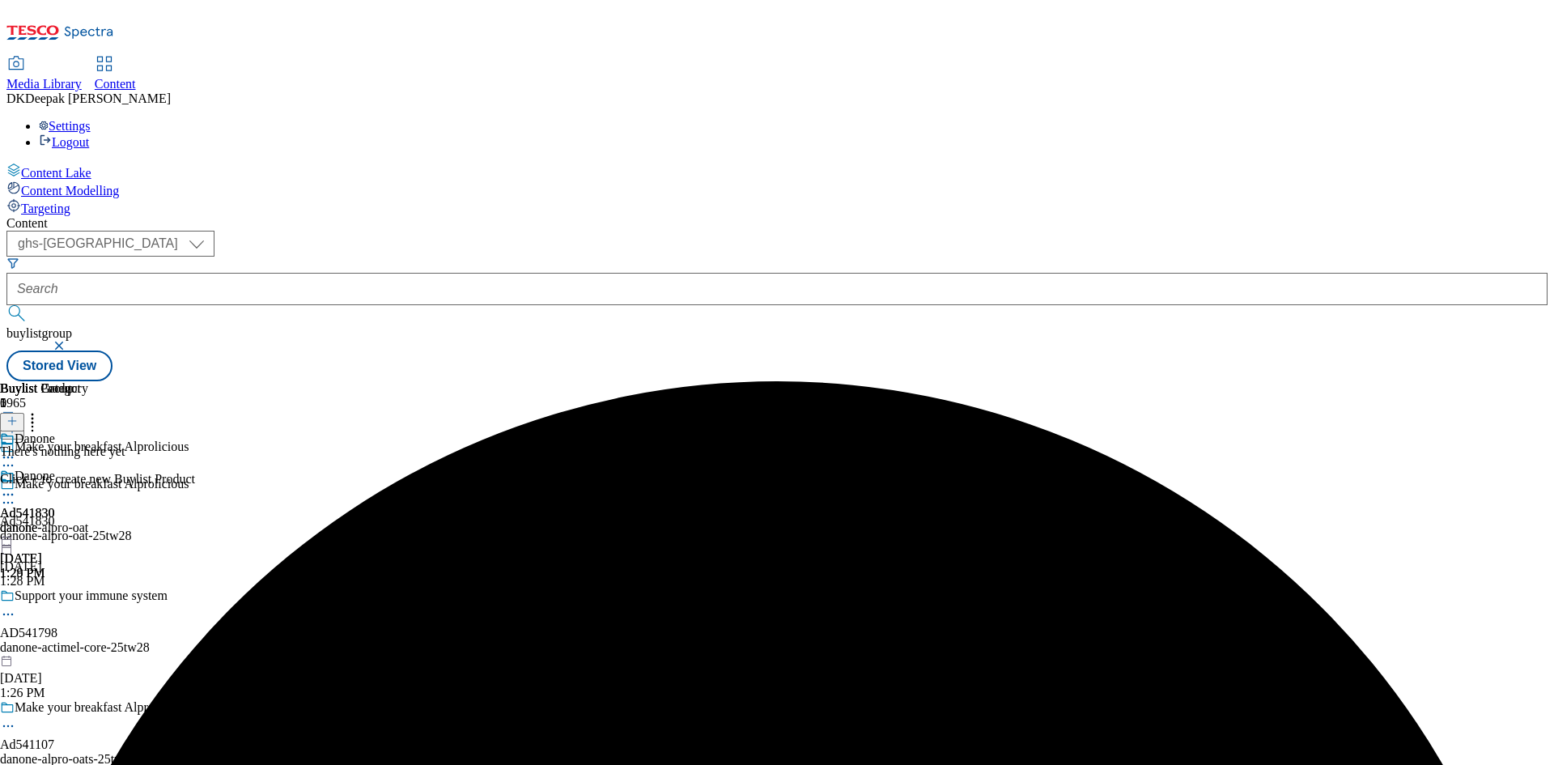
click at [16, 486] on icon at bounding box center [8, 494] width 16 height 16
